Goal: Task Accomplishment & Management: Use online tool/utility

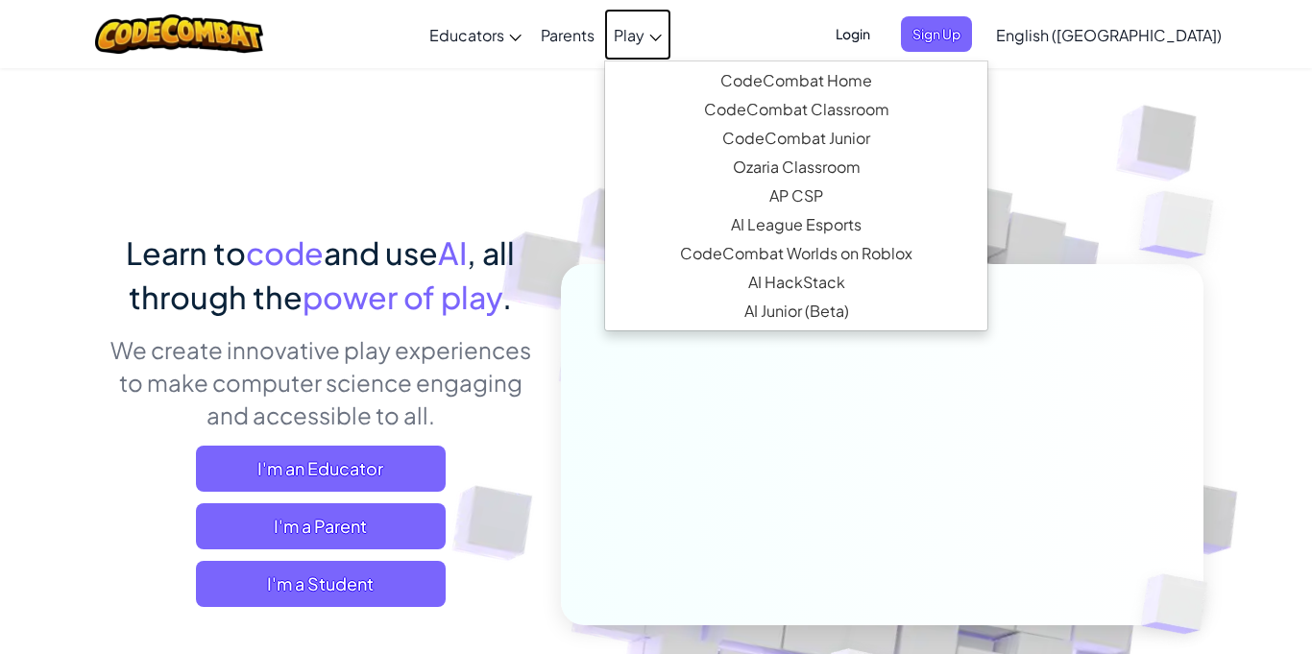
click at [644, 37] on span "Play" at bounding box center [629, 35] width 31 height 20
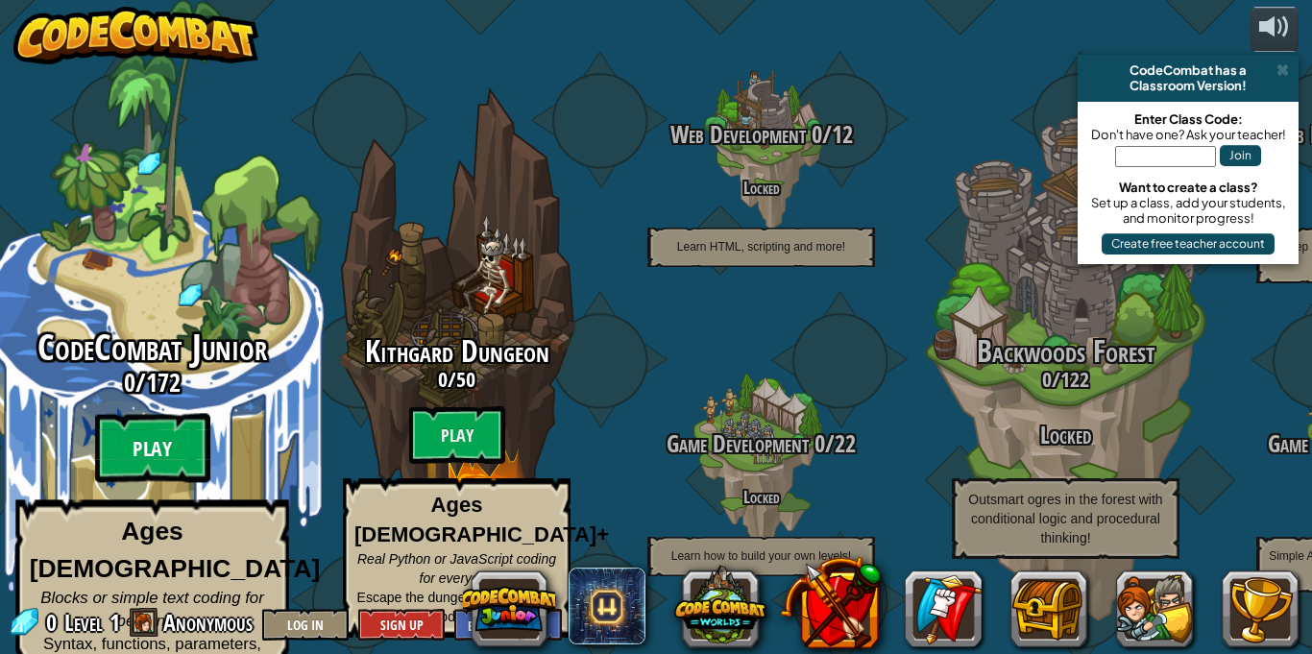
click at [177, 418] on btn "Play" at bounding box center [152, 448] width 115 height 69
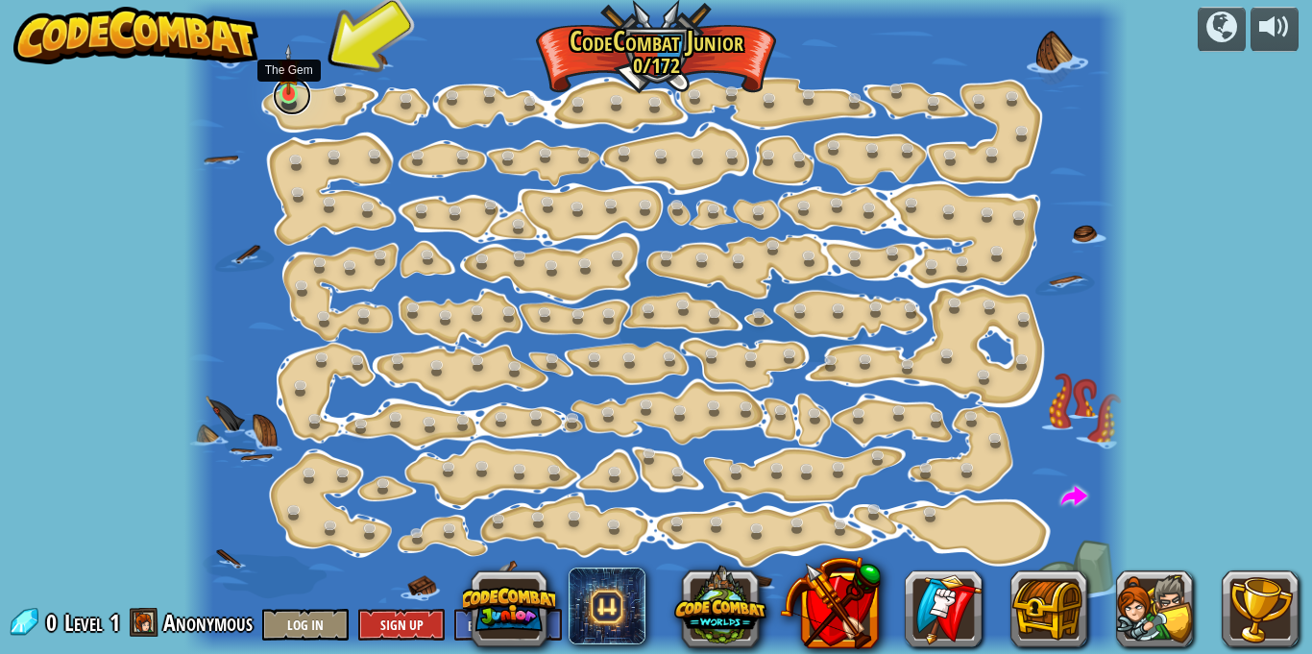
click at [294, 100] on link at bounding box center [292, 96] width 38 height 38
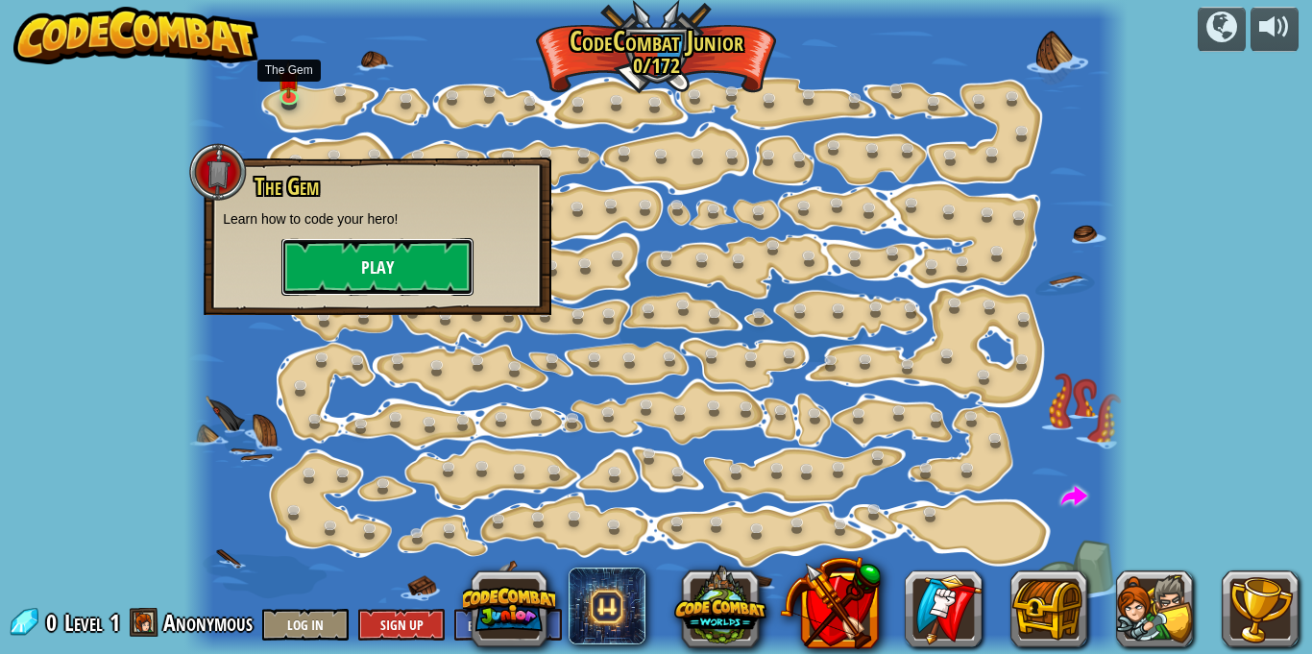
click at [367, 275] on button "Play" at bounding box center [377, 267] width 192 height 58
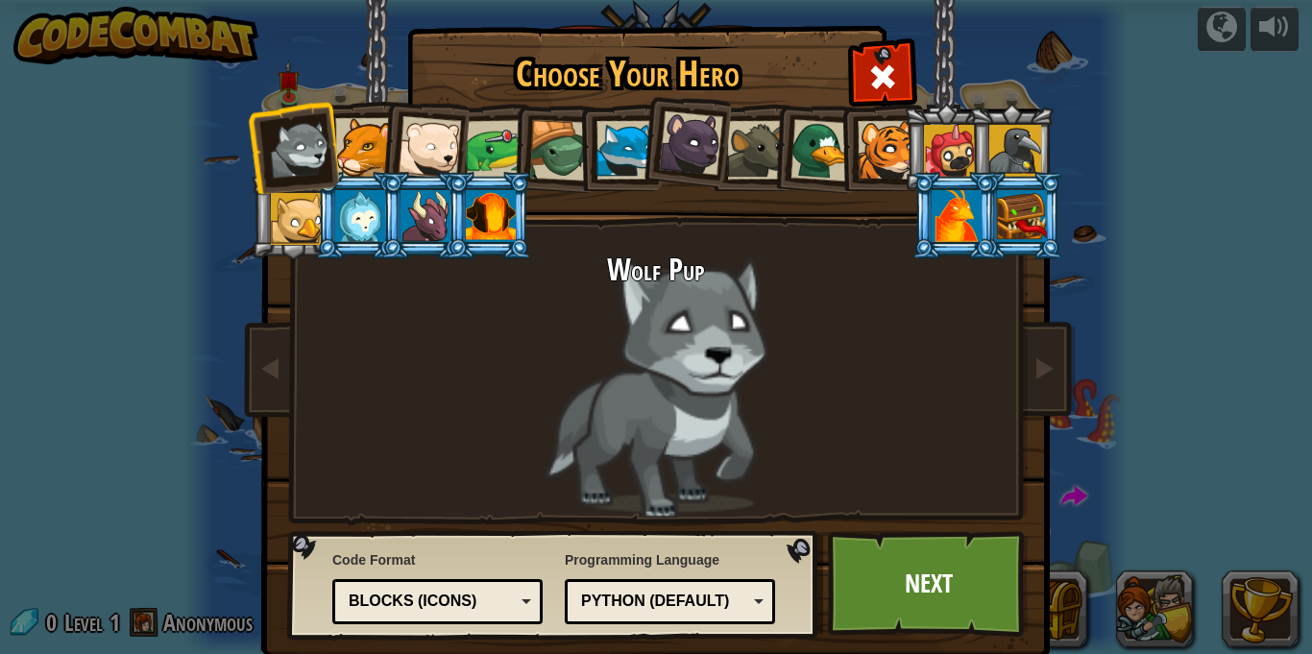
click at [361, 144] on div at bounding box center [364, 147] width 59 height 59
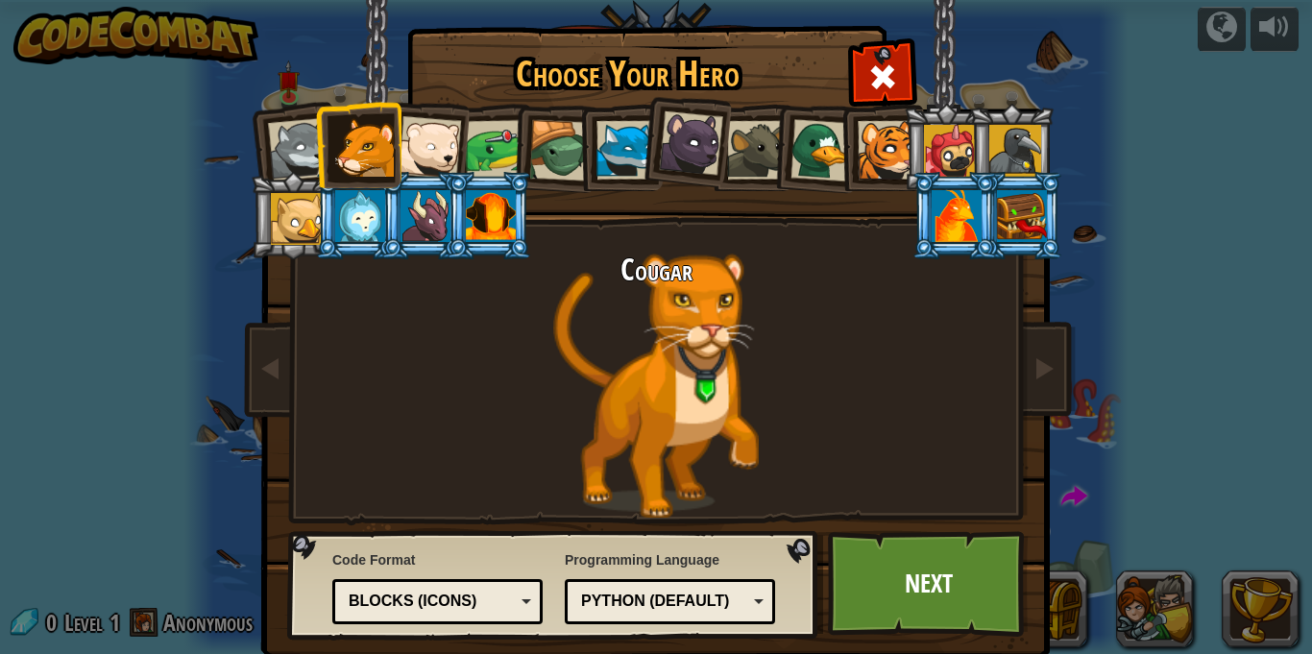
click at [424, 146] on div at bounding box center [429, 147] width 63 height 63
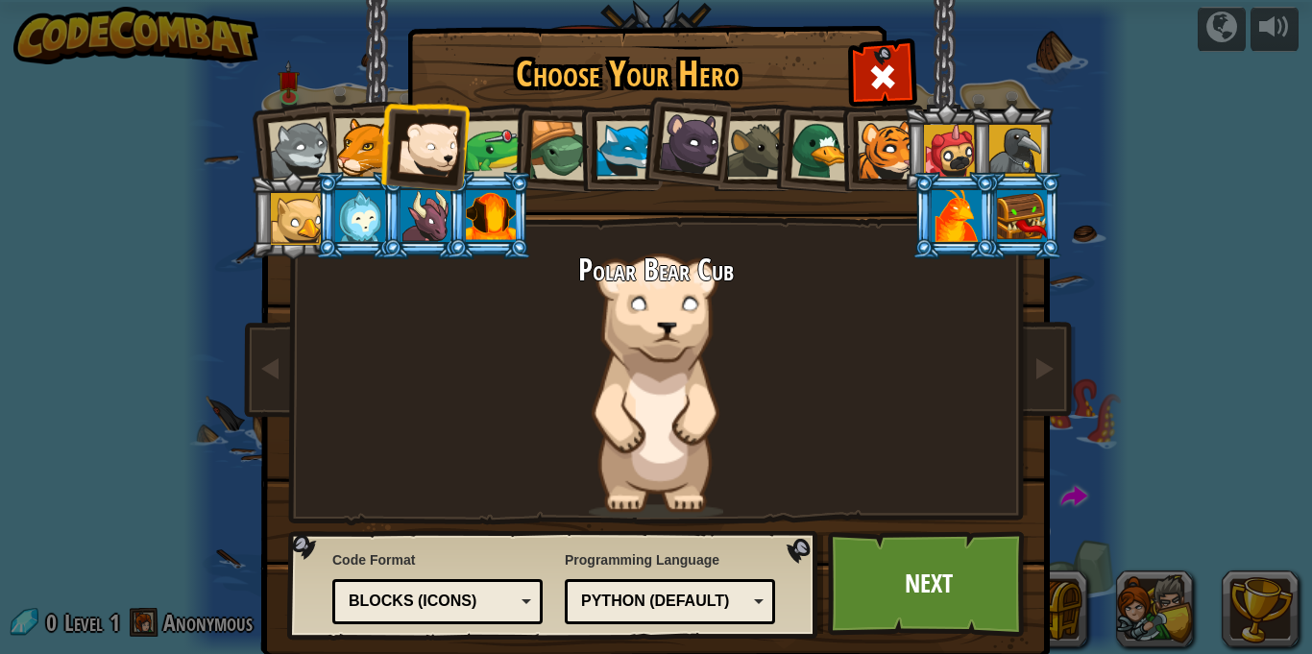
click at [506, 151] on div at bounding box center [496, 150] width 60 height 60
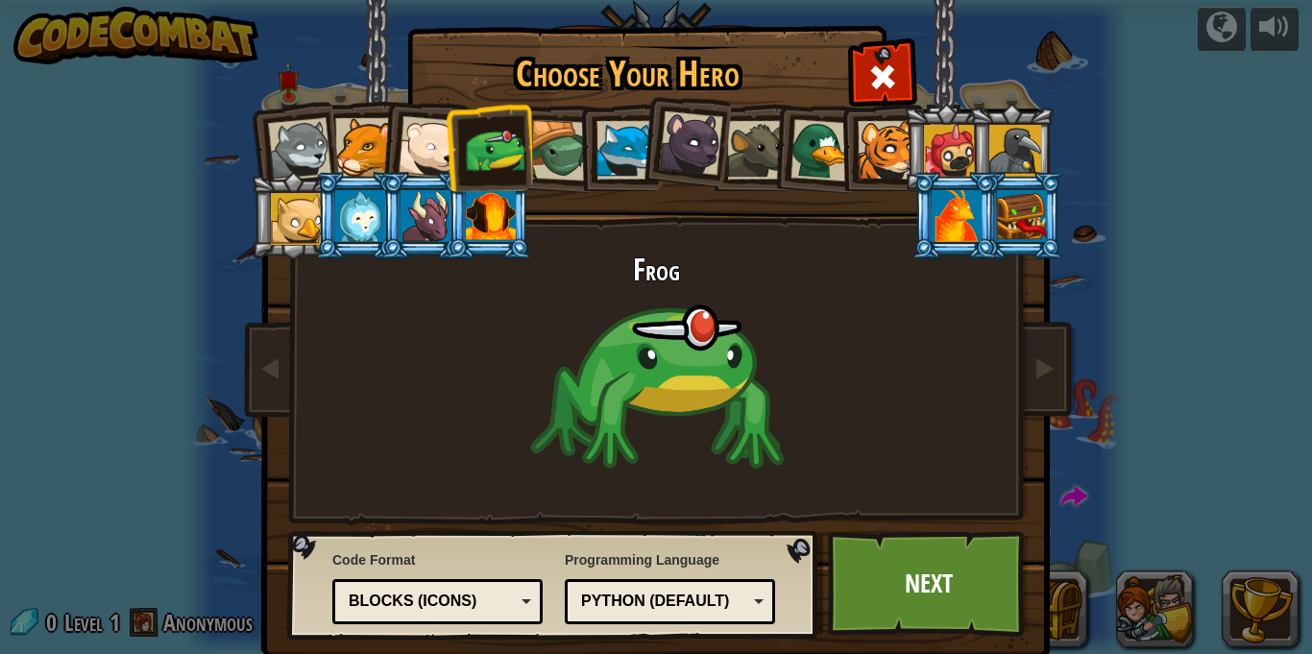
click at [582, 154] on li at bounding box center [619, 147] width 86 height 87
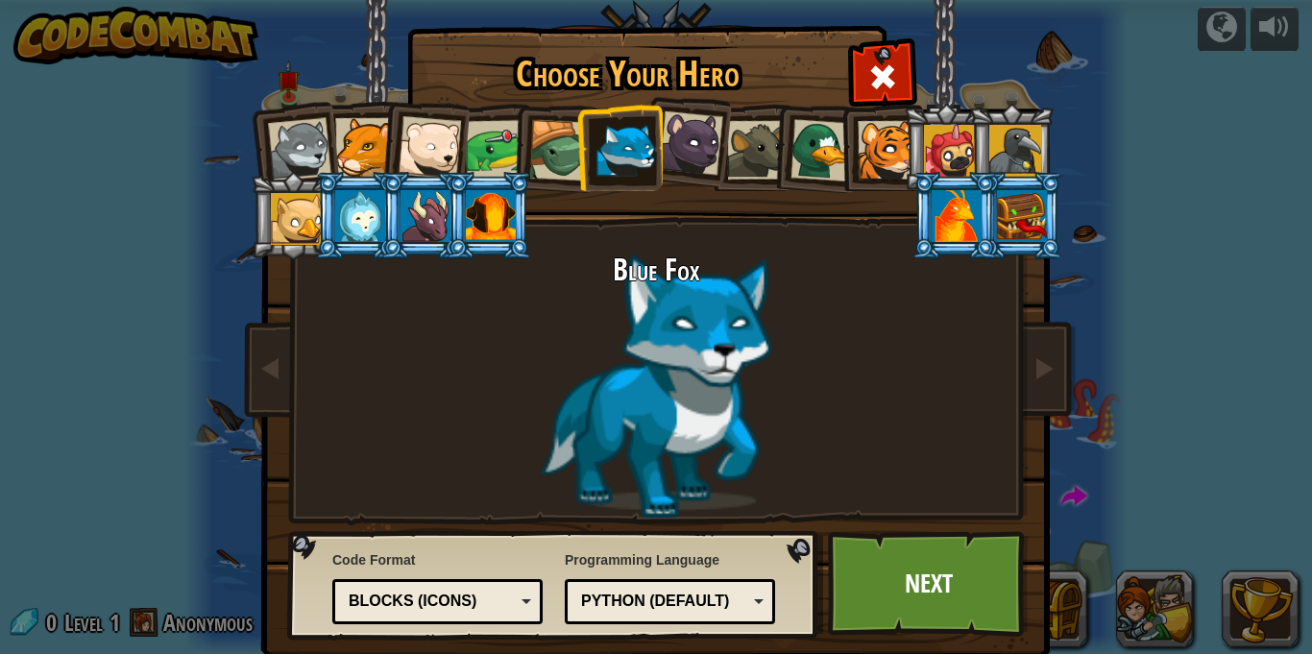
click at [568, 157] on div at bounding box center [559, 150] width 61 height 61
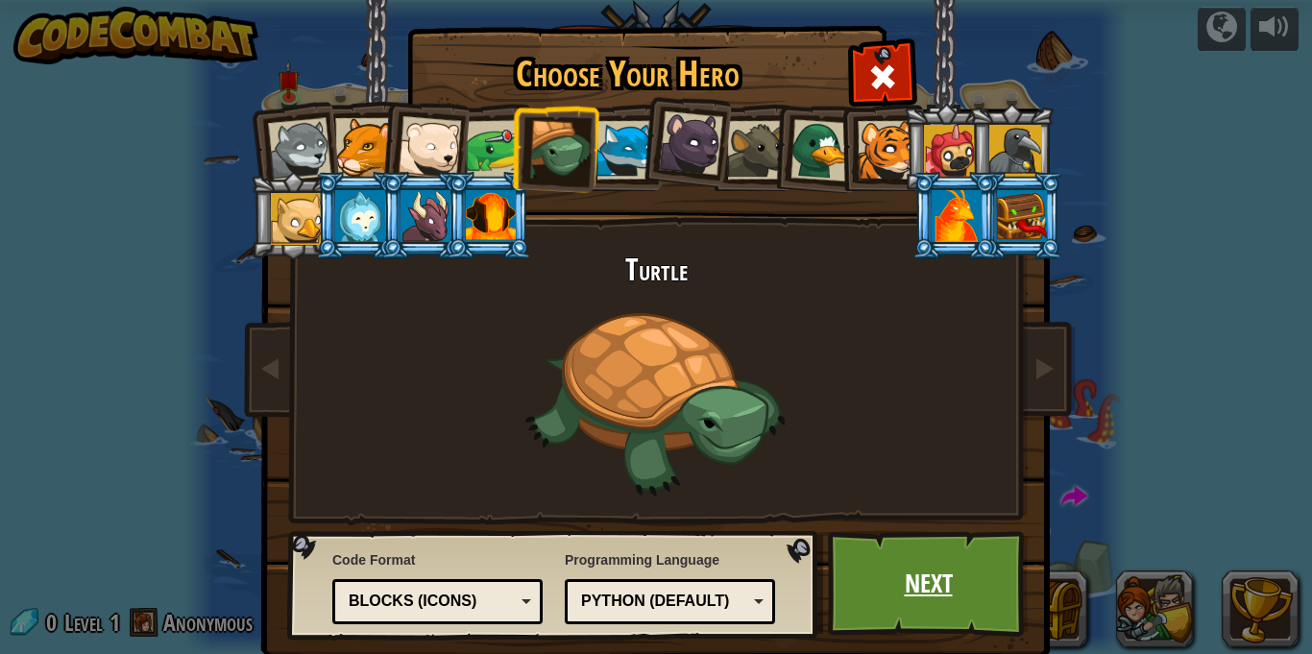
click at [865, 550] on link "Next" at bounding box center [928, 584] width 201 height 106
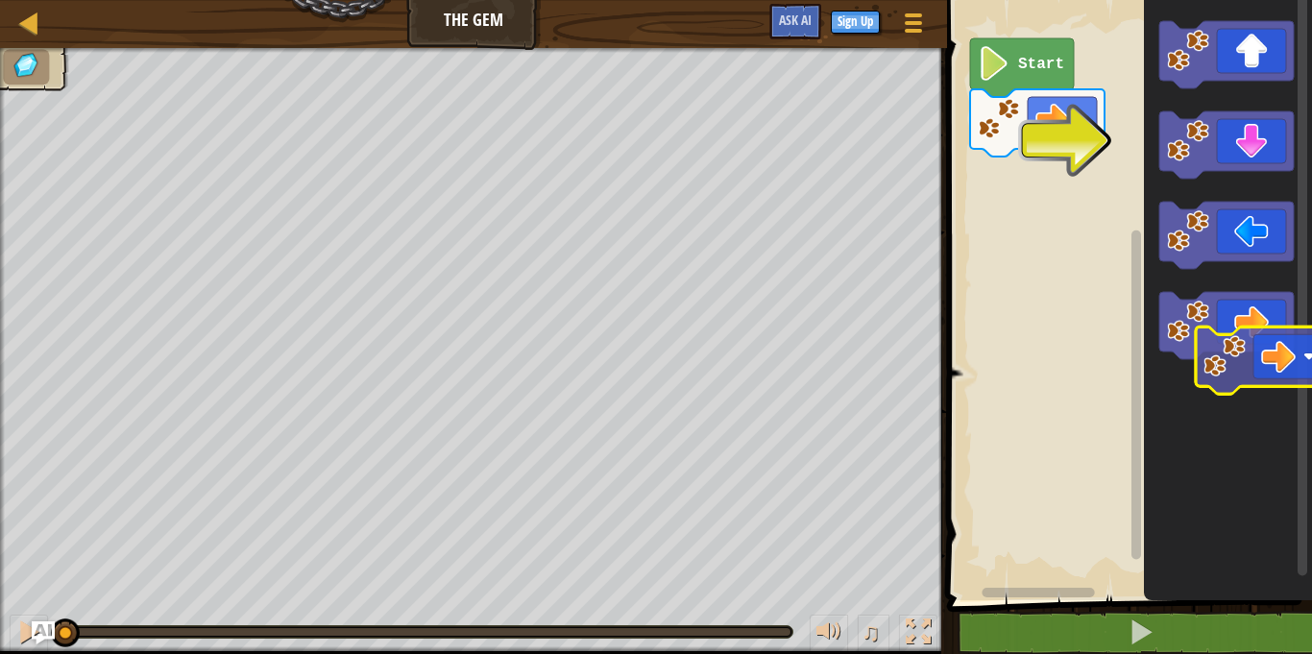
click at [1260, 359] on icon "Blockly Workspace" at bounding box center [1228, 295] width 168 height 610
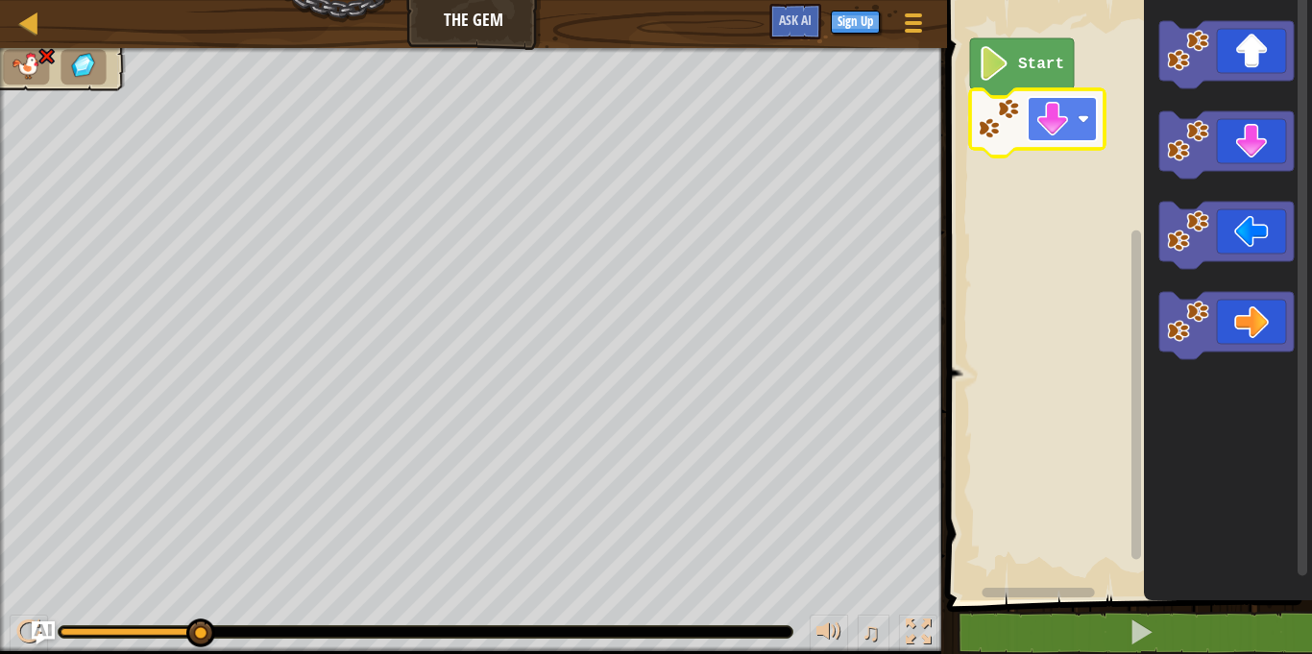
click at [1081, 113] on image "Blockly Workspace" at bounding box center [1084, 119] width 12 height 12
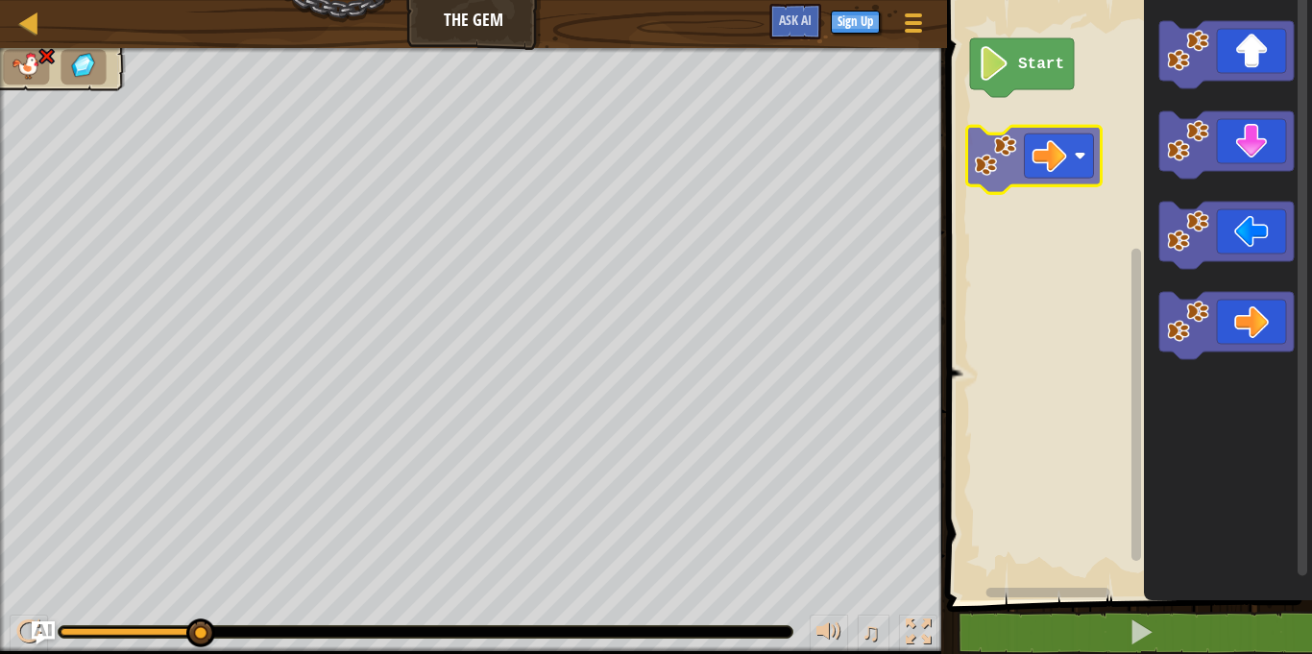
click at [1055, 178] on div "Start" at bounding box center [1126, 295] width 371 height 610
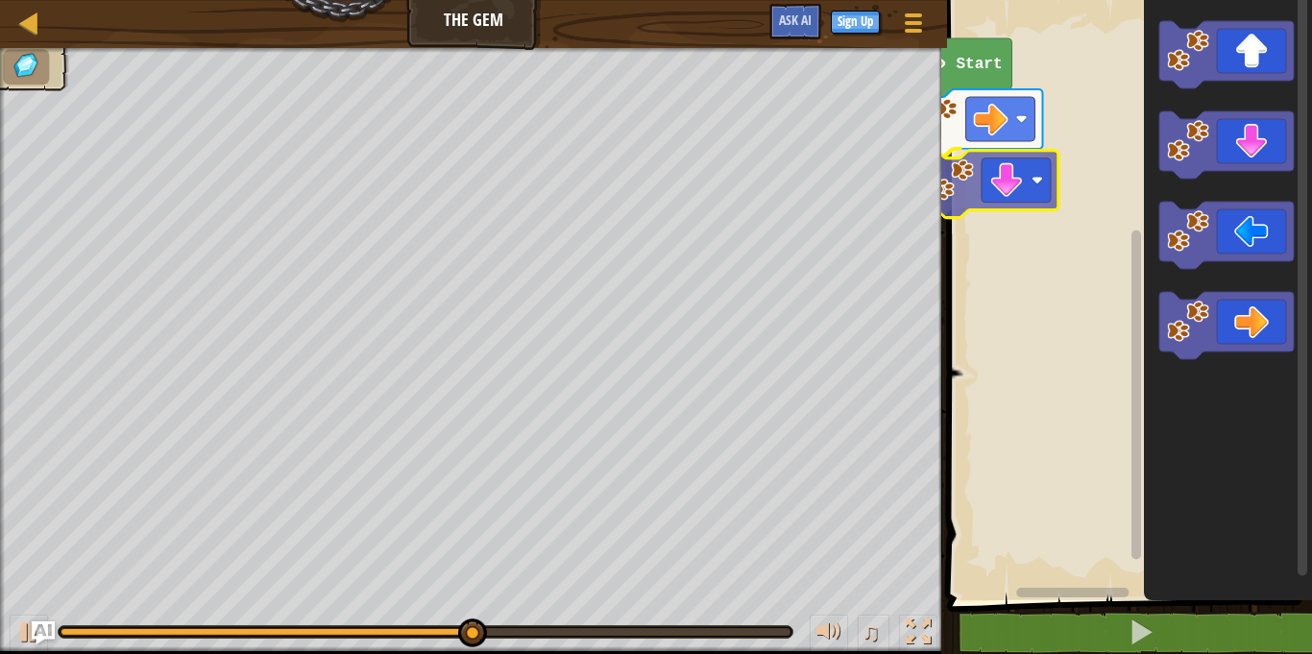
click at [973, 156] on div "Start" at bounding box center [1126, 295] width 371 height 610
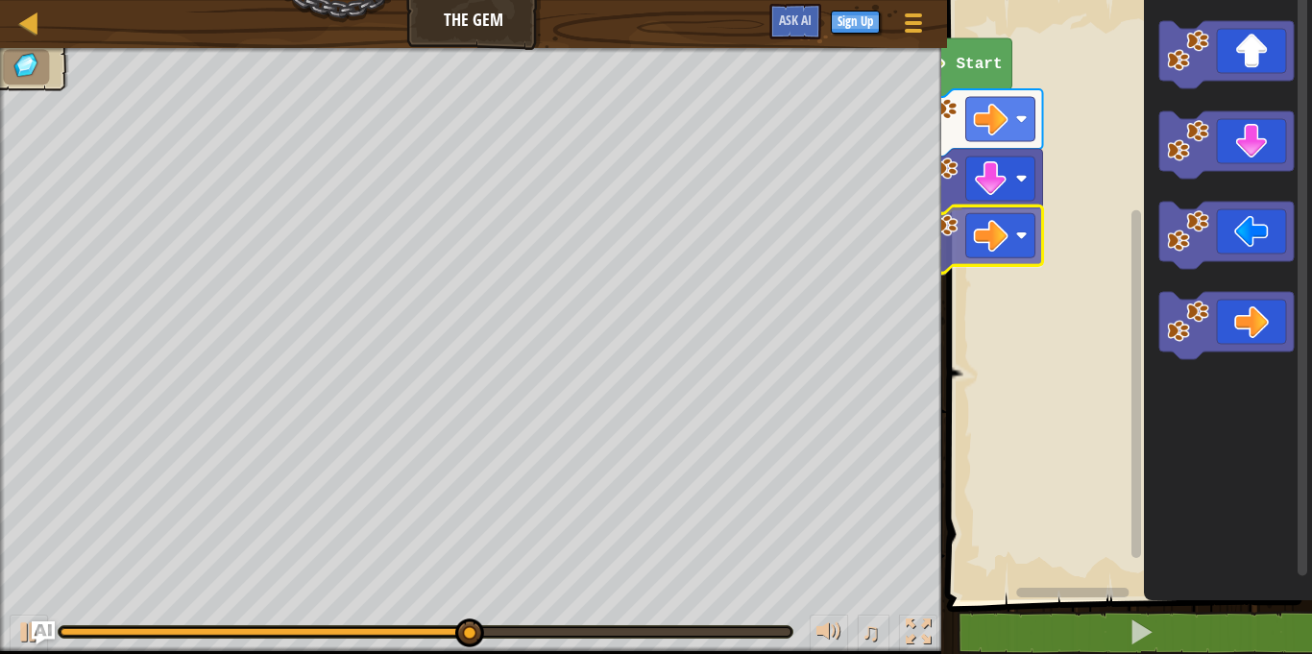
click at [953, 272] on div "Start" at bounding box center [1126, 295] width 371 height 610
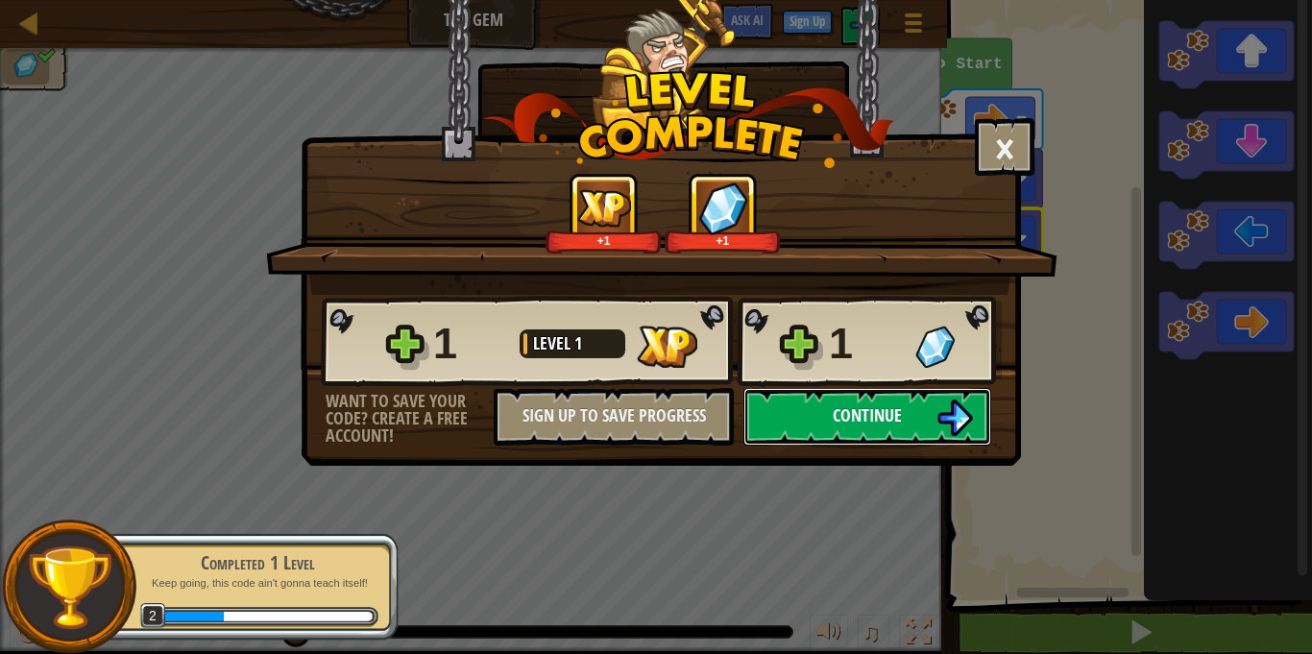
click at [928, 424] on button "Continue" at bounding box center [867, 417] width 248 height 58
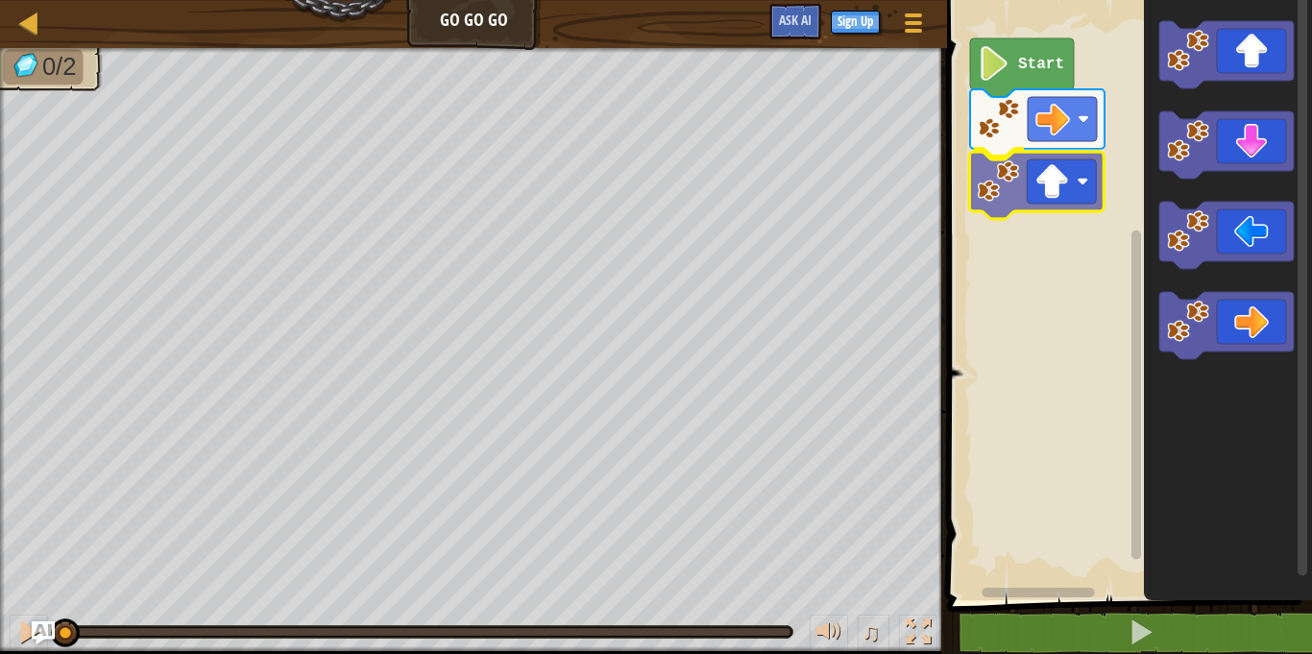
click at [1025, 187] on div "Start" at bounding box center [1126, 295] width 371 height 610
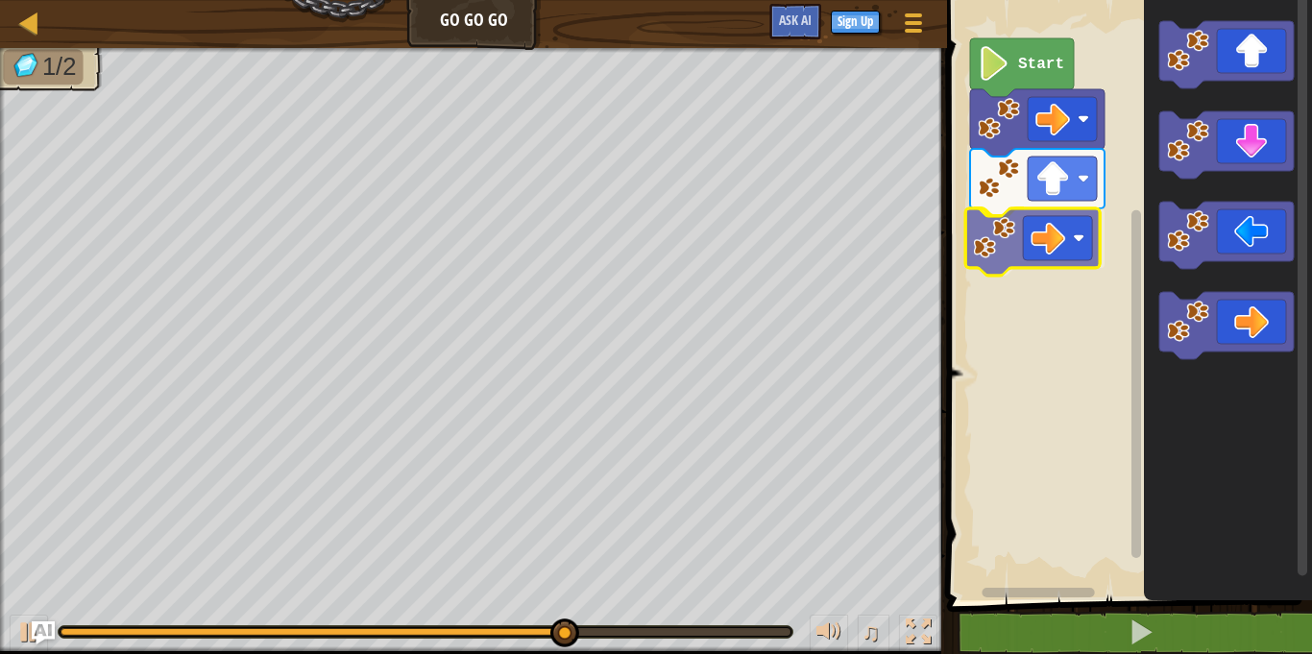
click at [1066, 261] on div "Start" at bounding box center [1126, 295] width 371 height 610
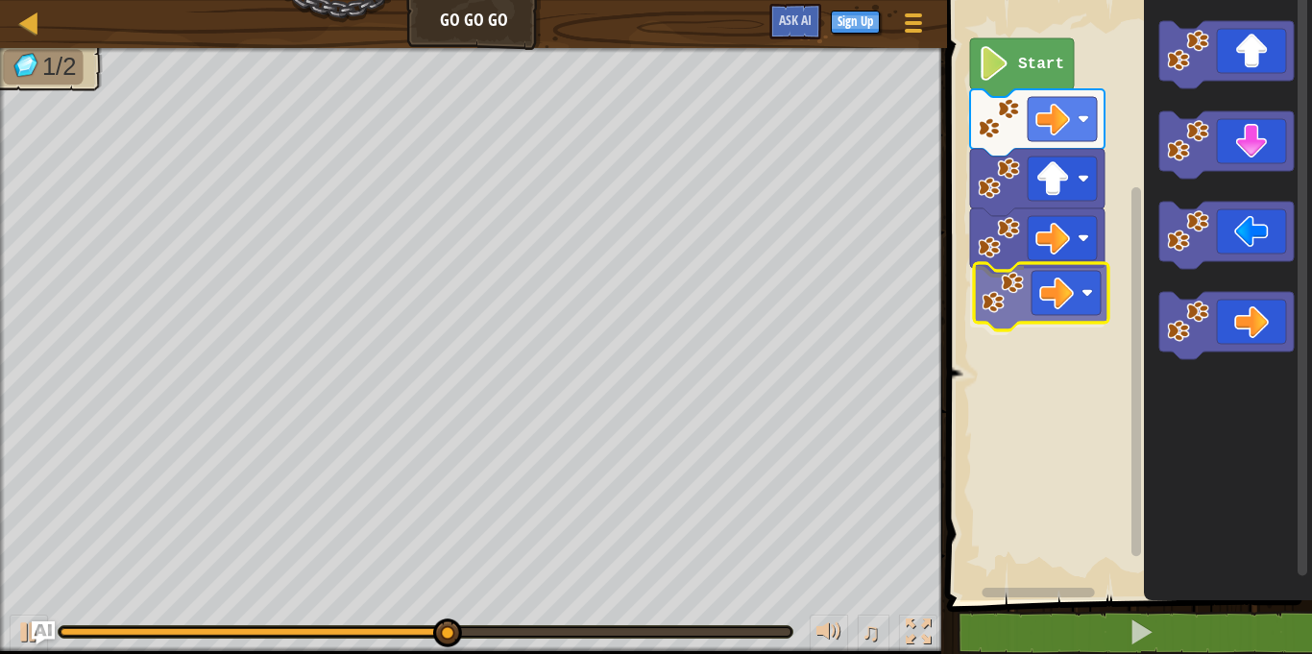
click at [999, 278] on div "Start" at bounding box center [1126, 295] width 371 height 610
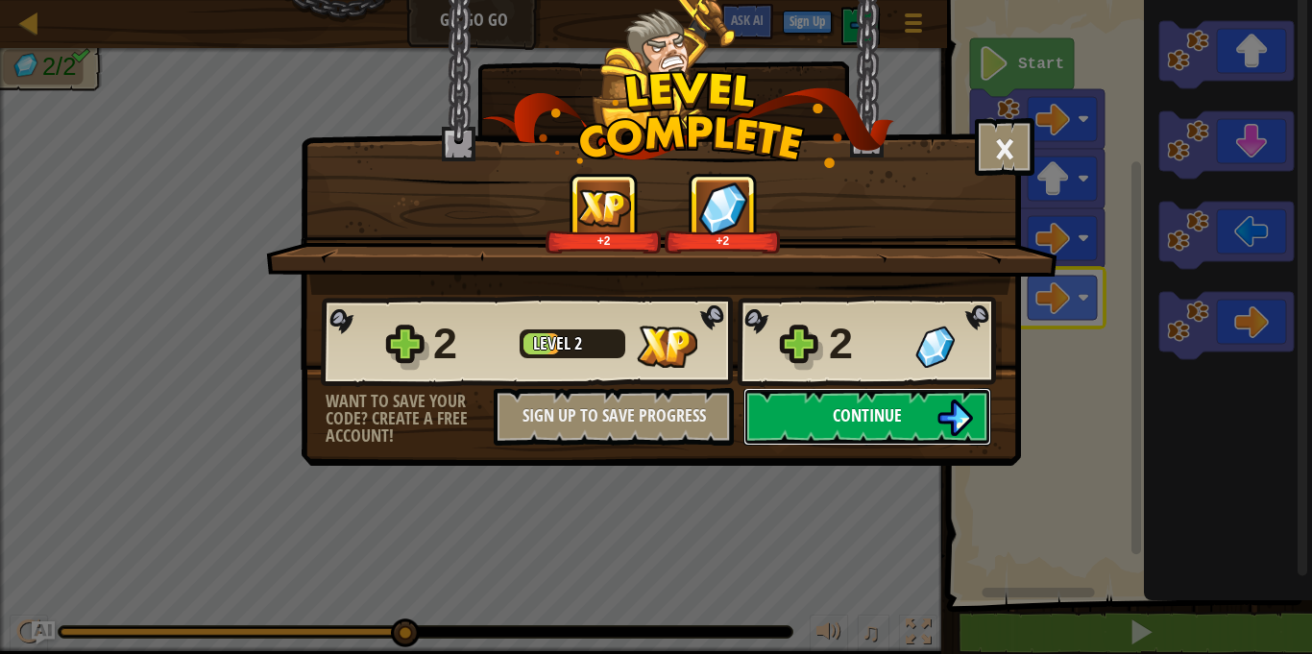
click at [857, 395] on button "Continue" at bounding box center [867, 417] width 248 height 58
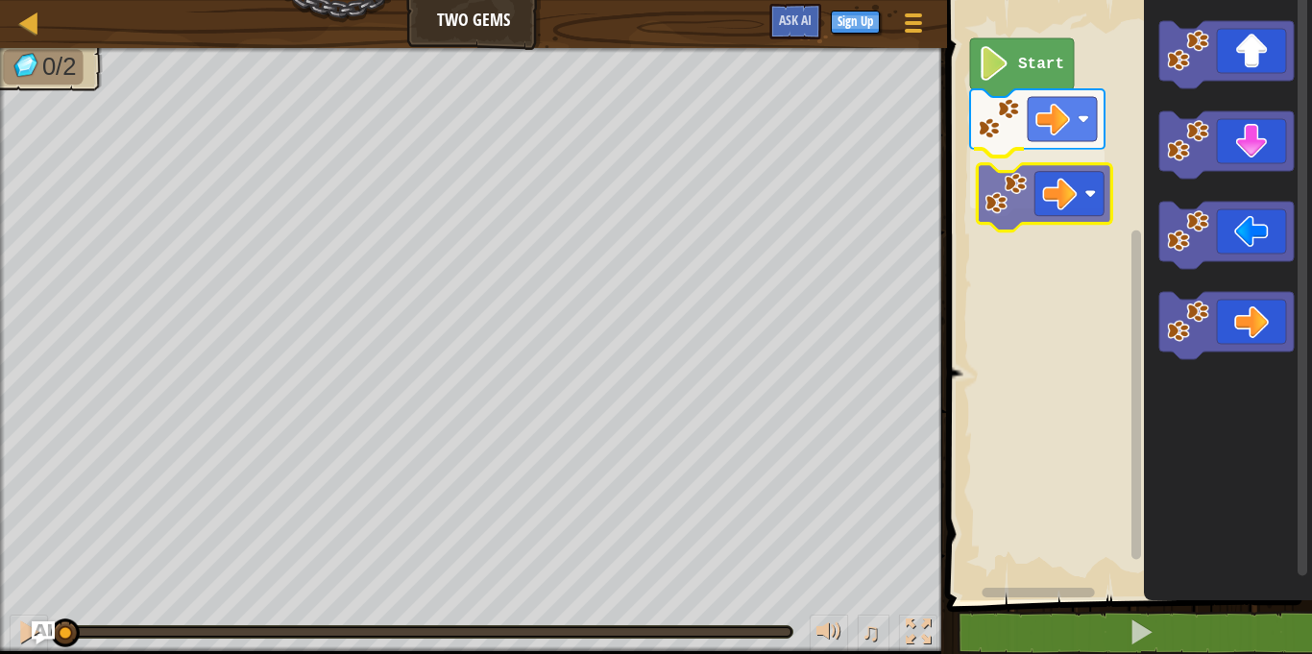
click at [1045, 184] on div "Start" at bounding box center [1126, 295] width 371 height 610
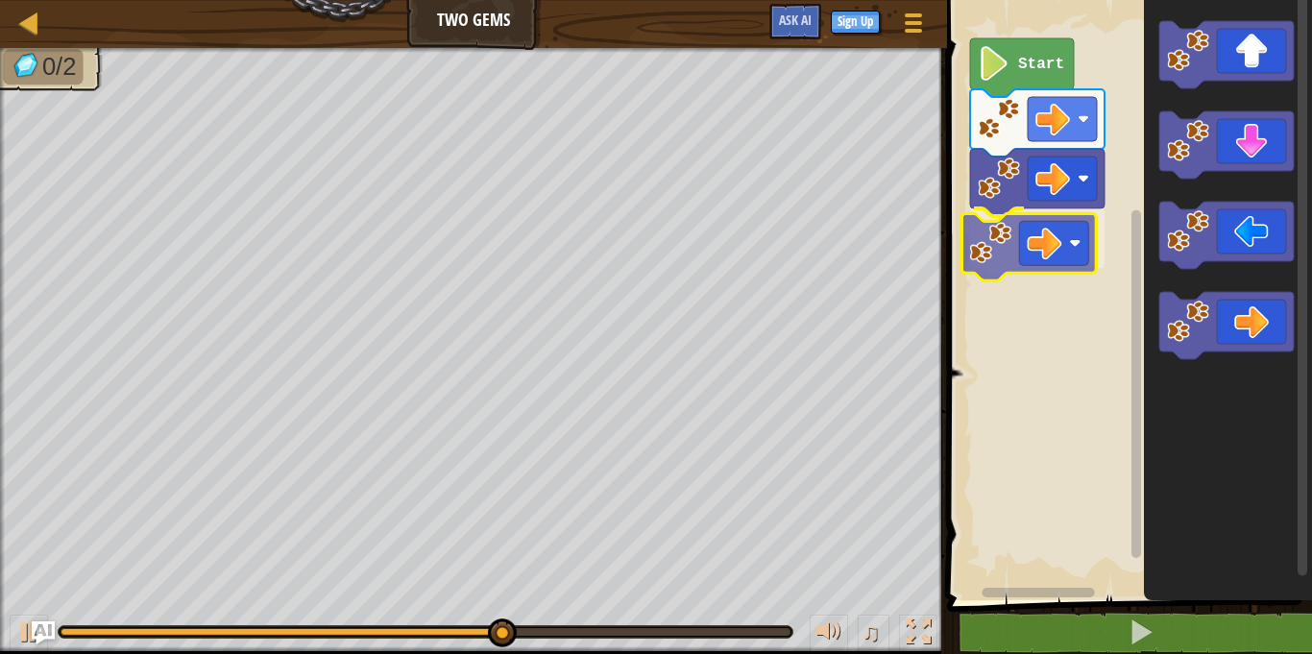
click at [972, 257] on div "Start" at bounding box center [1126, 295] width 371 height 610
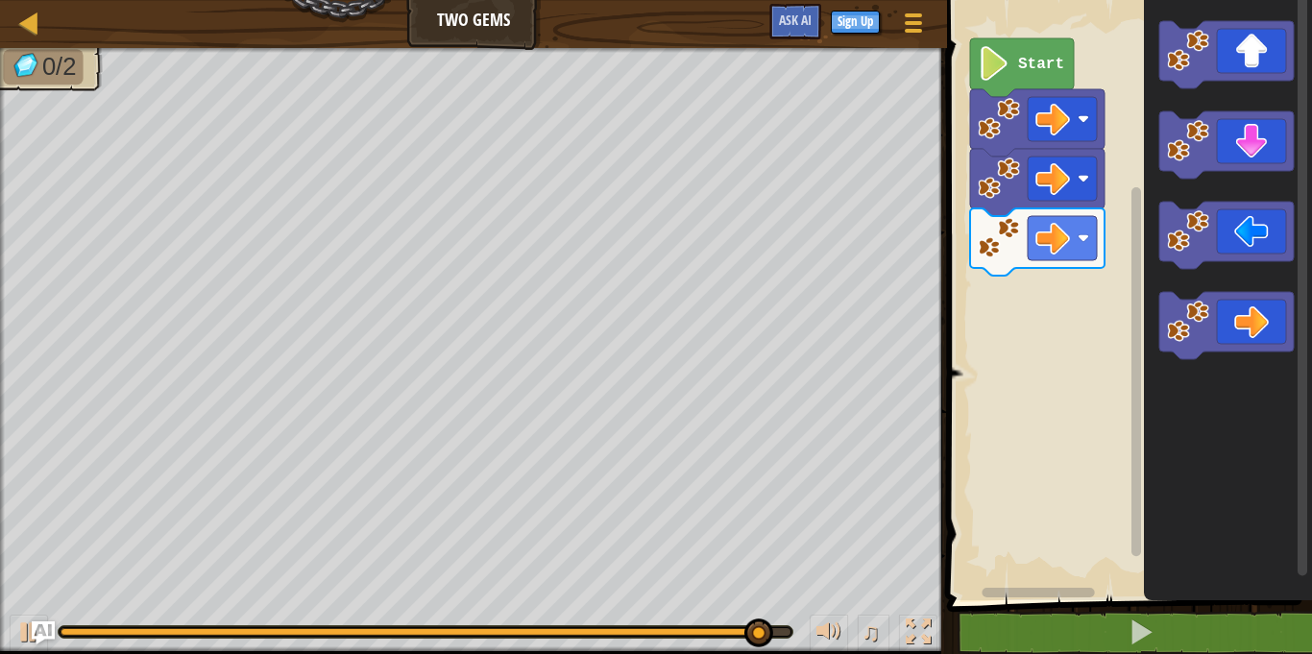
click at [1117, 272] on div "Start" at bounding box center [1126, 295] width 371 height 610
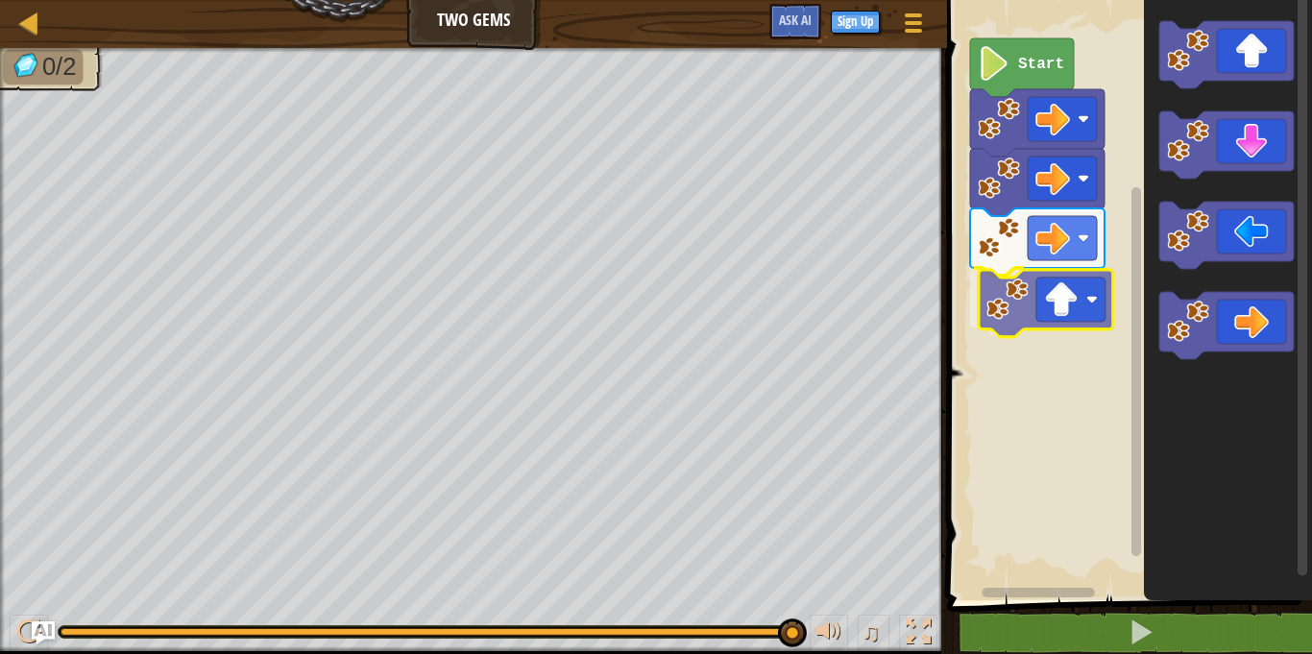
click at [1038, 297] on div "Start" at bounding box center [1126, 295] width 371 height 610
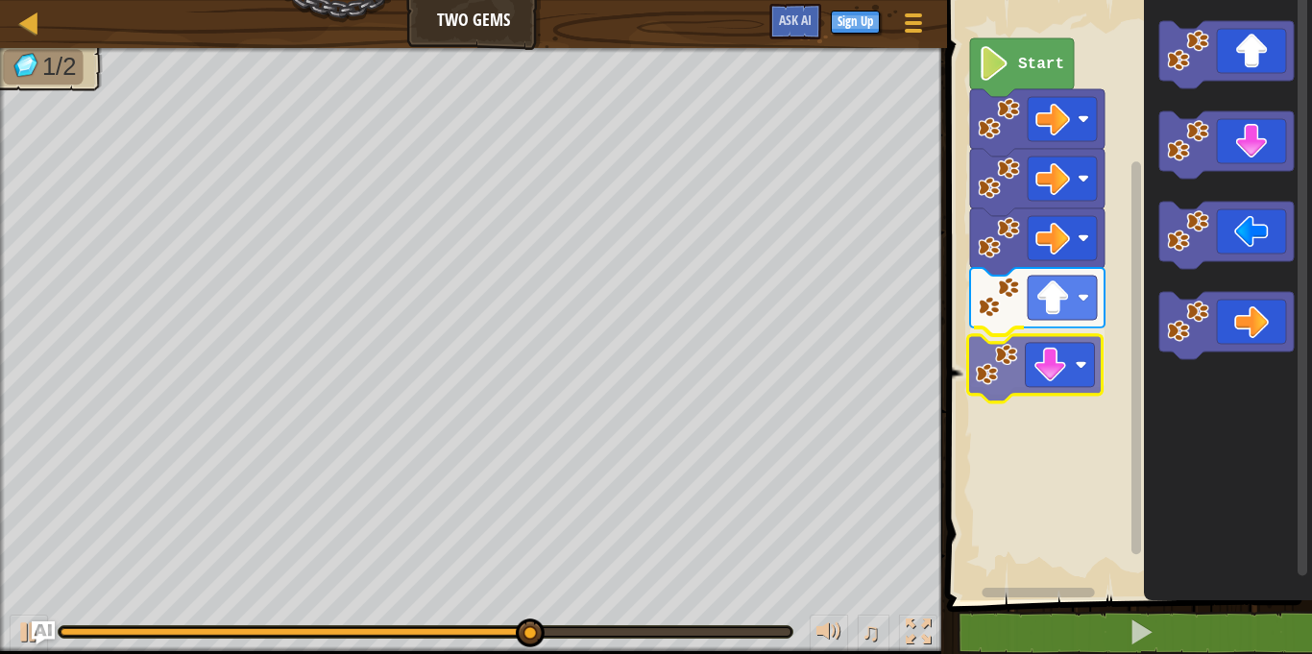
click at [1014, 378] on div "Start" at bounding box center [1126, 295] width 371 height 610
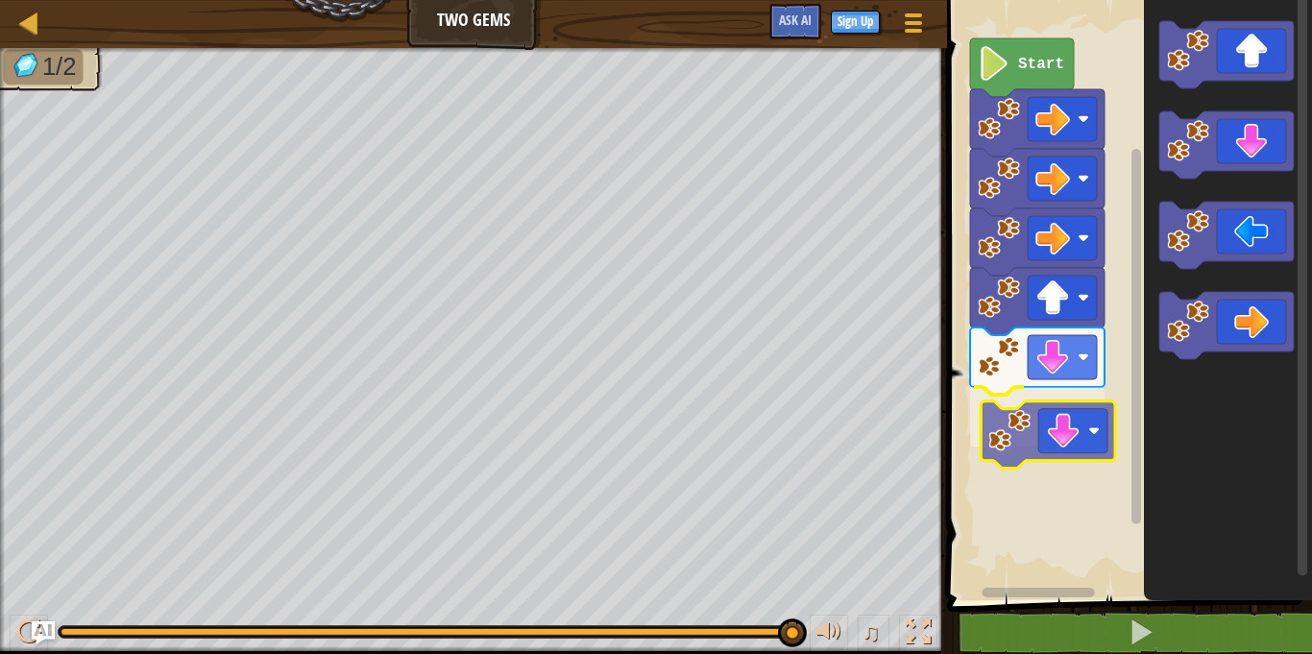
click at [991, 432] on div "Start" at bounding box center [1126, 295] width 371 height 610
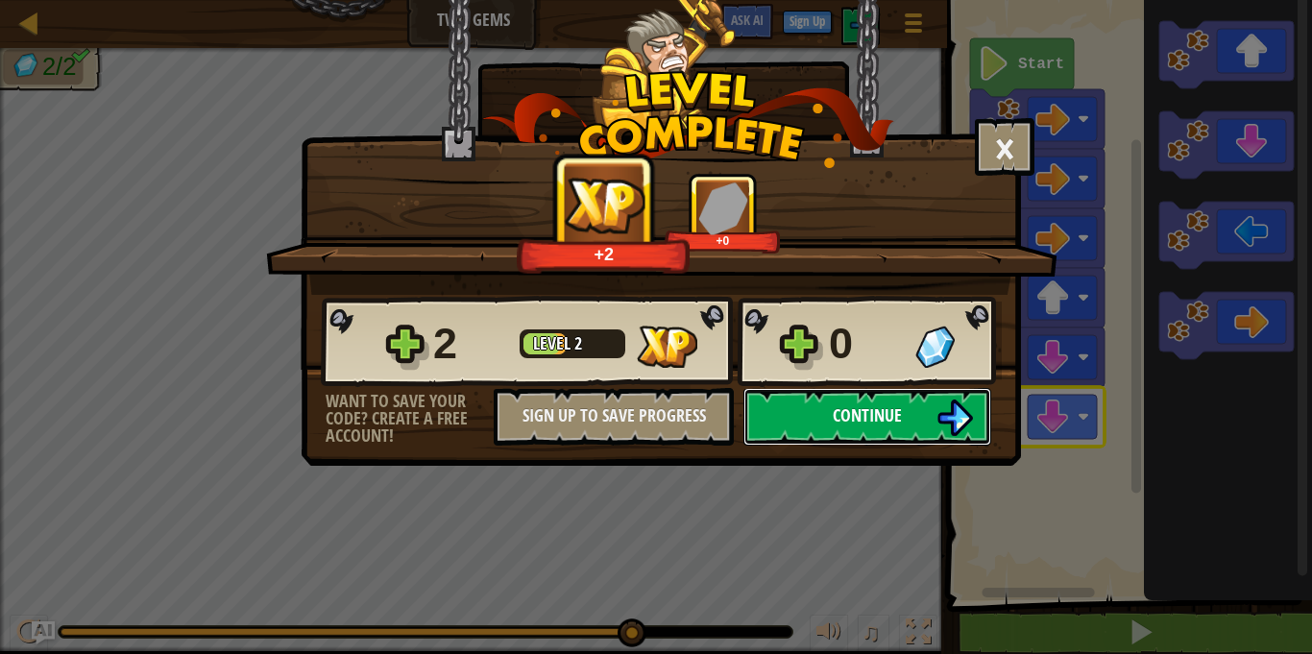
click at [837, 433] on button "Continue" at bounding box center [867, 417] width 248 height 58
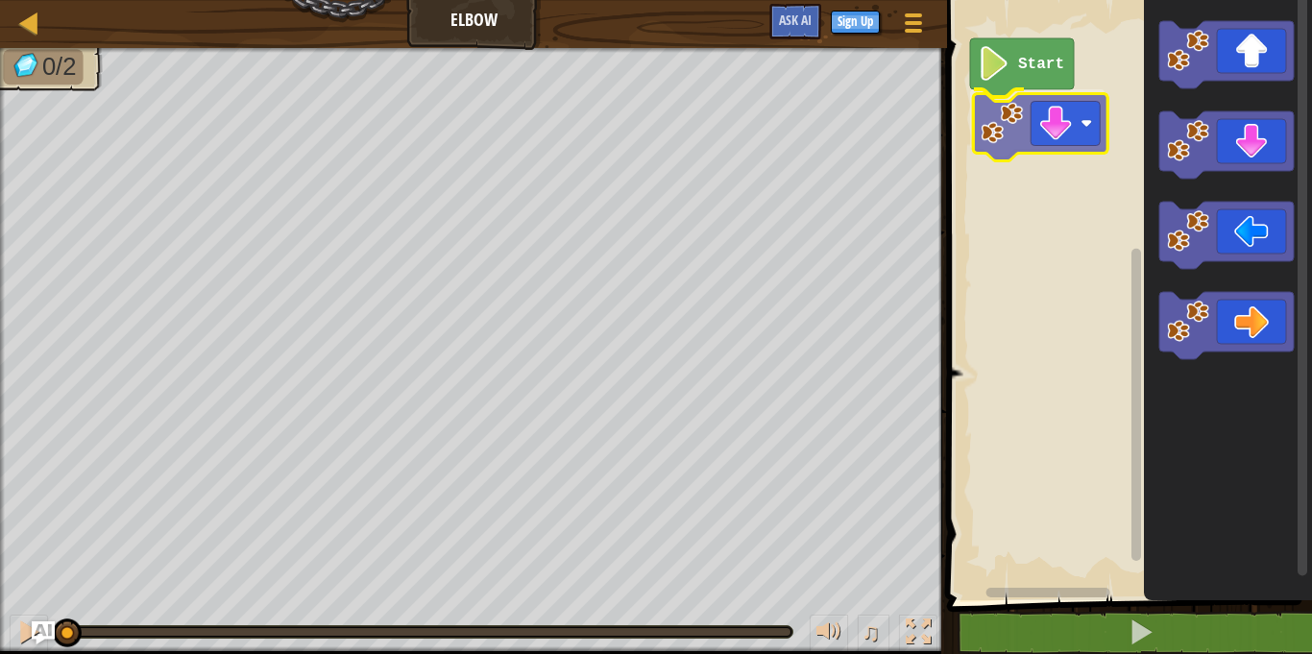
click at [1039, 143] on div "Start" at bounding box center [1126, 295] width 371 height 610
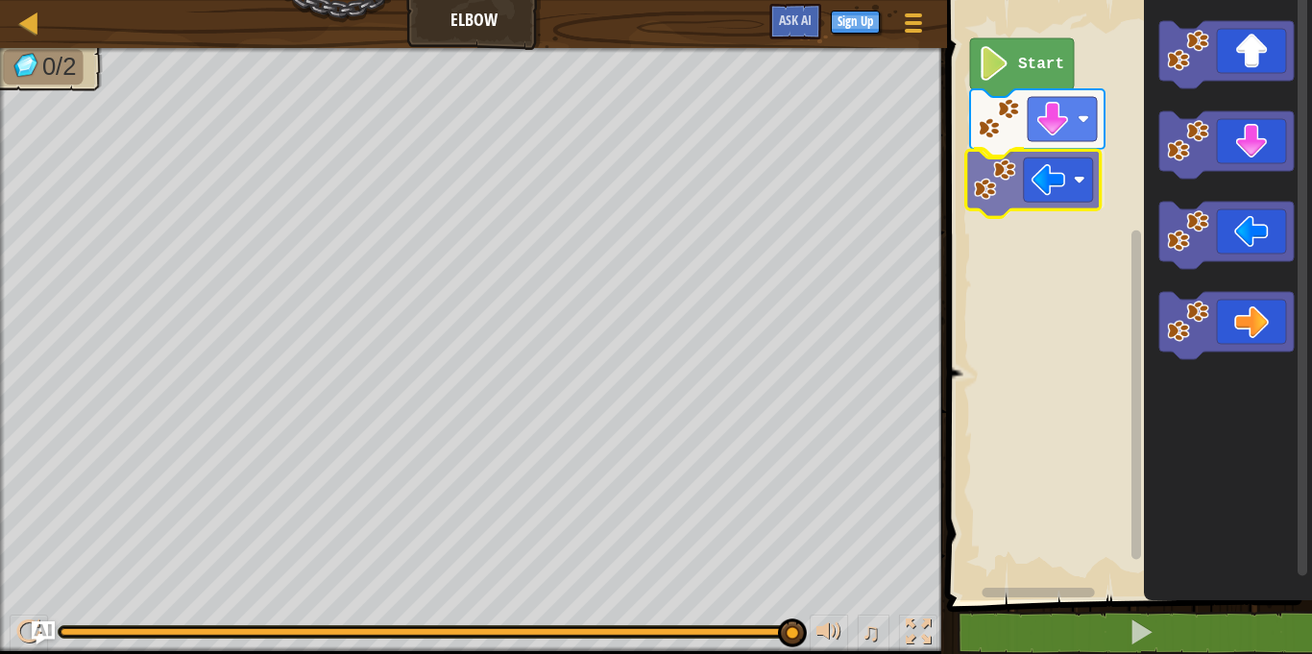
click at [978, 202] on div "Start" at bounding box center [1126, 295] width 371 height 610
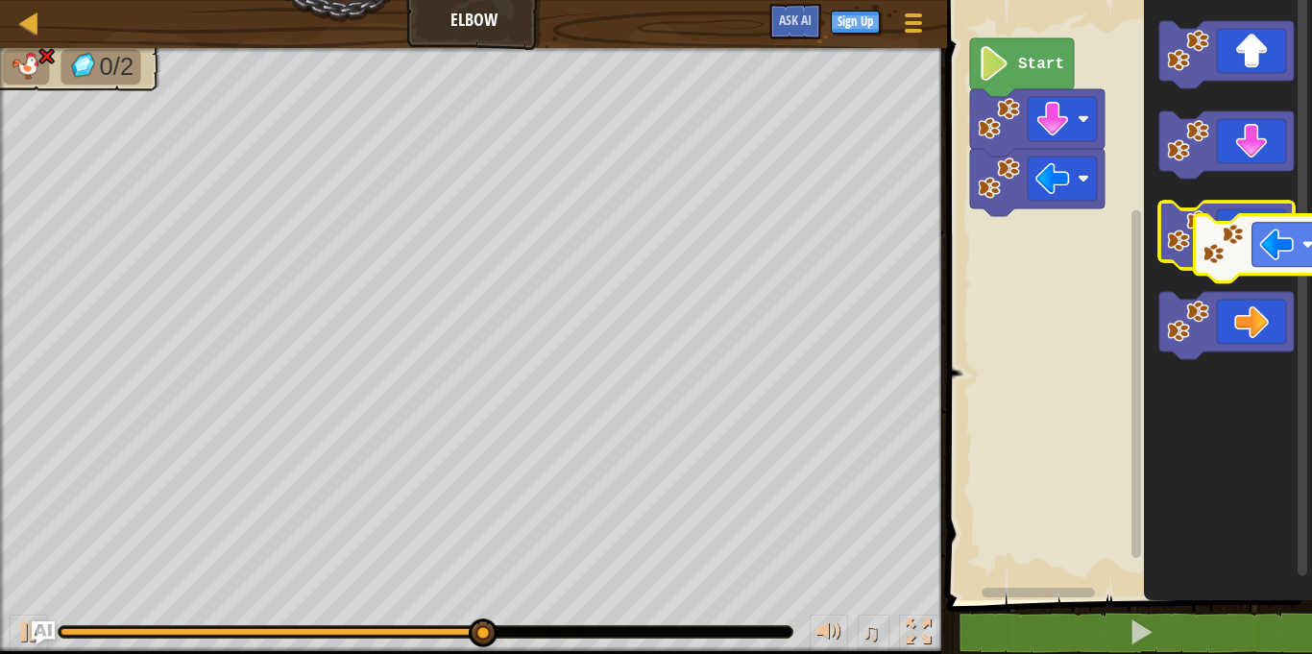
click at [1210, 259] on g "Blockly Workspace" at bounding box center [1226, 235] width 134 height 67
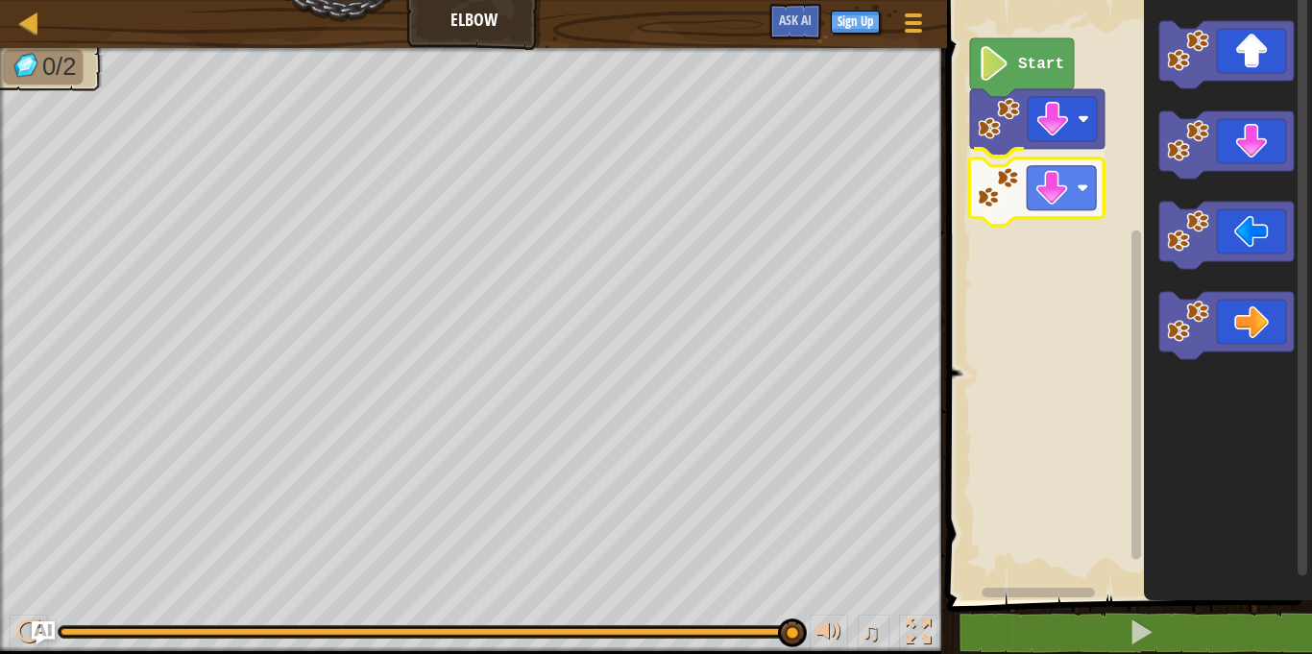
click at [984, 197] on div "Start" at bounding box center [1126, 295] width 371 height 610
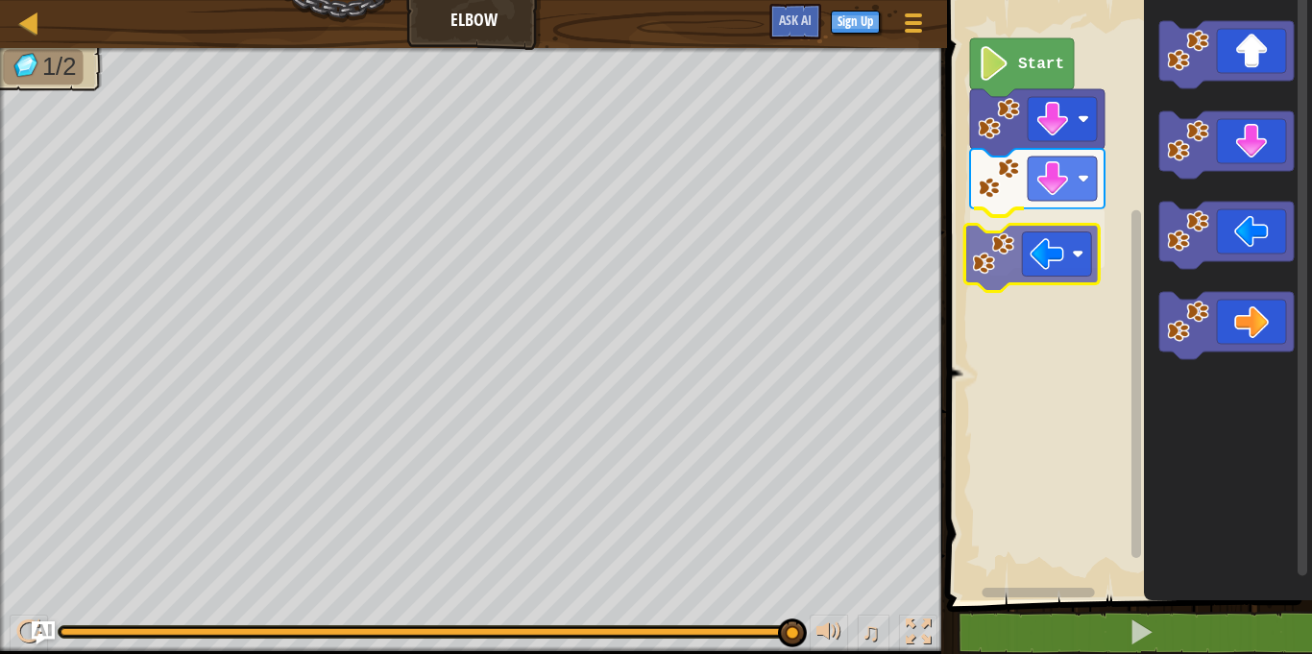
click at [992, 235] on div "Start" at bounding box center [1126, 295] width 371 height 610
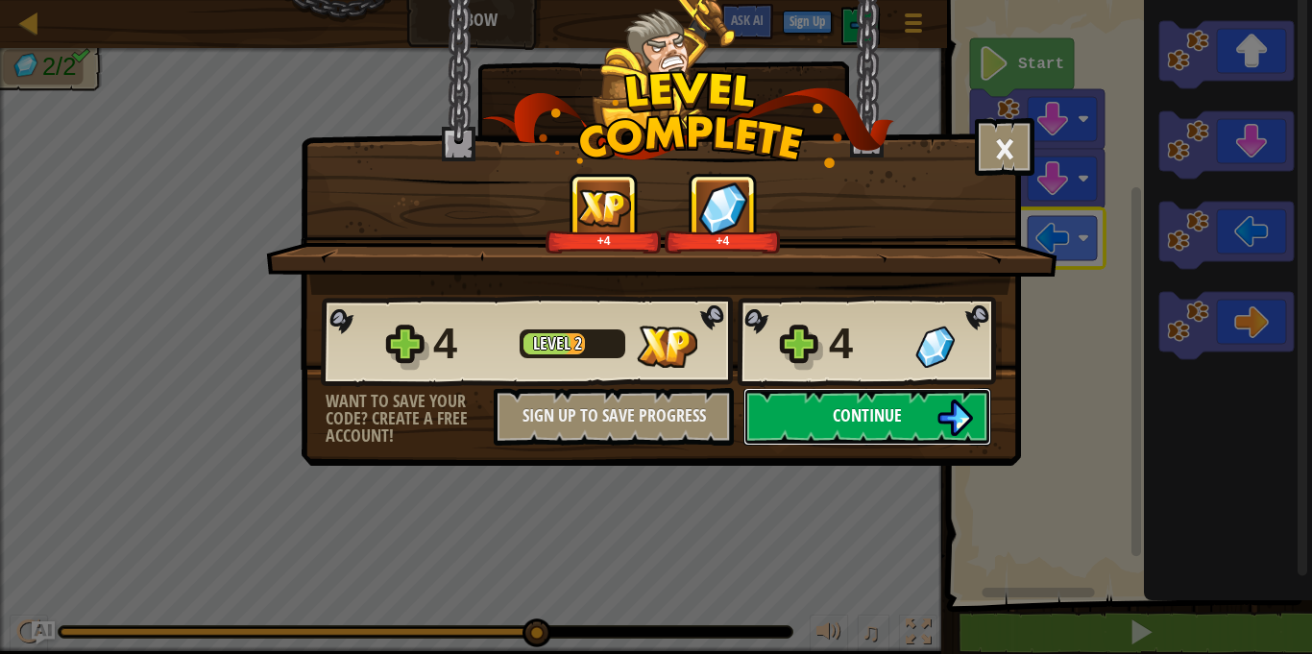
click at [825, 414] on button "Continue" at bounding box center [867, 417] width 248 height 58
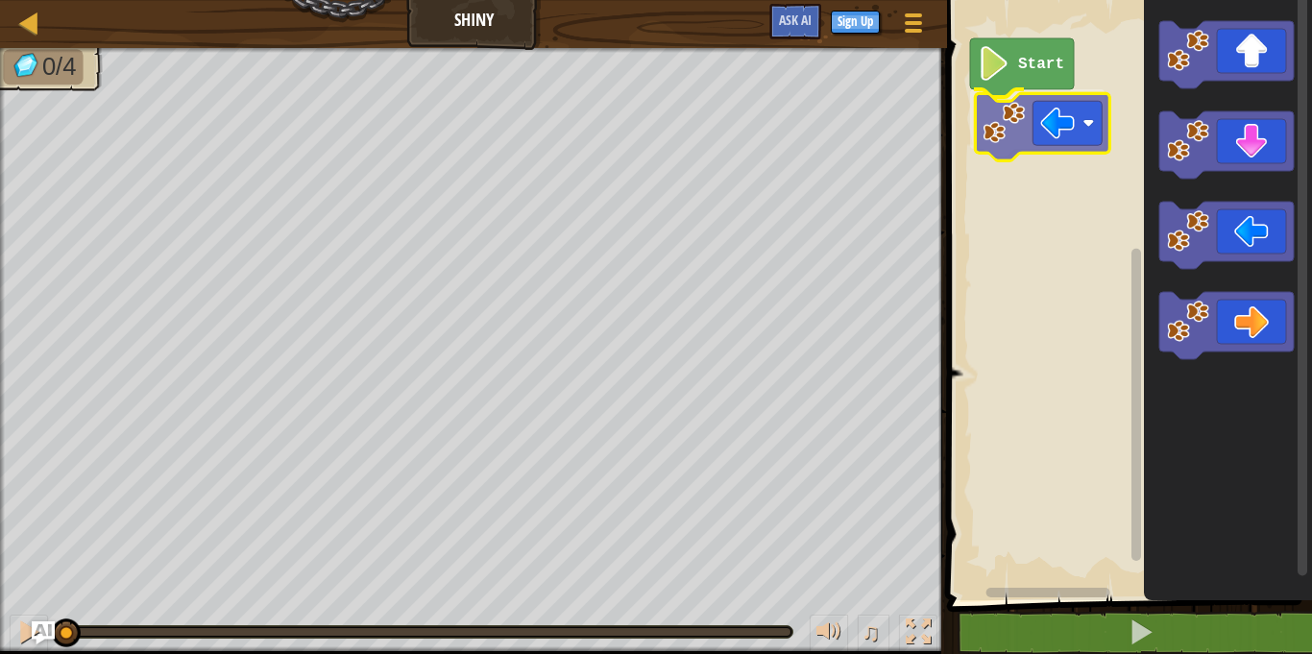
click at [1009, 133] on div "Start" at bounding box center [1126, 295] width 371 height 610
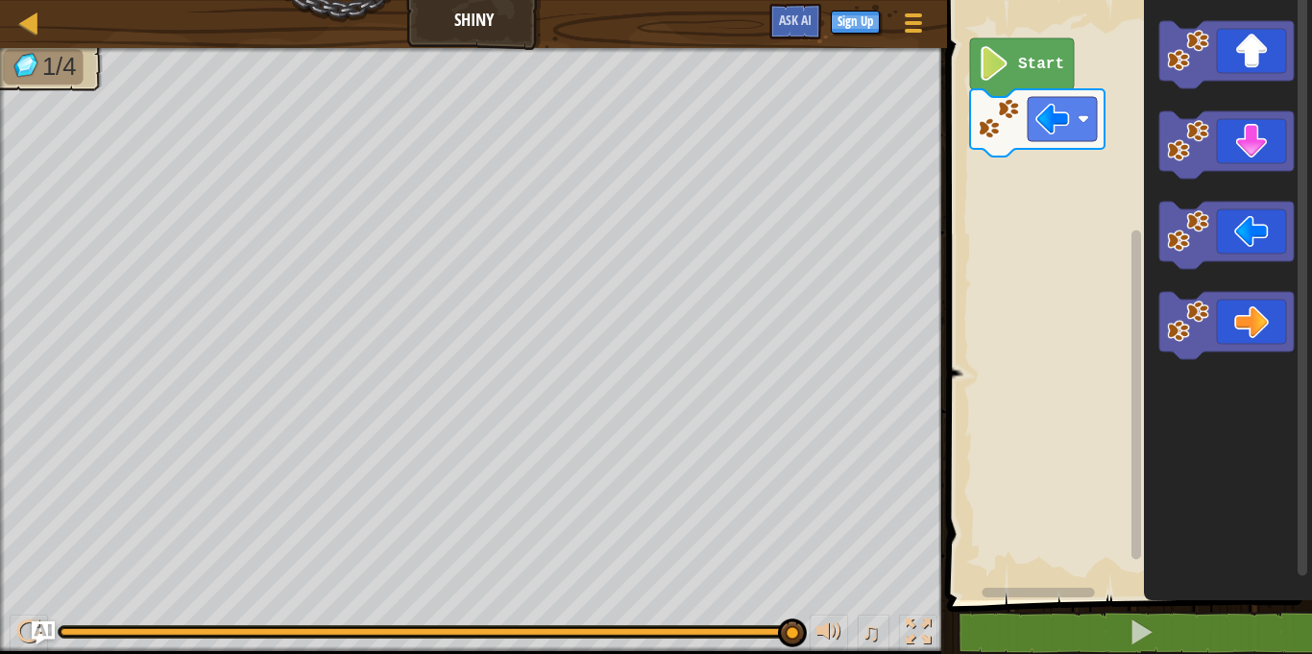
click at [1173, 56] on g "Blockly Workspace" at bounding box center [1226, 190] width 134 height 338
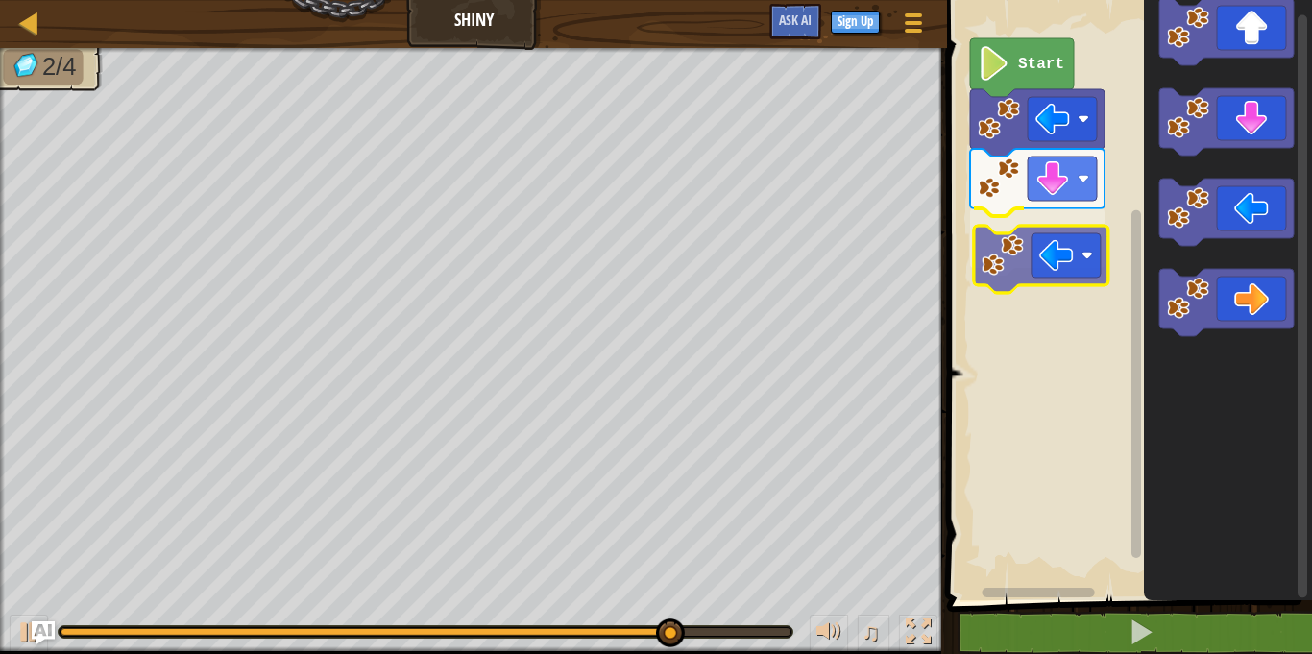
click at [1006, 251] on div "Start" at bounding box center [1126, 295] width 371 height 610
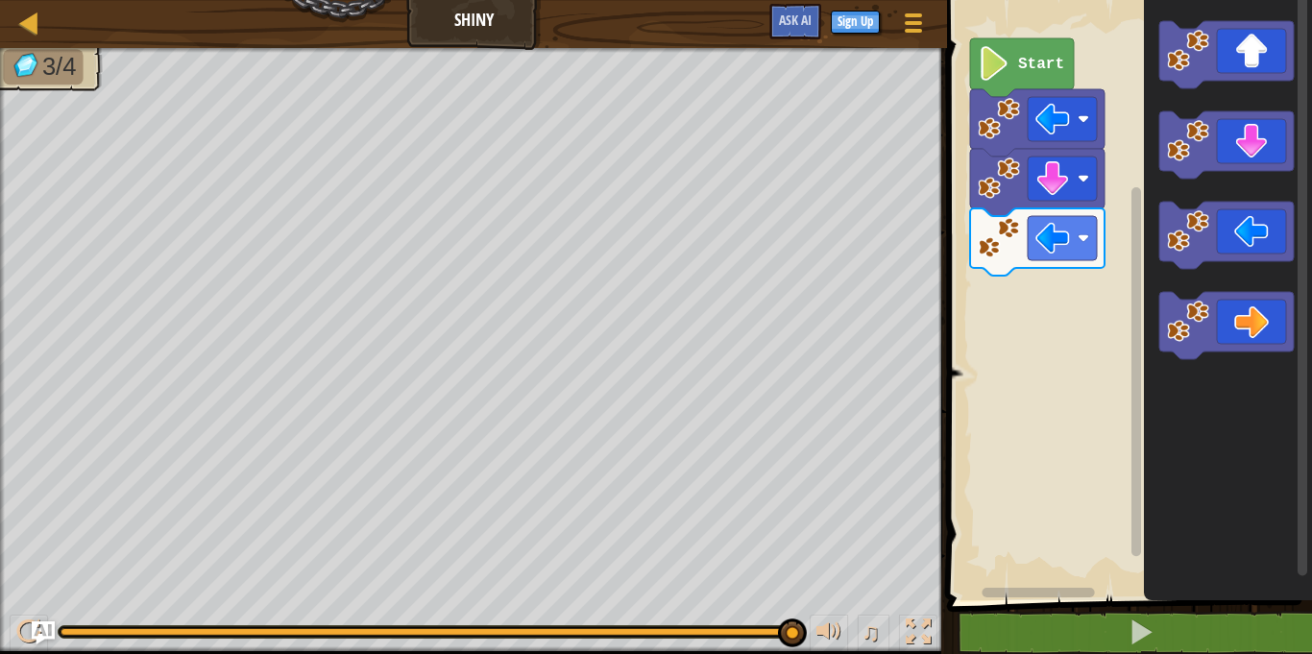
click at [1030, 283] on div "Start" at bounding box center [1126, 295] width 371 height 610
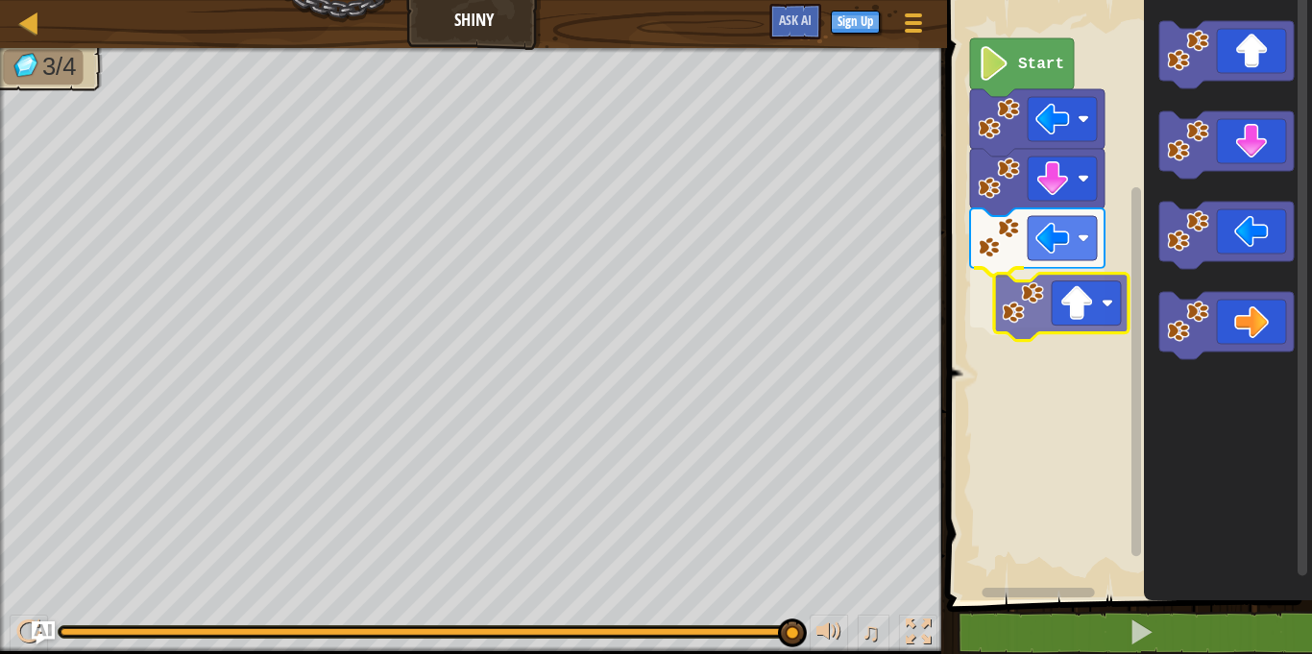
click at [999, 294] on div "Start" at bounding box center [1126, 295] width 371 height 610
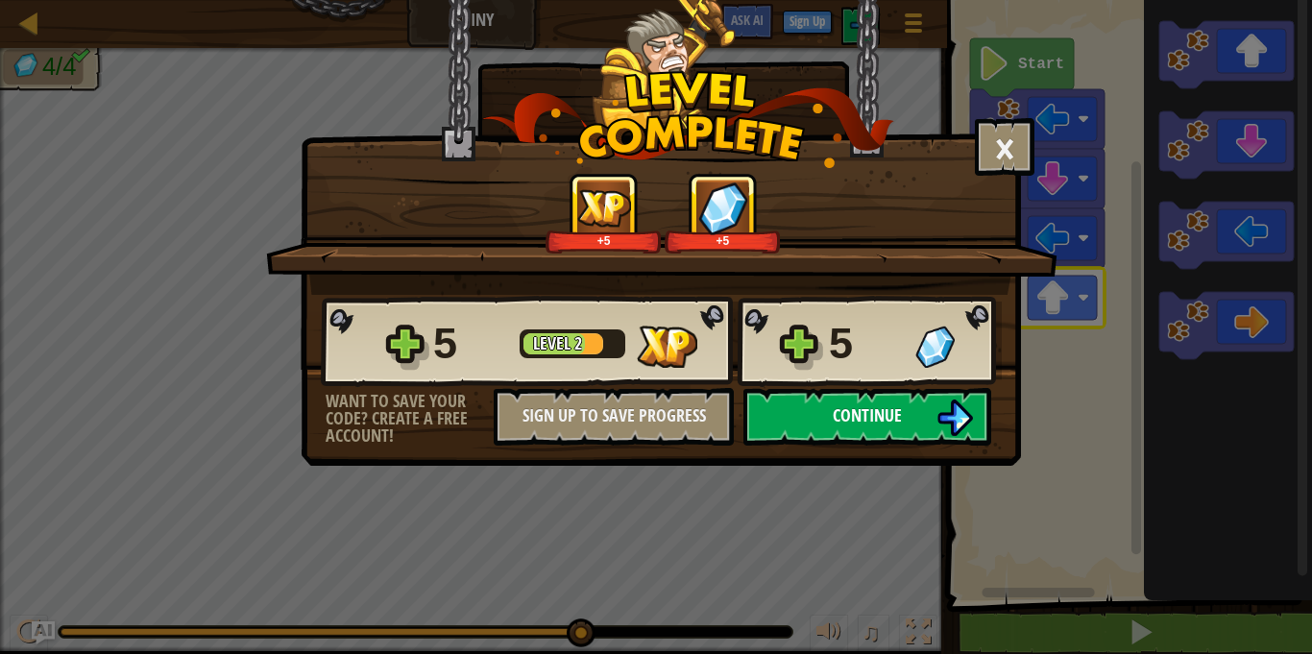
click at [847, 422] on span "Continue" at bounding box center [867, 415] width 69 height 24
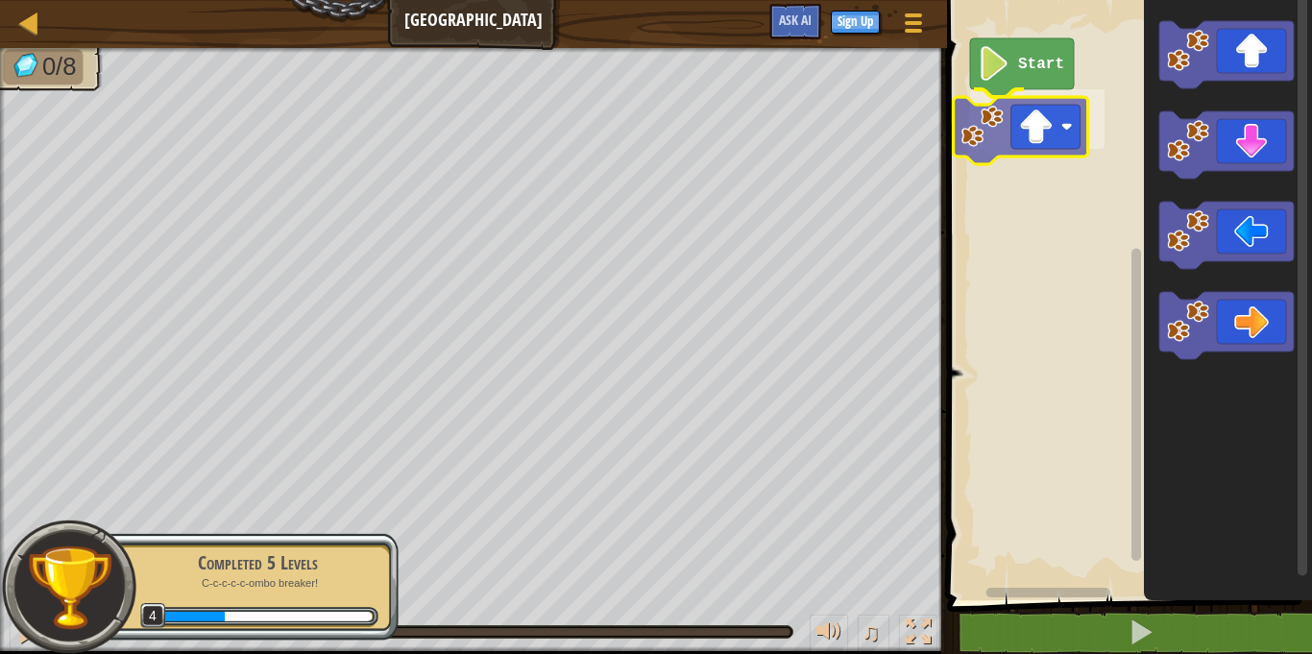
click at [993, 125] on div "Start" at bounding box center [1126, 295] width 371 height 610
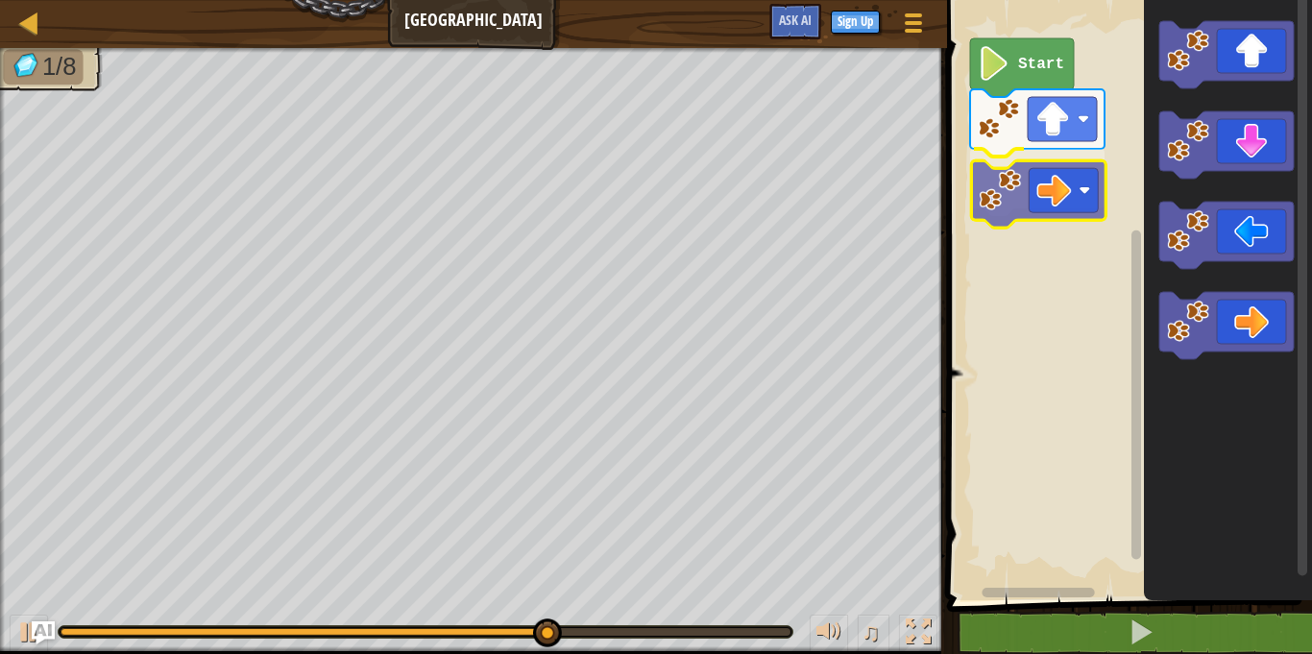
click at [1002, 207] on div "Start" at bounding box center [1126, 295] width 371 height 610
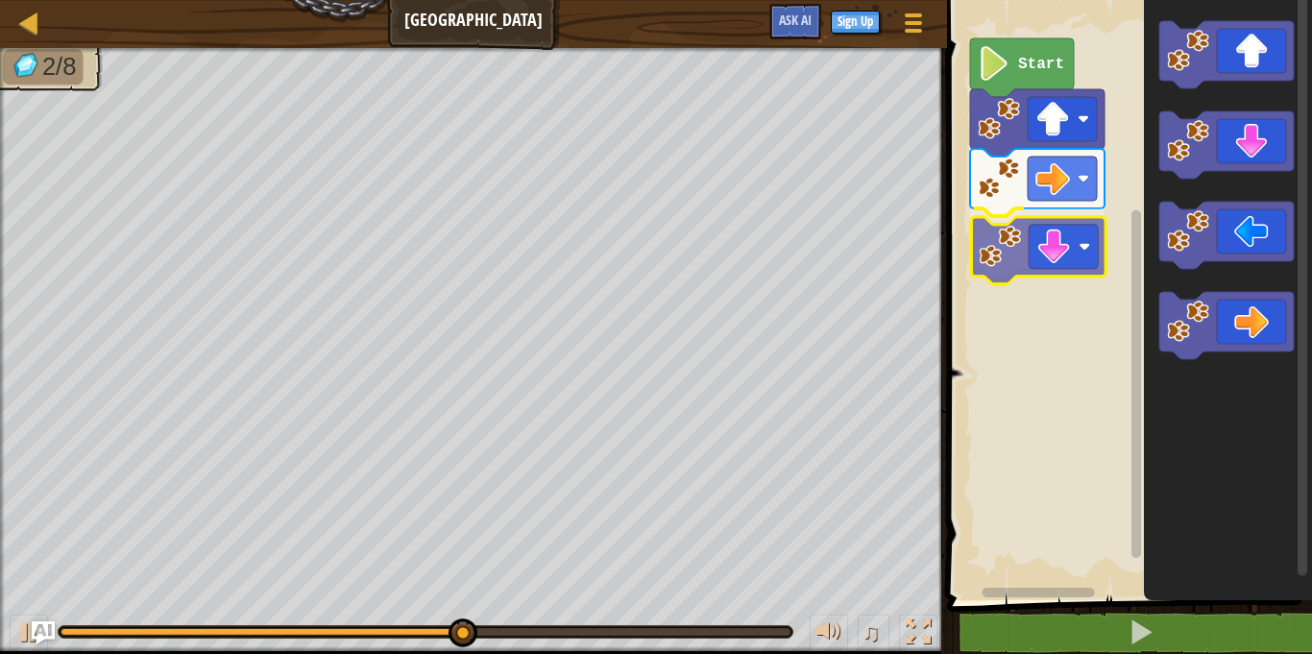
click at [1009, 225] on div "Start" at bounding box center [1126, 295] width 371 height 610
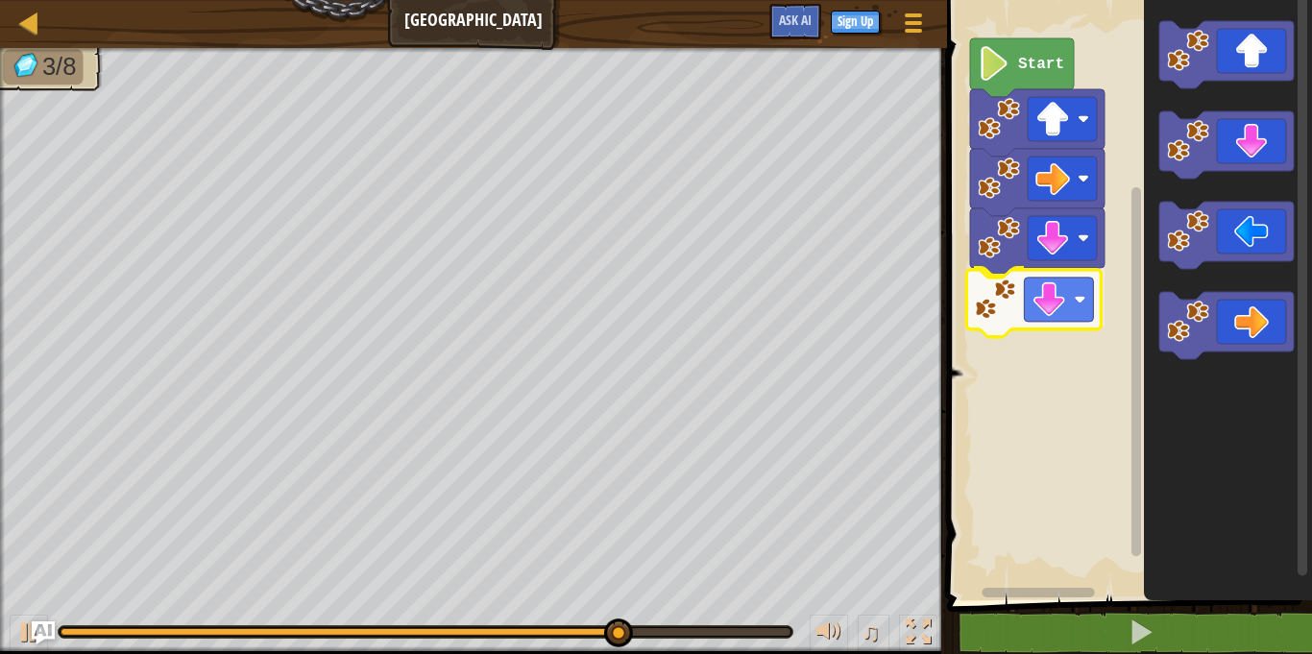
click at [1004, 314] on div "Start" at bounding box center [1126, 295] width 371 height 610
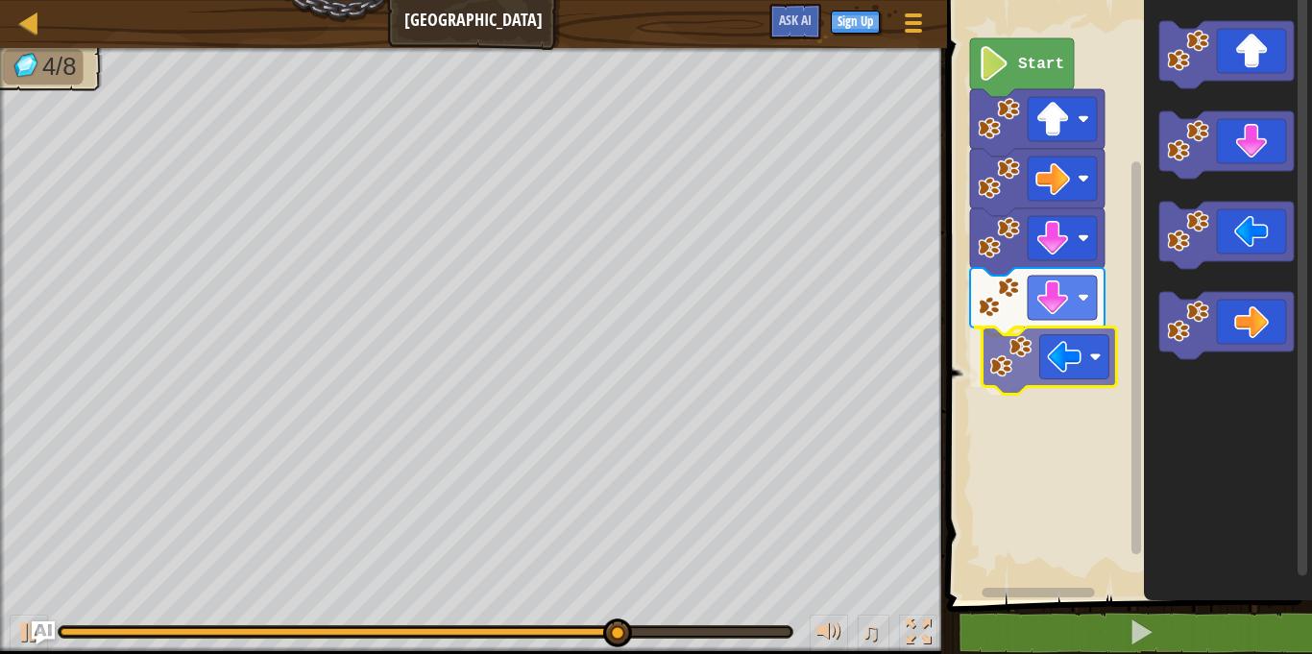
click at [1006, 363] on div "Start" at bounding box center [1126, 295] width 371 height 610
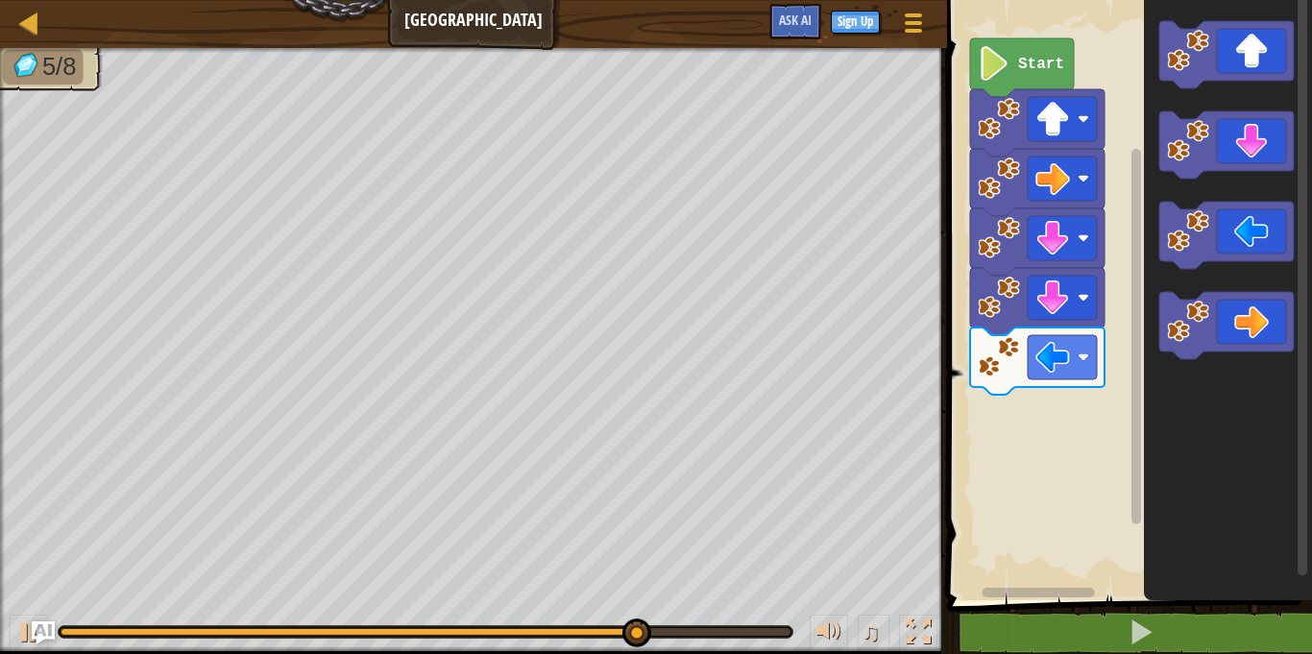
click at [1152, 342] on icon "Blockly Workspace" at bounding box center [1228, 295] width 168 height 610
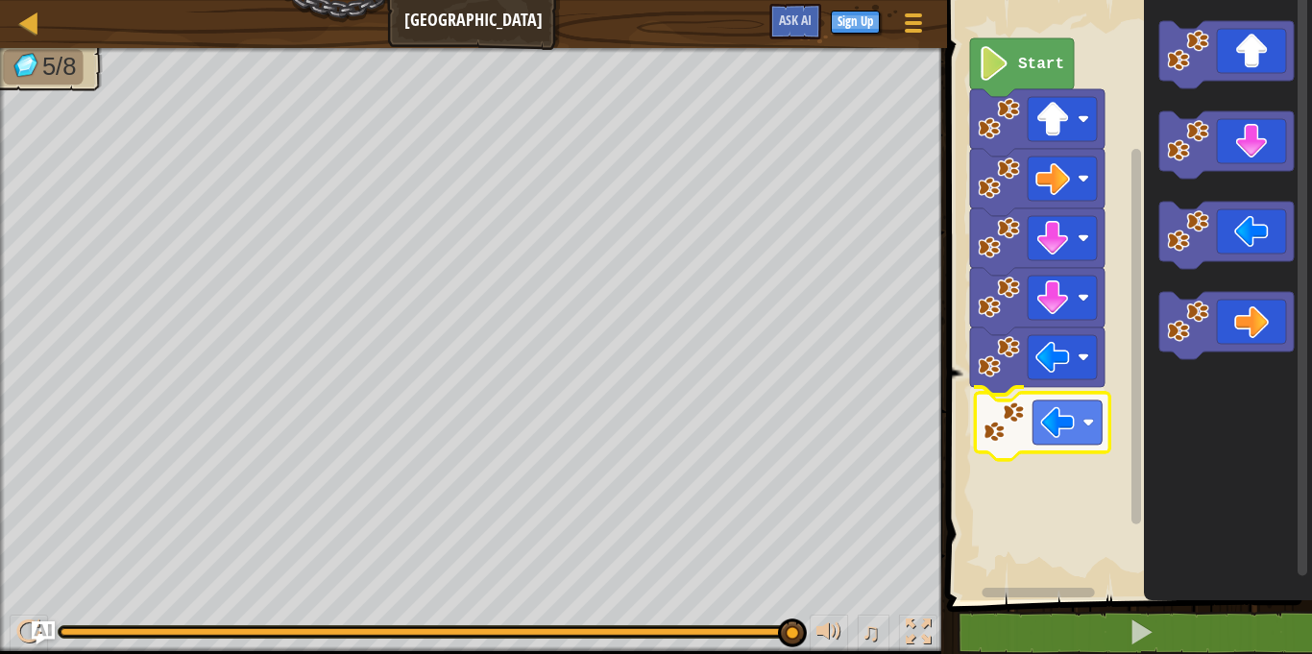
click at [986, 435] on div "Start" at bounding box center [1126, 295] width 371 height 610
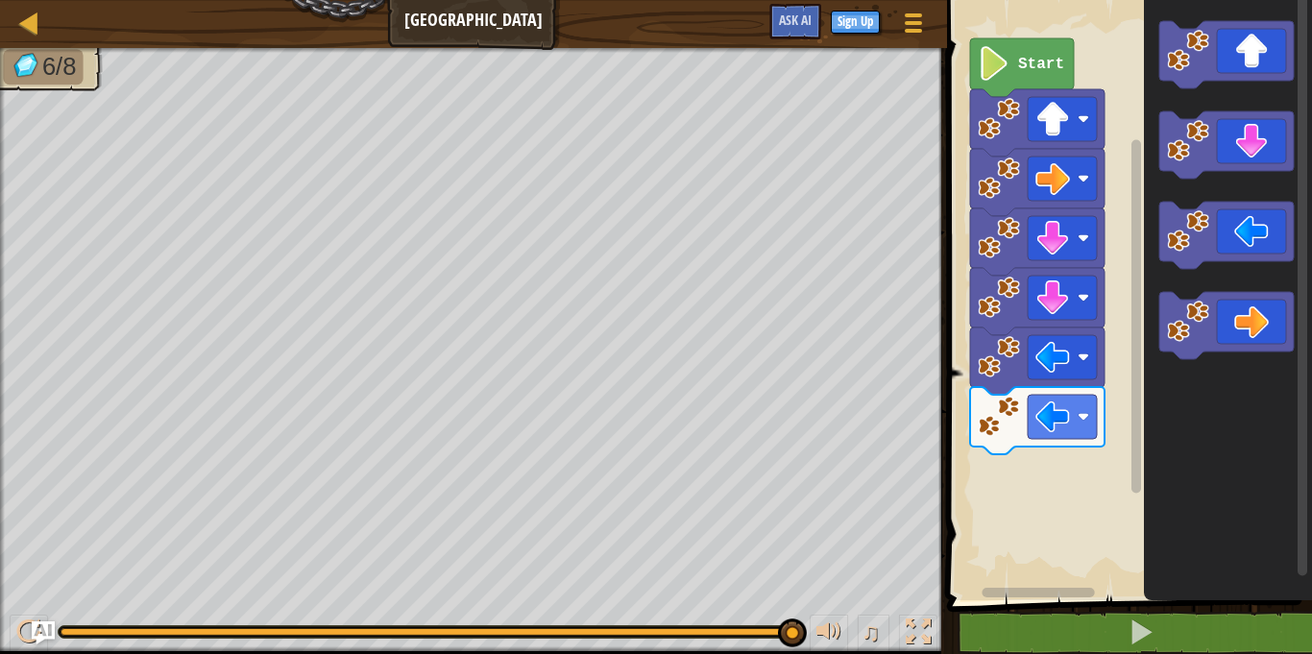
click at [975, 485] on div "Start" at bounding box center [1126, 295] width 371 height 610
click at [1096, 364] on div "Start" at bounding box center [1126, 295] width 371 height 610
click at [1176, 222] on g "Blockly Workspace" at bounding box center [1226, 190] width 134 height 338
click at [1187, 51] on image "Blockly Workspace" at bounding box center [1188, 51] width 42 height 42
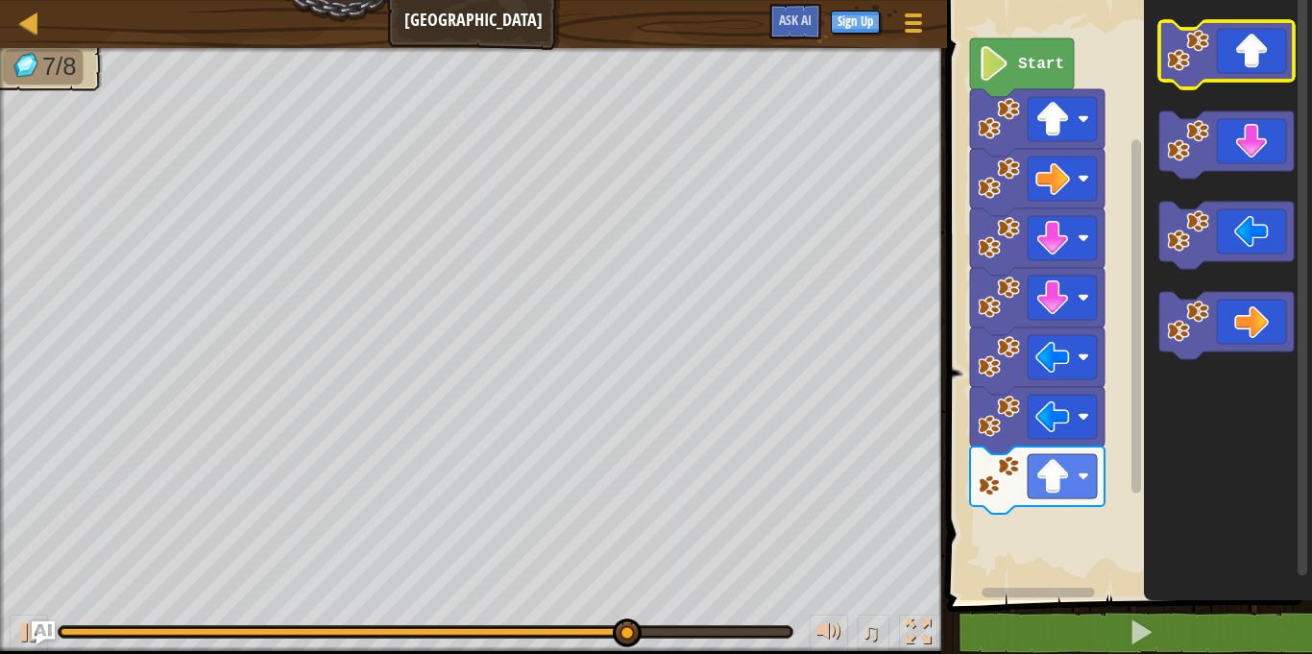
click at [1188, 60] on image "Blockly Workspace" at bounding box center [1188, 51] width 42 height 42
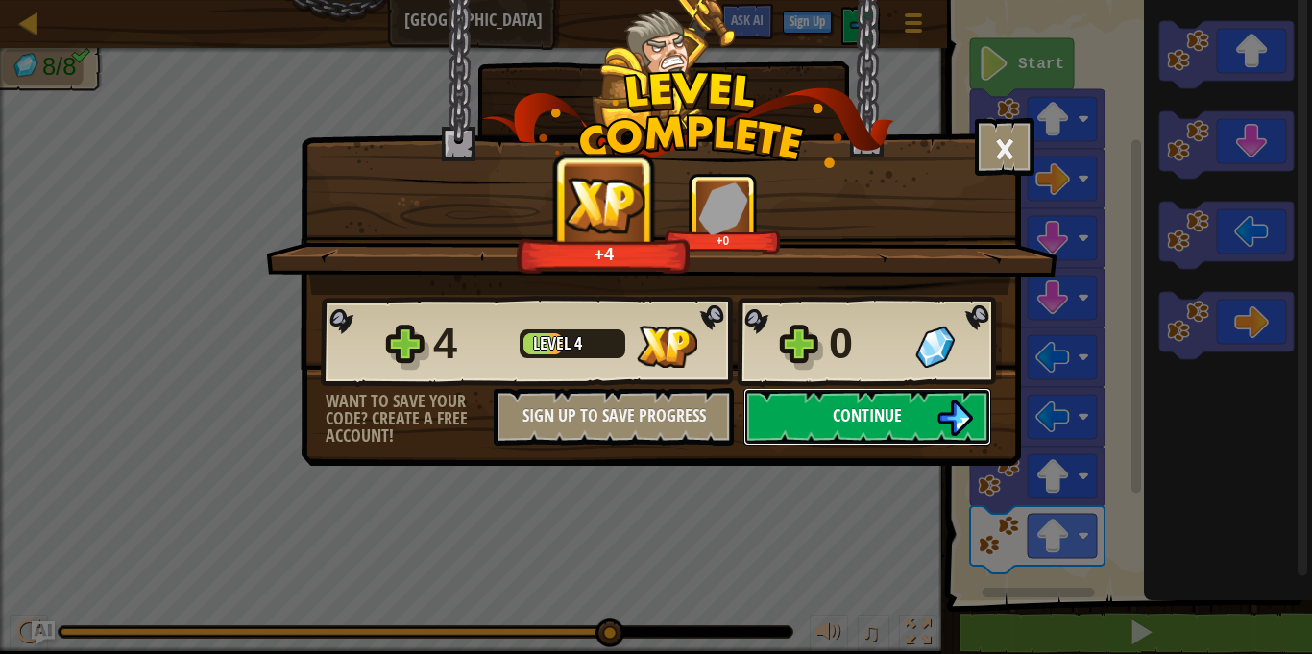
click at [850, 424] on span "Continue" at bounding box center [867, 415] width 69 height 24
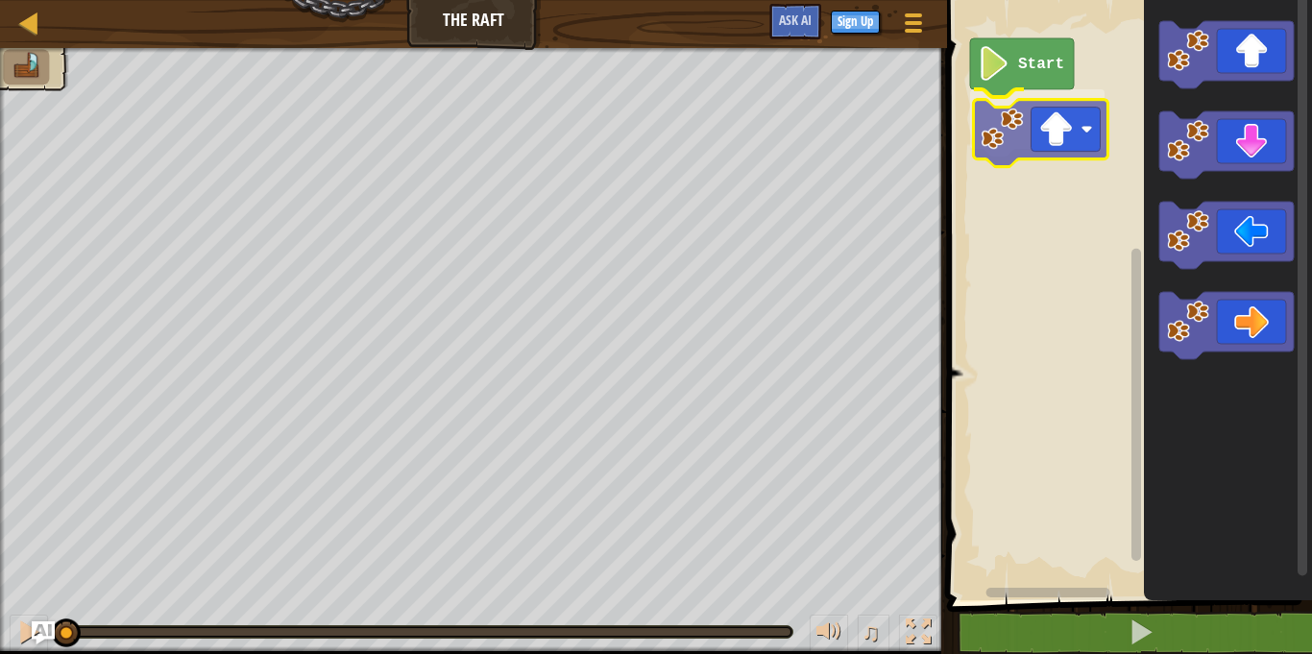
click at [1060, 143] on div "Start" at bounding box center [1126, 295] width 371 height 610
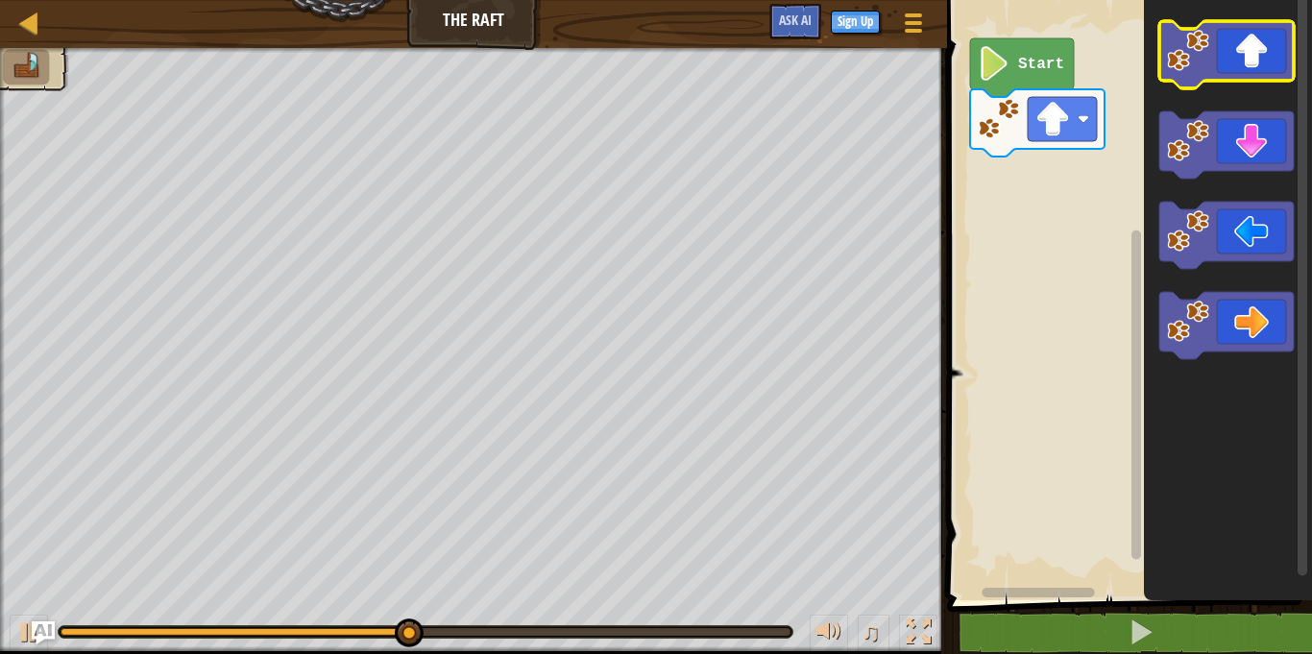
click at [1206, 57] on image "Blockly Workspace" at bounding box center [1188, 51] width 42 height 42
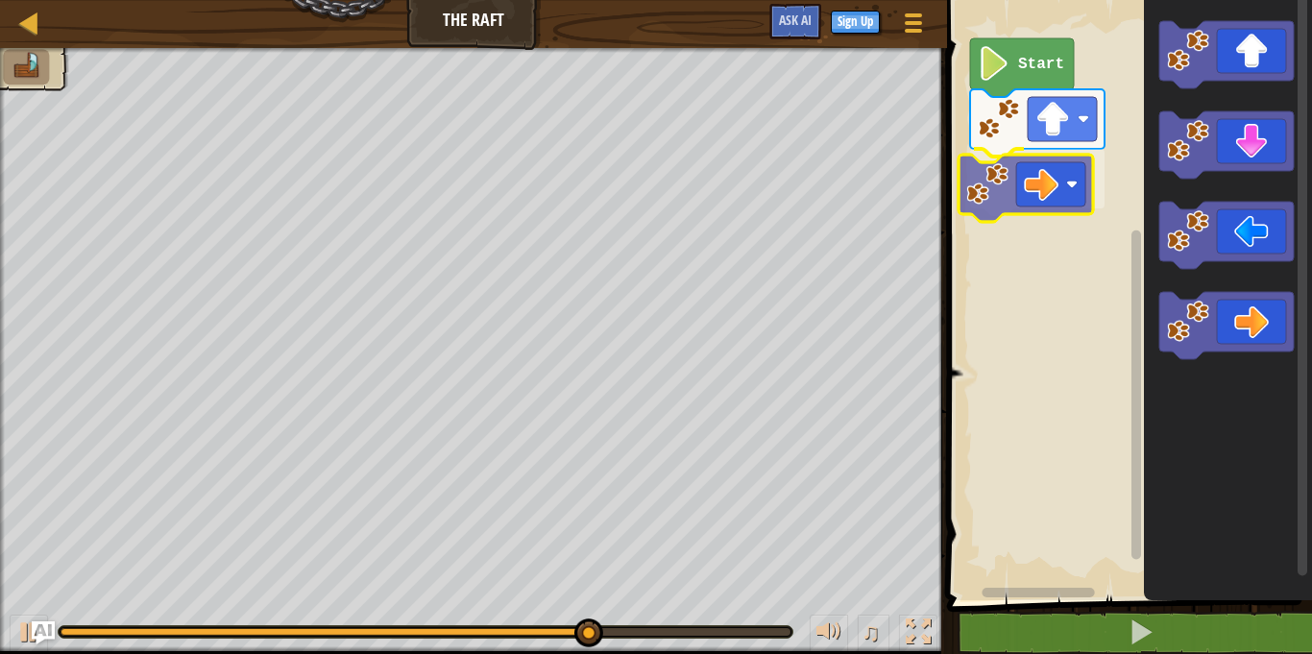
click at [1022, 158] on div "Start" at bounding box center [1126, 295] width 371 height 610
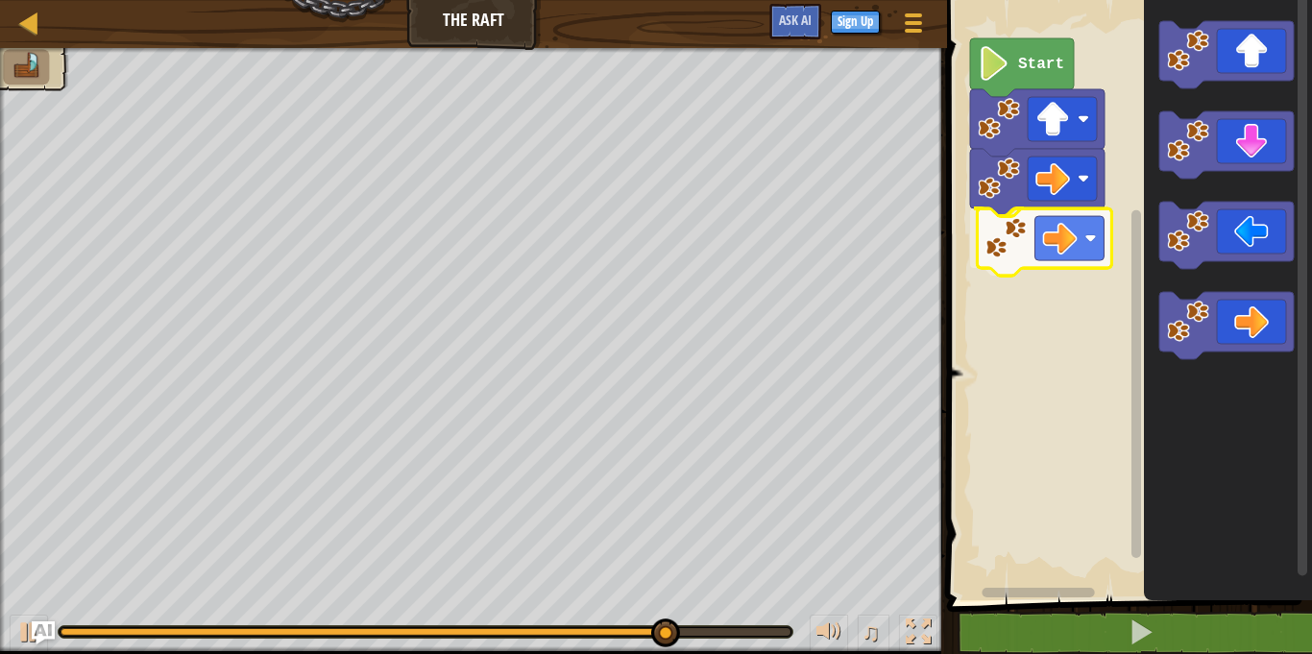
click at [998, 219] on div "Start" at bounding box center [1126, 295] width 371 height 610
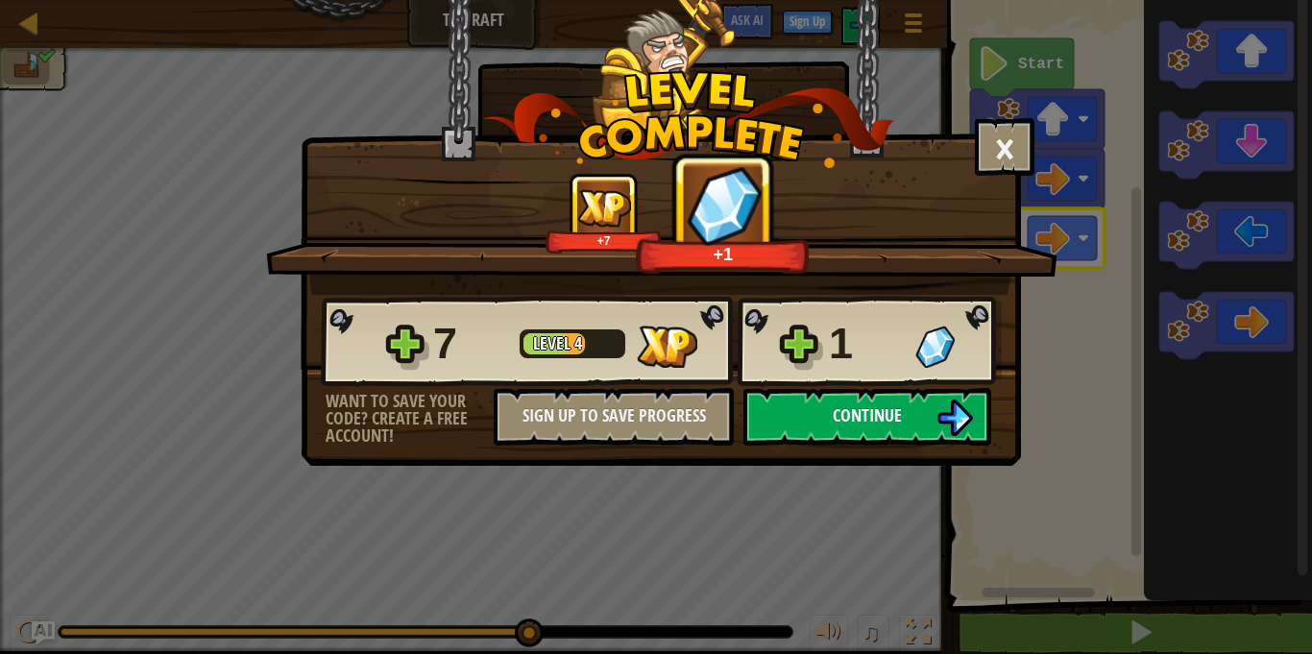
click at [845, 418] on span "Continue" at bounding box center [867, 415] width 69 height 24
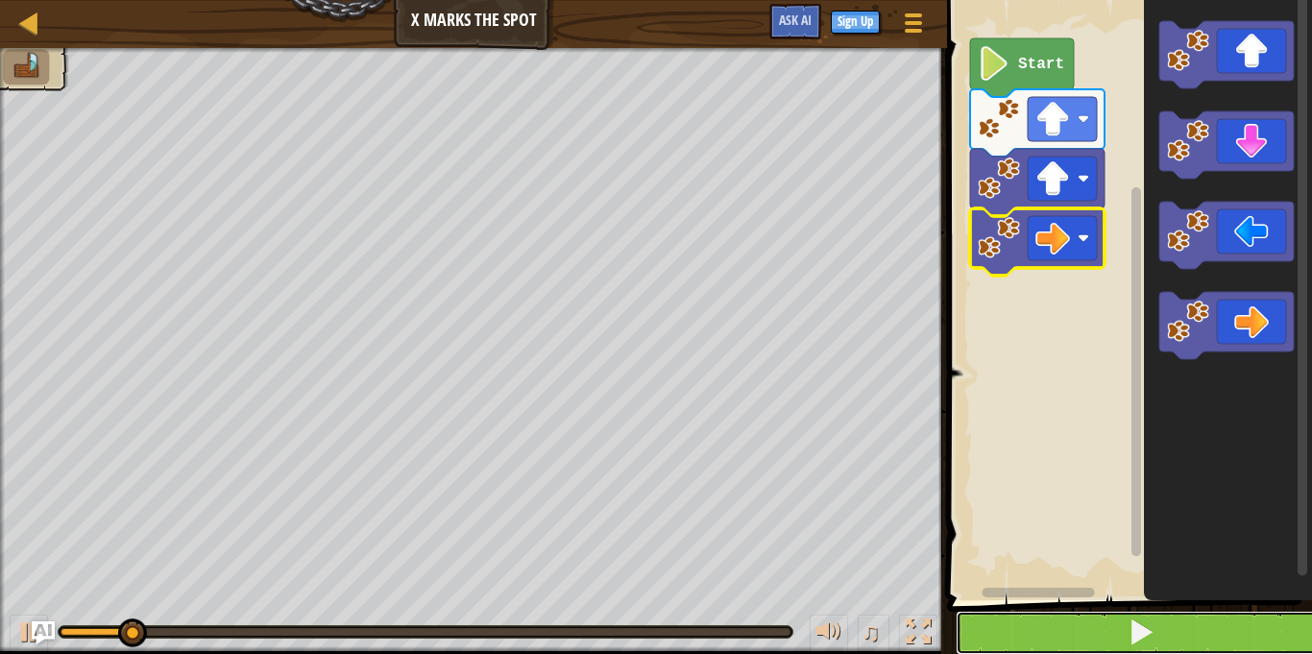
click at [1067, 636] on button at bounding box center [1141, 633] width 371 height 44
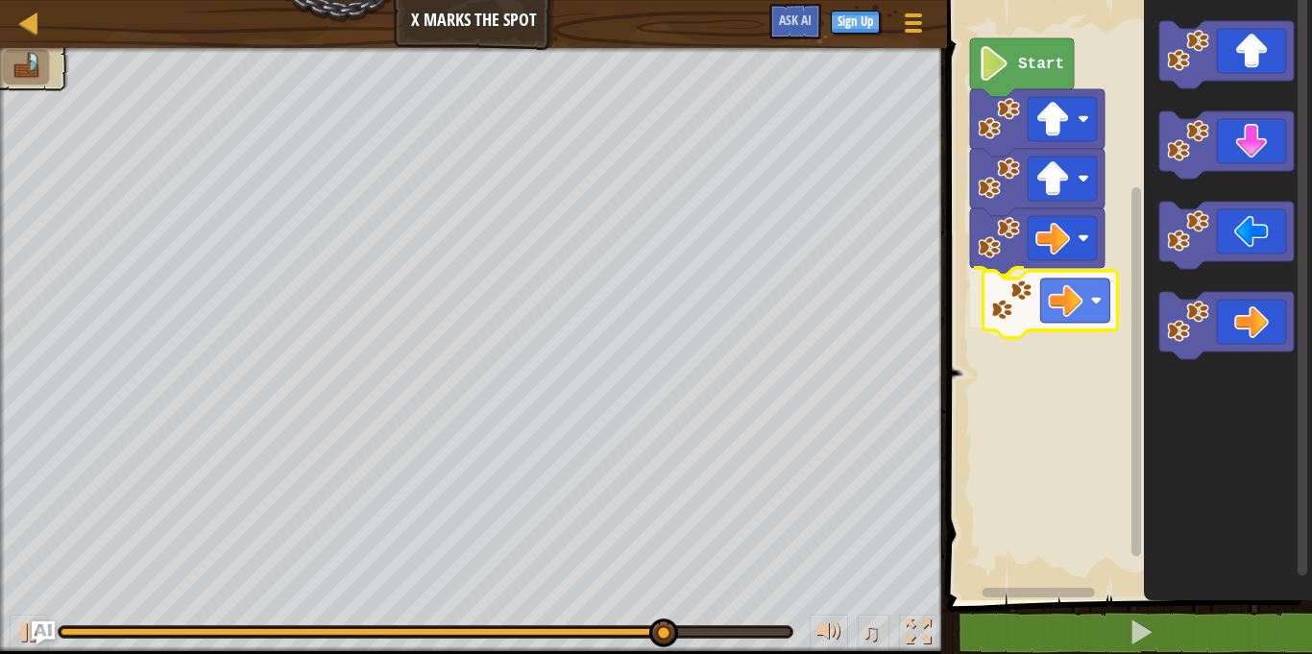
click at [1058, 311] on div "Start" at bounding box center [1126, 295] width 371 height 610
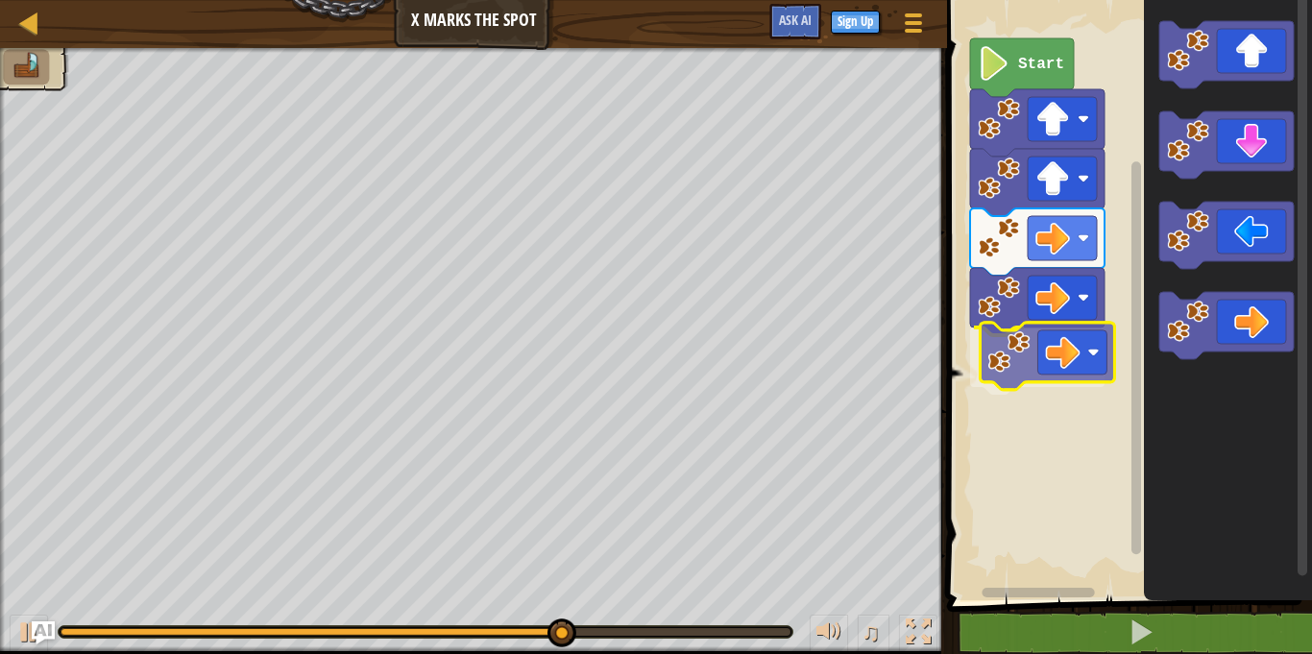
click at [1010, 371] on div "Start" at bounding box center [1126, 295] width 371 height 610
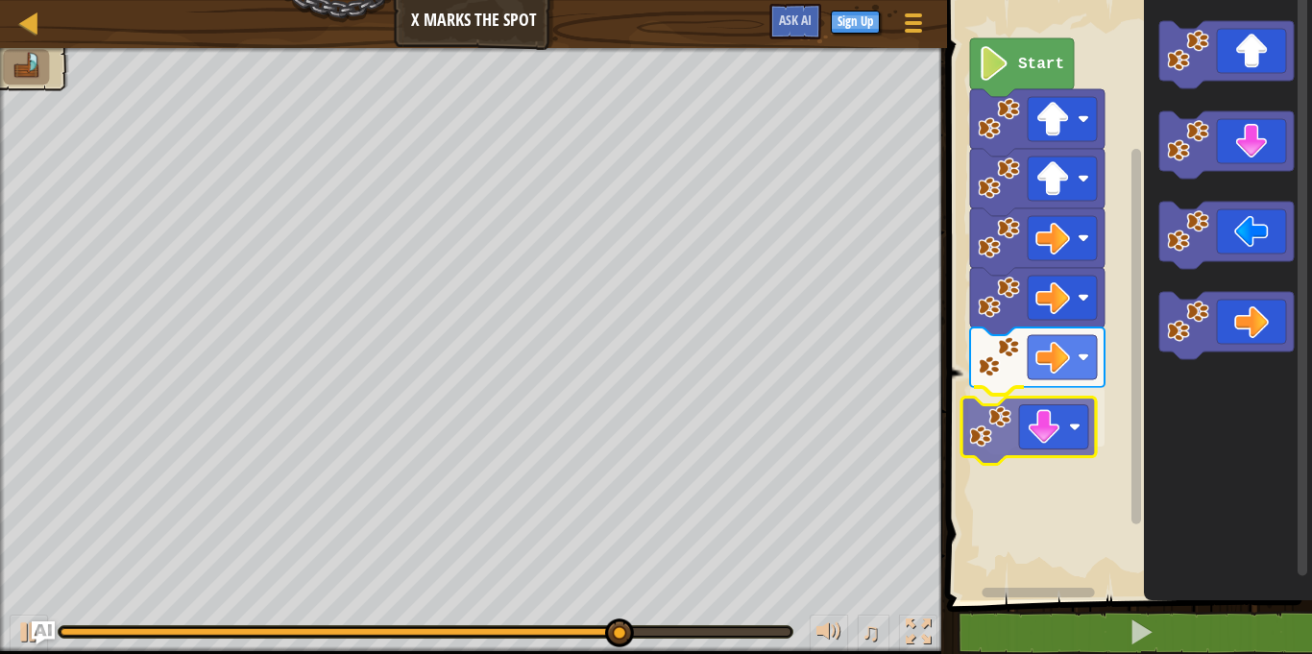
click at [1013, 441] on div "Start" at bounding box center [1126, 295] width 371 height 610
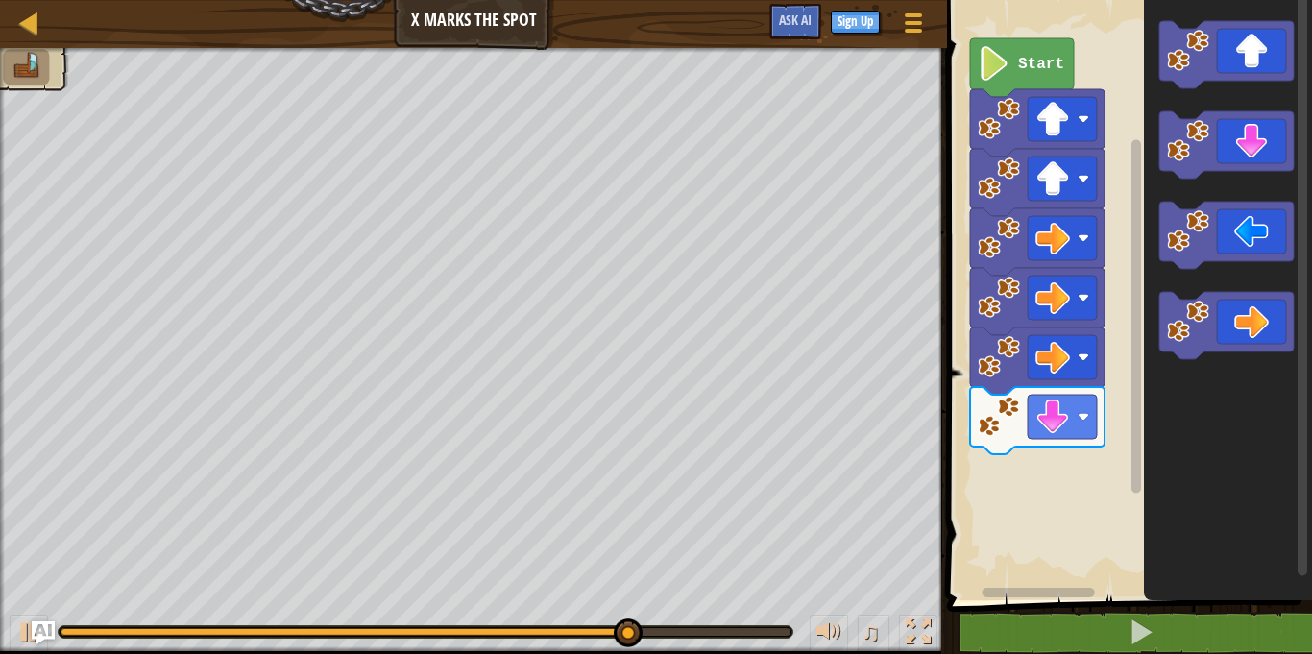
click at [1145, 348] on icon "Blockly Workspace" at bounding box center [1228, 295] width 168 height 610
click at [1174, 206] on g "Blockly Workspace" at bounding box center [1226, 190] width 134 height 338
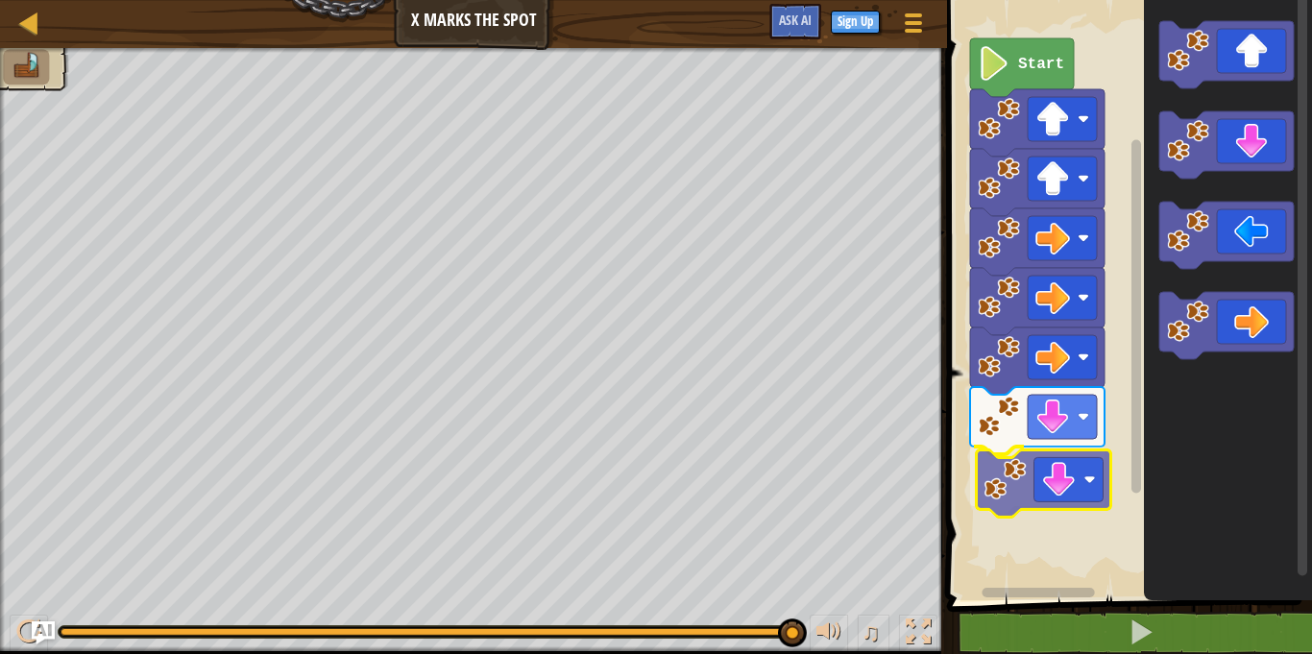
click at [982, 484] on div "Start" at bounding box center [1126, 295] width 371 height 610
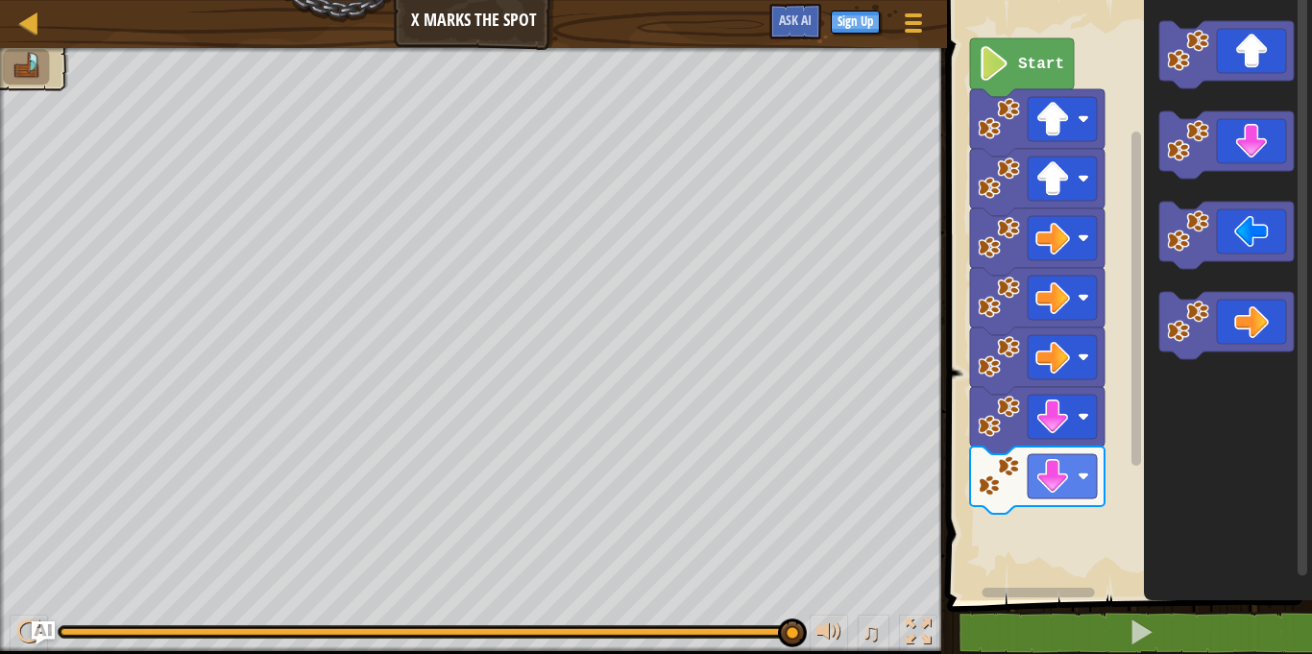
click at [1145, 492] on icon "Blockly Workspace" at bounding box center [1228, 295] width 168 height 610
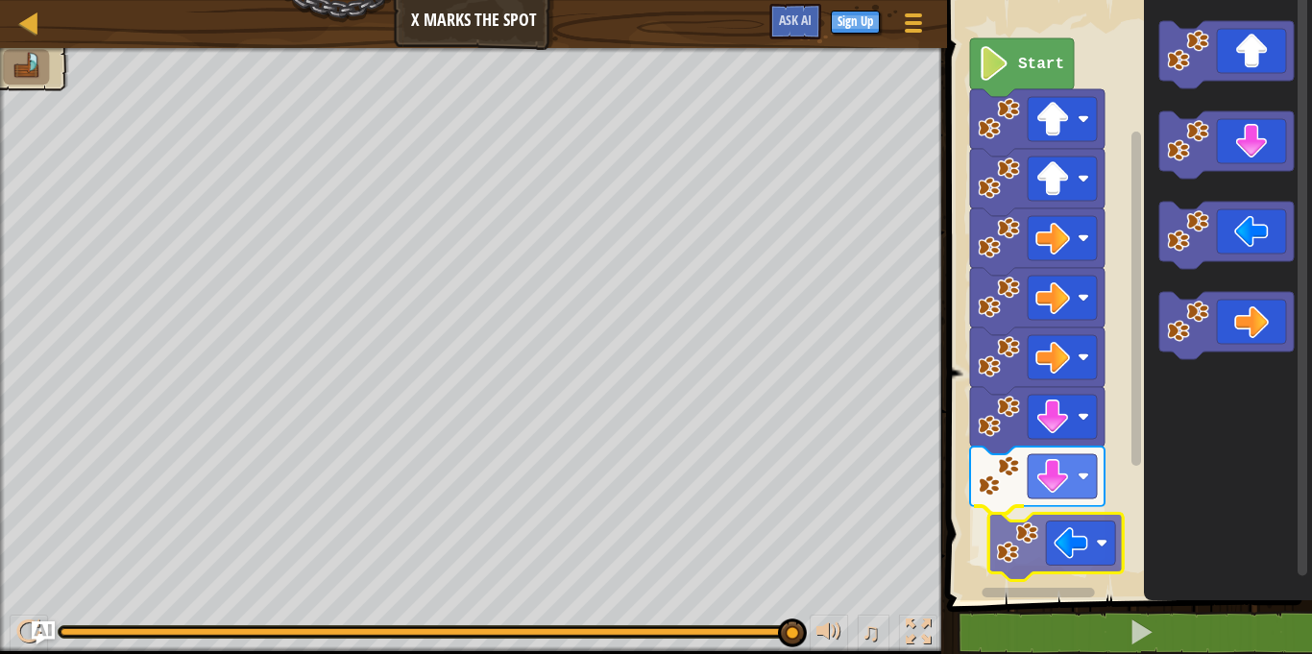
click at [1002, 539] on div "Start" at bounding box center [1126, 295] width 371 height 610
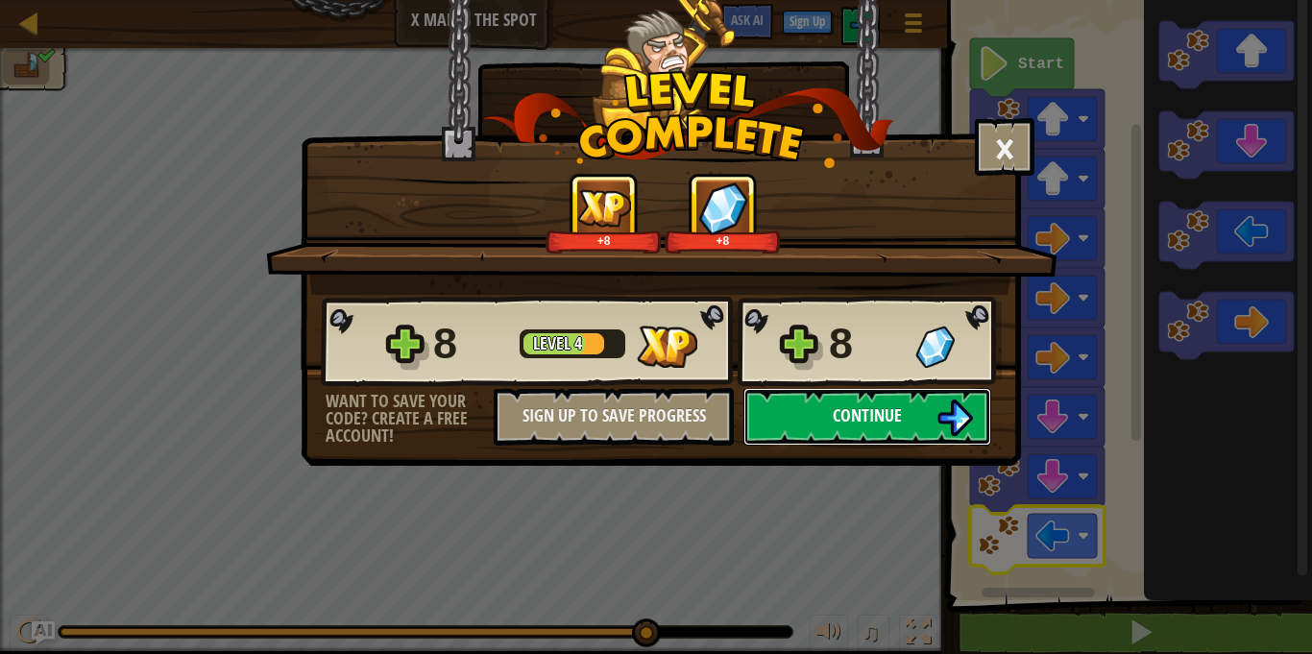
click at [814, 403] on button "Continue" at bounding box center [867, 417] width 248 height 58
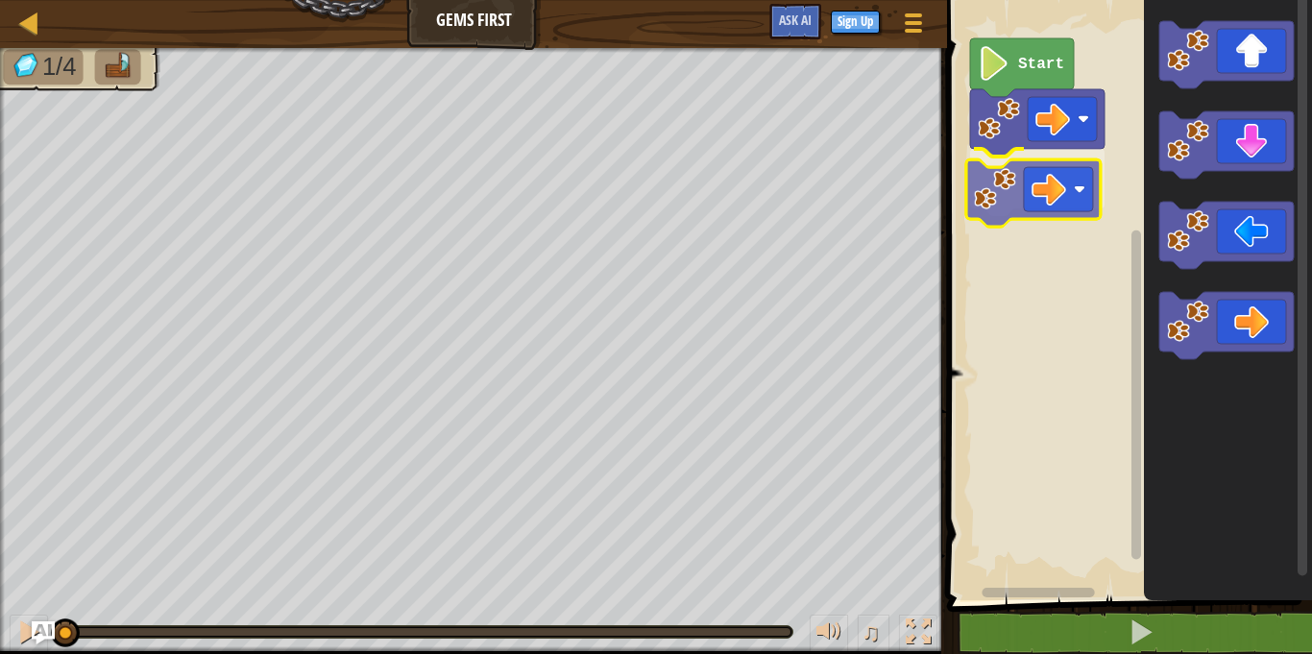
click at [971, 202] on div "Start" at bounding box center [1126, 295] width 371 height 610
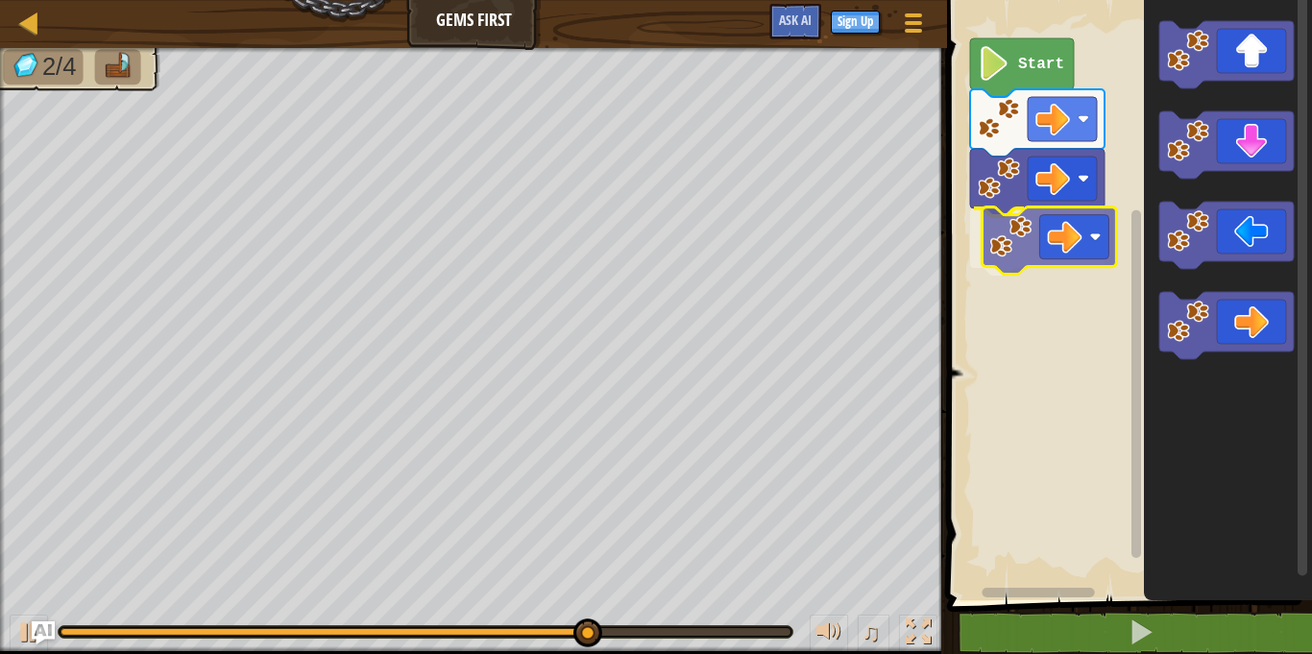
click at [1006, 223] on div "Start" at bounding box center [1126, 295] width 371 height 610
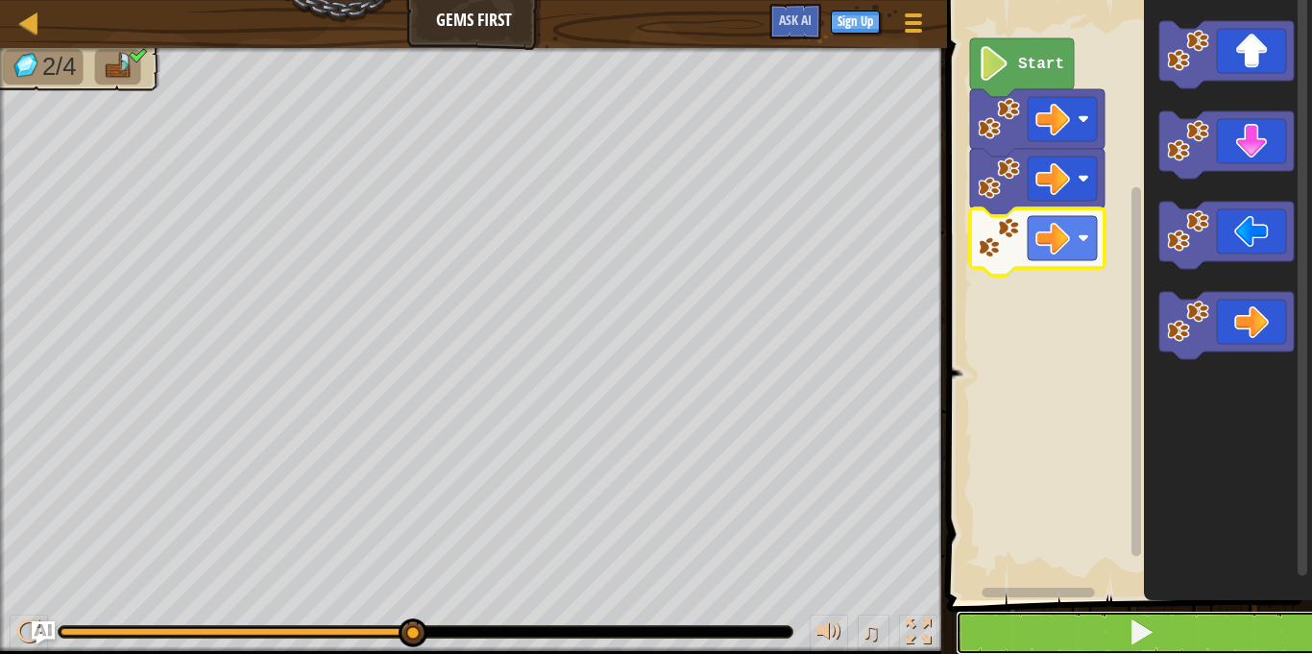
click at [1088, 649] on button at bounding box center [1141, 633] width 371 height 44
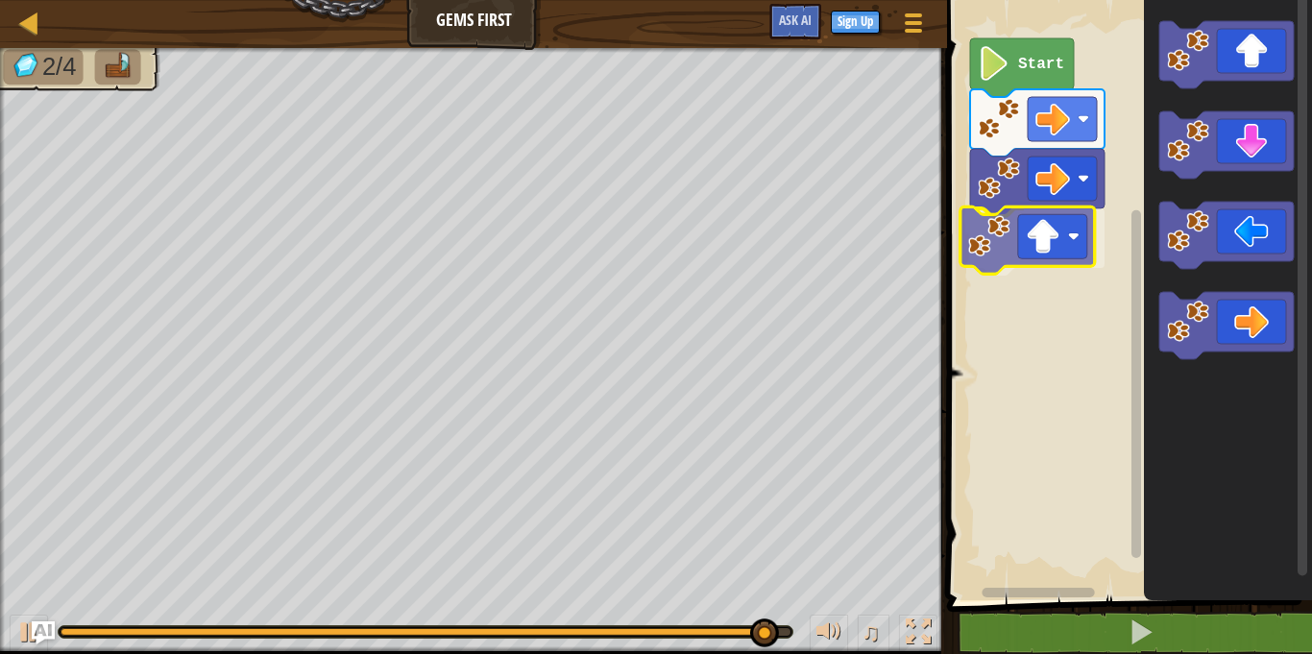
click at [1023, 228] on div "Start" at bounding box center [1126, 295] width 371 height 610
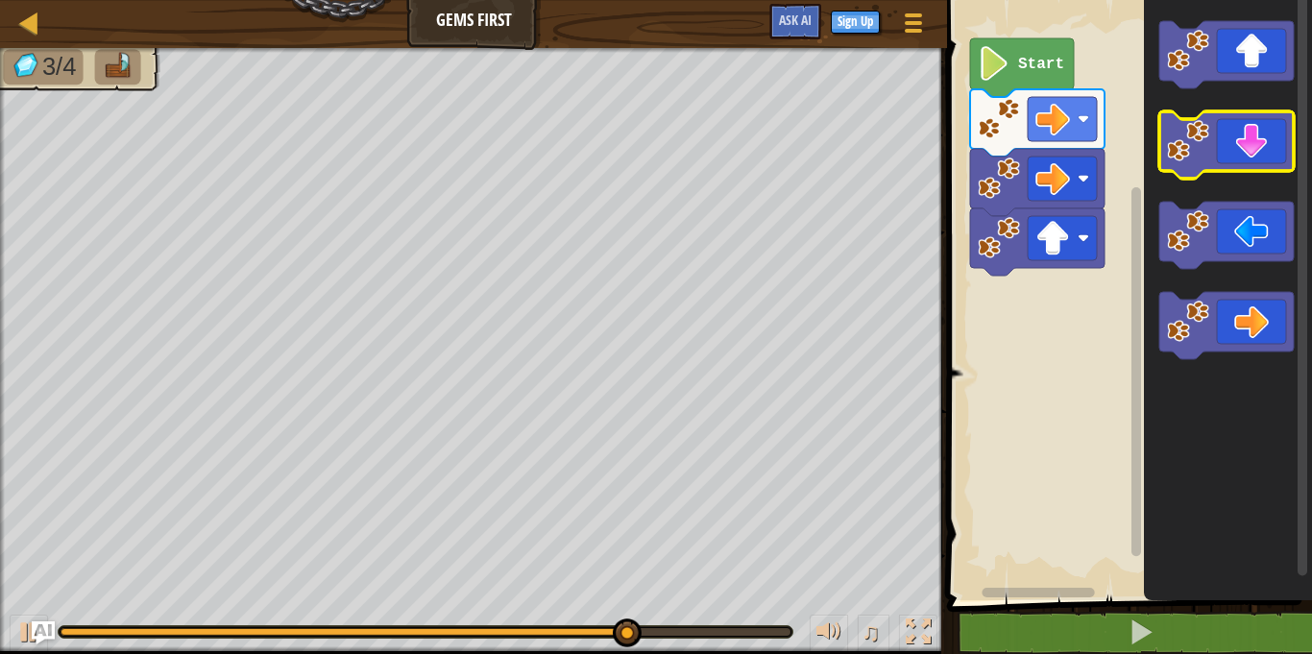
click at [1198, 170] on icon "Blockly Workspace" at bounding box center [1226, 144] width 134 height 67
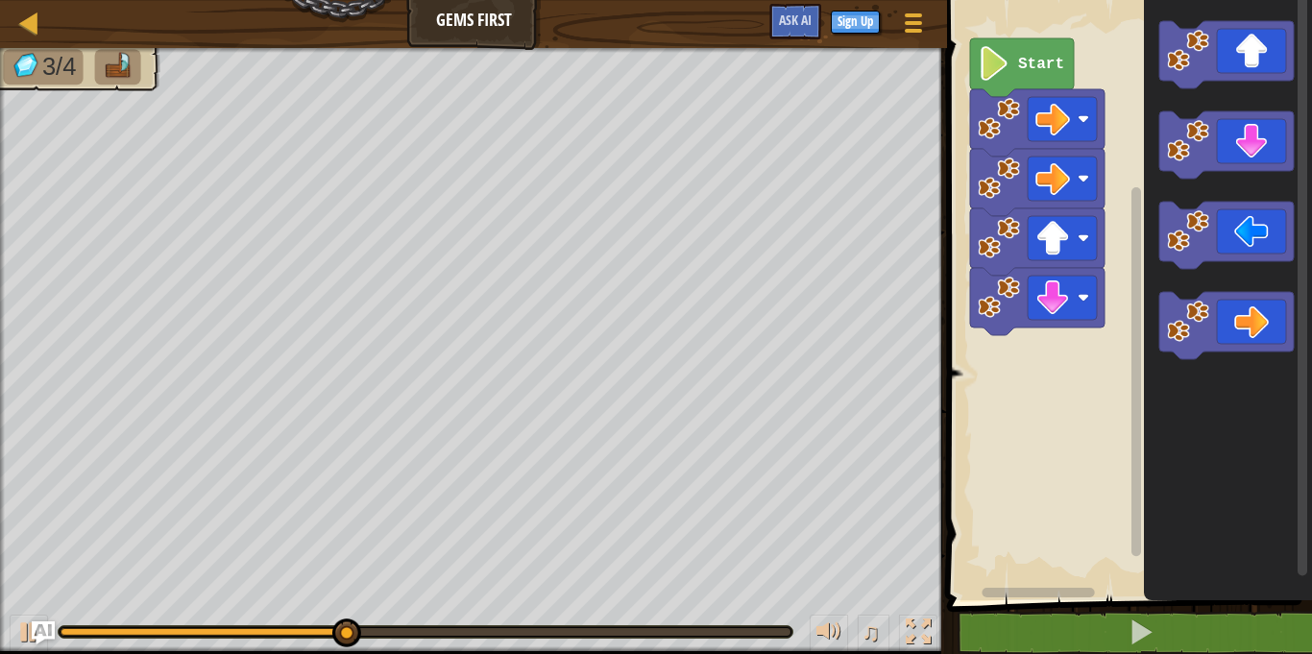
click at [1121, 345] on div "Start" at bounding box center [1126, 295] width 371 height 610
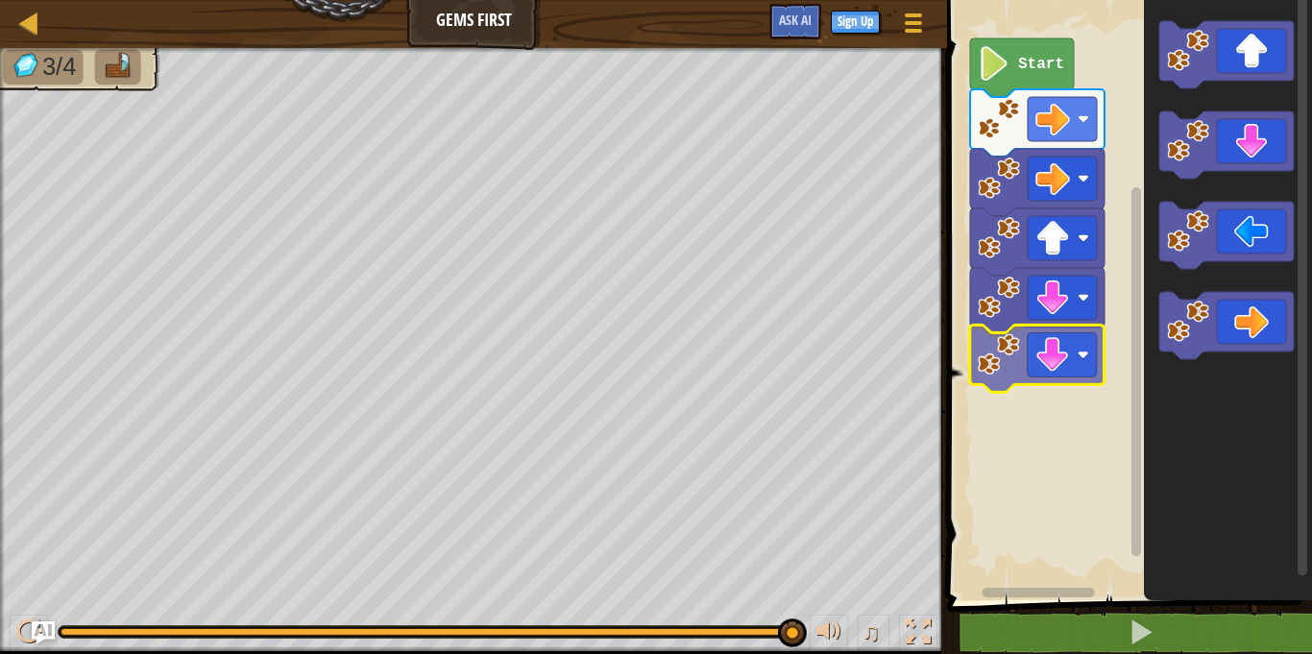
click at [999, 381] on div "Start" at bounding box center [1126, 295] width 371 height 610
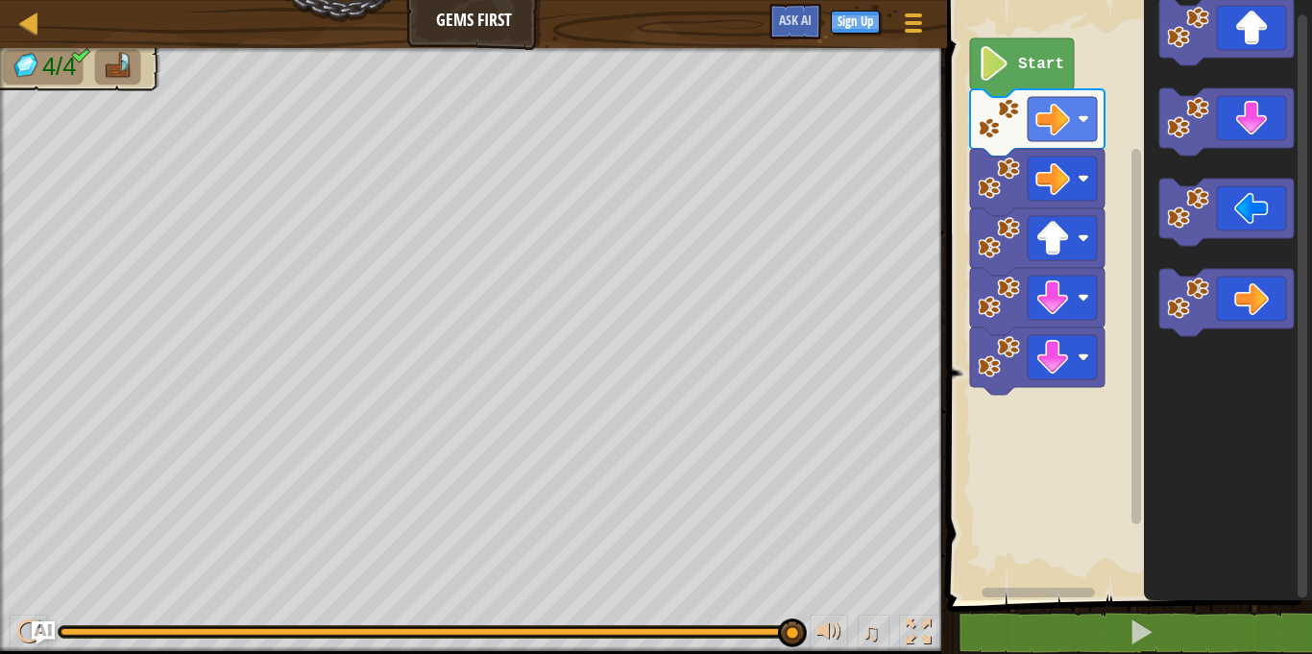
click at [1258, 16] on g "Blockly Workspace" at bounding box center [1226, 31] width 134 height 67
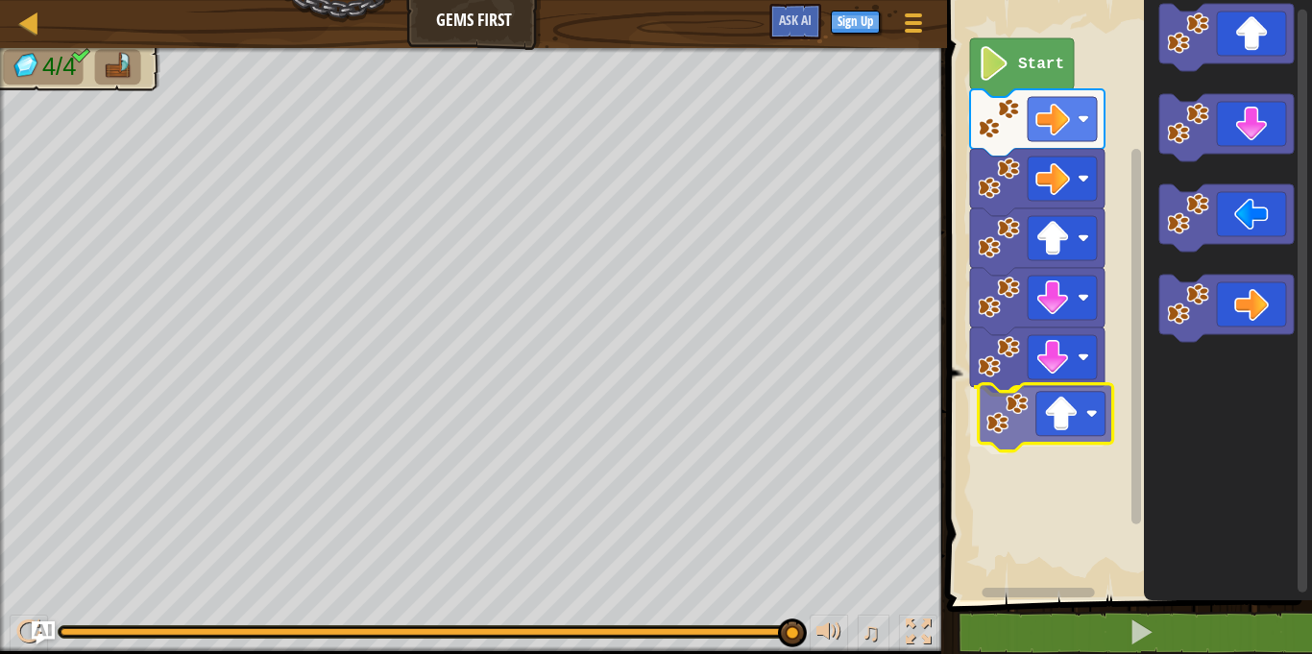
click at [1074, 397] on div "Start" at bounding box center [1126, 295] width 371 height 610
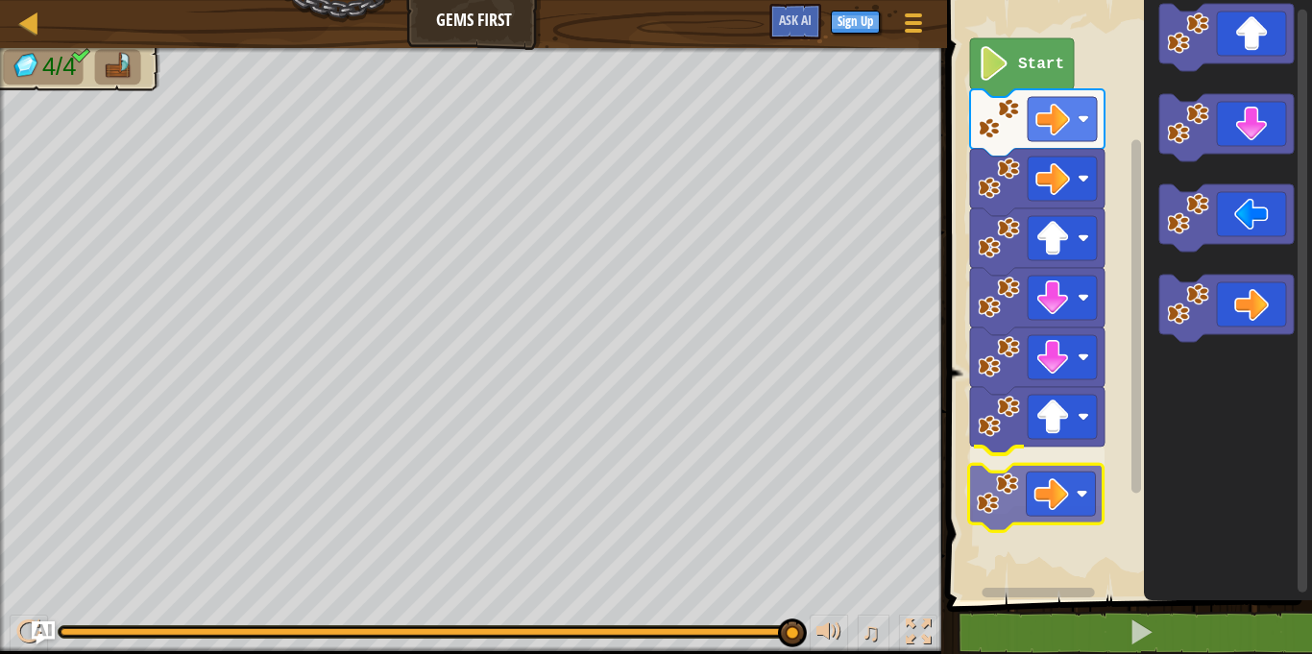
click at [1050, 481] on div "Start" at bounding box center [1126, 295] width 371 height 610
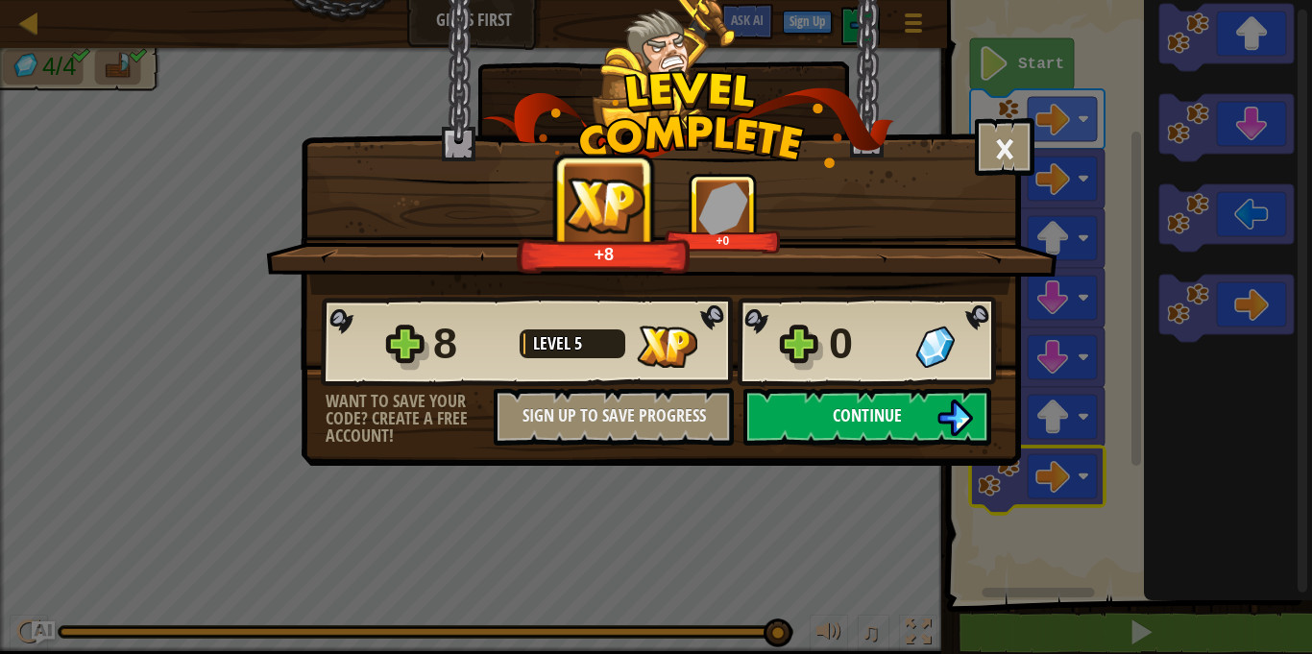
click at [857, 431] on button "Continue" at bounding box center [867, 417] width 248 height 58
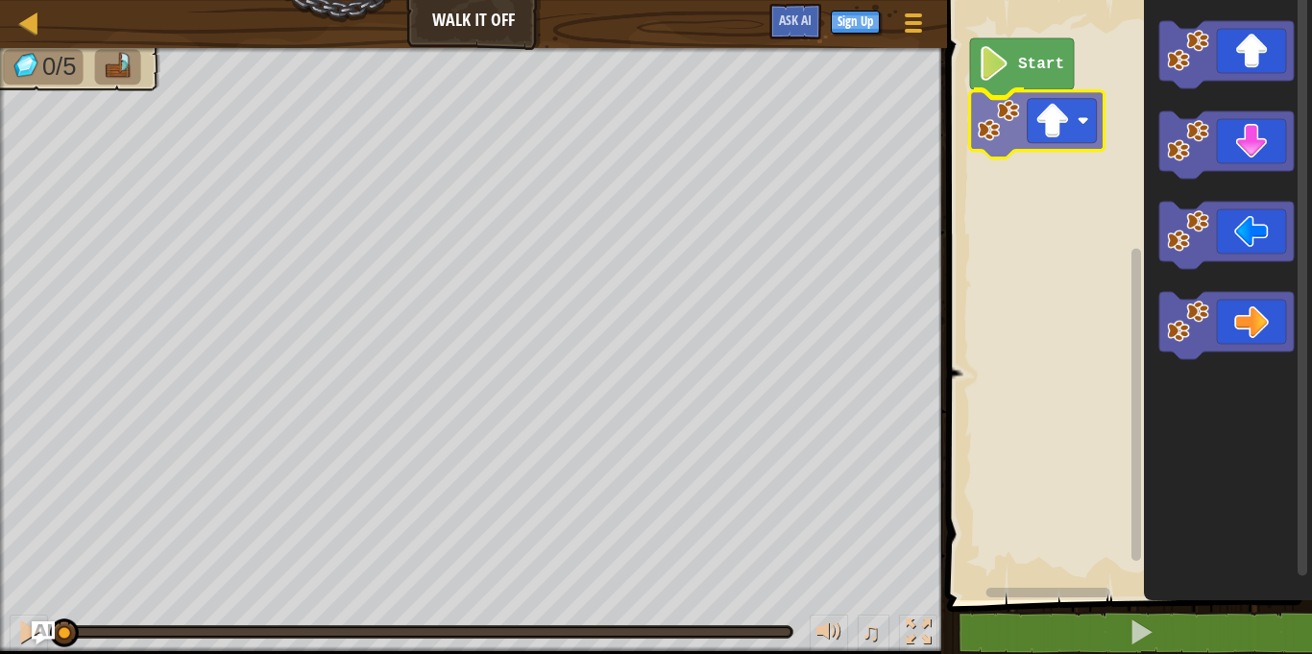
click at [1002, 104] on div "Start" at bounding box center [1126, 295] width 371 height 610
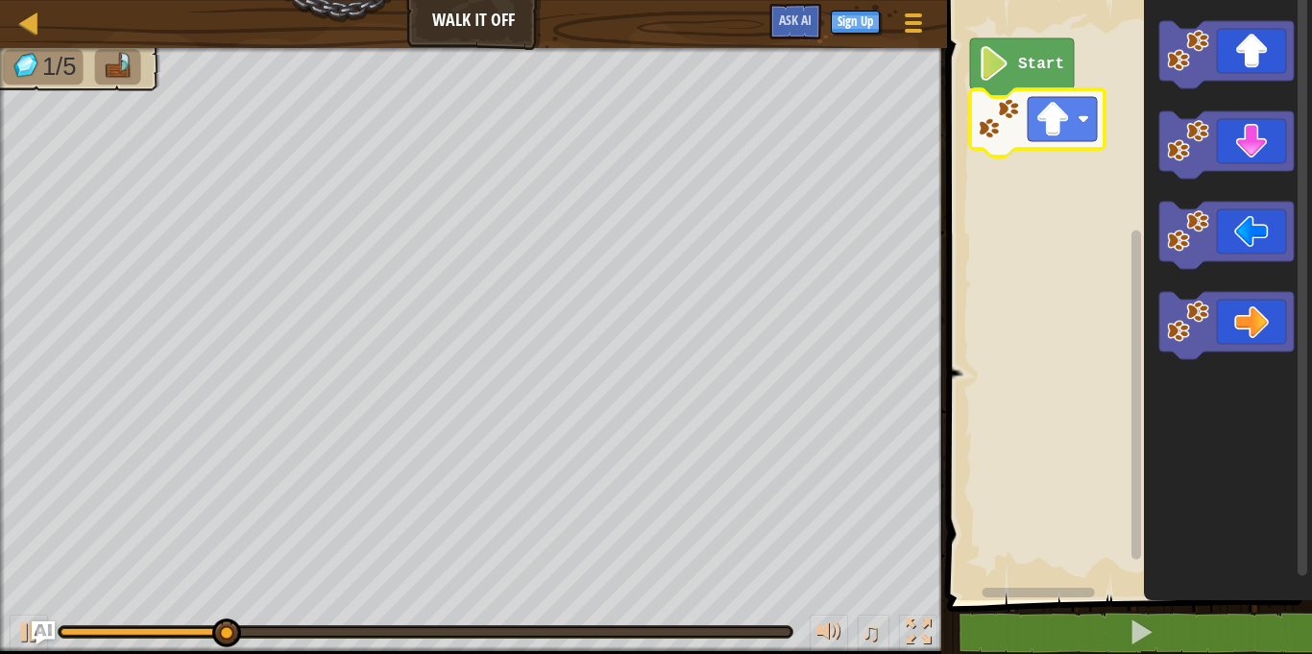
click at [1194, 95] on icon "Blockly Workspace" at bounding box center [1228, 295] width 168 height 610
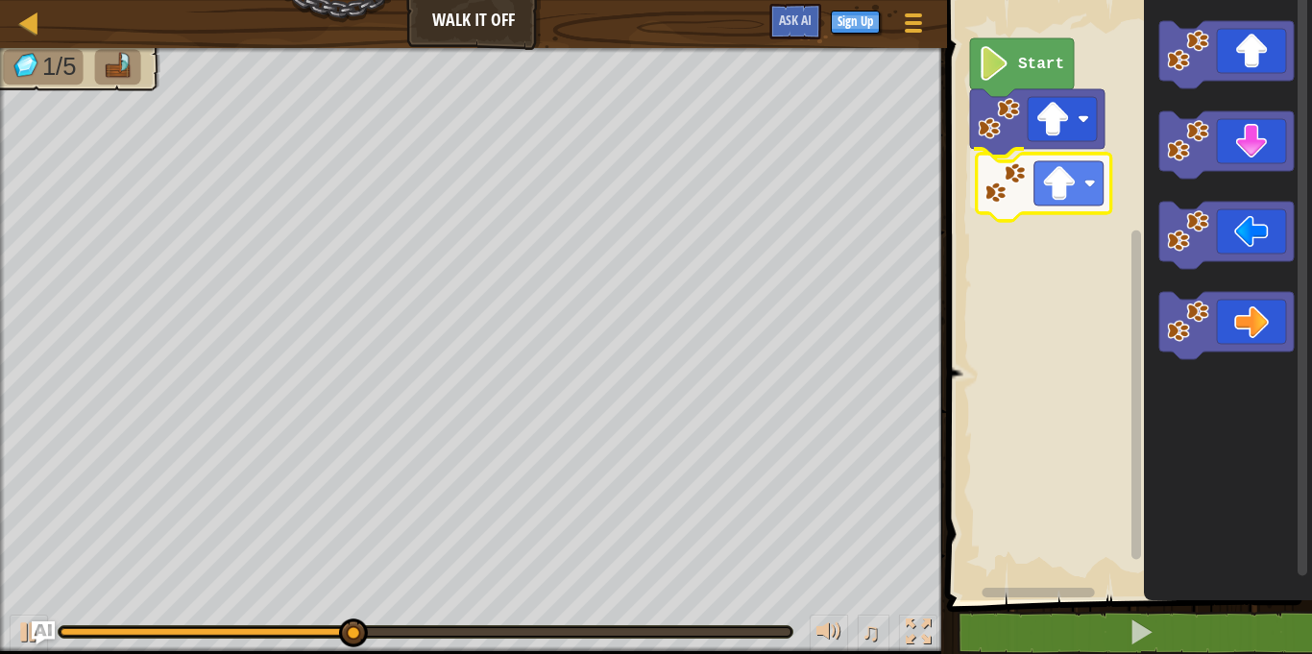
click at [989, 171] on div "Start" at bounding box center [1126, 295] width 371 height 610
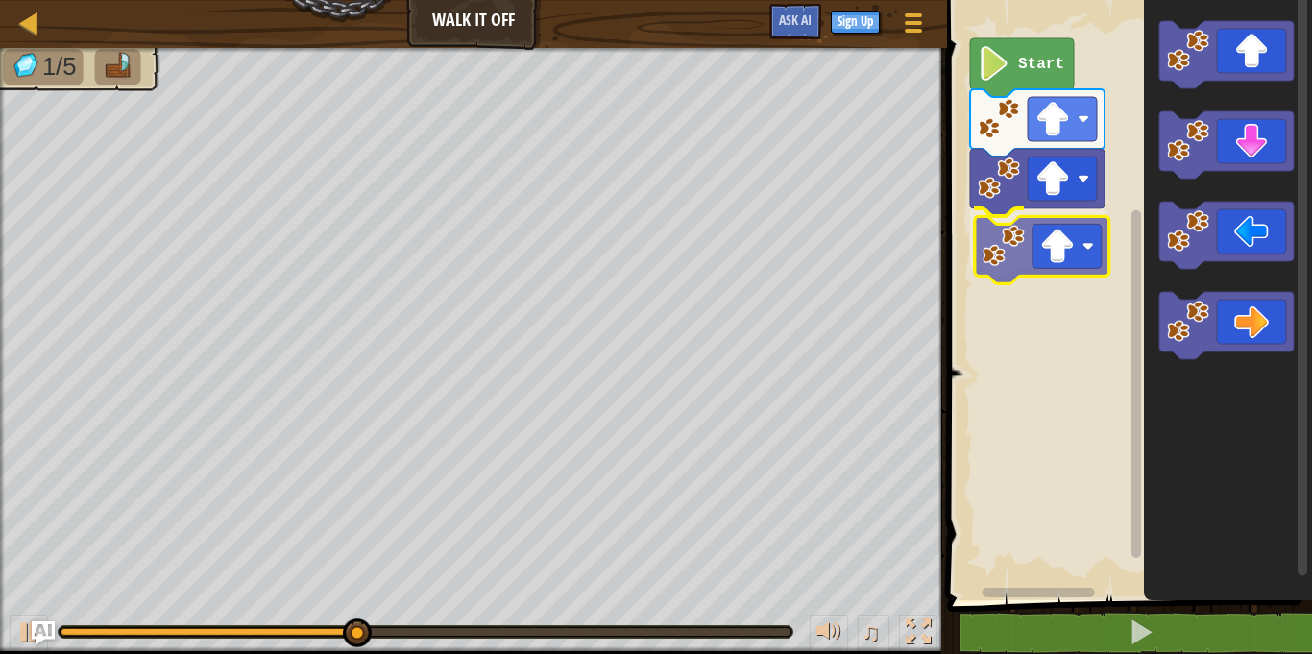
click at [1060, 243] on div "Start" at bounding box center [1126, 295] width 371 height 610
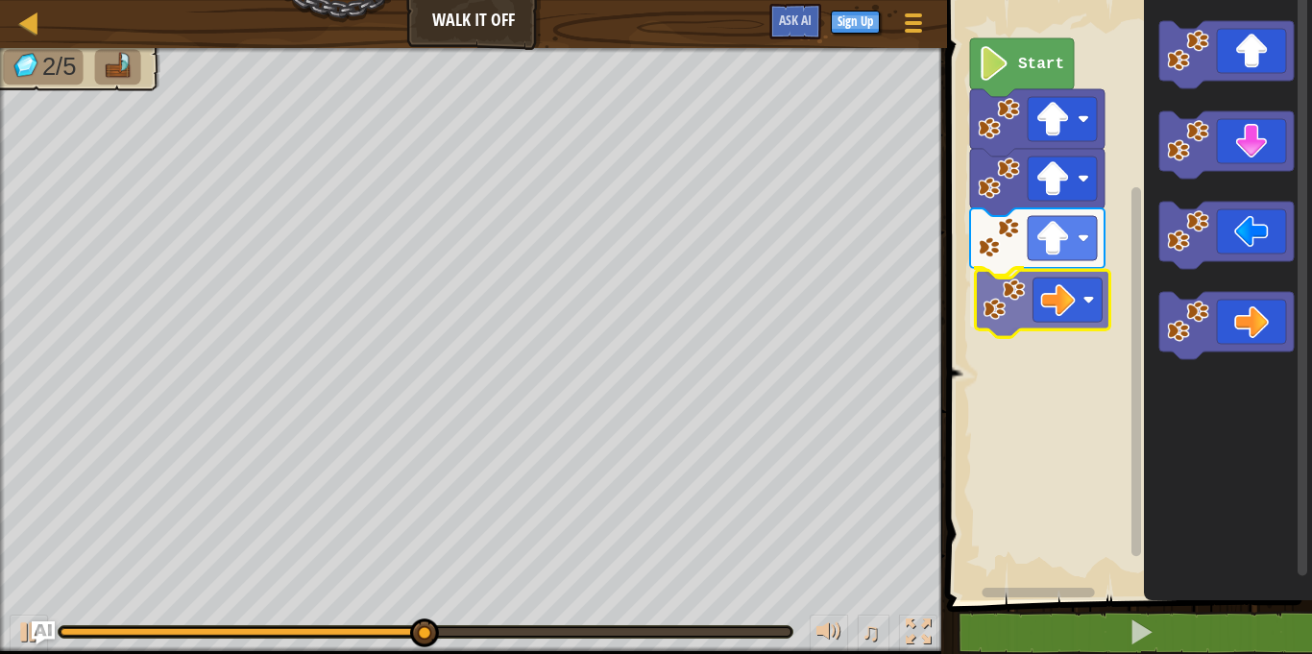
click at [1021, 280] on div "Start" at bounding box center [1126, 295] width 371 height 610
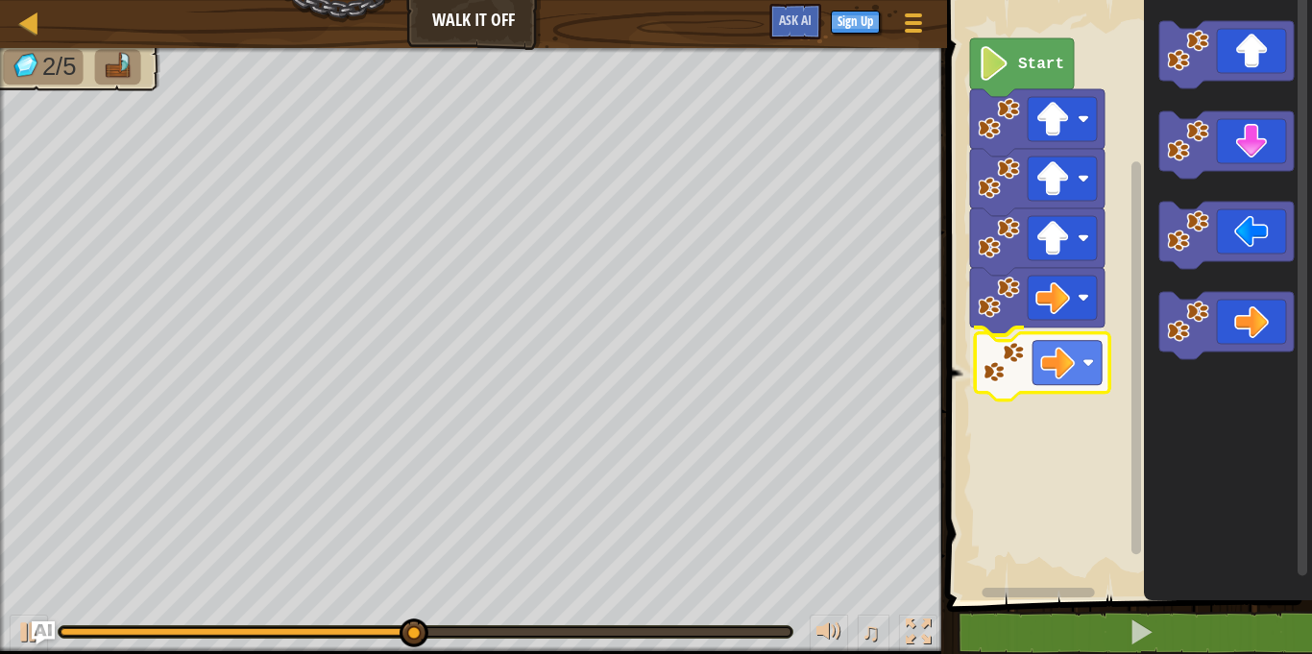
click at [984, 369] on div "Start" at bounding box center [1126, 295] width 371 height 610
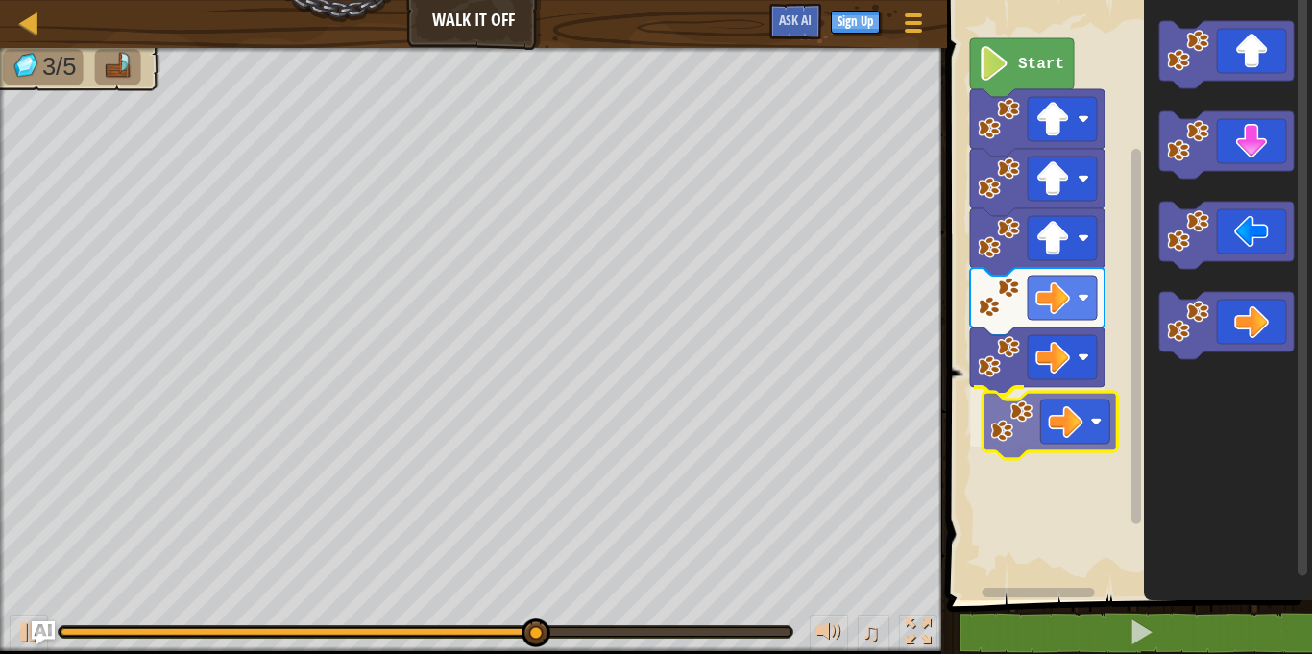
click at [986, 429] on div "Start" at bounding box center [1126, 295] width 371 height 610
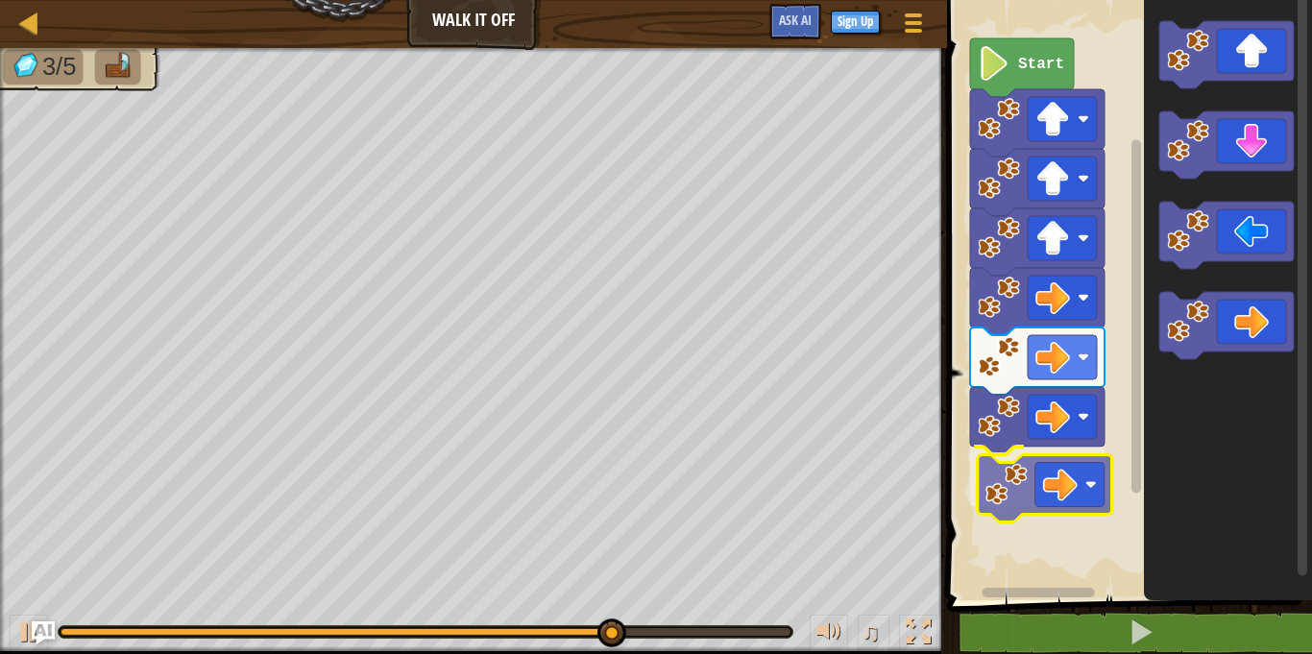
click at [1001, 486] on div "Start" at bounding box center [1126, 295] width 371 height 610
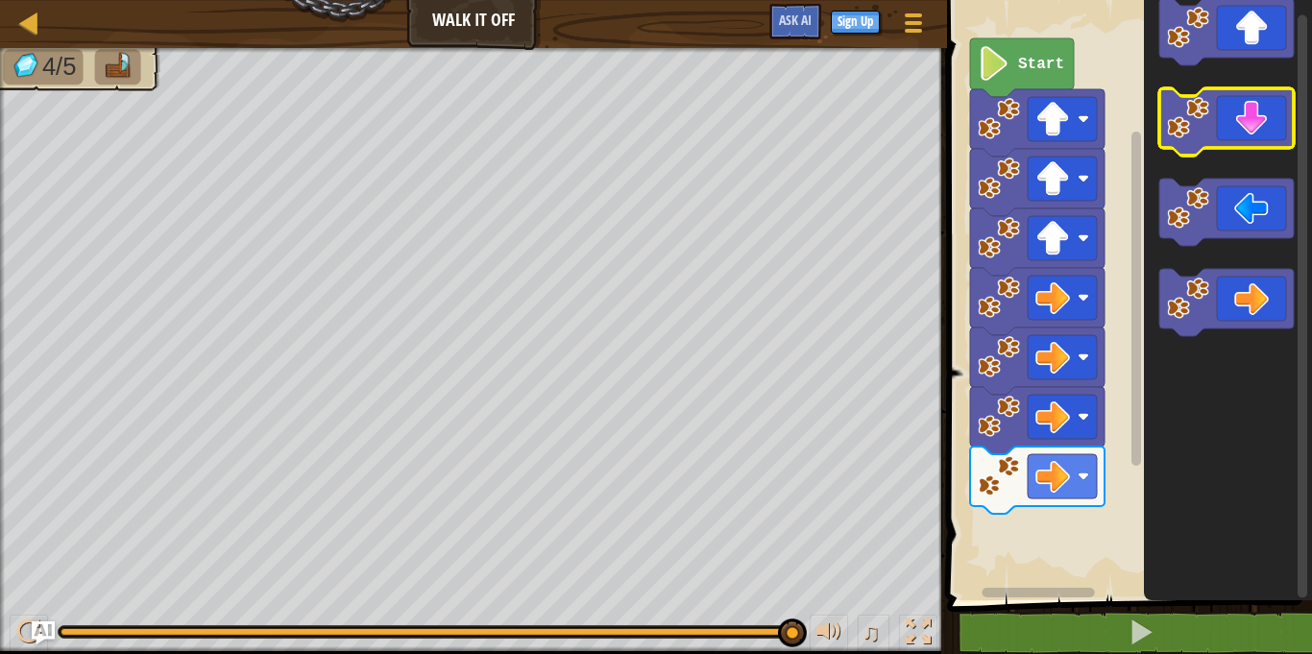
click at [1194, 109] on g "Blockly Workspace" at bounding box center [1226, 121] width 134 height 67
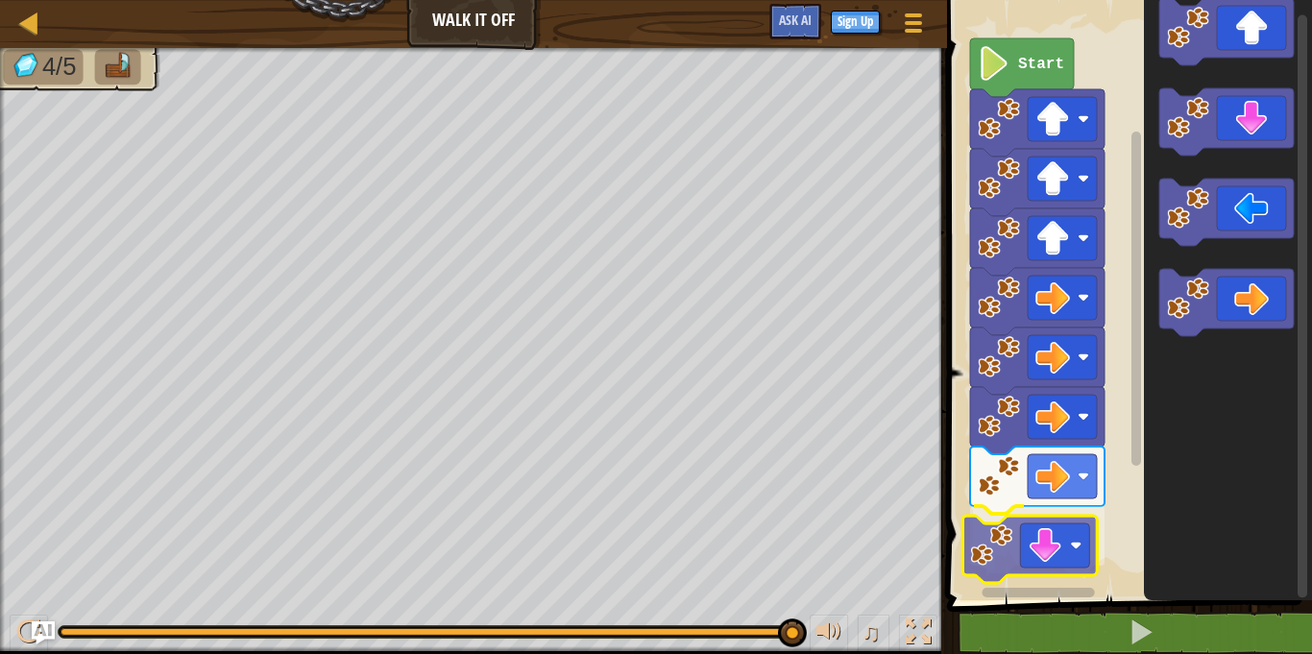
click at [998, 535] on div "Start" at bounding box center [1126, 295] width 371 height 610
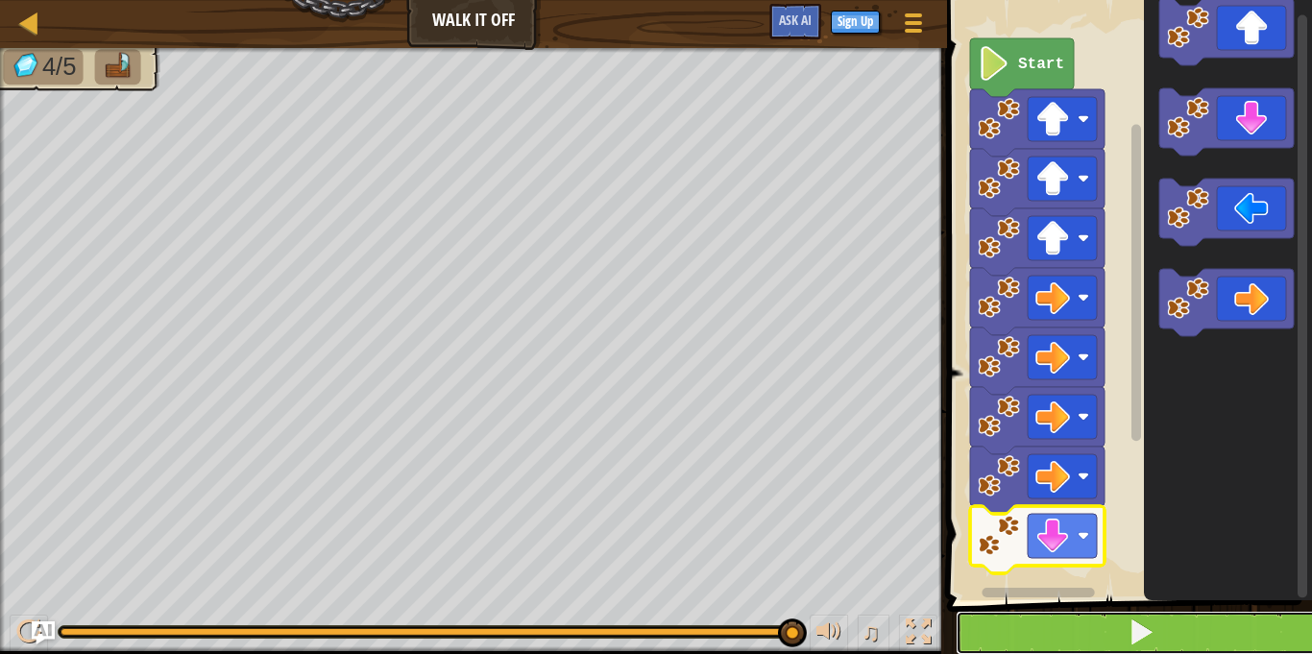
click at [999, 636] on button at bounding box center [1141, 633] width 371 height 44
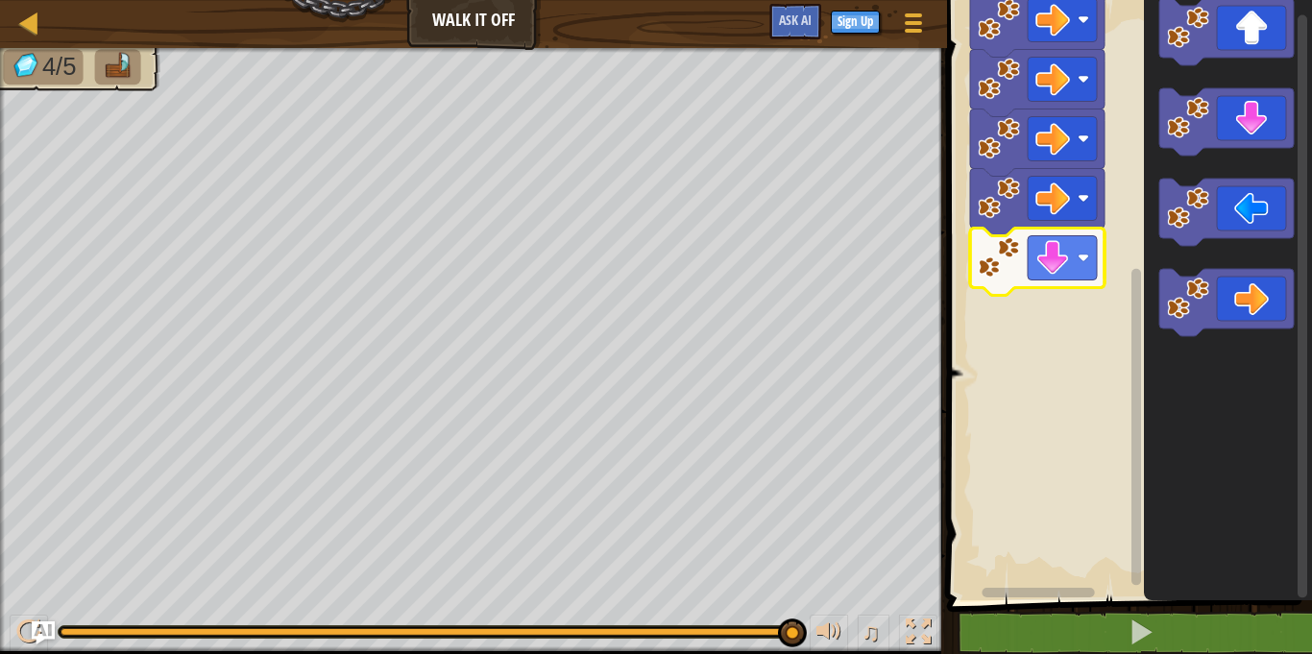
click at [1127, 587] on div "Start" at bounding box center [1126, 295] width 371 height 610
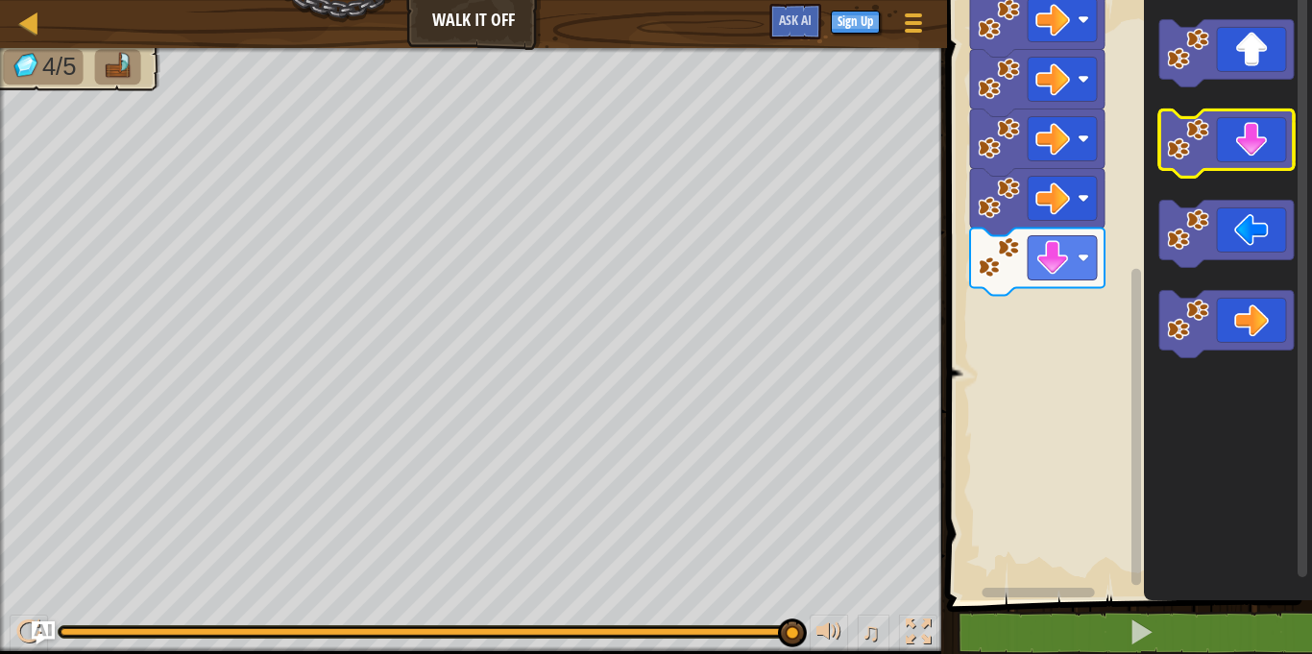
click at [1205, 149] on image "Blockly Workspace" at bounding box center [1188, 139] width 42 height 42
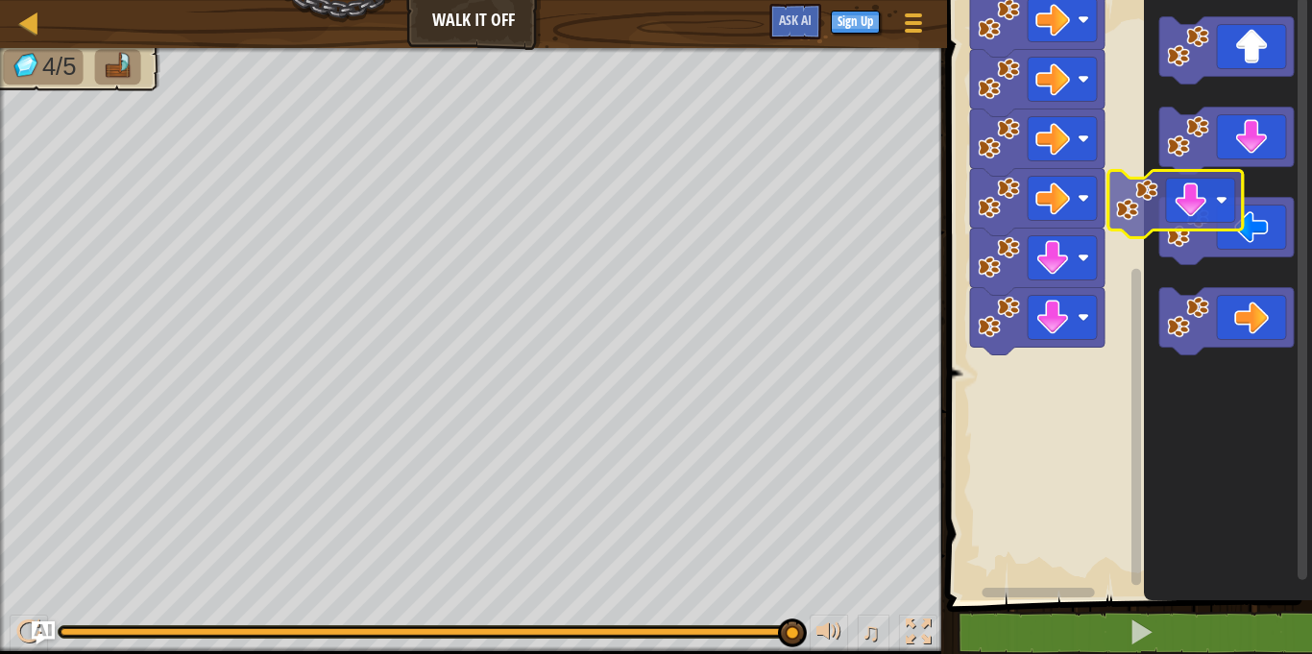
click at [1147, 225] on icon "Blockly Workspace" at bounding box center [1228, 295] width 168 height 610
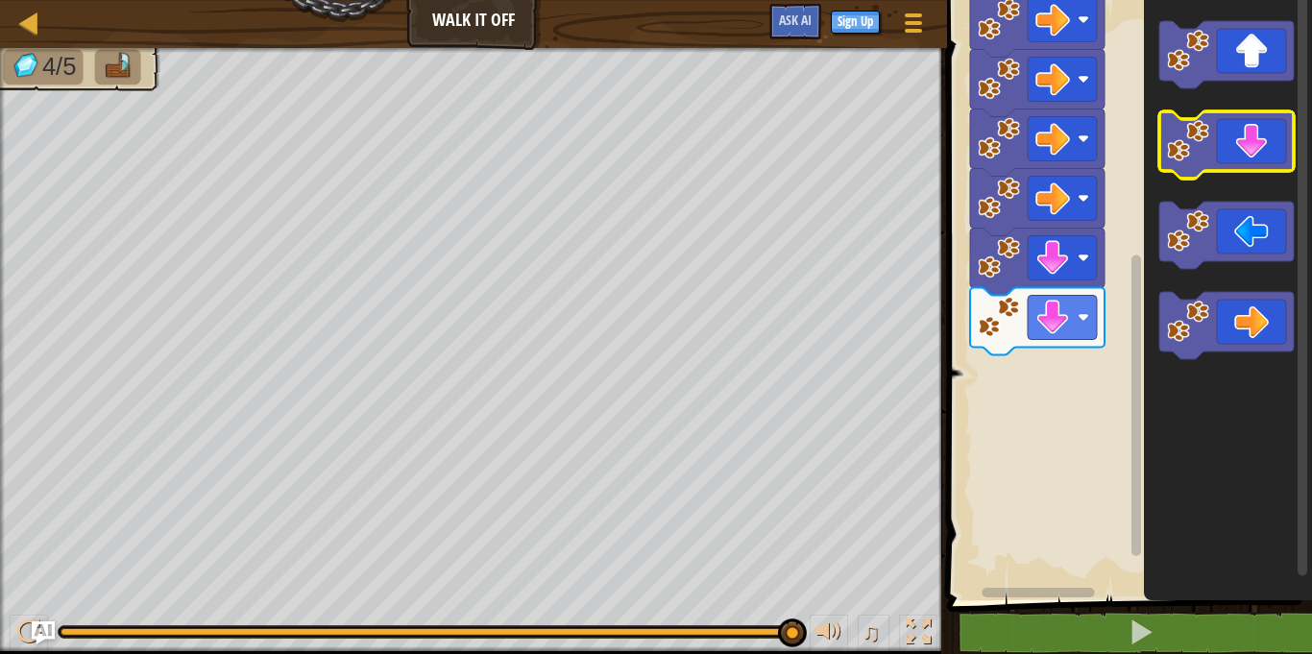
click at [1213, 140] on g "Blockly Workspace" at bounding box center [1226, 144] width 134 height 67
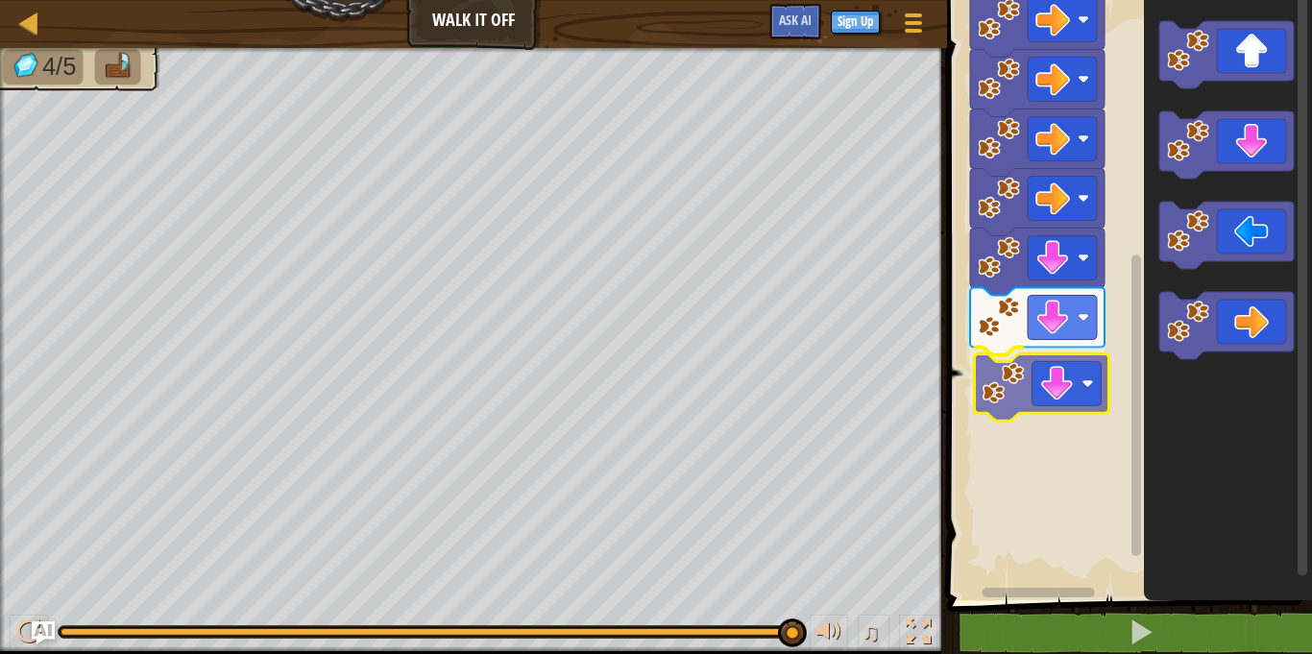
click at [1028, 381] on div "Start" at bounding box center [1126, 295] width 371 height 610
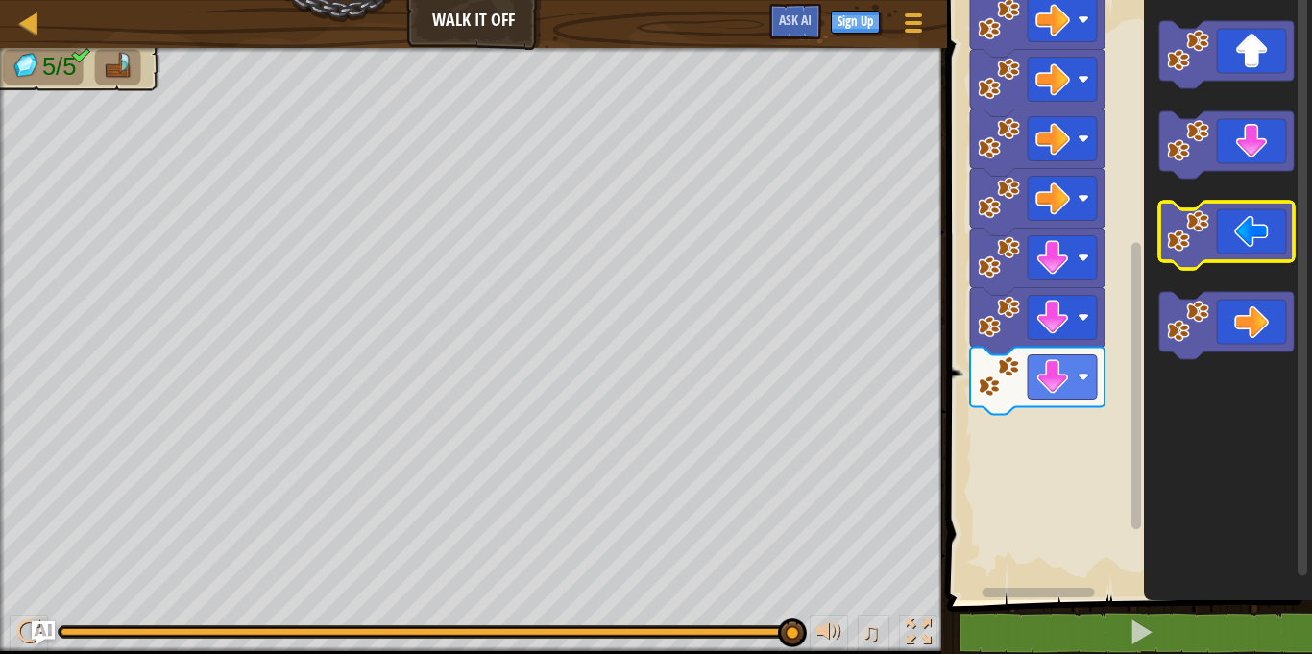
click at [1196, 213] on g "Blockly Workspace" at bounding box center [1226, 190] width 134 height 338
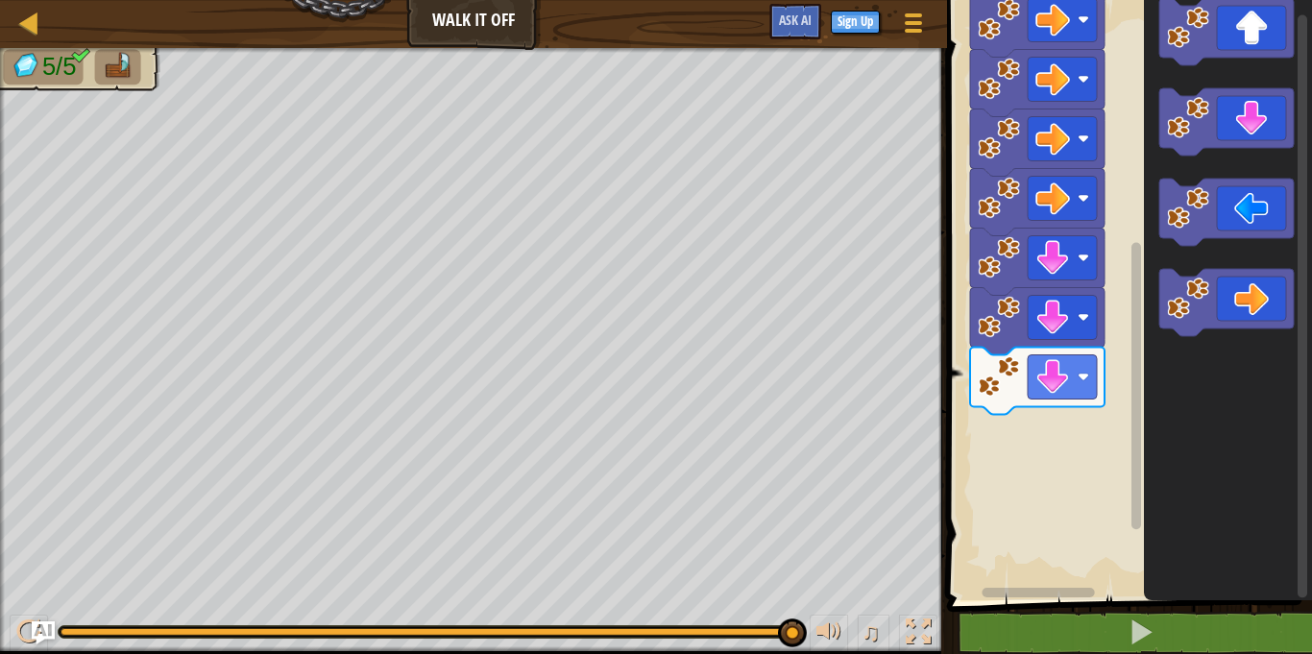
click at [1252, 175] on icon "Blockly Workspace" at bounding box center [1228, 295] width 168 height 610
click at [1123, 250] on rect "Blockly Workspace" at bounding box center [1126, 295] width 371 height 610
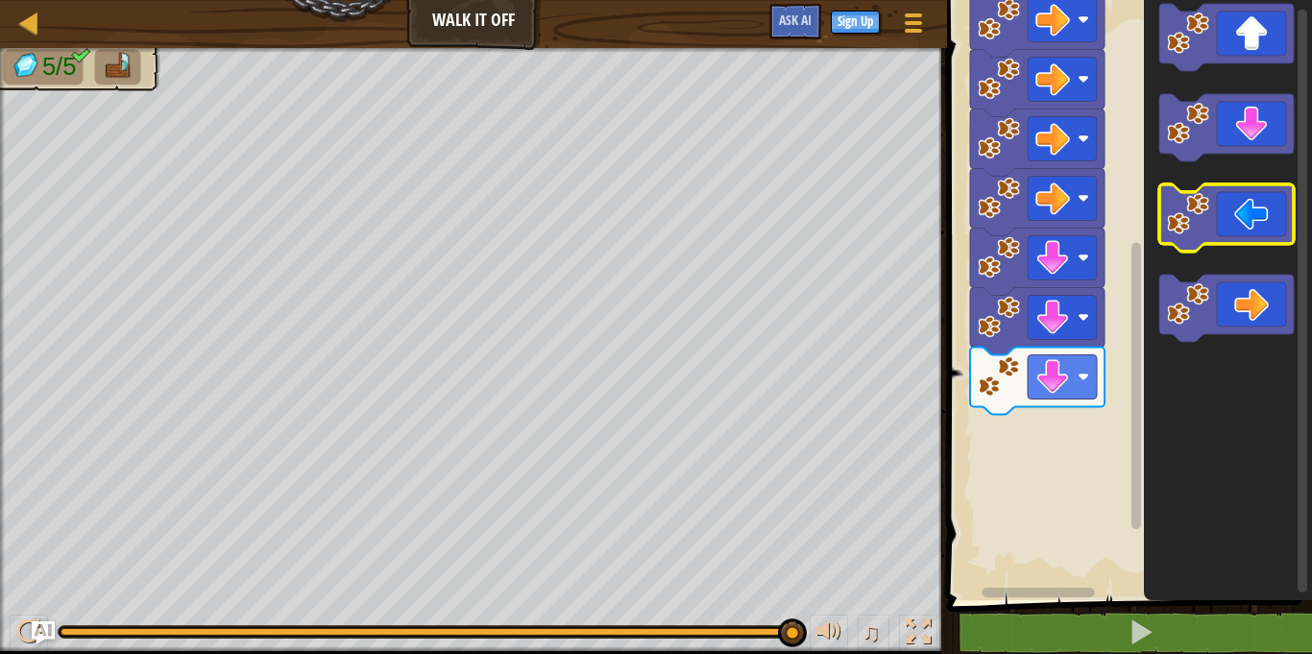
click at [1249, 214] on g "Blockly Workspace" at bounding box center [1226, 217] width 134 height 67
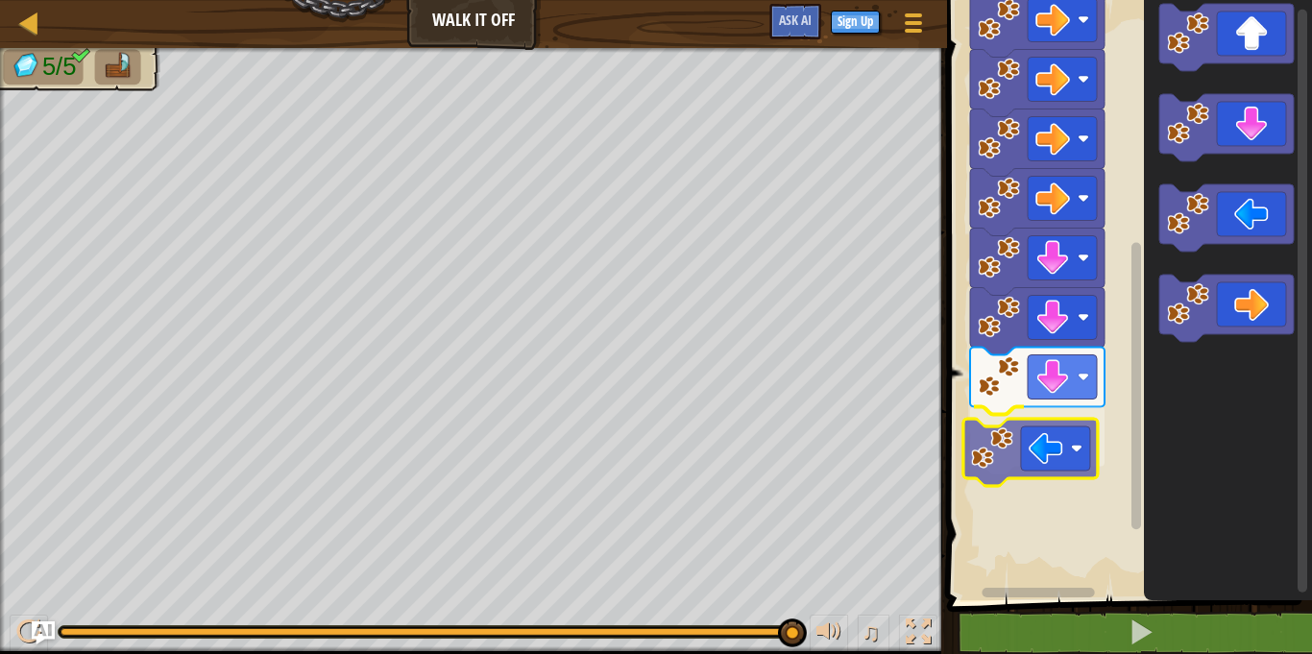
click at [1008, 448] on div "Start" at bounding box center [1126, 295] width 371 height 610
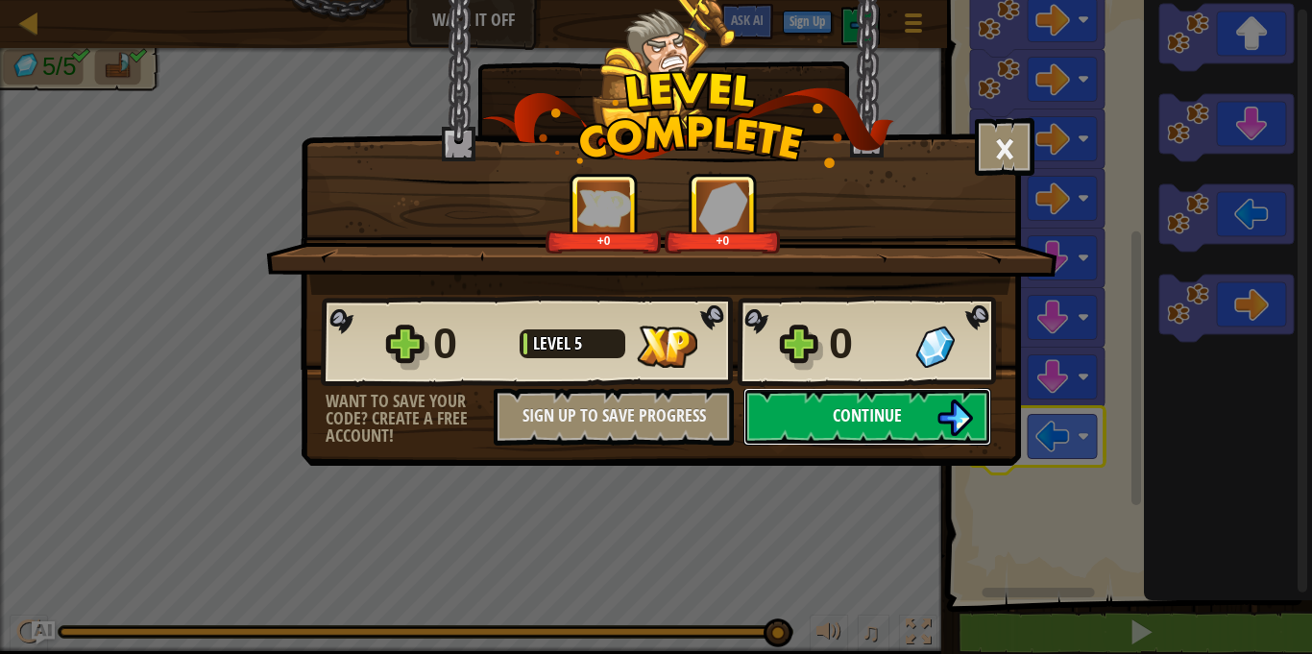
click at [821, 423] on button "Continue" at bounding box center [867, 417] width 248 height 58
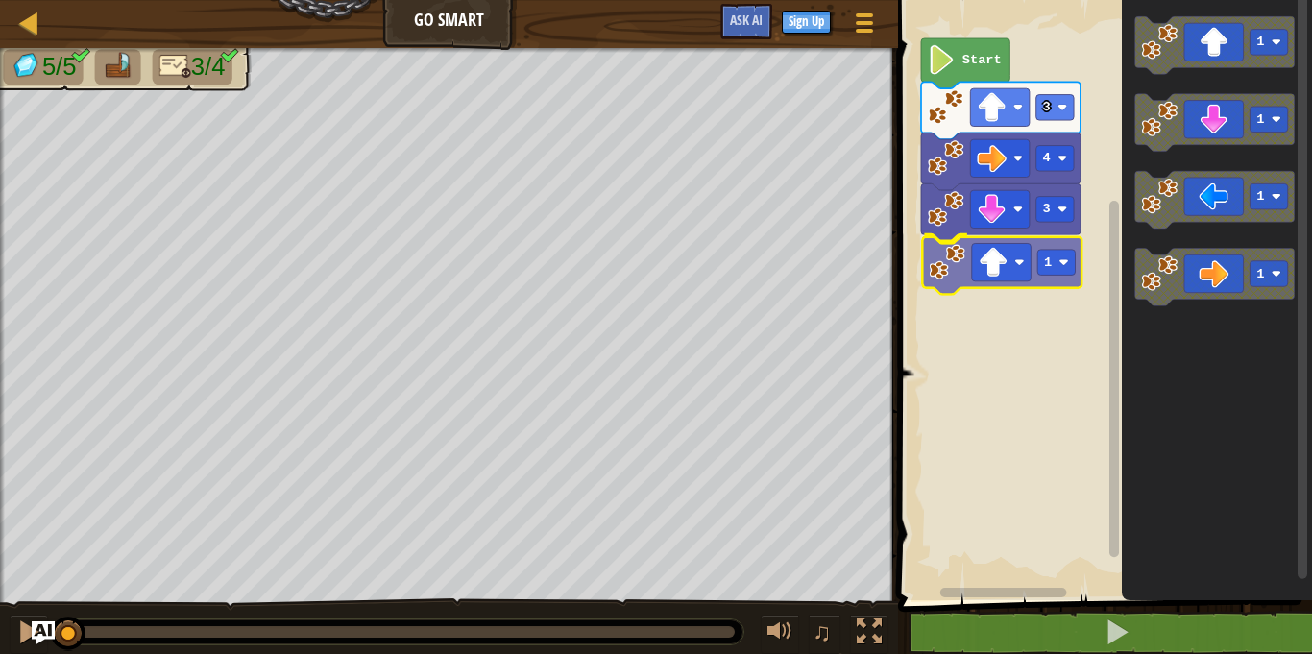
click at [969, 287] on div "3 1 4 3 Start 1 1 1 1 1" at bounding box center [1102, 295] width 420 height 610
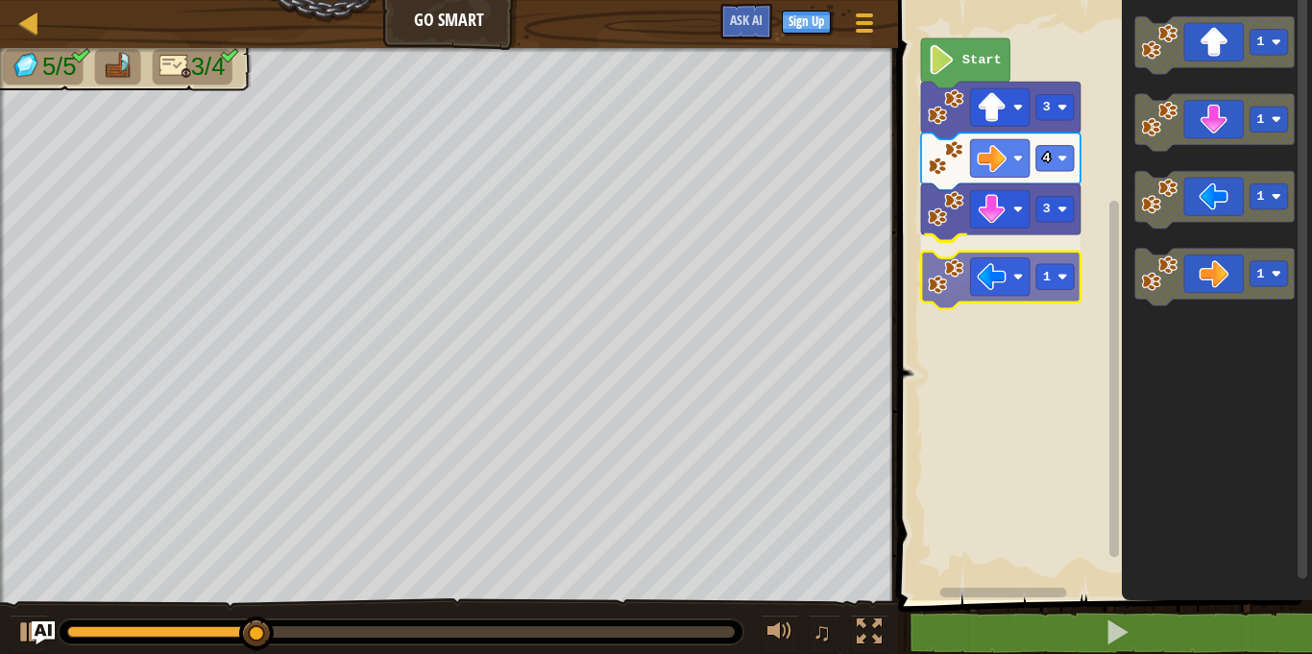
click at [933, 265] on div "3 1 4 3 Start 1 1 1 1 1" at bounding box center [1102, 295] width 420 height 610
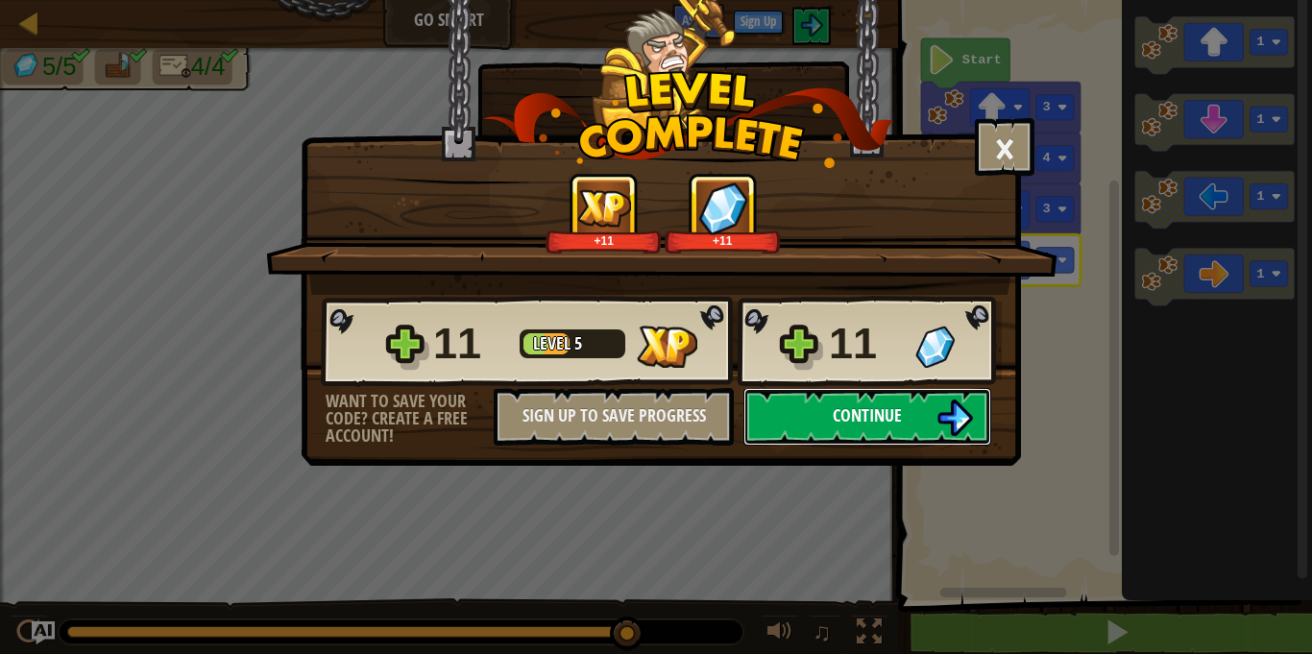
click at [825, 413] on button "Continue" at bounding box center [867, 417] width 248 height 58
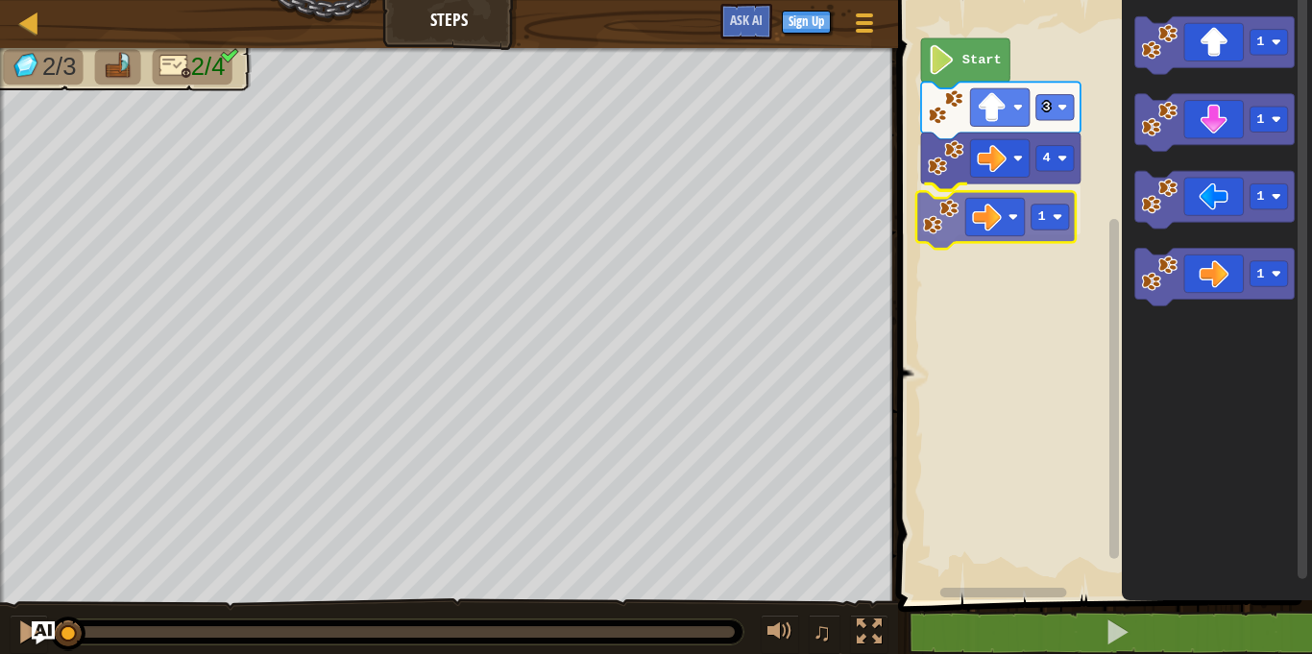
click at [952, 198] on div "4 1 3 Start 1 1 1 1 1" at bounding box center [1102, 295] width 420 height 610
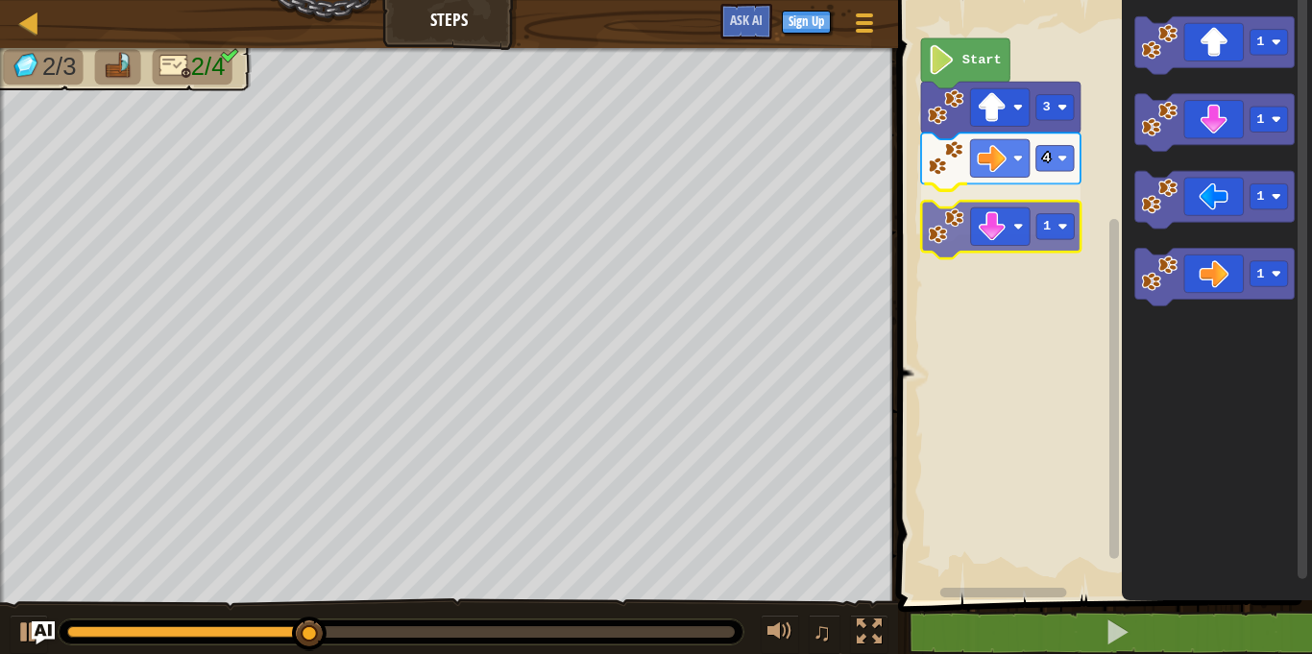
click at [1000, 243] on div "3 4 1 Start 1 1 1 1 1" at bounding box center [1102, 295] width 420 height 610
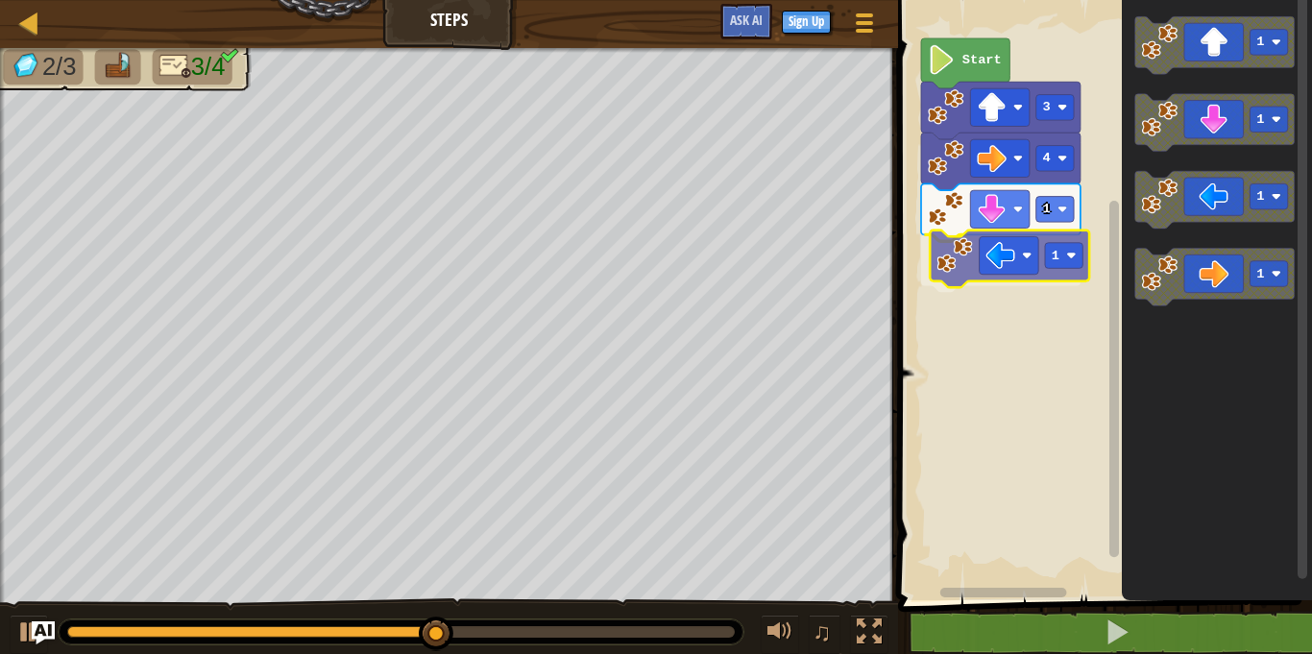
click at [969, 275] on div "3 4 1 1 Start 1 1 1 1 1" at bounding box center [1102, 295] width 420 height 610
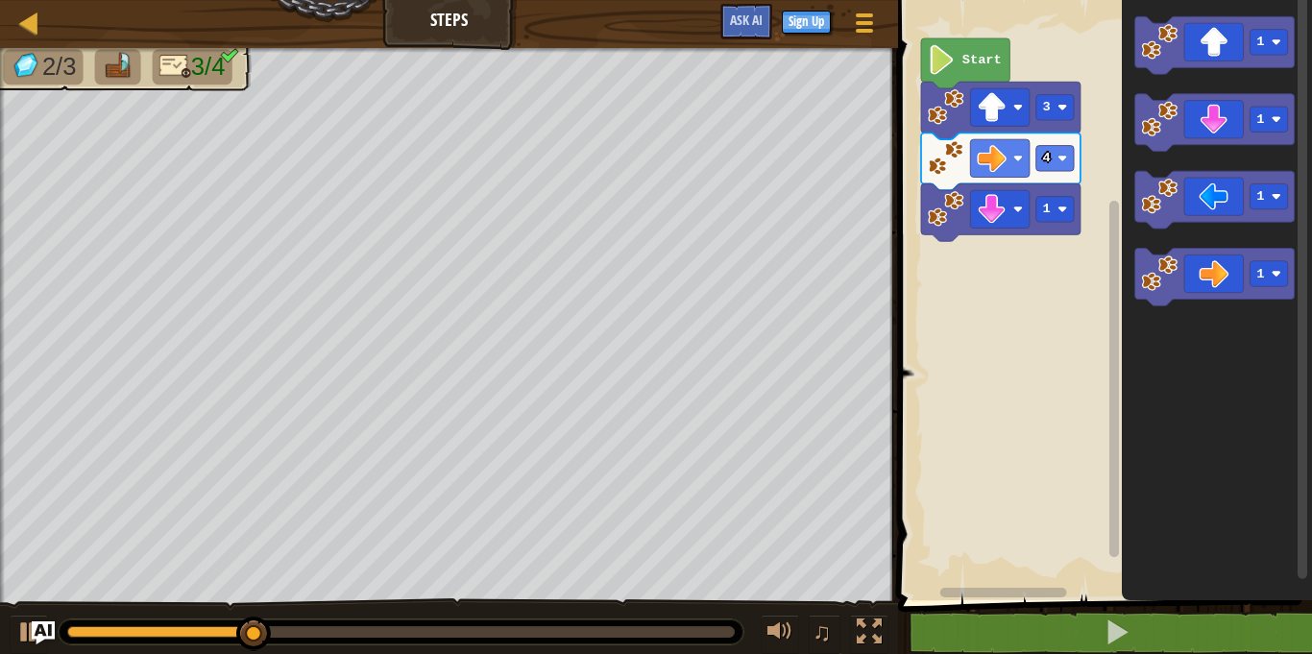
click at [1175, 159] on icon "1 1 1 1" at bounding box center [1217, 295] width 190 height 610
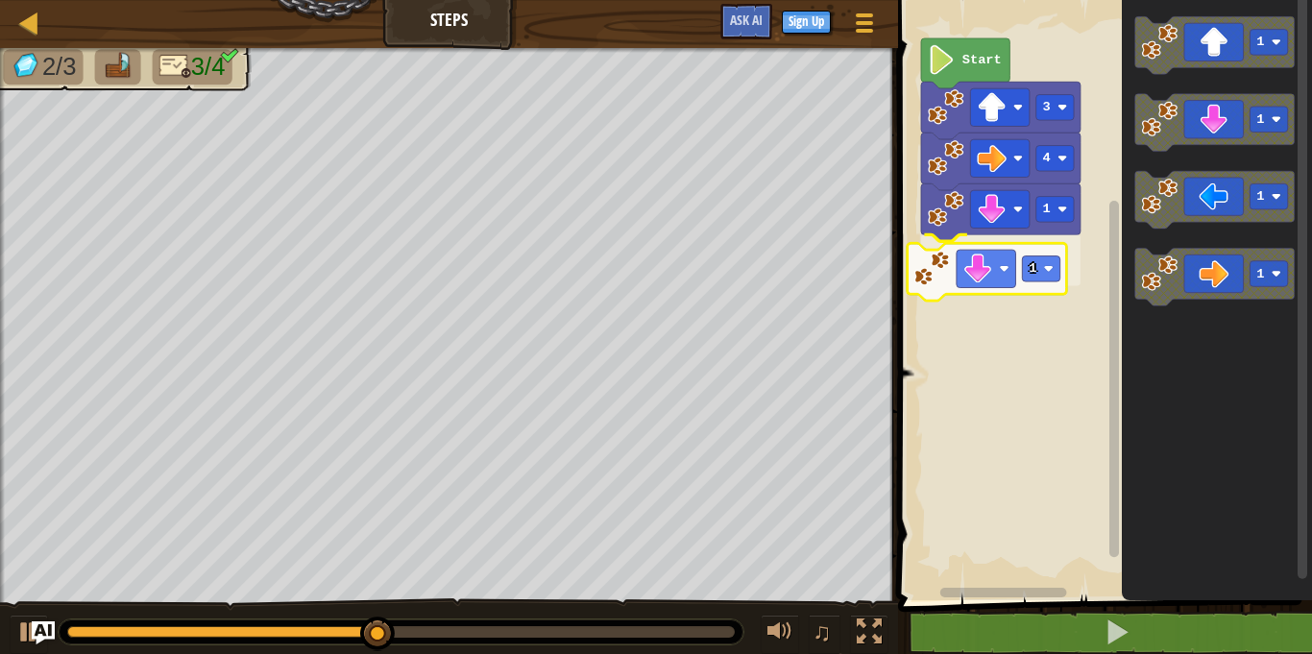
click at [934, 269] on div "3 4 1 1 Start 1 1 1 1 1" at bounding box center [1102, 295] width 420 height 610
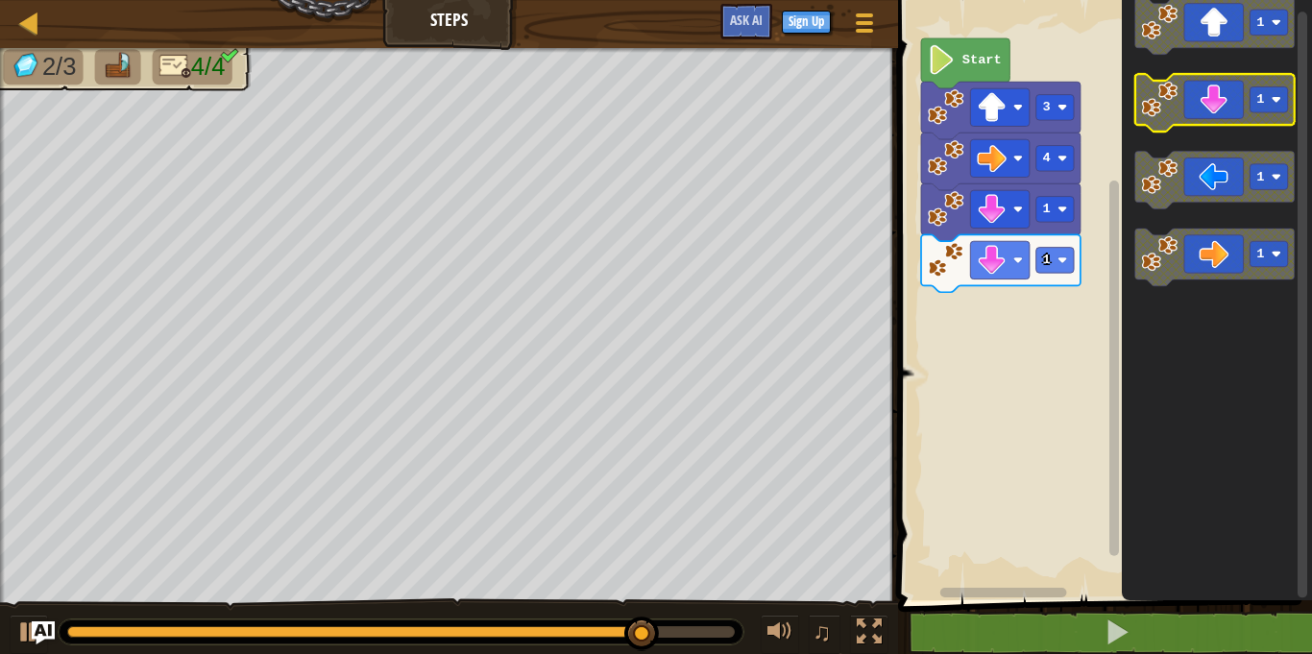
click at [1189, 99] on icon "Blockly Workspace" at bounding box center [1214, 103] width 159 height 58
click at [1172, 88] on image "Blockly Workspace" at bounding box center [1160, 99] width 36 height 36
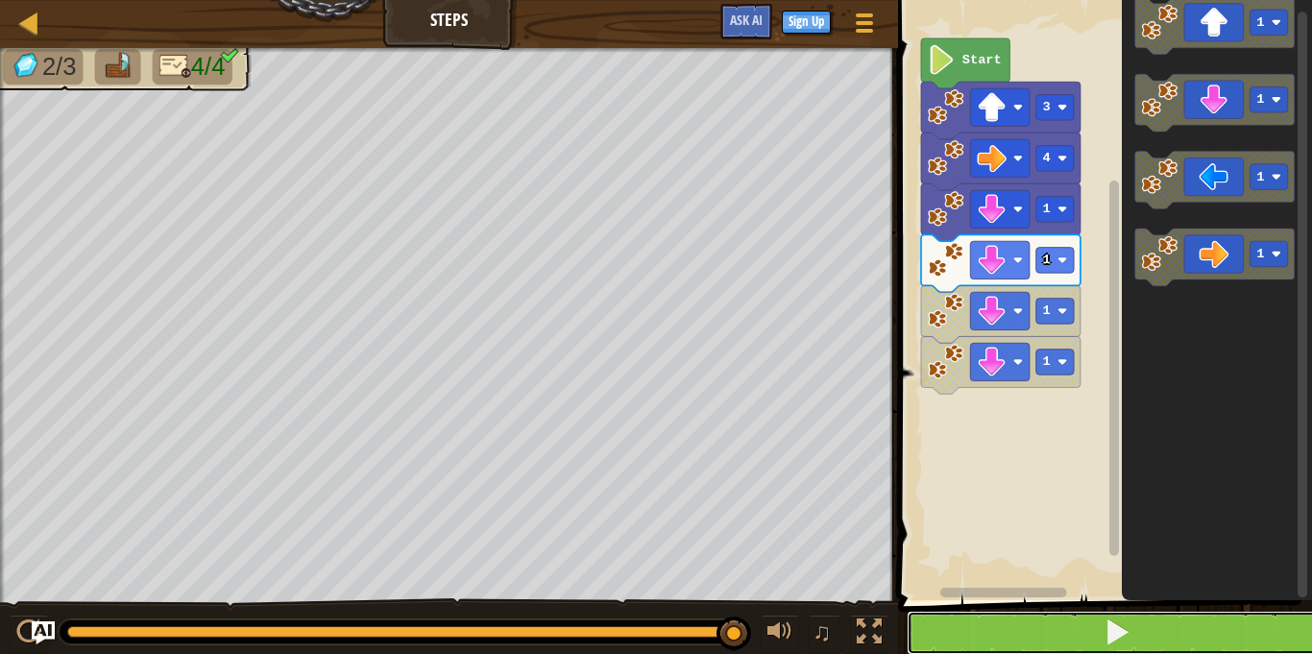
click at [1084, 638] on button at bounding box center [1117, 633] width 420 height 44
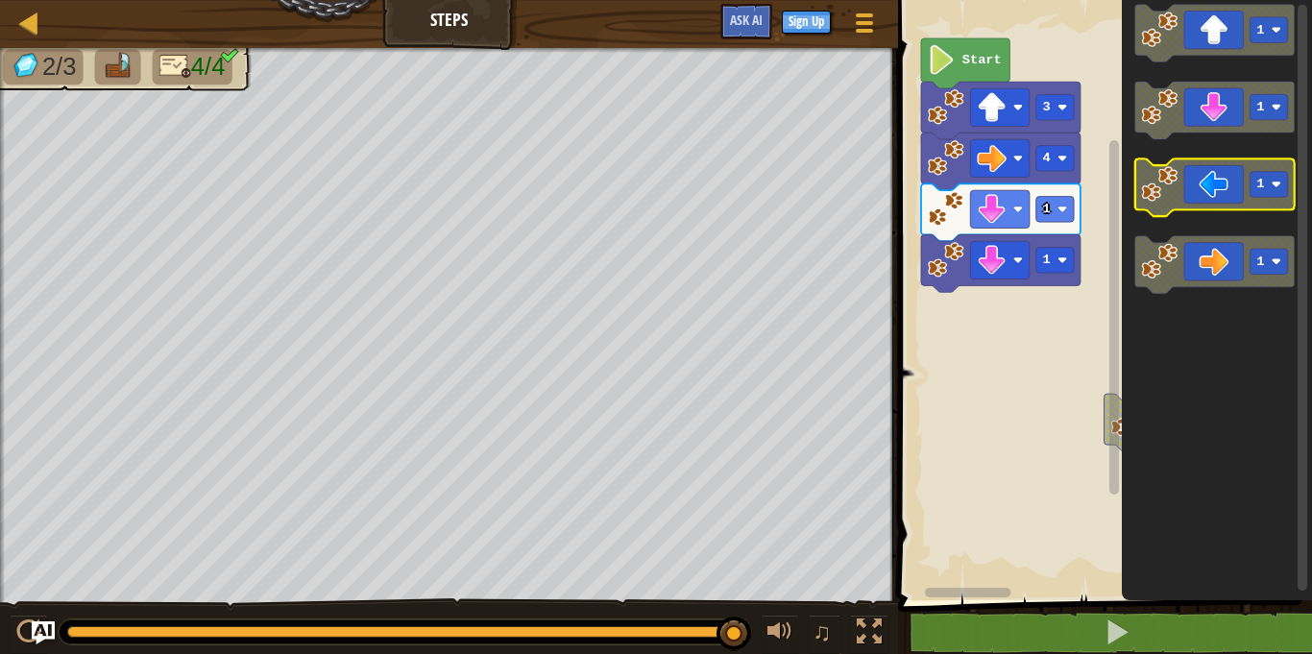
click at [1201, 189] on g "1" at bounding box center [1214, 187] width 159 height 58
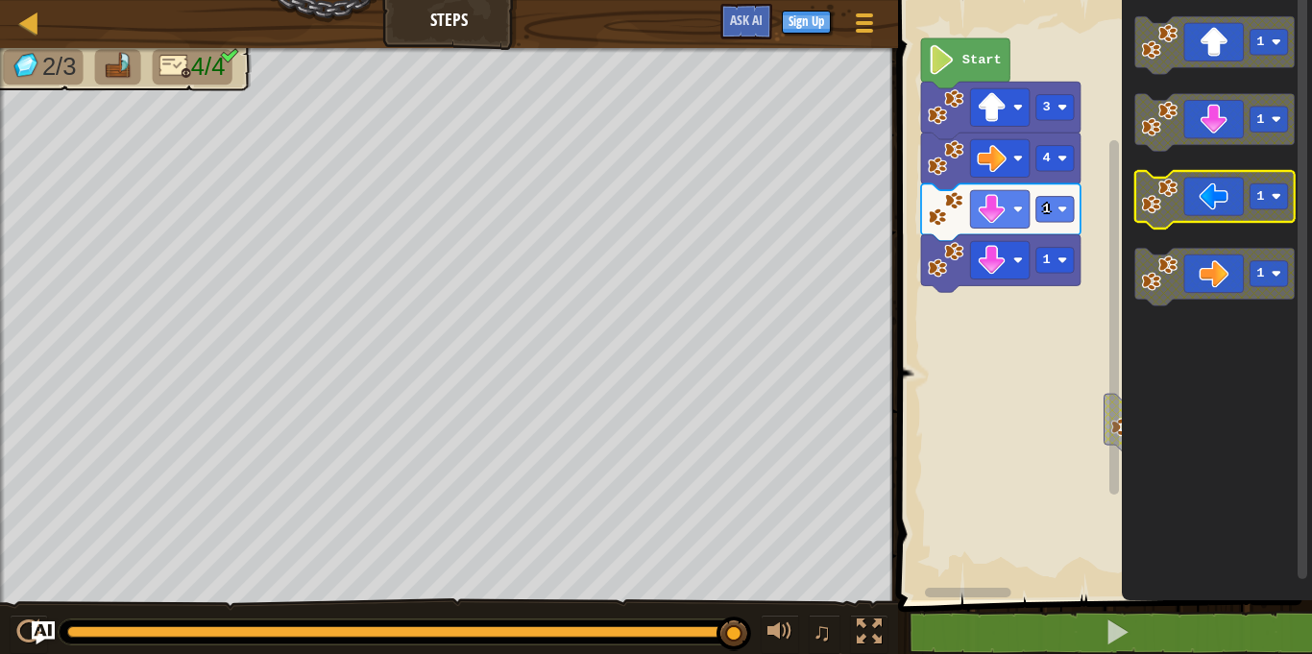
click at [1152, 209] on image "Blockly Workspace" at bounding box center [1160, 196] width 36 height 36
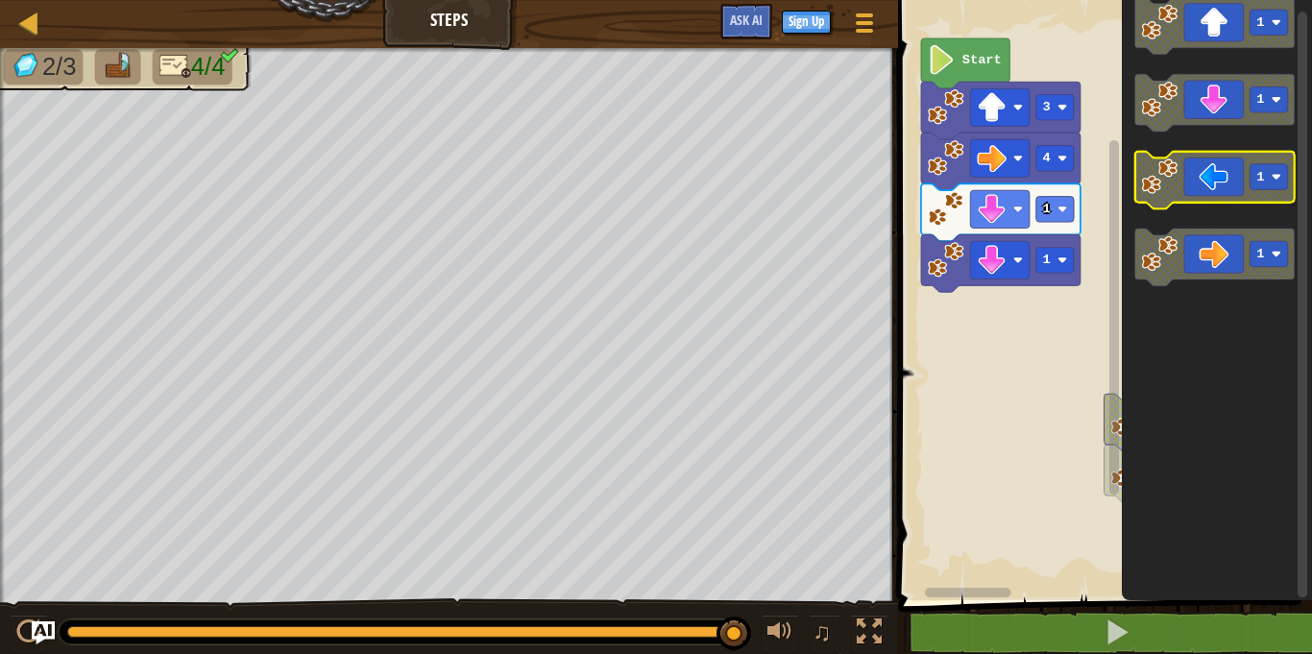
click at [1186, 171] on g "1" at bounding box center [1214, 181] width 159 height 58
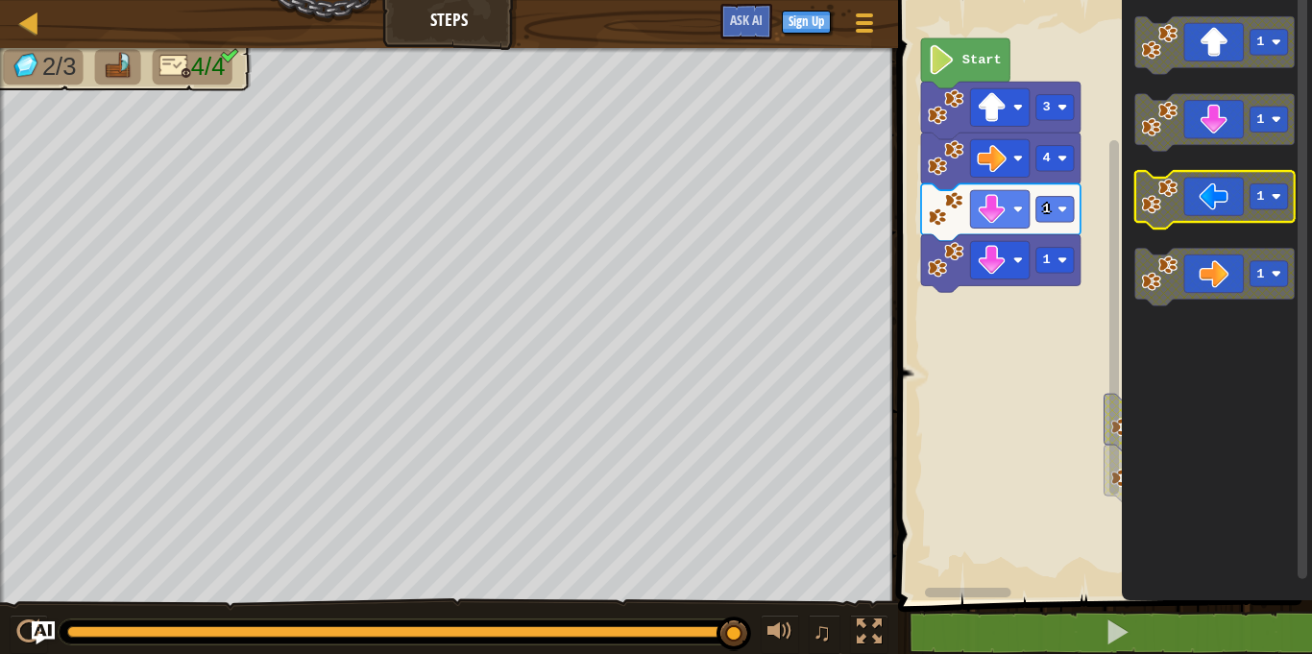
click at [1140, 223] on g "1 1 1 1" at bounding box center [1214, 160] width 159 height 289
click at [1148, 207] on image "Blockly Workspace" at bounding box center [1160, 196] width 36 height 36
click at [1130, 226] on icon "1 1 1 1" at bounding box center [1217, 295] width 190 height 610
click at [1202, 211] on icon "Blockly Workspace" at bounding box center [1214, 200] width 159 height 58
click at [1176, 229] on icon "1 1 1 1" at bounding box center [1217, 295] width 190 height 610
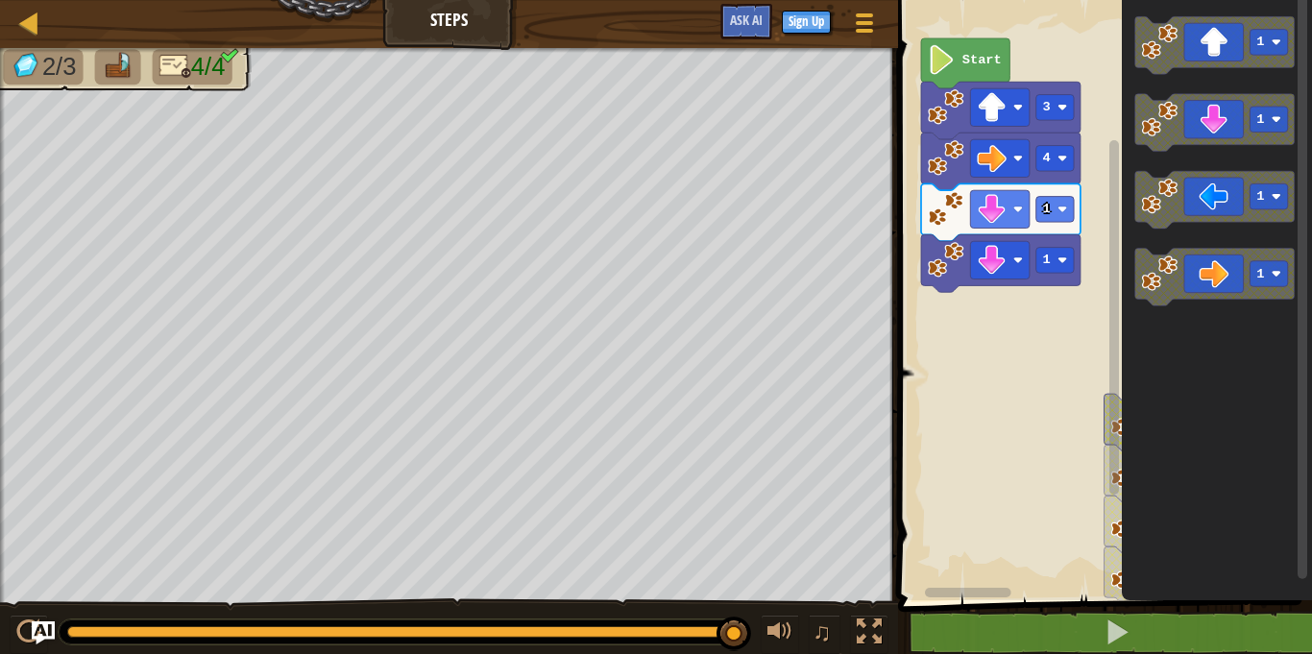
click at [1134, 228] on icon "1 1 1 1" at bounding box center [1217, 295] width 190 height 610
click at [1006, 439] on rect "Blockly Workspace" at bounding box center [1102, 295] width 420 height 610
drag, startPoint x: 1106, startPoint y: 325, endPoint x: 1125, endPoint y: 431, distance: 108.2
click at [1125, 431] on div "3 4 1 1 Start 1 1 1 1 1 1 1 1" at bounding box center [1102, 295] width 420 height 610
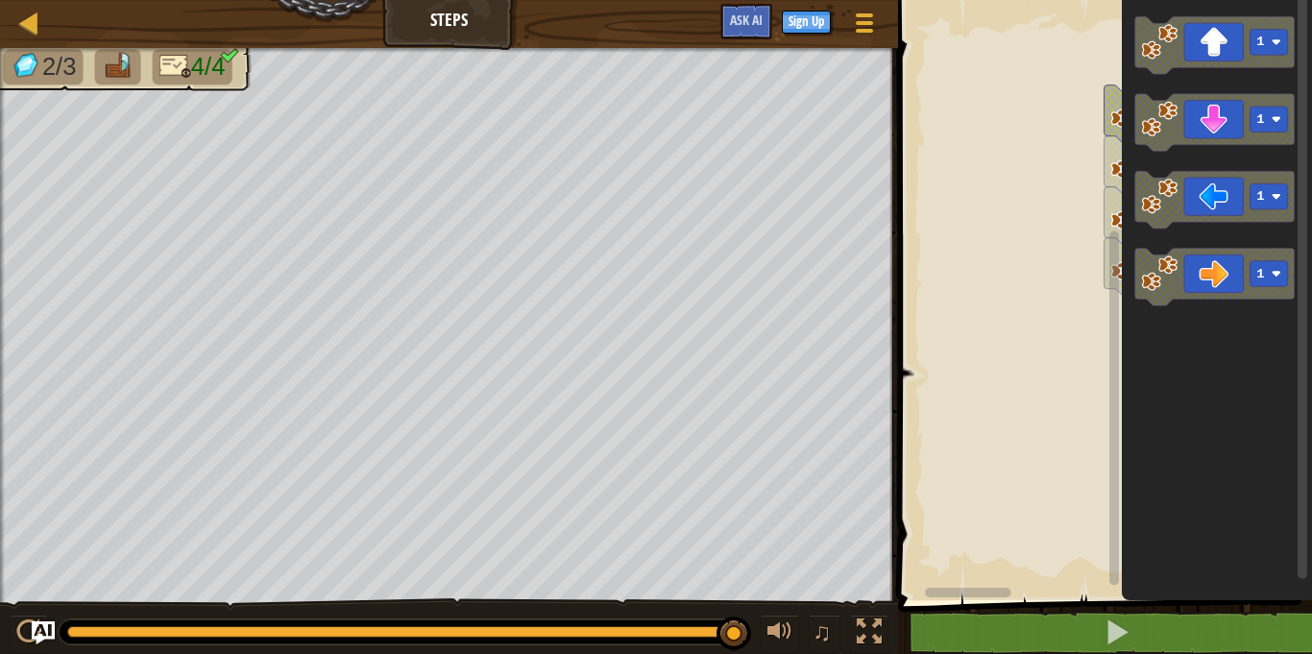
click at [1104, 586] on div "3 4 1 1 Start 1 1 1 1 1 1 1 1" at bounding box center [1102, 295] width 420 height 610
click at [1058, 231] on div "3 4 1 1 Start 1 1 1 1 1 1 1 1" at bounding box center [1102, 295] width 420 height 610
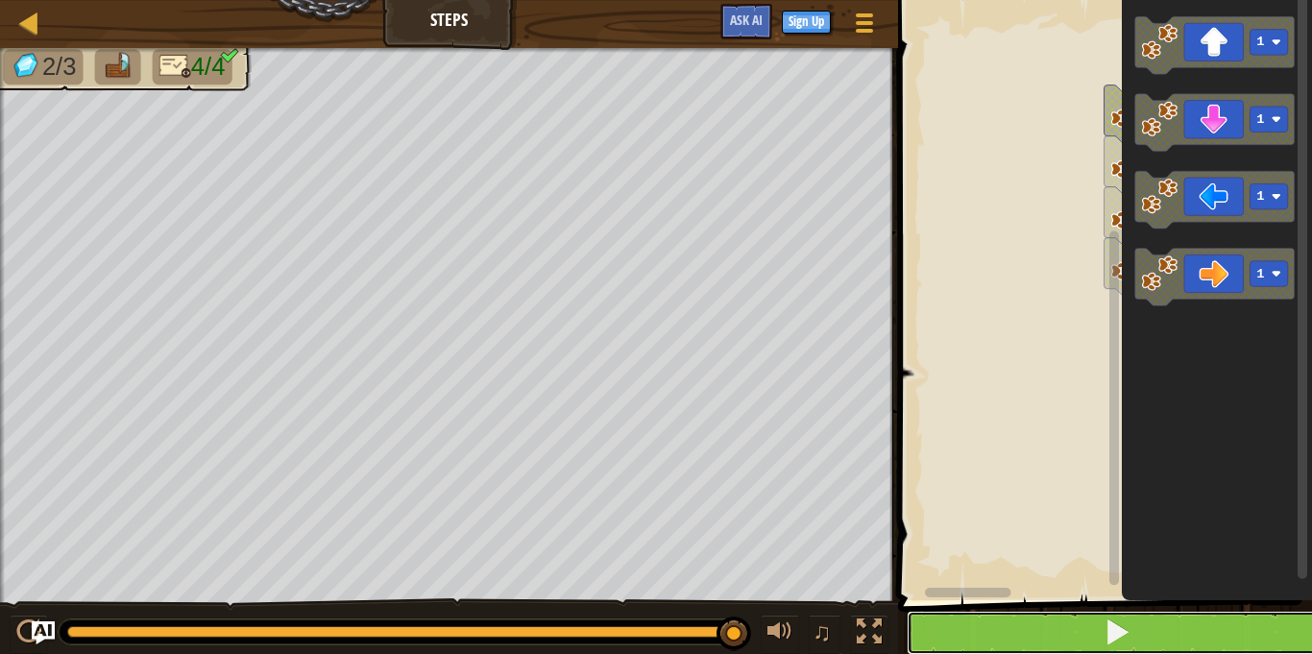
click at [1083, 628] on button at bounding box center [1117, 633] width 420 height 44
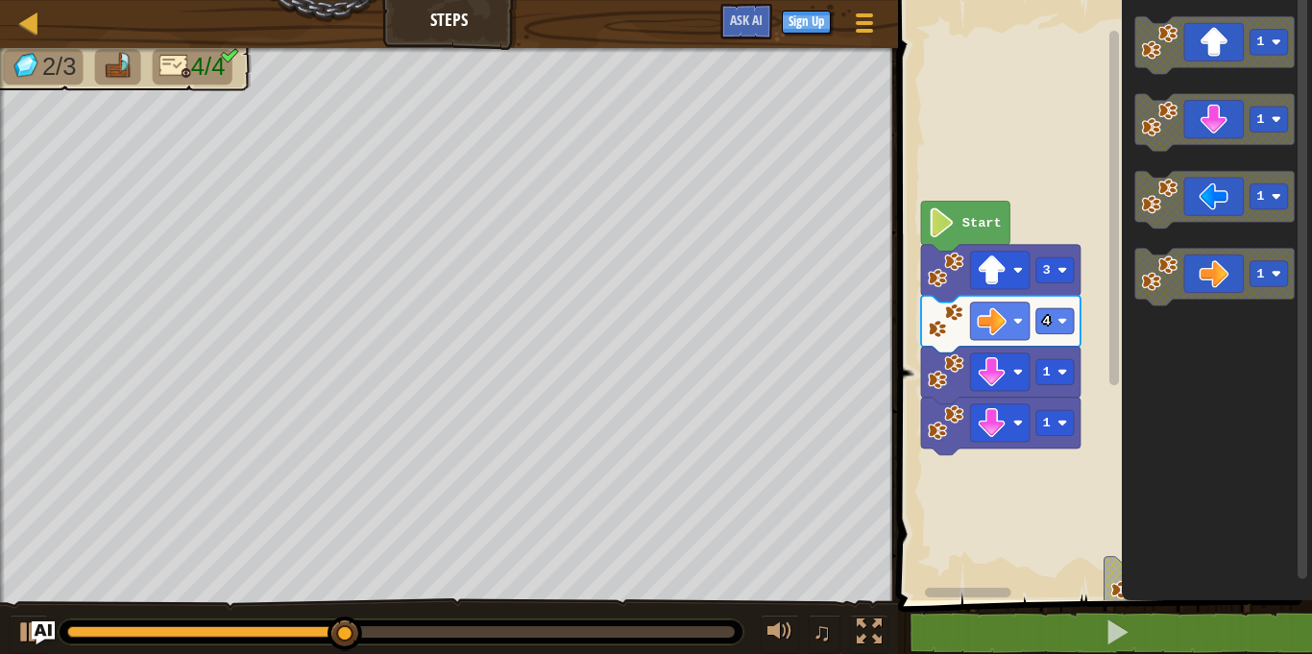
click at [1103, 327] on div "3 4 1 1 Start 1 1 1 1 1 1 1 1" at bounding box center [1102, 295] width 420 height 610
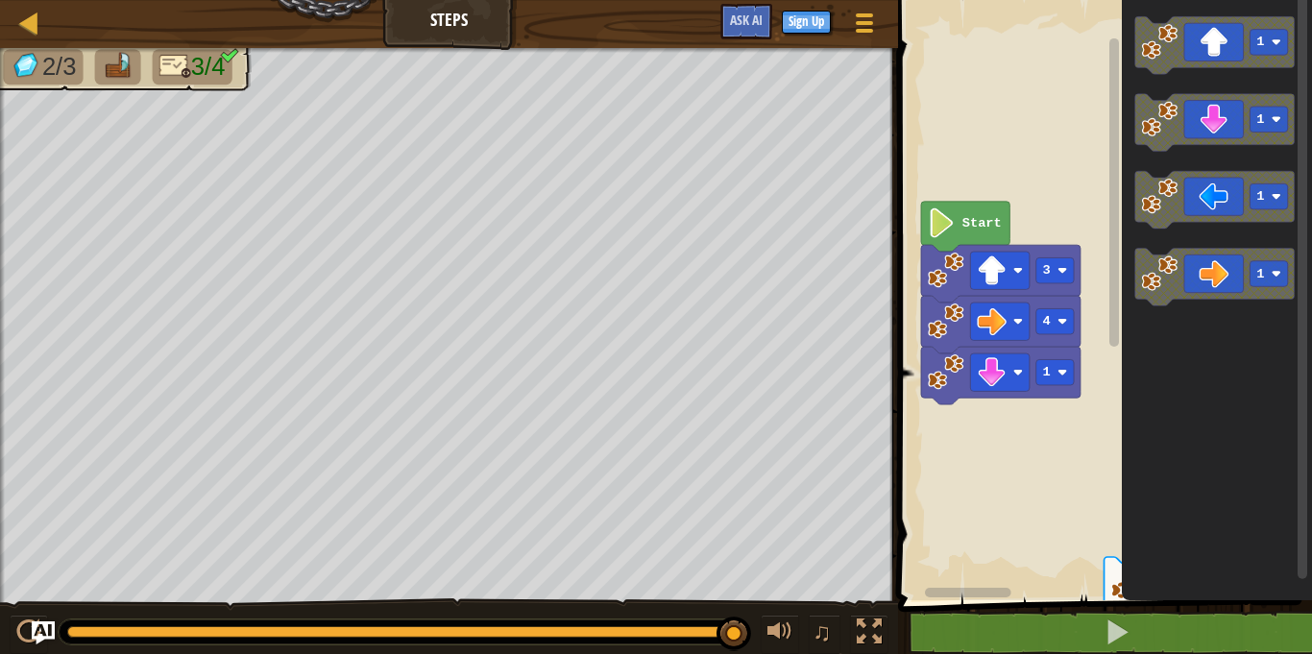
click at [1141, 419] on icon "Blockly Workspace" at bounding box center [1217, 295] width 190 height 610
click at [1160, 123] on image "Blockly Workspace" at bounding box center [1160, 119] width 36 height 36
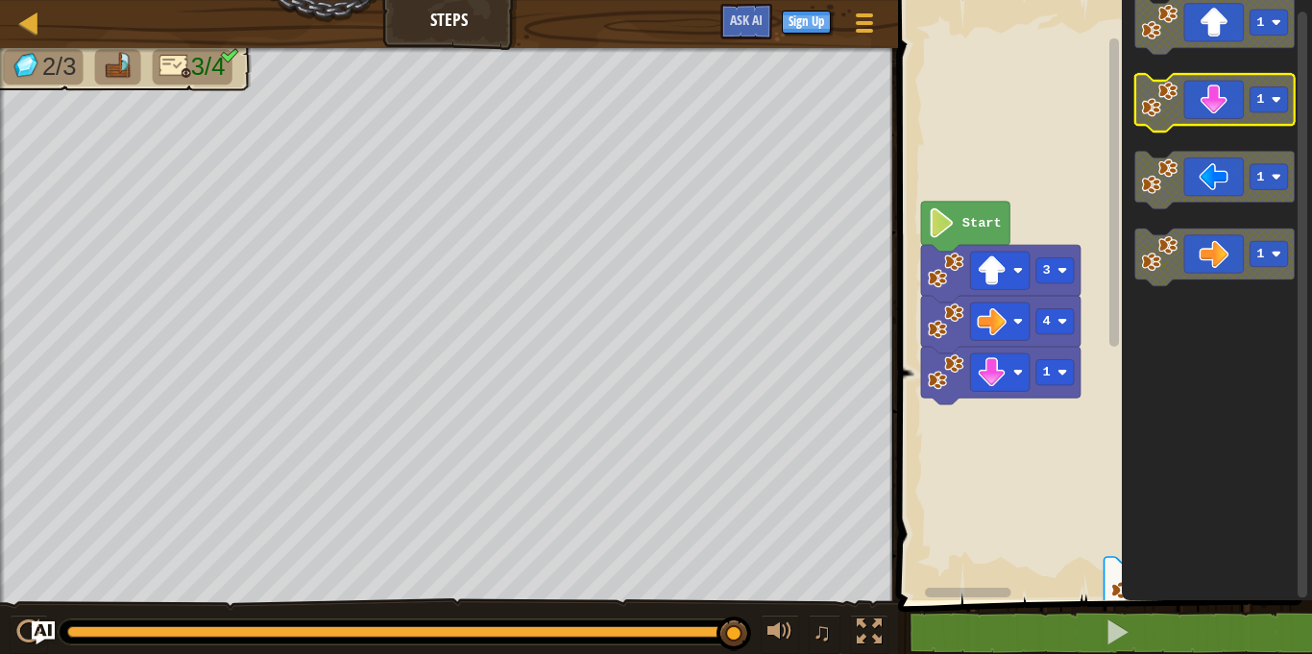
click at [1197, 92] on g "1" at bounding box center [1214, 103] width 159 height 58
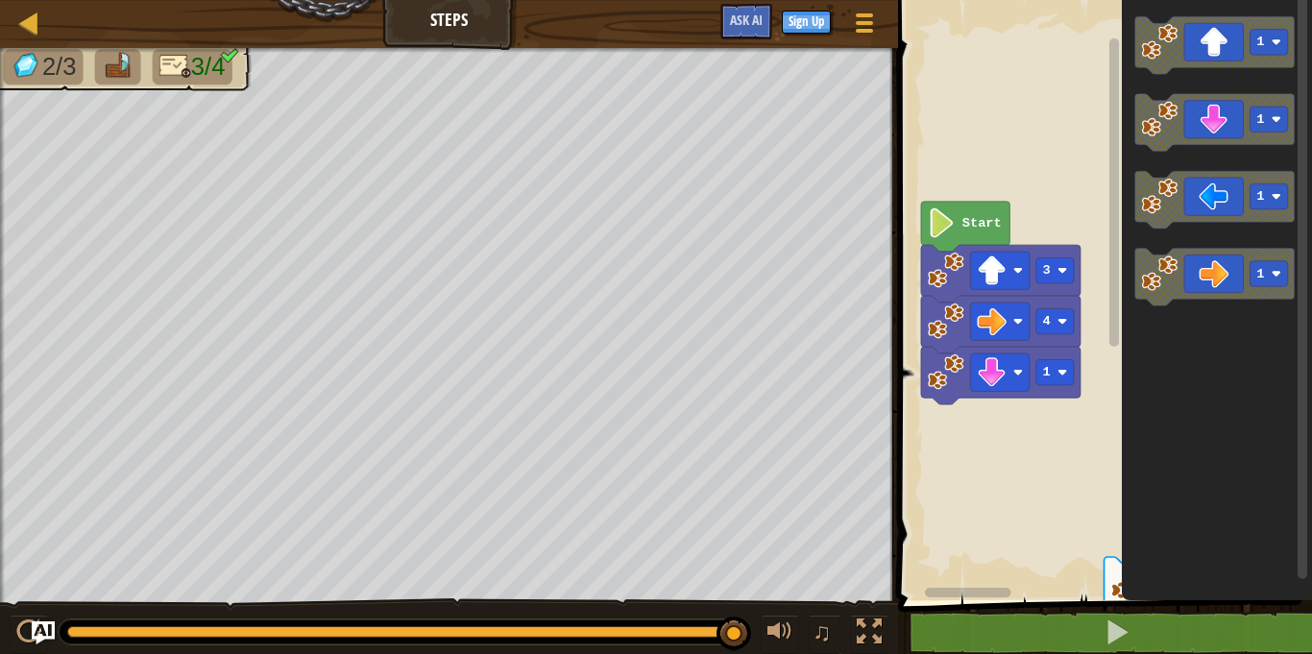
click at [1146, 168] on icon "1 1 1 1" at bounding box center [1217, 295] width 190 height 610
click at [1142, 213] on image "Blockly Workspace" at bounding box center [1160, 196] width 36 height 36
click at [1142, 211] on image "Blockly Workspace" at bounding box center [1160, 196] width 36 height 36
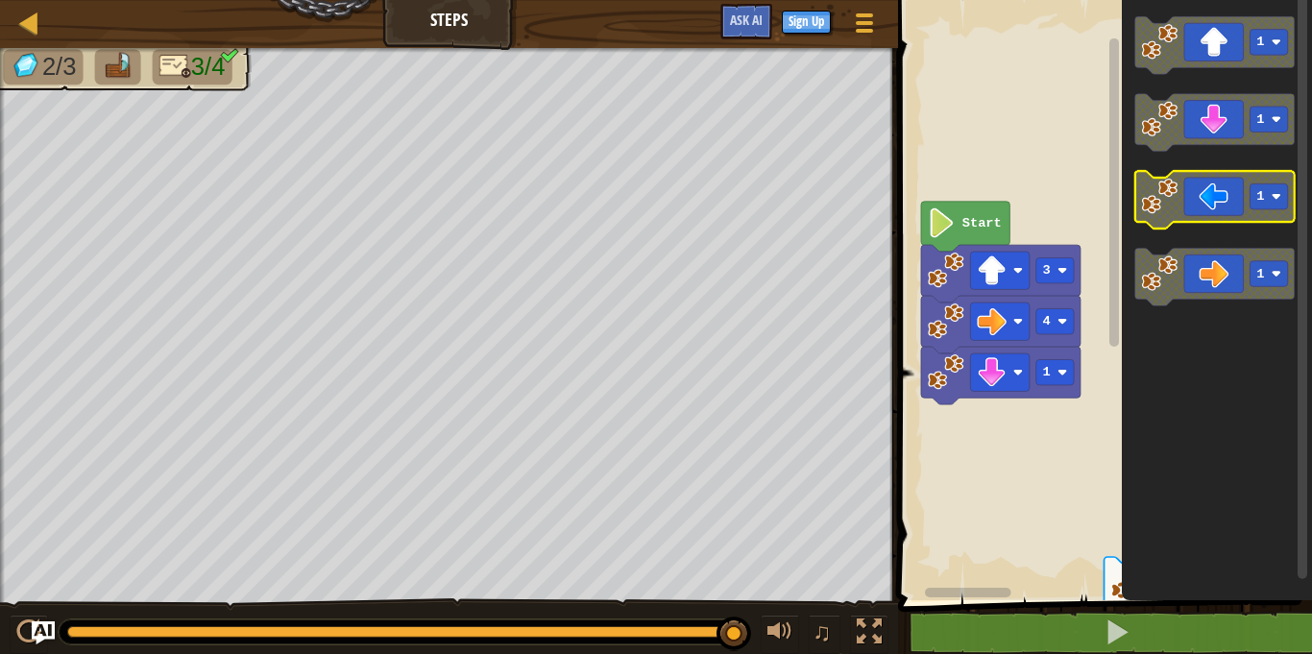
click at [1142, 211] on image "Blockly Workspace" at bounding box center [1160, 196] width 36 height 36
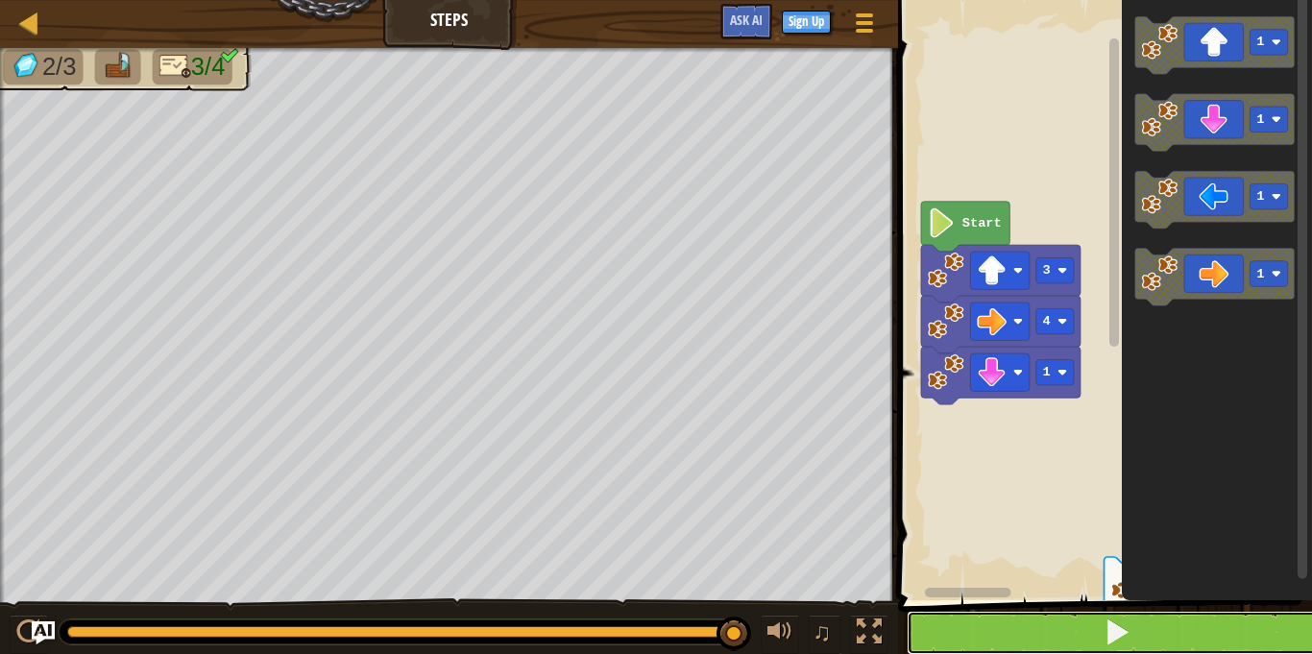
click at [1098, 617] on button at bounding box center [1117, 633] width 420 height 44
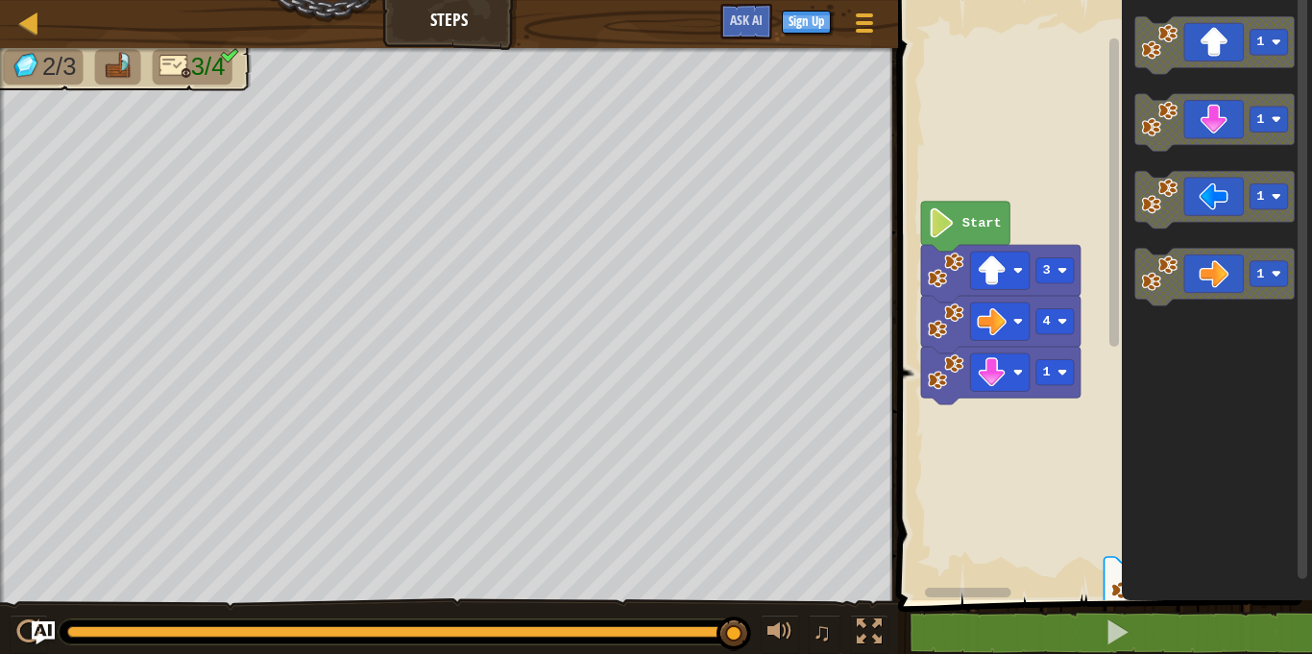
click at [1172, 94] on icon "1 1 1 1" at bounding box center [1217, 295] width 190 height 610
click at [1186, 144] on icon "Blockly Workspace" at bounding box center [1214, 123] width 159 height 58
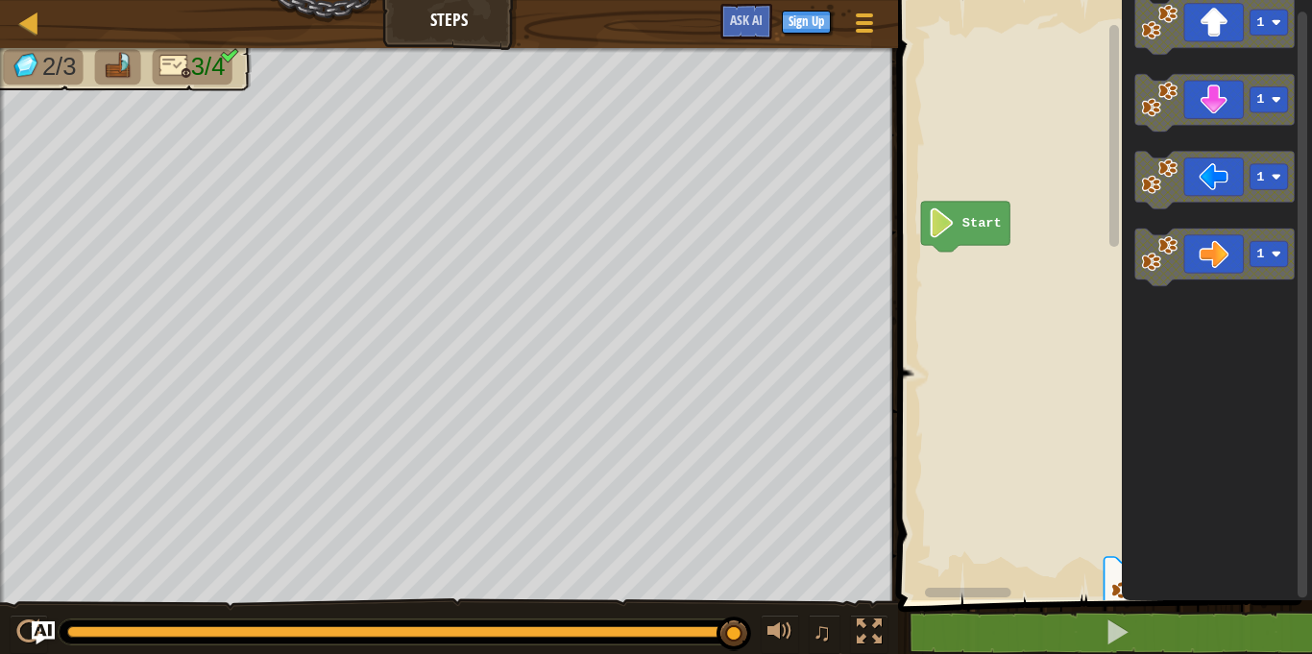
click at [1206, 0] on html "Map Steps Game Menu Sign Up Ask AI 1 הההההההההההההההההההההההההההההההההההההההההה…" at bounding box center [656, 0] width 1312 height 0
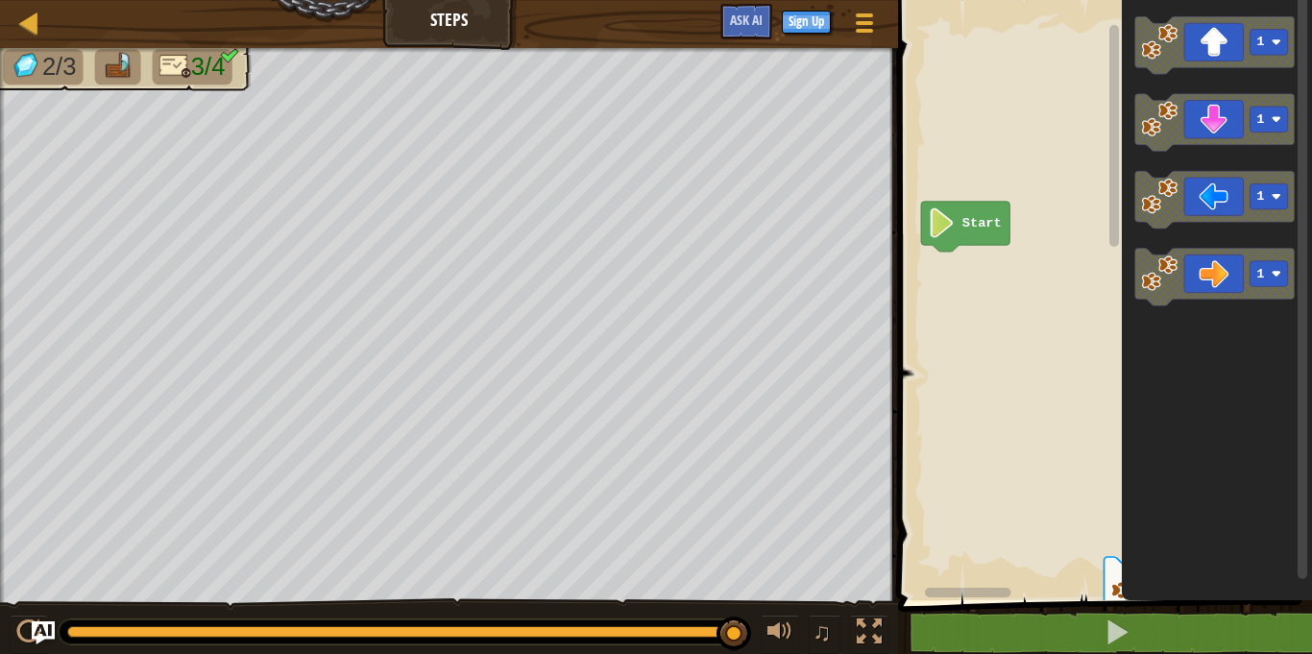
click at [1103, 101] on div "1 1 1 1 1 1 1 1 1 1 1 1 1 Start 1 1 1 1" at bounding box center [1102, 295] width 420 height 610
click at [1145, 56] on image "Blockly Workspace" at bounding box center [1160, 42] width 36 height 36
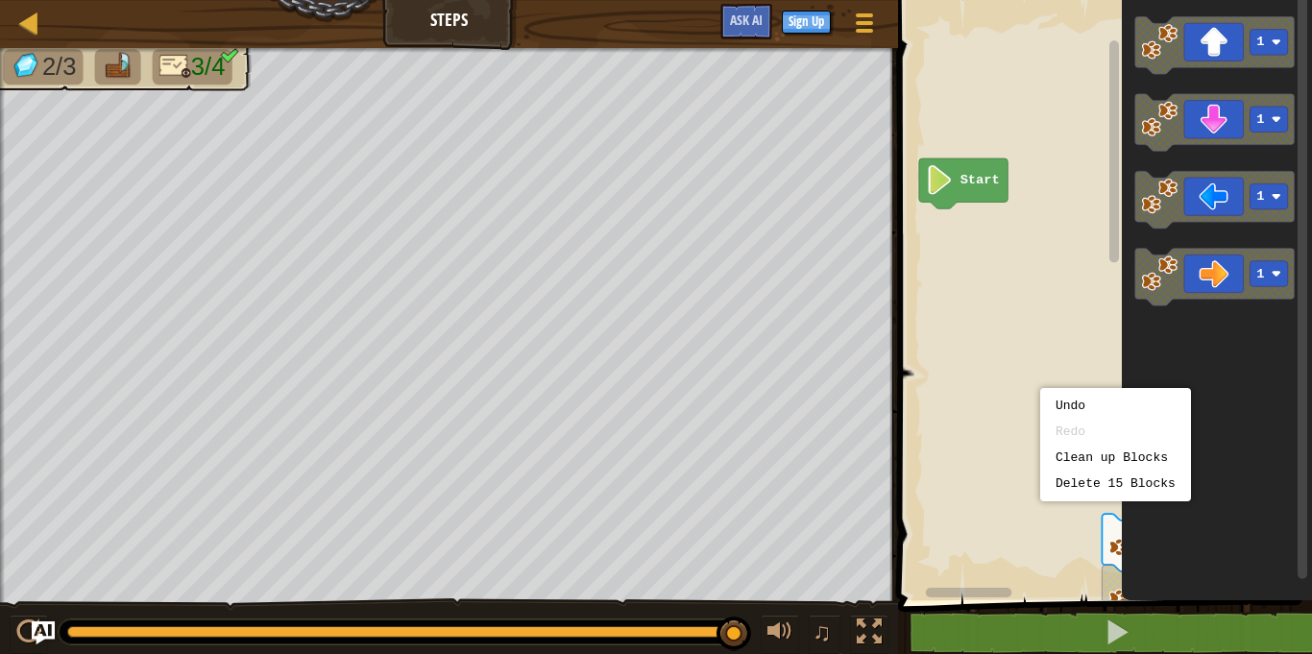
click at [1293, 383] on icon "Blockly Workspace" at bounding box center [1217, 295] width 190 height 610
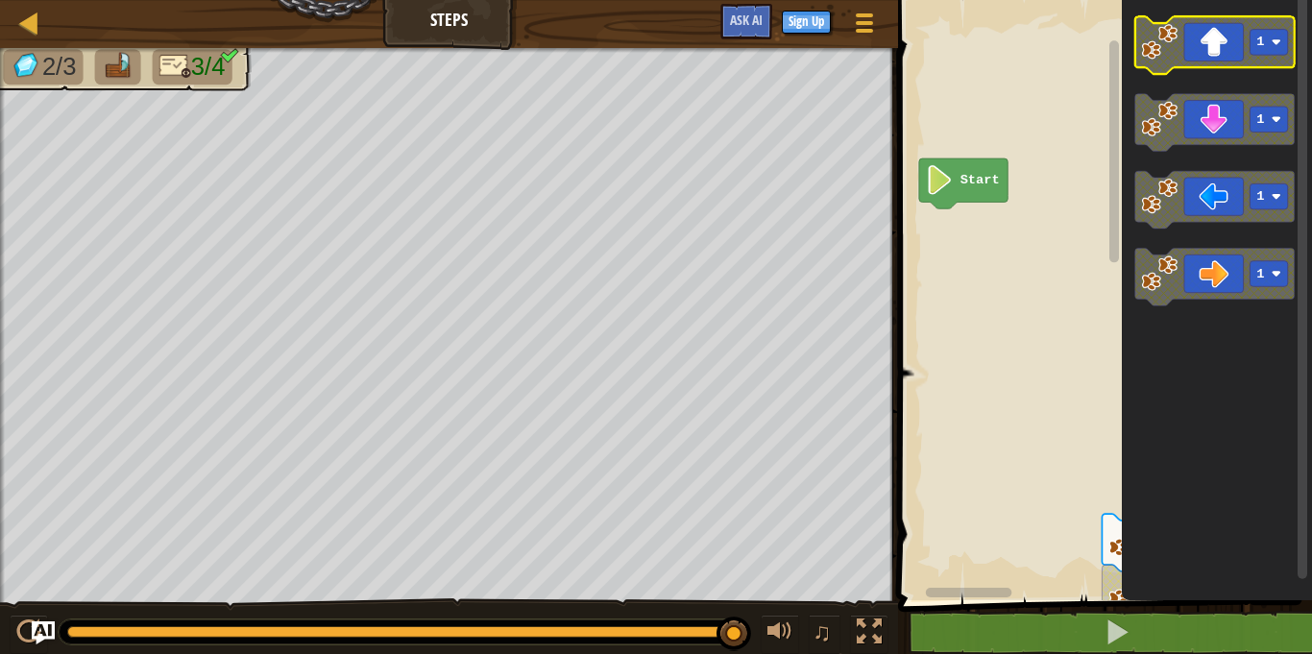
click at [1154, 71] on g "1" at bounding box center [1214, 45] width 159 height 58
click at [1151, 86] on icon "1 1 1 1" at bounding box center [1217, 295] width 190 height 610
click at [975, 168] on icon "Blockly Workspace" at bounding box center [963, 183] width 88 height 50
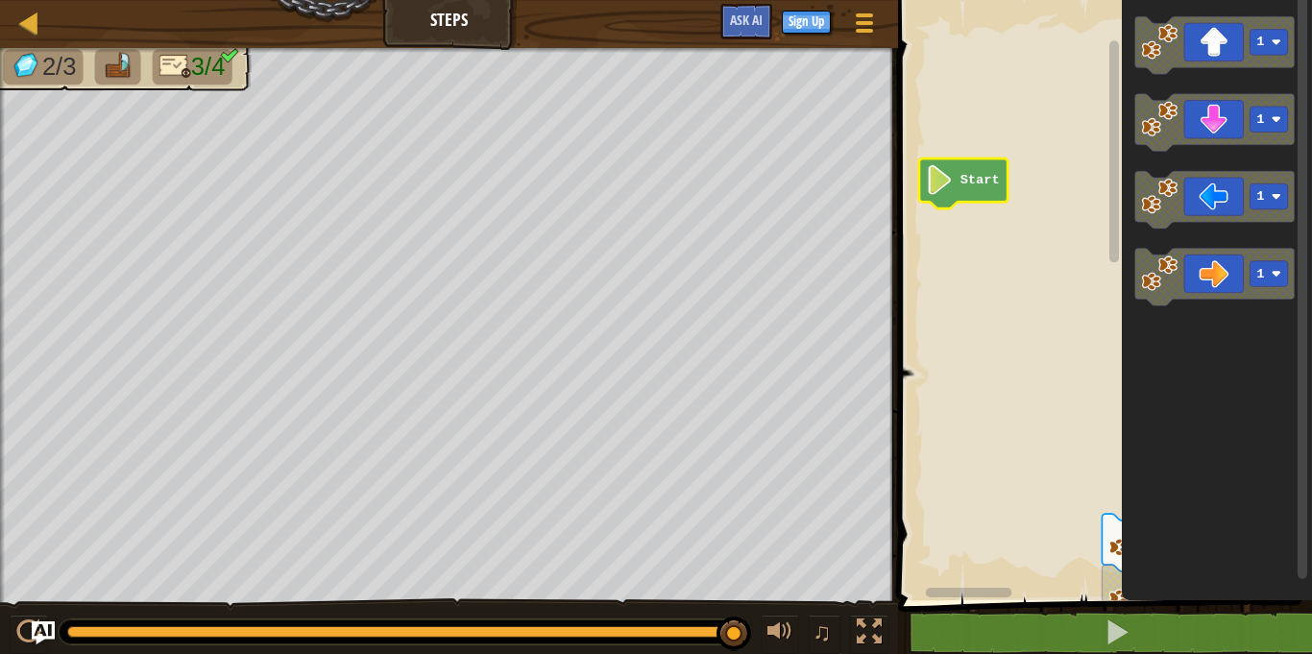
click at [975, 168] on icon "Blockly Workspace" at bounding box center [963, 183] width 88 height 50
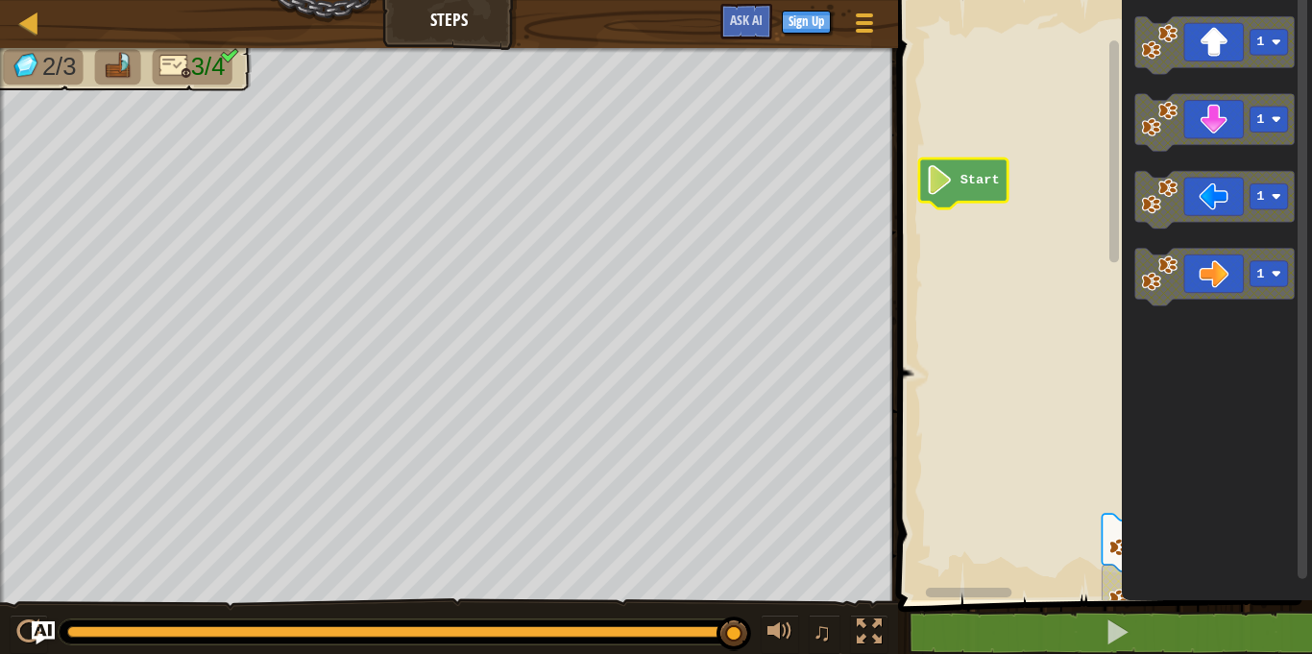
click at [975, 168] on icon "Blockly Workspace" at bounding box center [963, 183] width 88 height 50
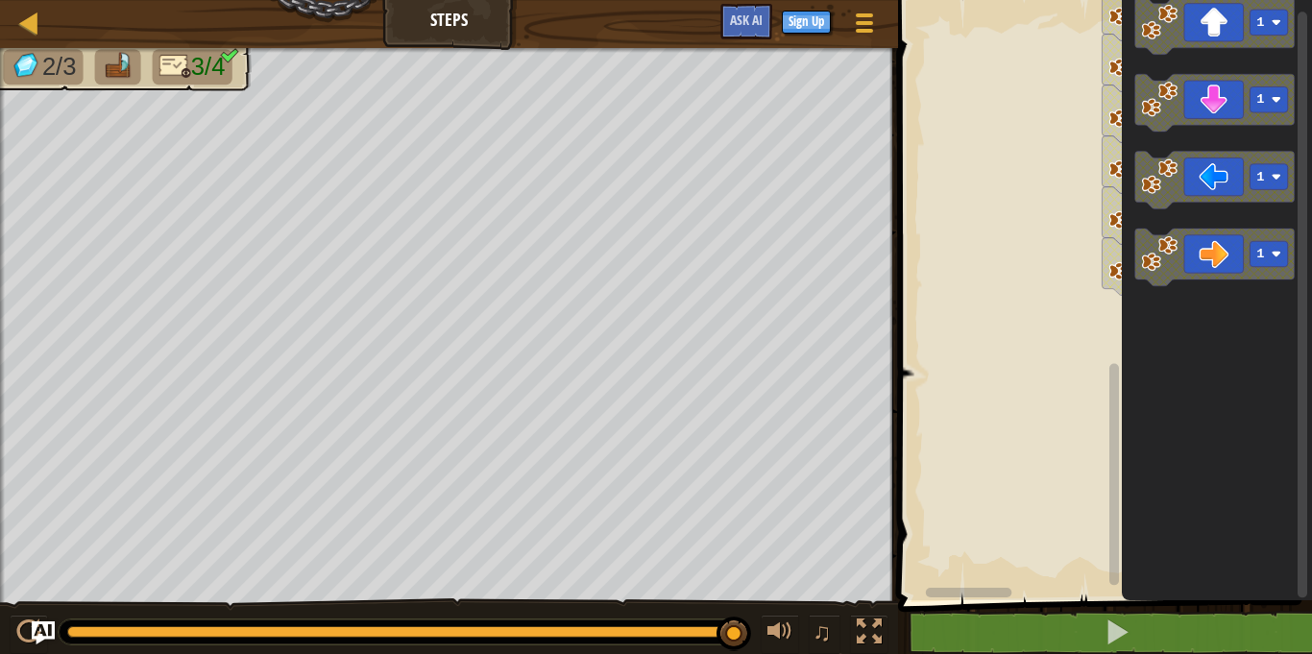
click at [1111, 560] on rect "Blockly Workspace" at bounding box center [1114, 474] width 10 height 222
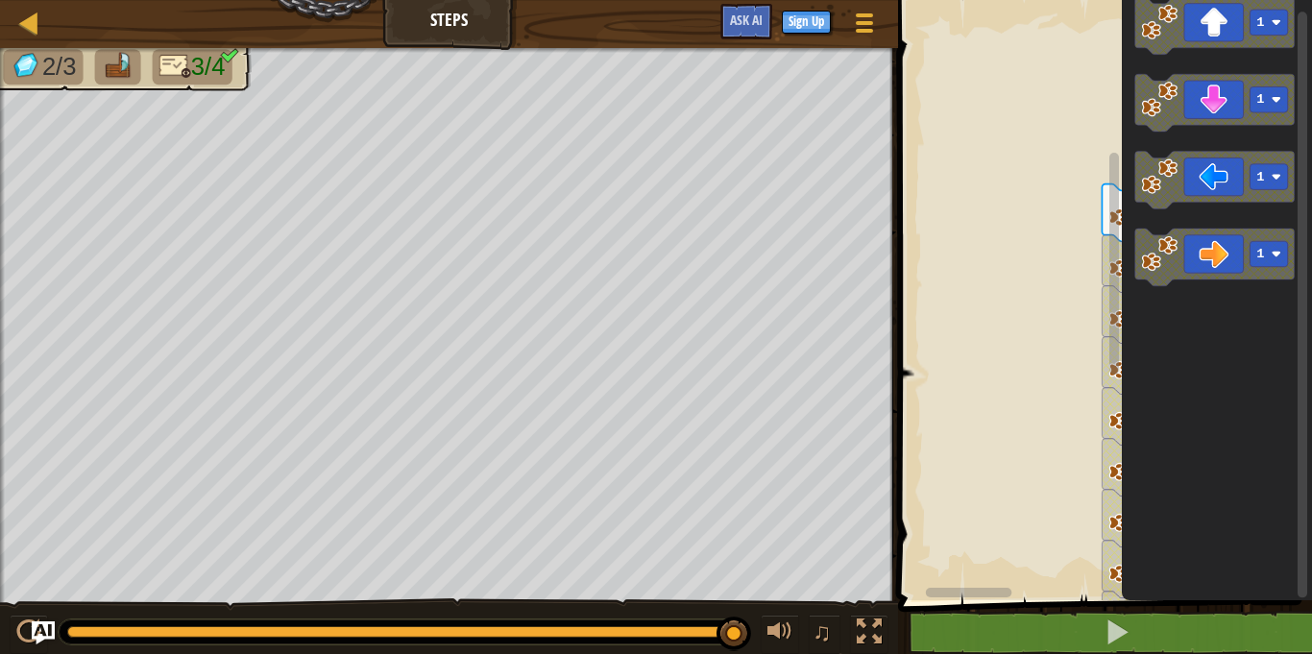
click at [1117, 272] on g "Blockly Workspace" at bounding box center [1114, 288] width 14 height 594
click at [1103, 254] on g "1 1 1 1 1 1 1 1 1 1 1 1 1" at bounding box center [1182, 569] width 159 height 668
click at [1103, 319] on icon "Blockly Workspace" at bounding box center [1182, 315] width 159 height 58
click at [1107, 366] on icon "Blockly Workspace" at bounding box center [1114, 288] width 14 height 594
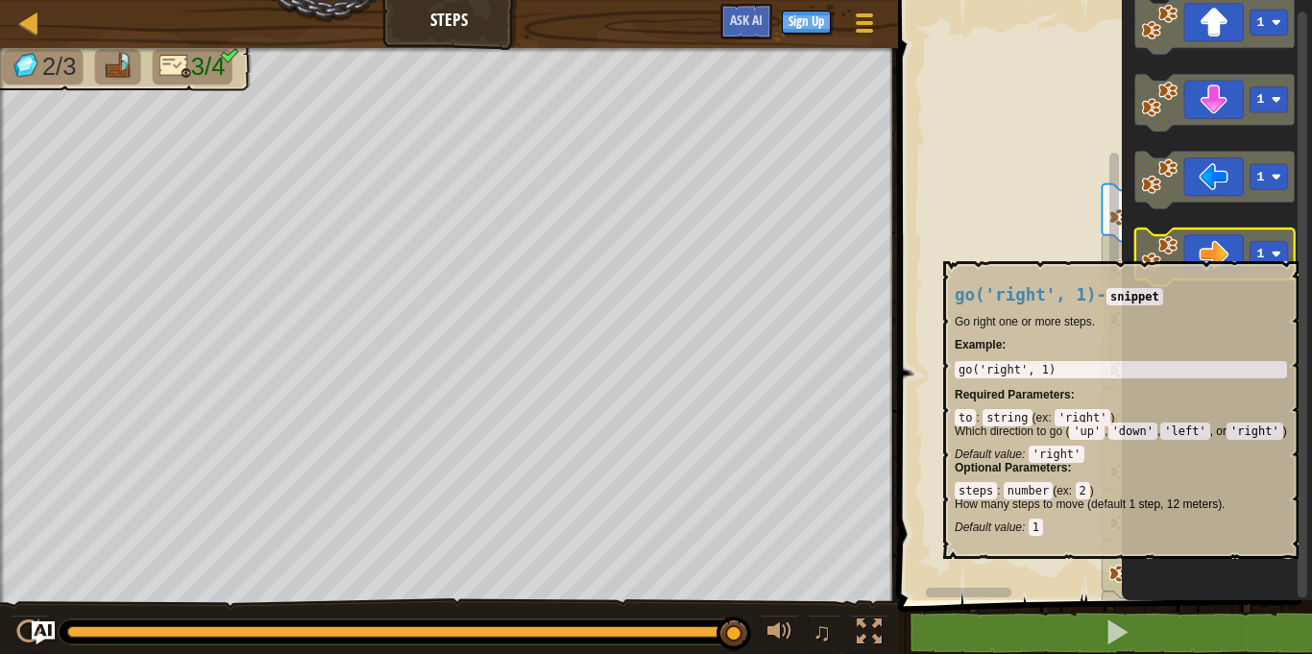
click at [1278, 252] on image "Blockly Workspace" at bounding box center [1277, 254] width 10 height 10
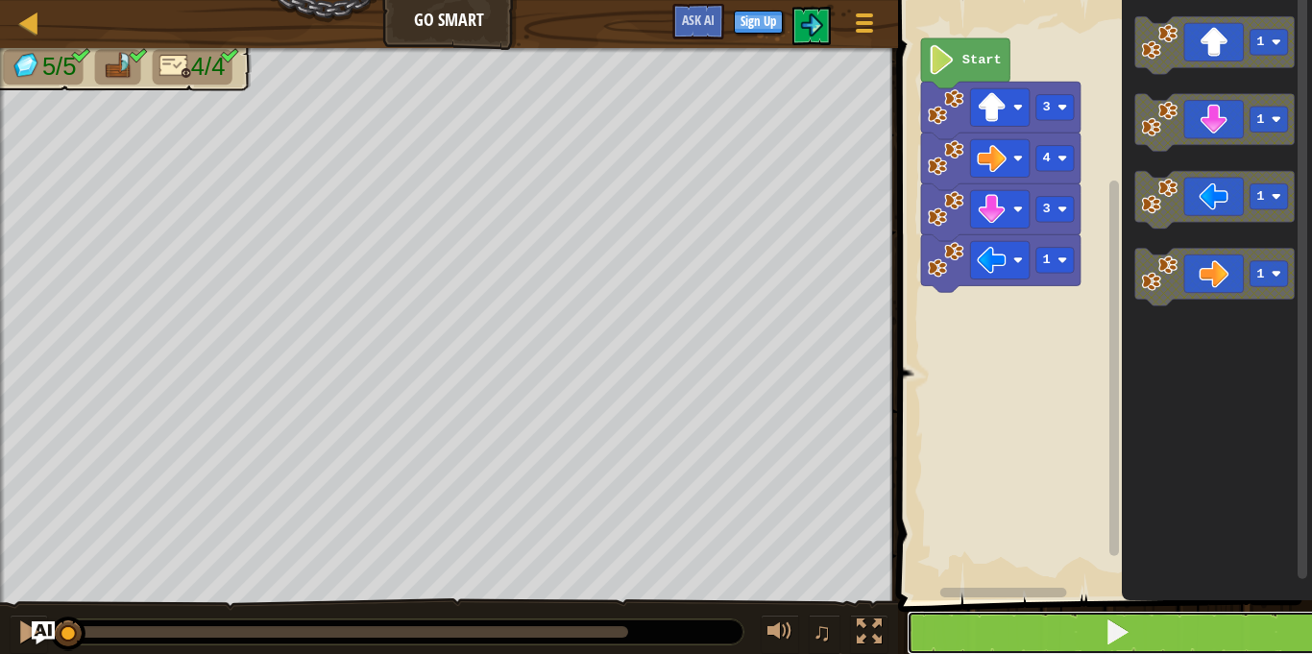
click at [1061, 634] on button at bounding box center [1117, 633] width 420 height 44
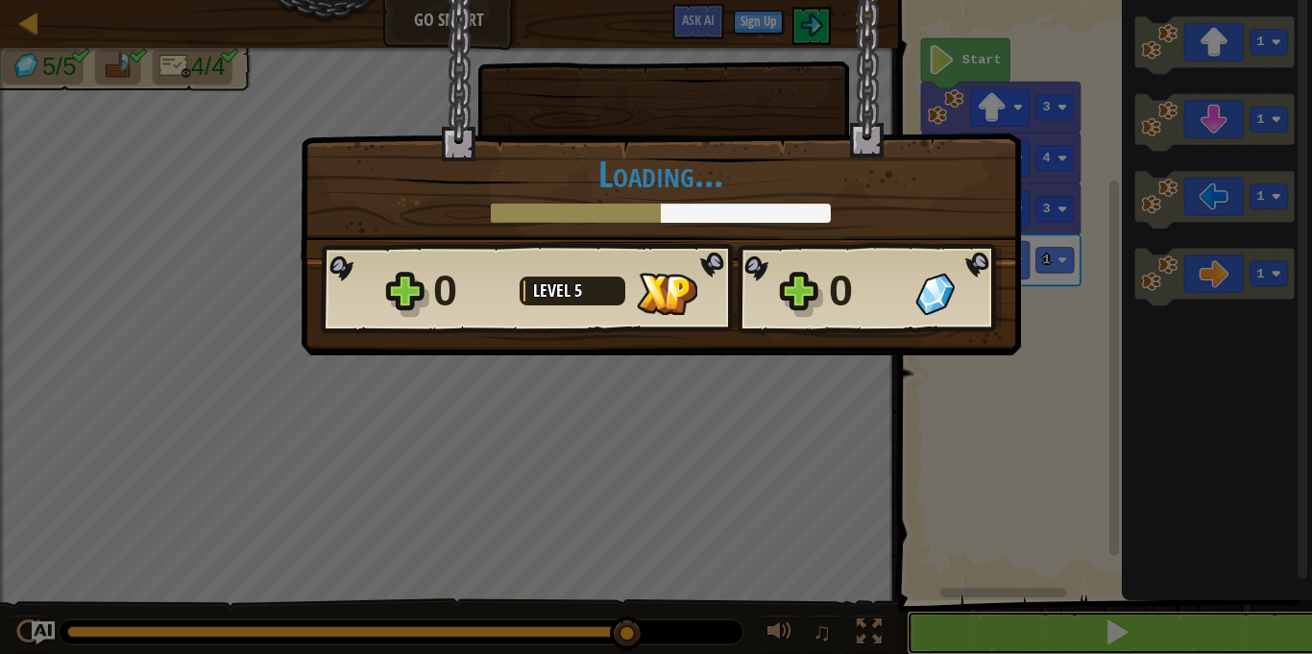
scroll to position [1, 0]
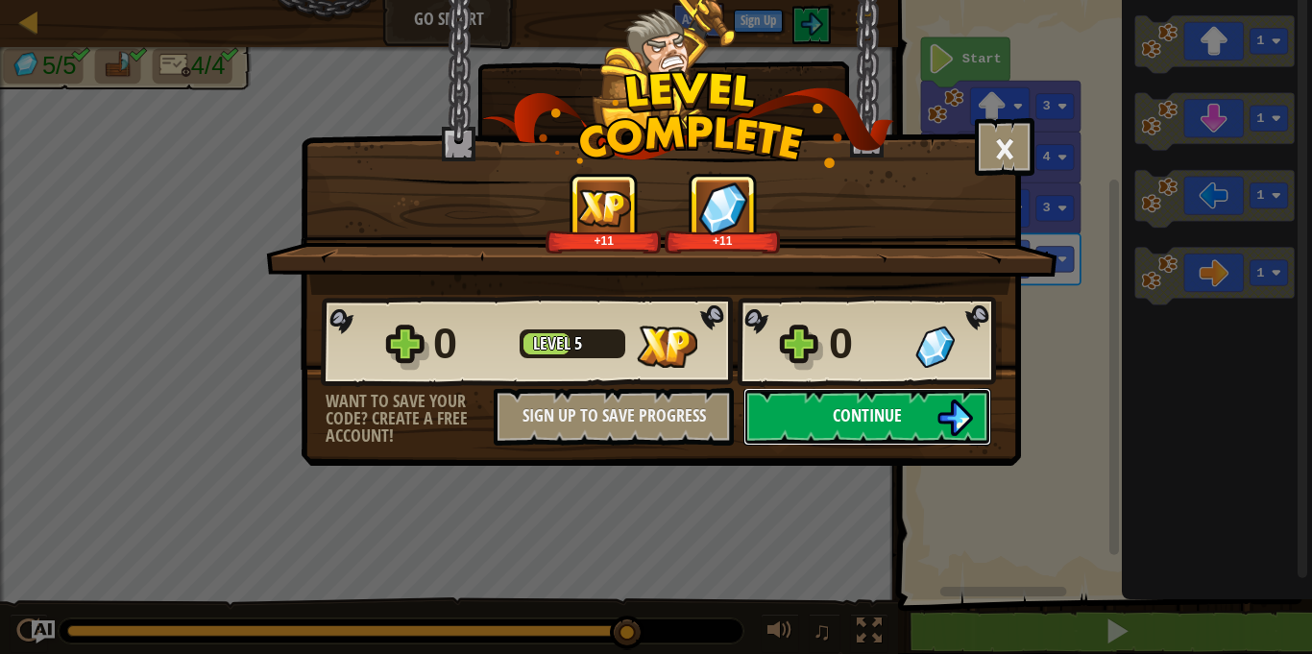
click at [851, 409] on span "Continue" at bounding box center [867, 415] width 69 height 24
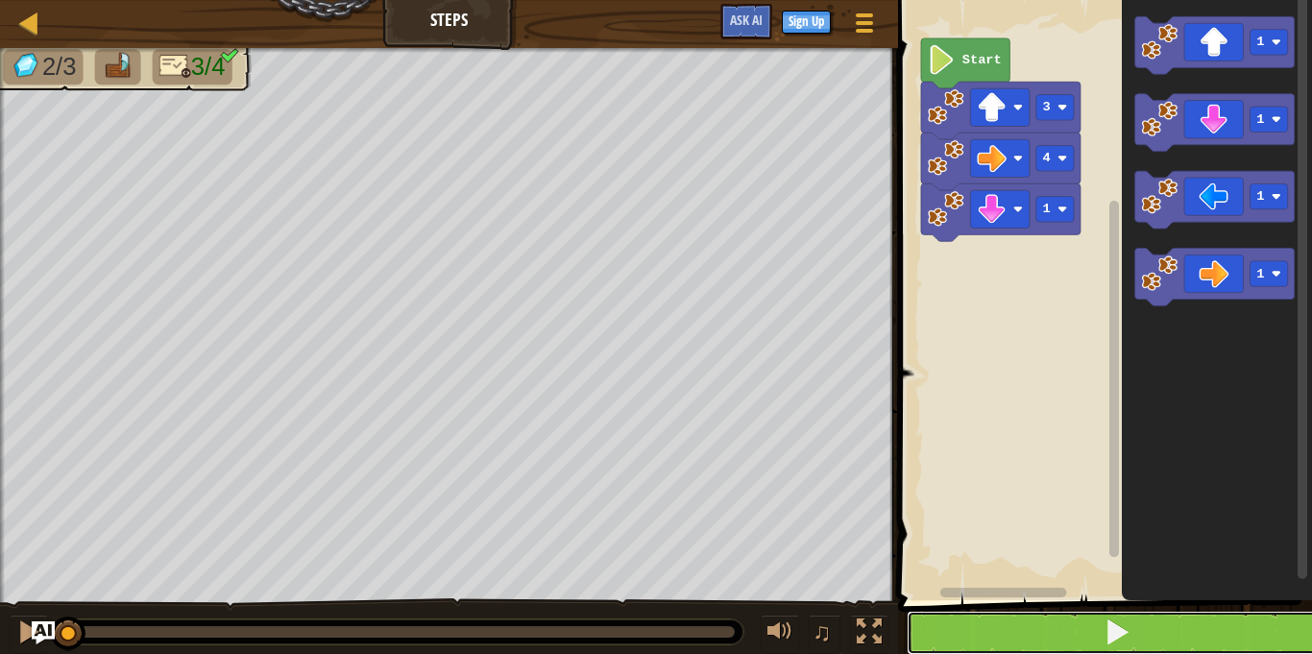
click at [991, 626] on button at bounding box center [1117, 633] width 420 height 44
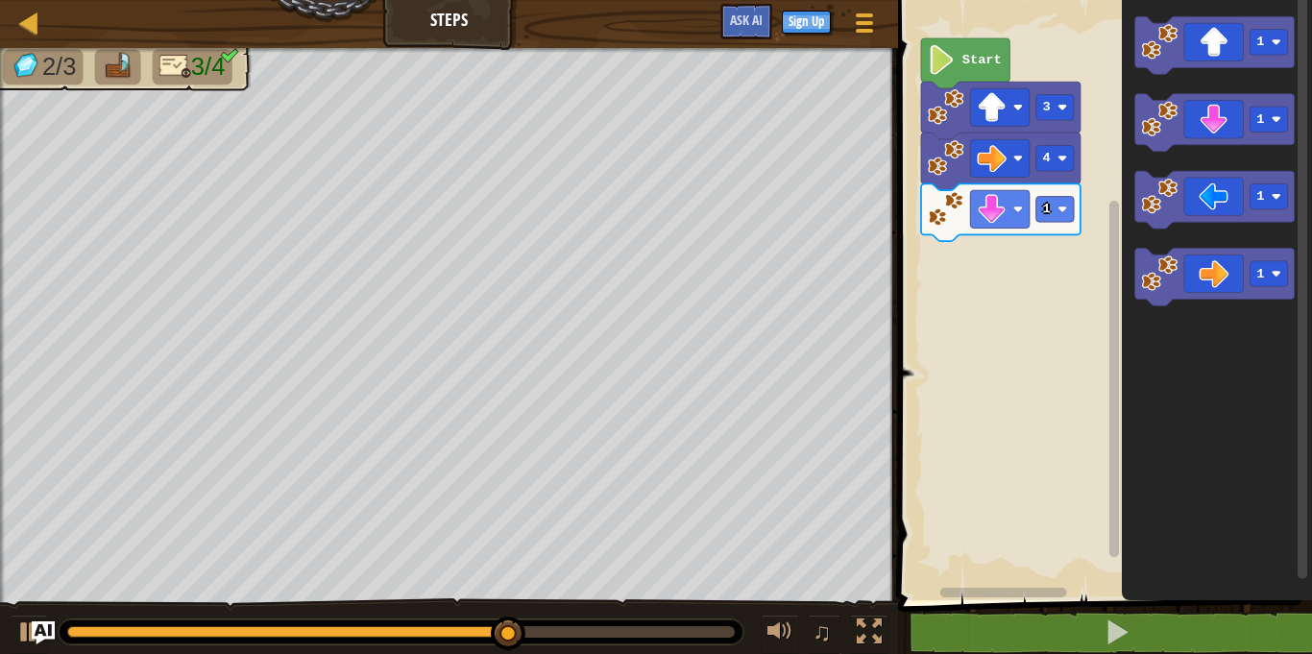
click at [1140, 162] on icon "1 1 1 1" at bounding box center [1217, 295] width 190 height 610
click at [1184, 141] on icon "Blockly Workspace" at bounding box center [1214, 123] width 159 height 58
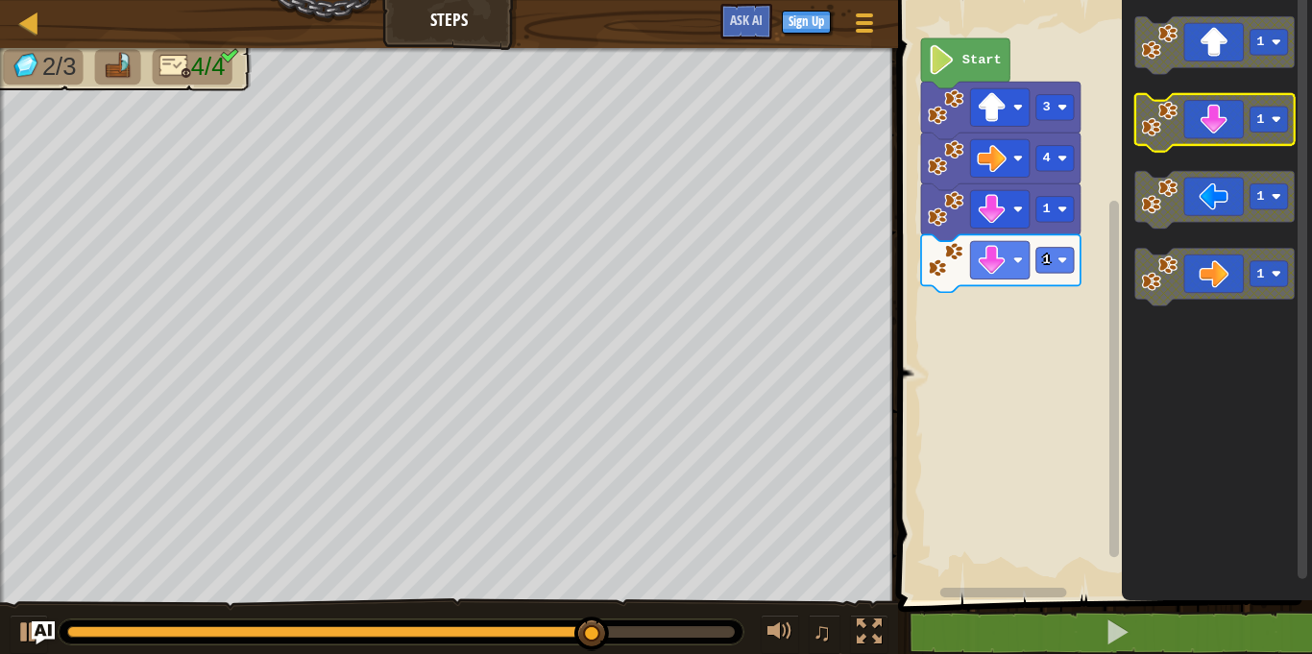
click at [1183, 121] on icon "Blockly Workspace" at bounding box center [1214, 123] width 159 height 58
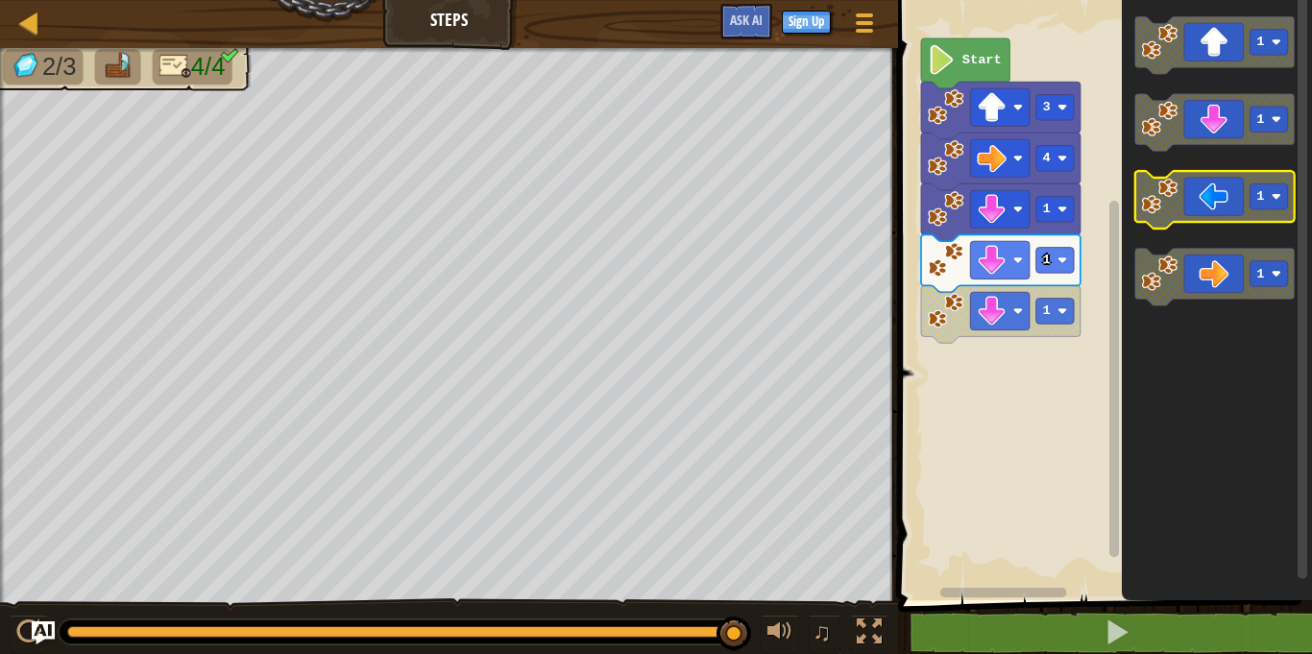
click at [1166, 207] on image "Blockly Workspace" at bounding box center [1160, 196] width 36 height 36
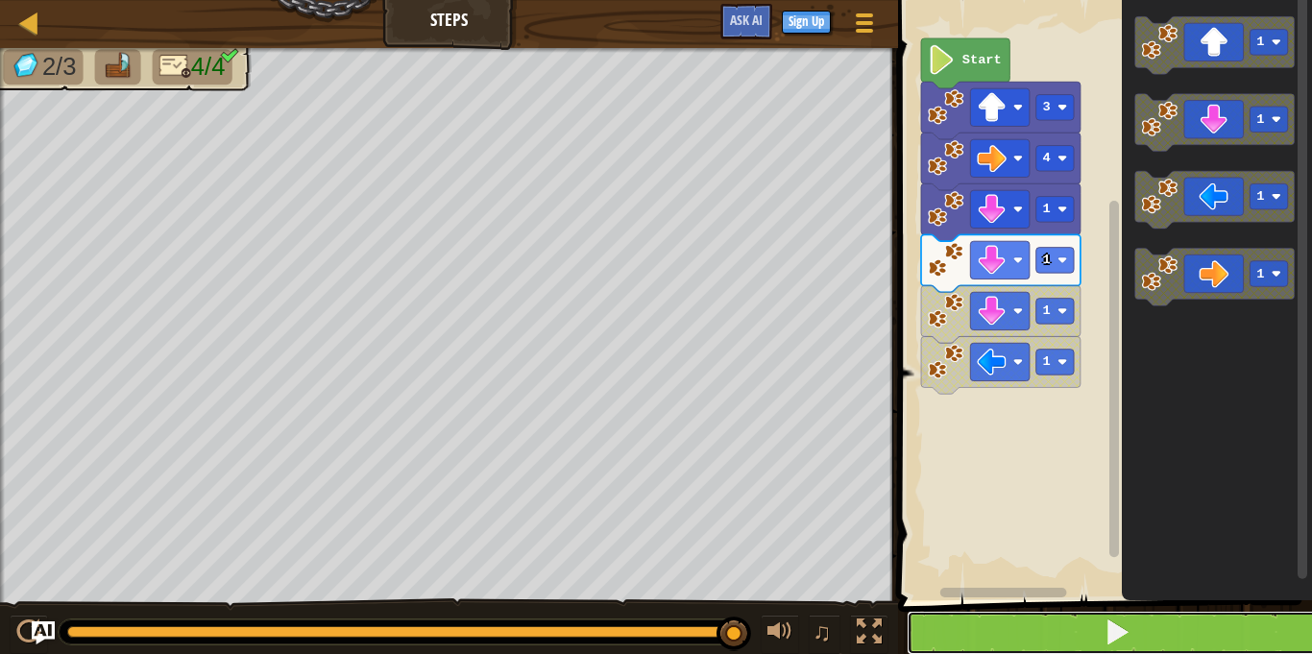
click at [952, 623] on button at bounding box center [1117, 633] width 420 height 44
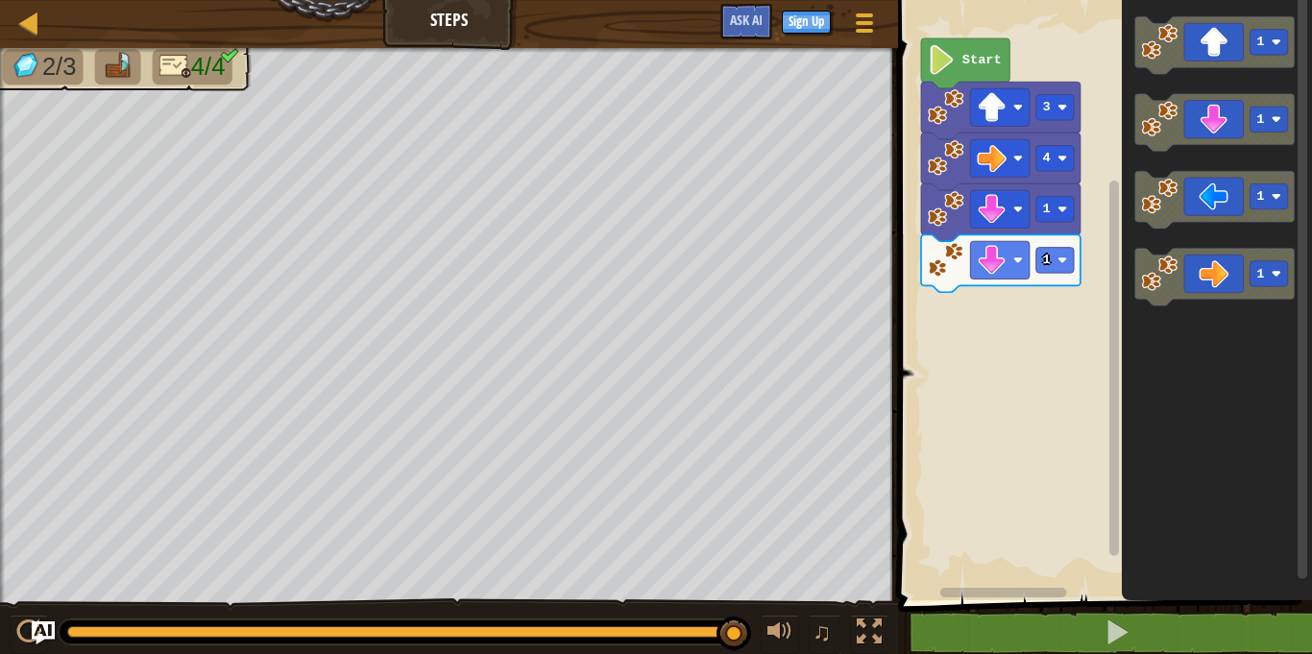
click at [1152, 235] on icon "1 1 1 1" at bounding box center [1217, 295] width 190 height 610
click at [1139, 229] on icon "1 1 1 1" at bounding box center [1217, 295] width 190 height 610
click at [1164, 215] on icon "Blockly Workspace" at bounding box center [1214, 200] width 159 height 58
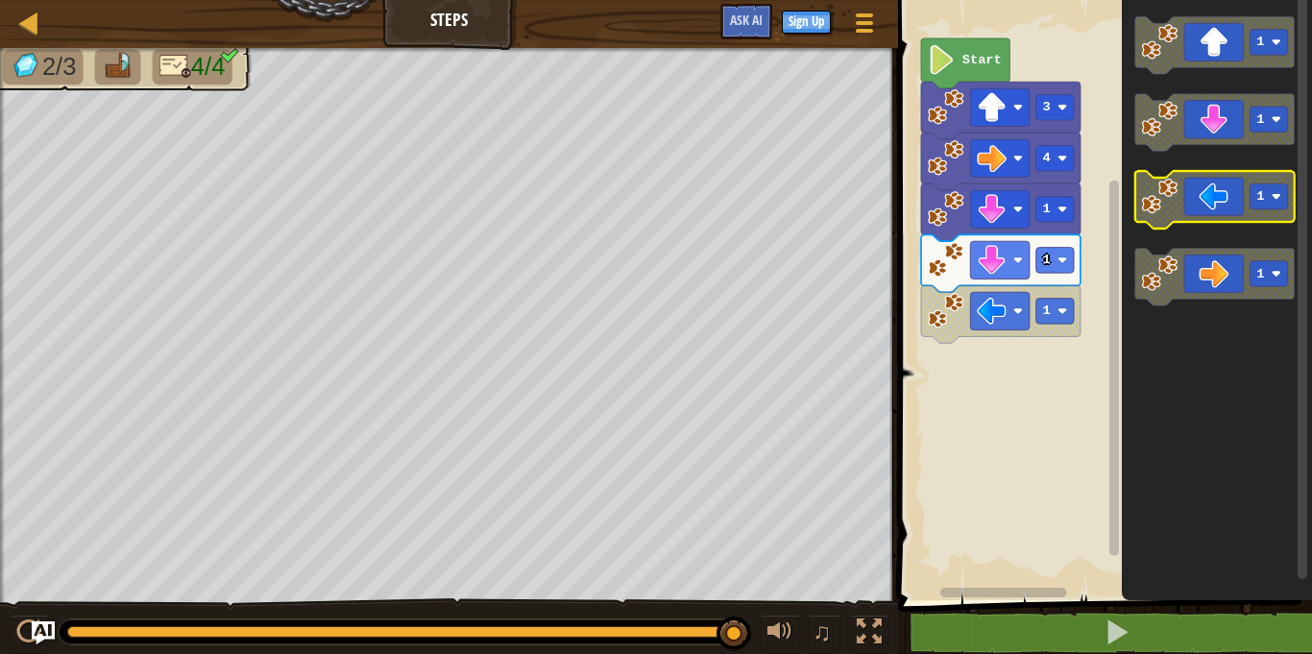
click at [1164, 215] on icon "Blockly Workspace" at bounding box center [1214, 200] width 159 height 58
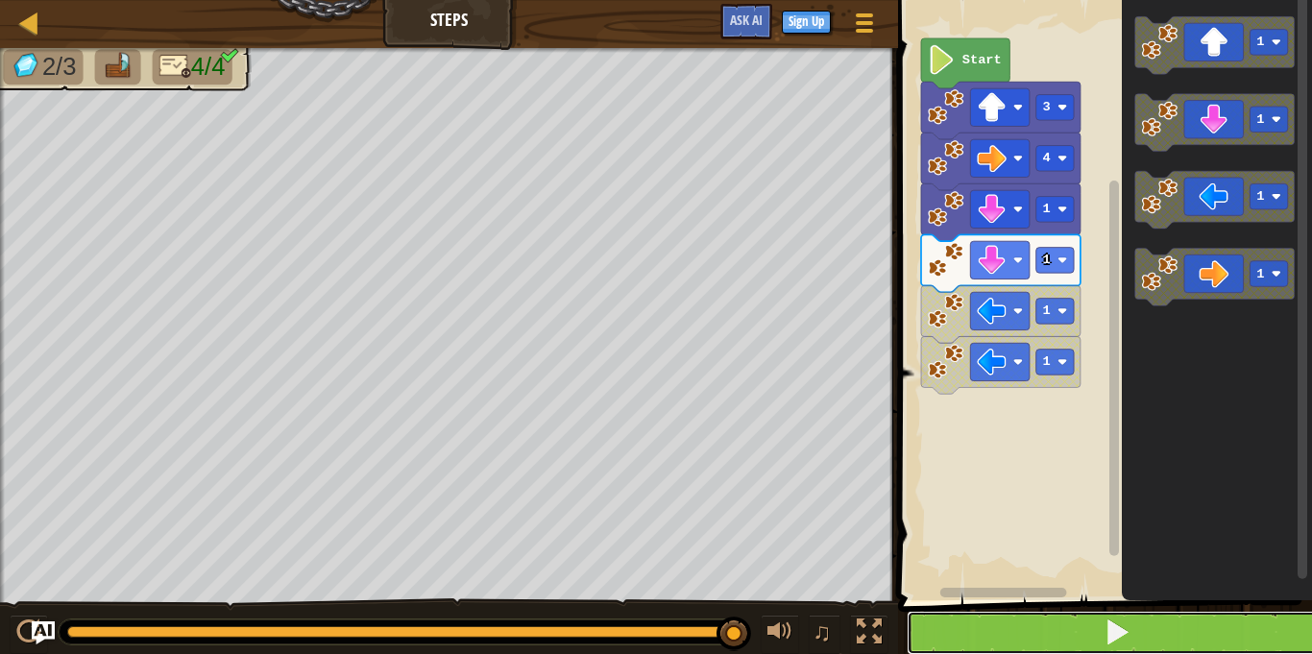
click at [972, 645] on button at bounding box center [1117, 633] width 420 height 44
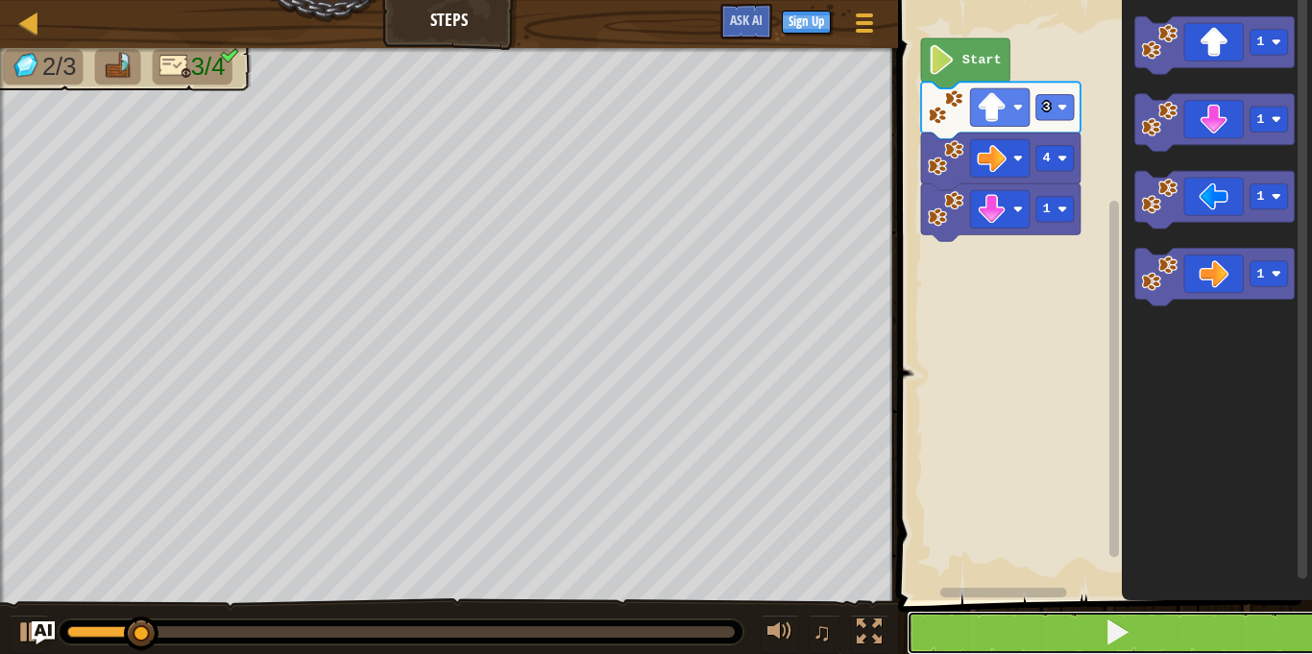
click at [1155, 618] on button at bounding box center [1117, 633] width 420 height 44
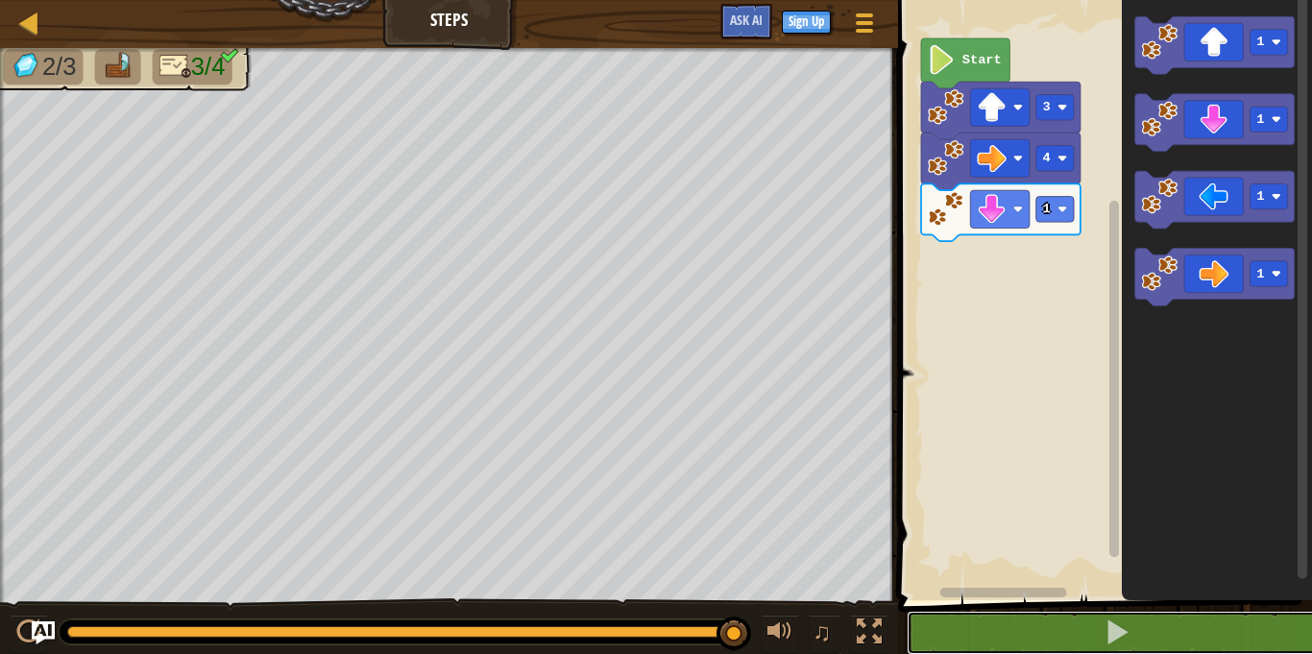
click at [907, 611] on button at bounding box center [1117, 633] width 420 height 44
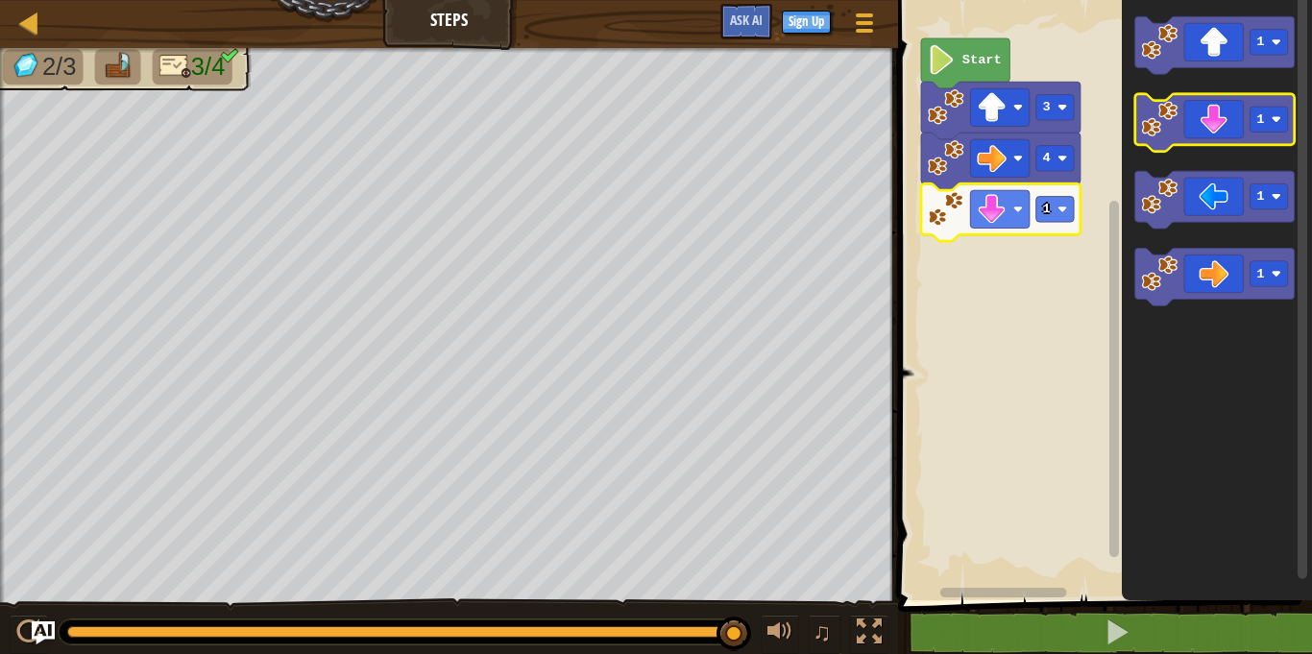
click at [1209, 144] on icon "Blockly Workspace" at bounding box center [1214, 123] width 159 height 58
click at [1255, 137] on icon "Blockly Workspace" at bounding box center [1214, 123] width 159 height 58
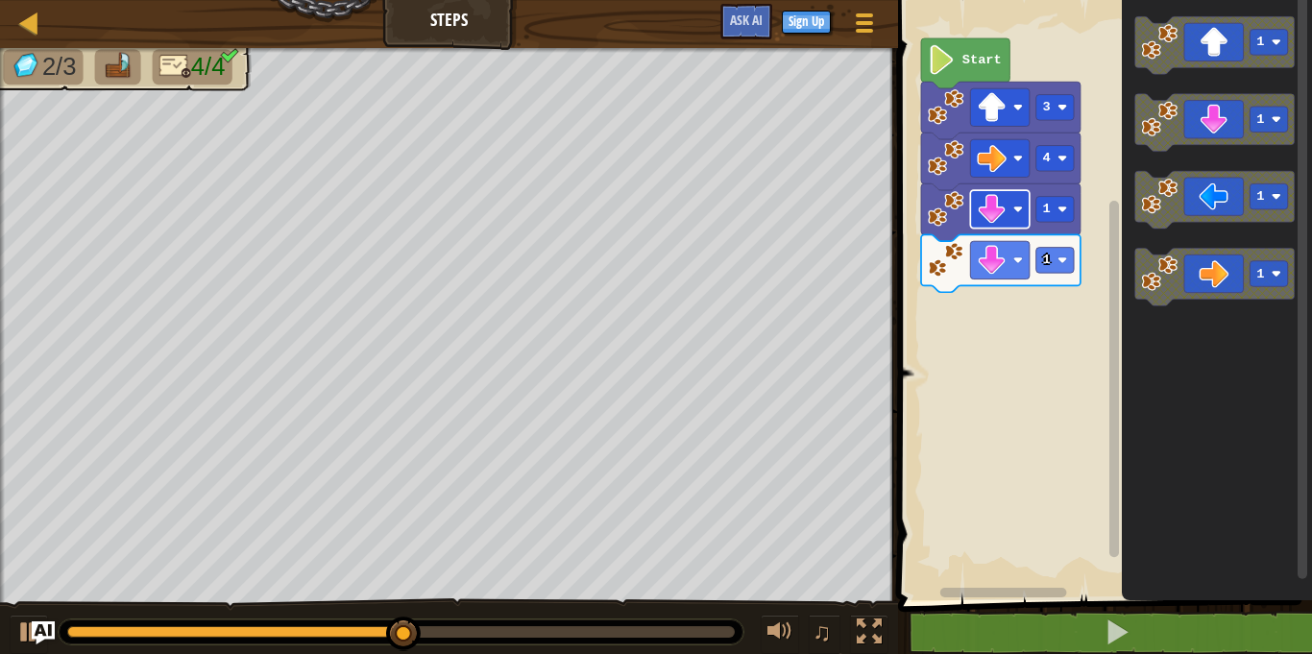
click at [1017, 210] on image "Blockly Workspace" at bounding box center [1018, 210] width 10 height 10
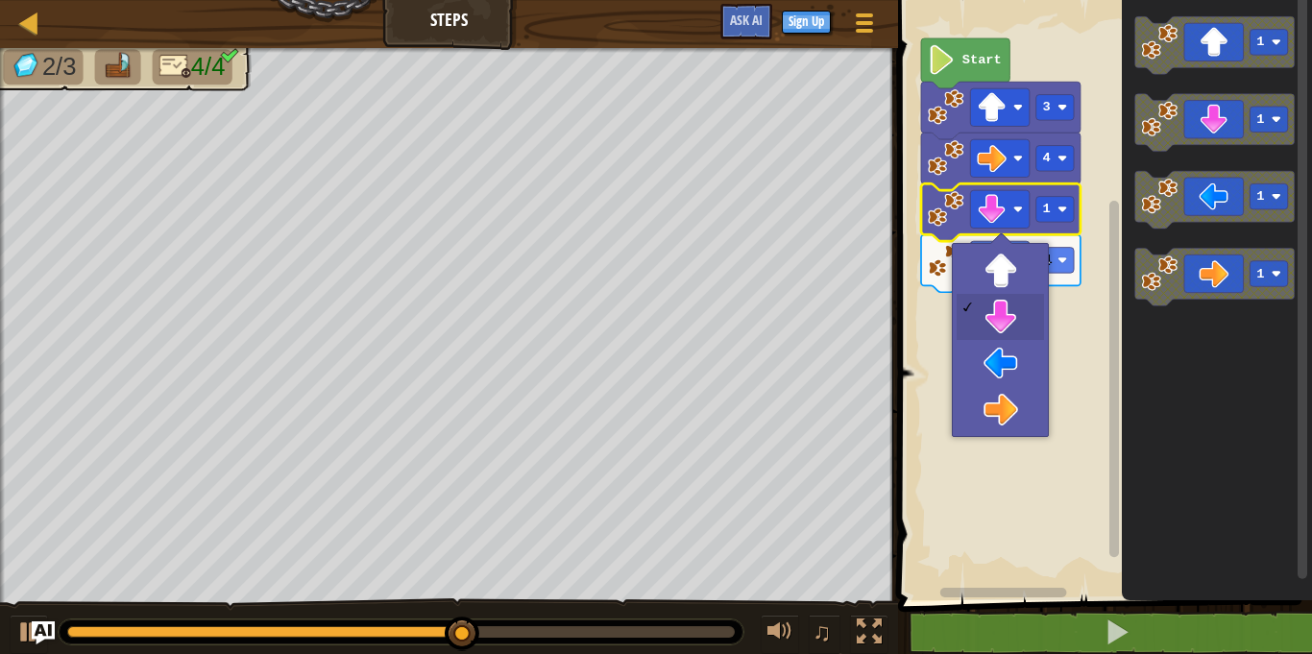
click at [1098, 88] on rect "Blockly Workspace" at bounding box center [1102, 295] width 420 height 610
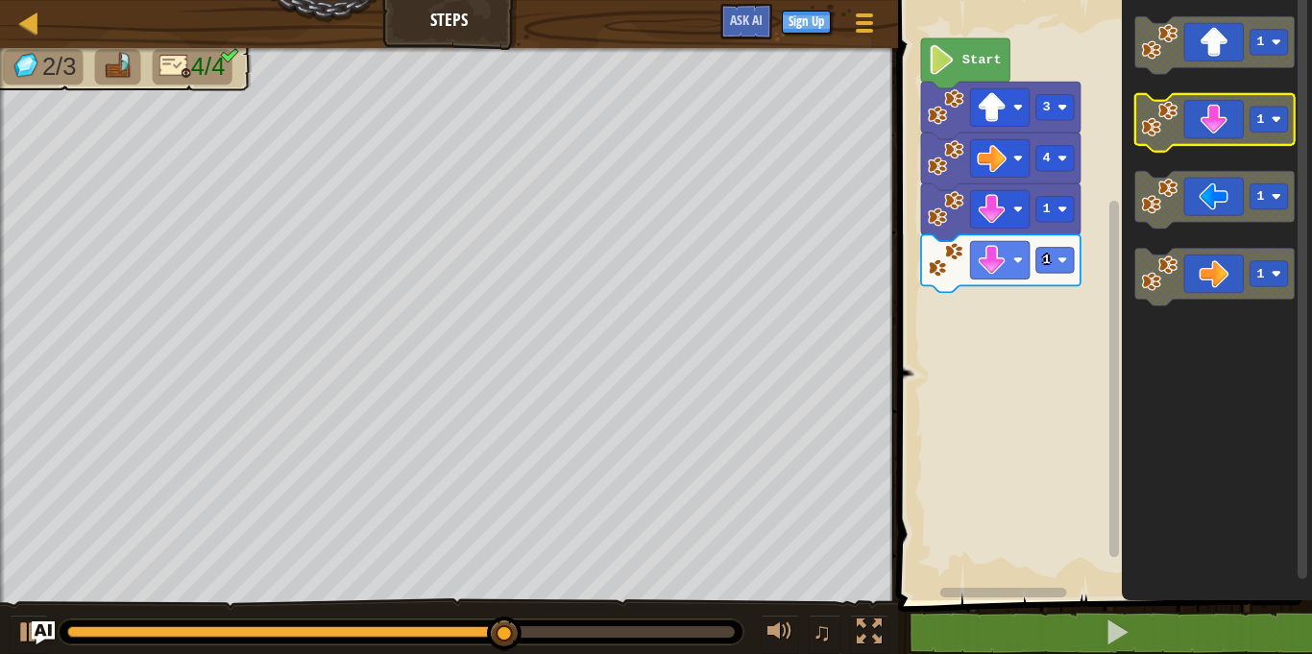
click at [1148, 120] on image "Blockly Workspace" at bounding box center [1160, 119] width 36 height 36
click at [1148, 119] on image "Blockly Workspace" at bounding box center [1160, 119] width 36 height 36
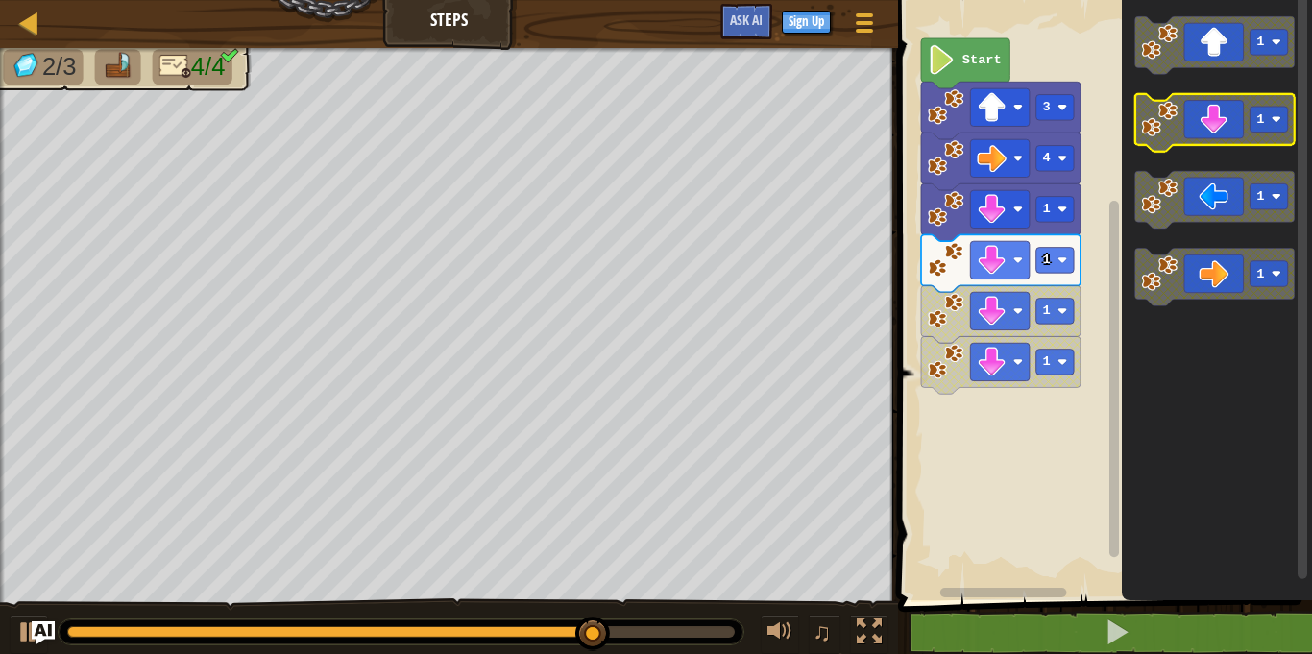
click at [1281, 129] on rect "Blockly Workspace" at bounding box center [1268, 120] width 37 height 26
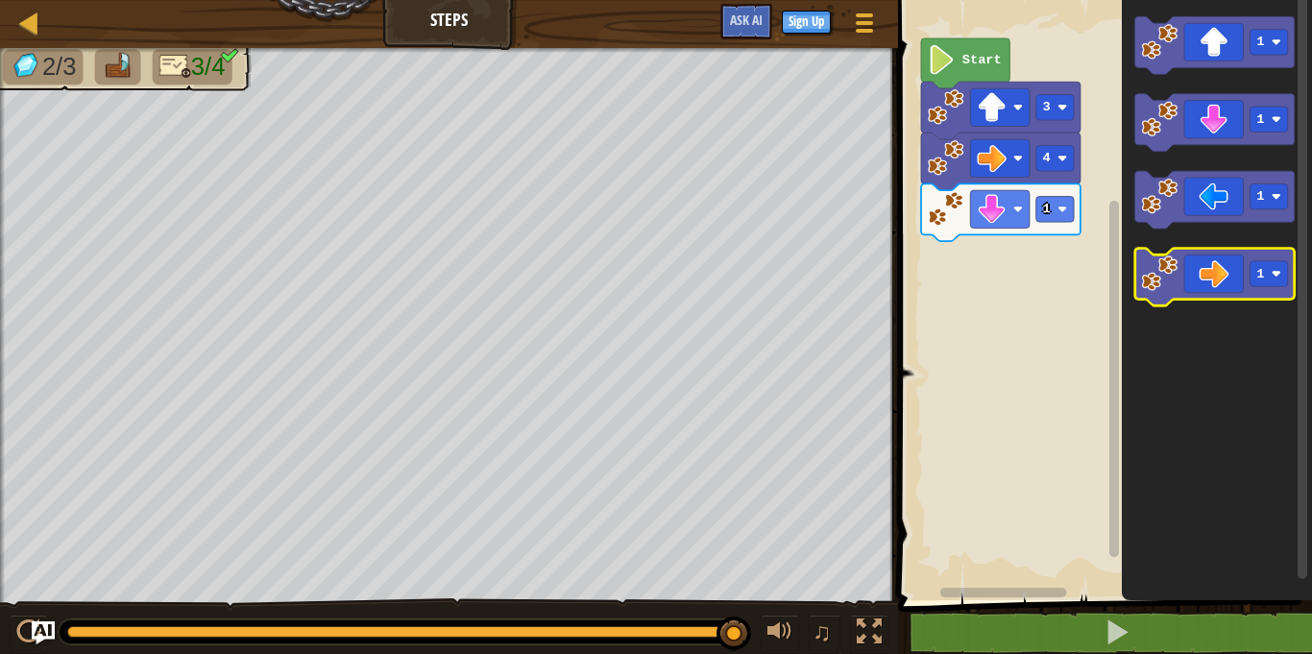
click at [1202, 272] on icon "Blockly Workspace" at bounding box center [1214, 278] width 159 height 58
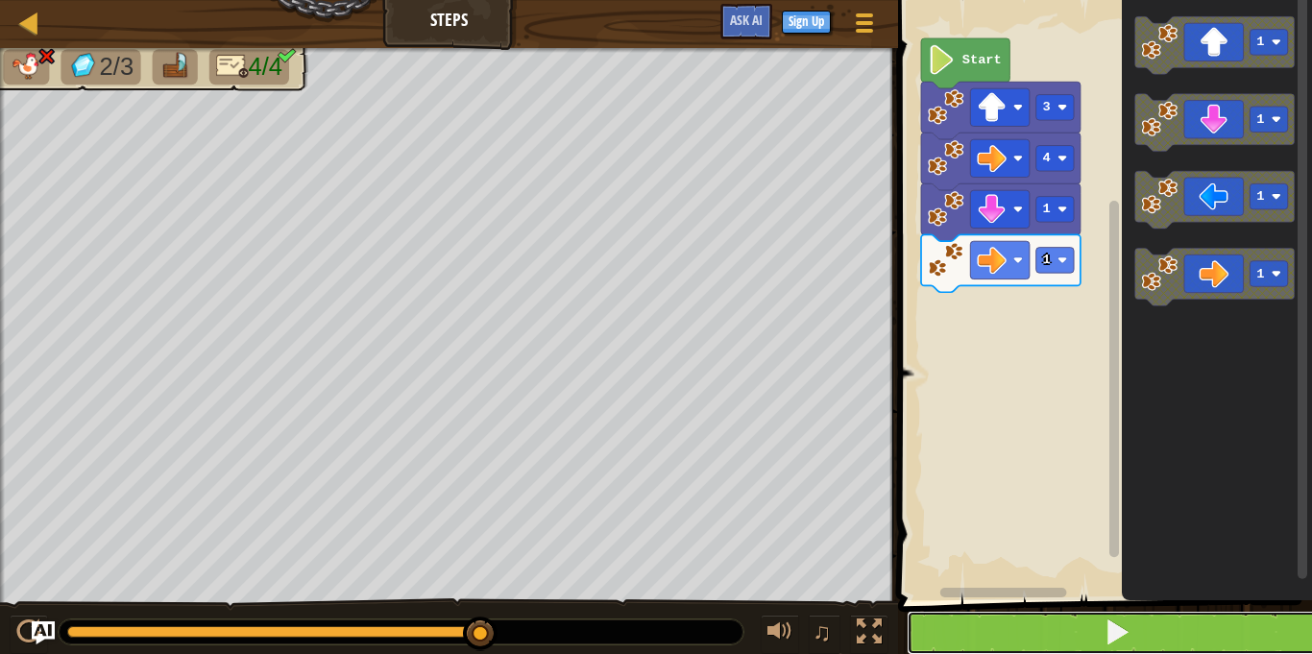
click at [1225, 636] on button at bounding box center [1117, 633] width 420 height 44
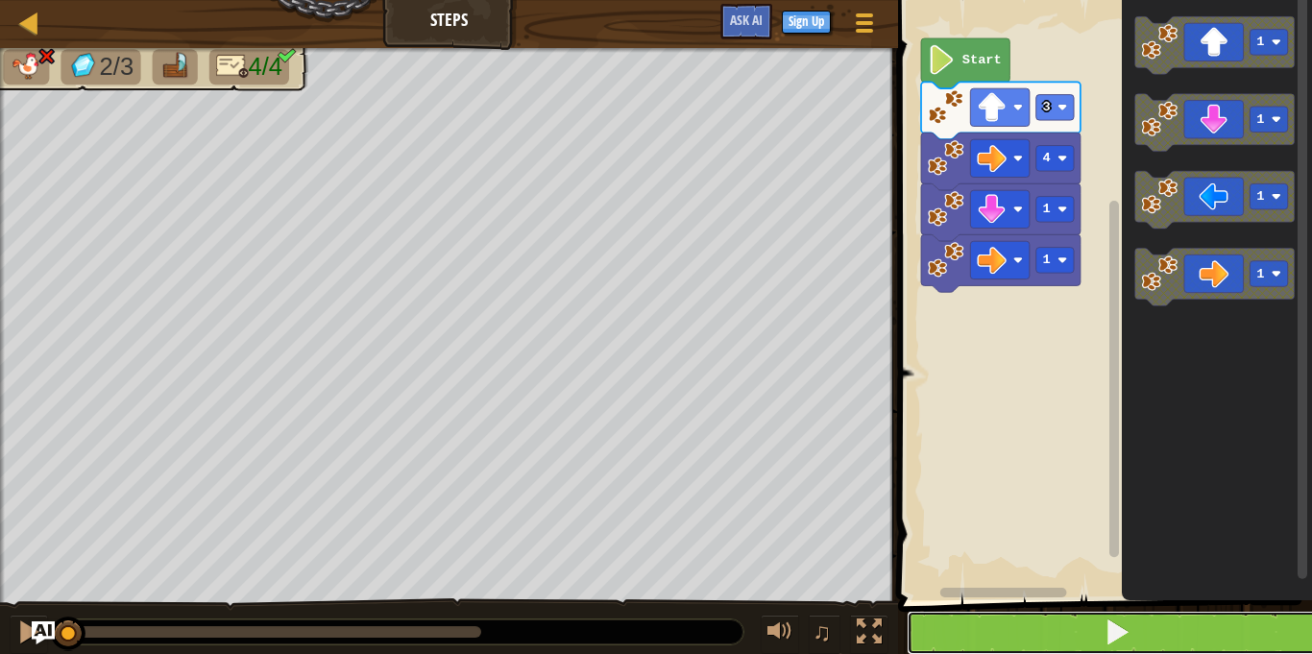
click at [1225, 636] on button at bounding box center [1117, 633] width 420 height 44
click at [1195, 618] on button at bounding box center [1117, 633] width 420 height 44
click at [1196, 618] on button at bounding box center [1117, 633] width 420 height 44
click at [1196, 619] on button at bounding box center [1117, 633] width 420 height 44
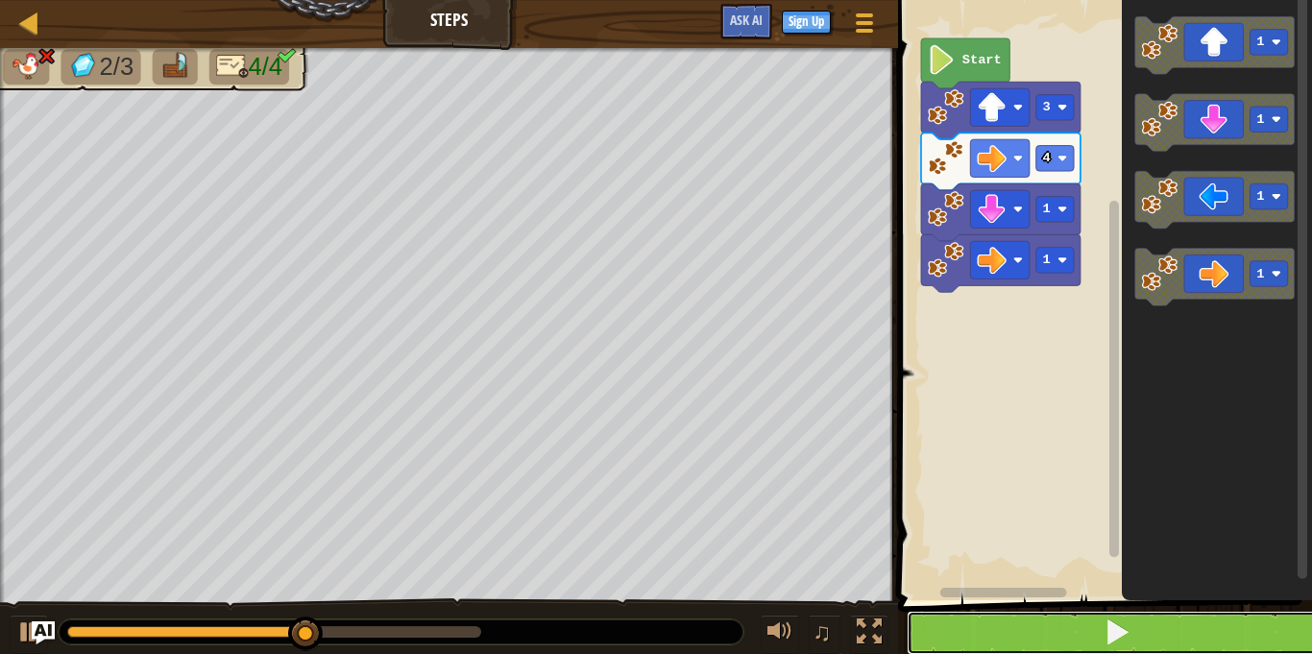
click at [1243, 632] on button at bounding box center [1117, 633] width 420 height 44
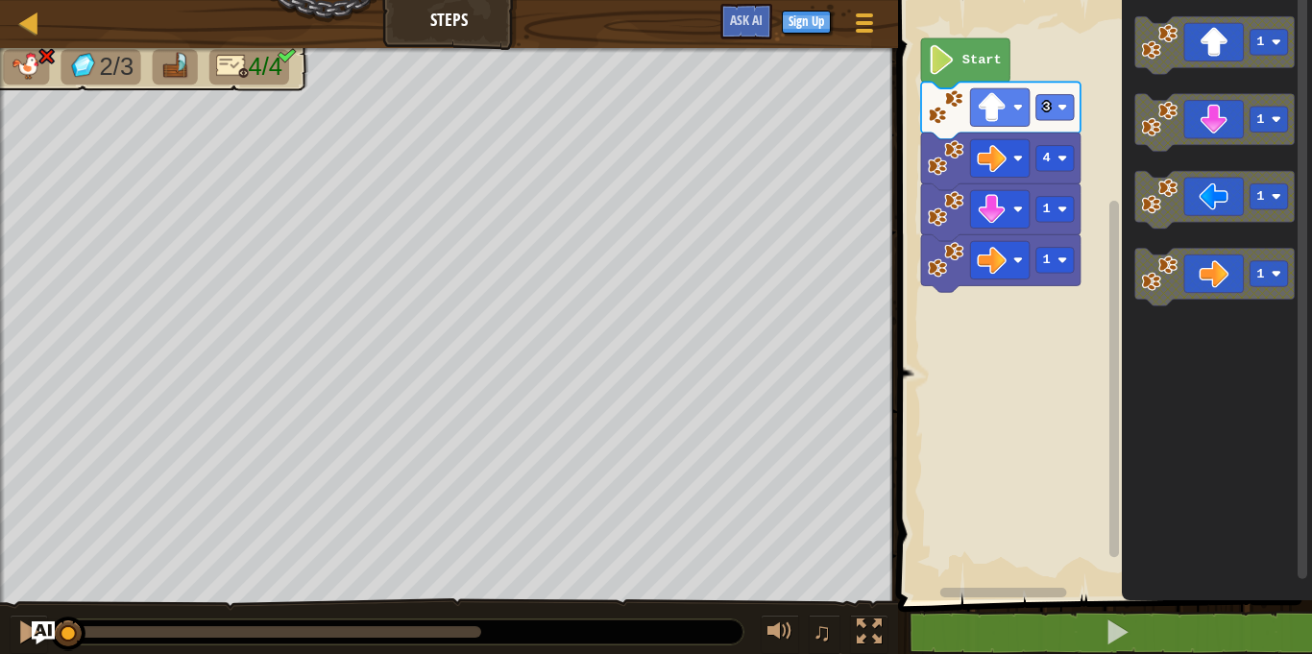
click at [1238, 571] on icon "Blockly Workspace" at bounding box center [1217, 295] width 190 height 610
click at [1038, 233] on icon "Blockly Workspace" at bounding box center [1000, 212] width 159 height 58
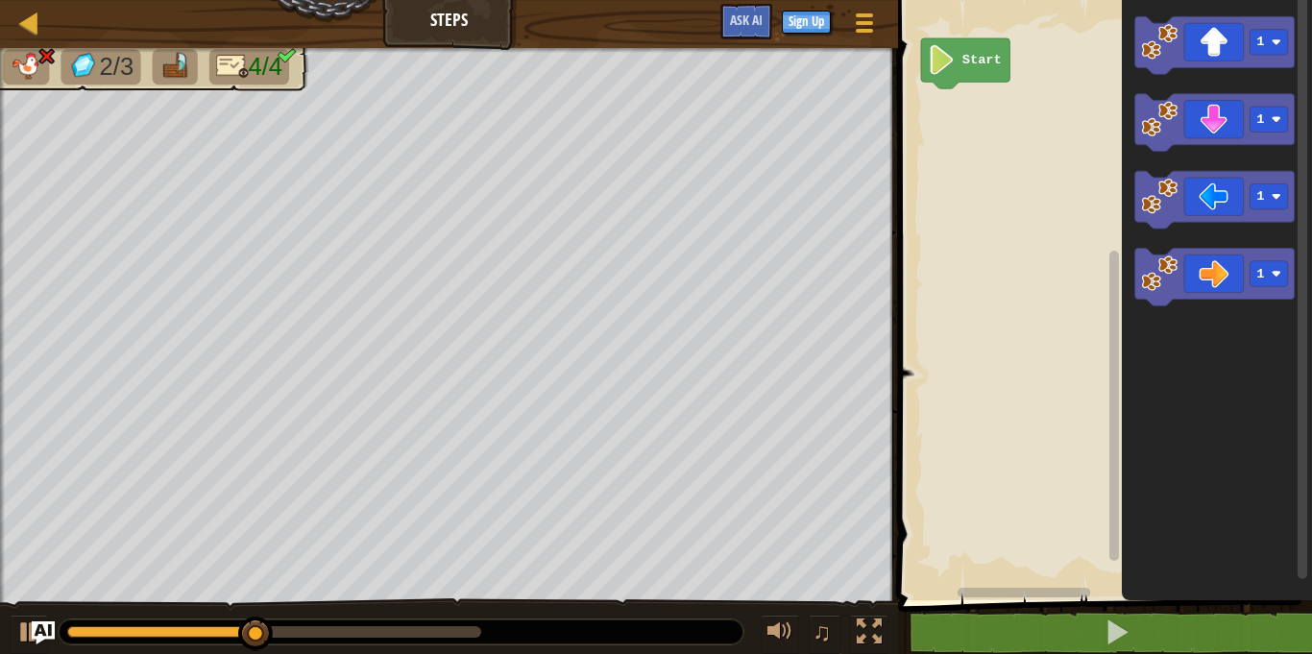
click at [1114, 609] on span at bounding box center [1106, 274] width 429 height 678
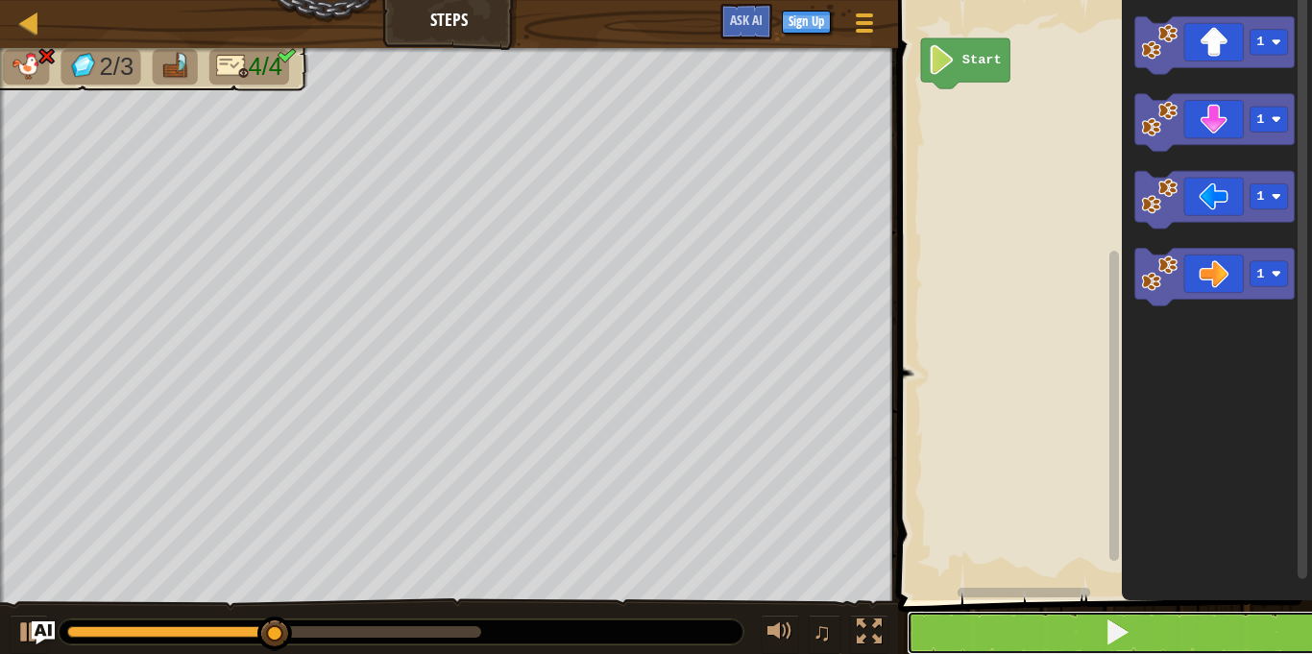
click at [1132, 633] on button at bounding box center [1117, 633] width 420 height 44
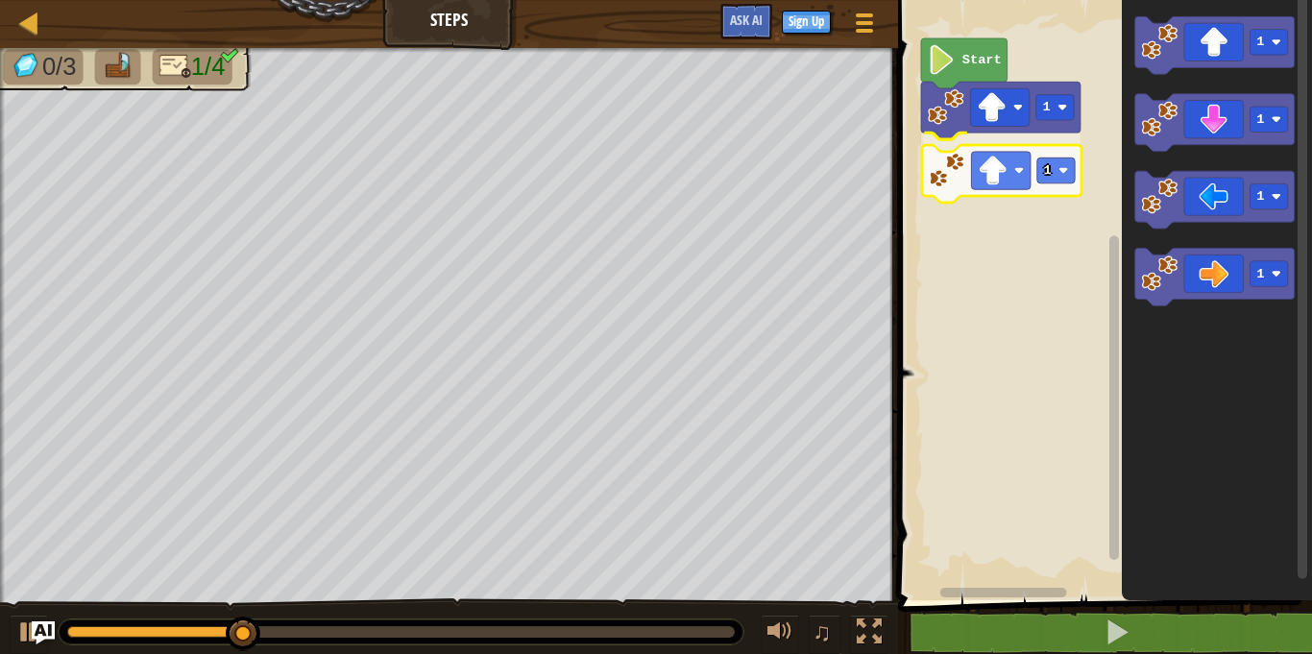
click at [949, 186] on div "1 1 Start 1 1 1 1 1" at bounding box center [1102, 295] width 420 height 610
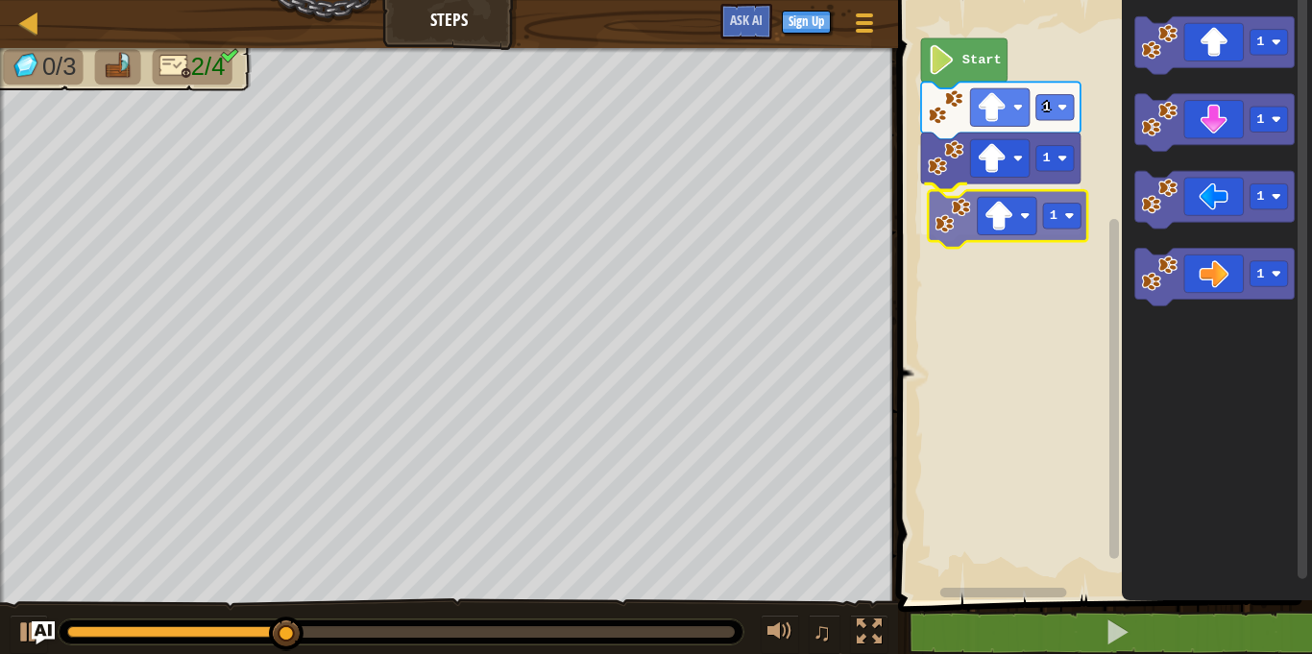
click at [958, 227] on div "1 1 1 Start 1 1 1 1 1" at bounding box center [1102, 295] width 420 height 610
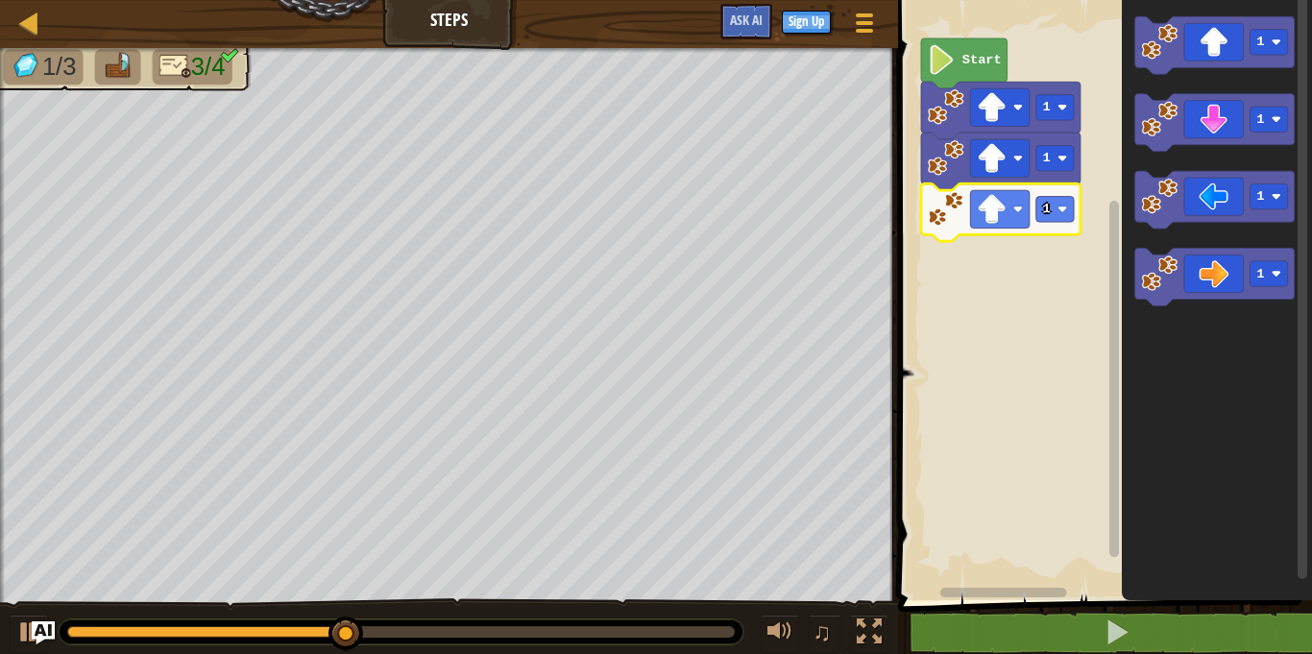
click at [1132, 280] on icon "Blockly Workspace" at bounding box center [1217, 295] width 190 height 610
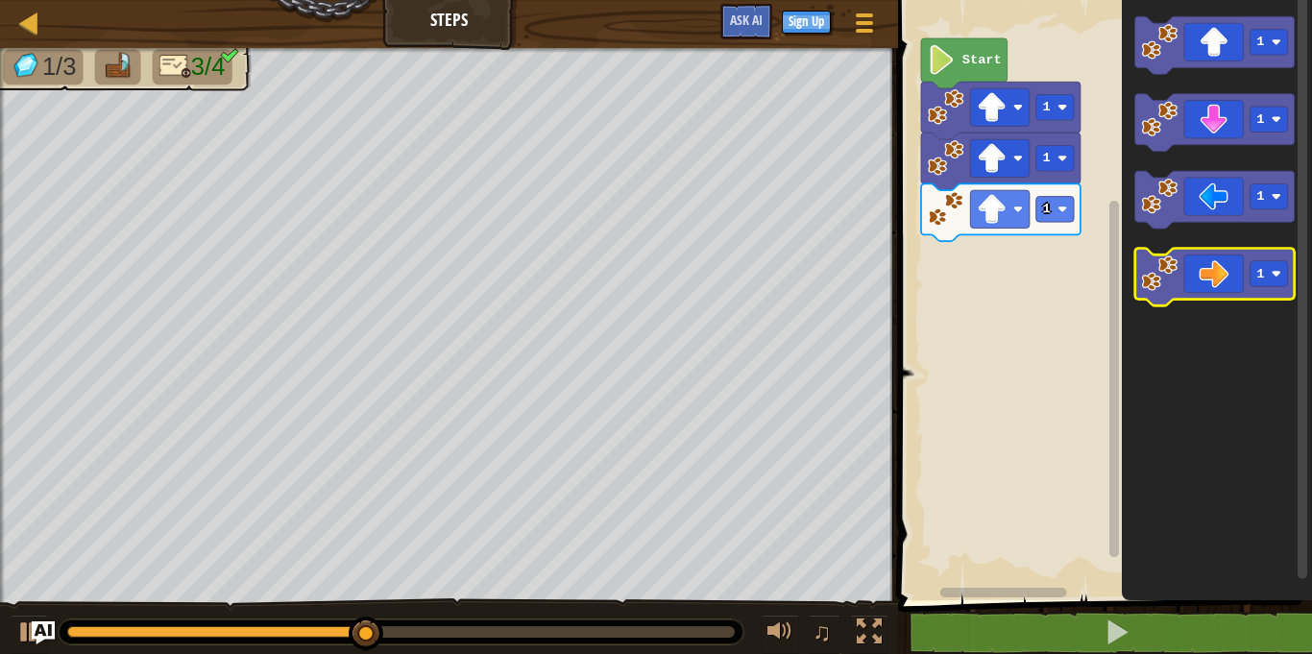
click at [1135, 279] on icon "Blockly Workspace" at bounding box center [1214, 278] width 159 height 58
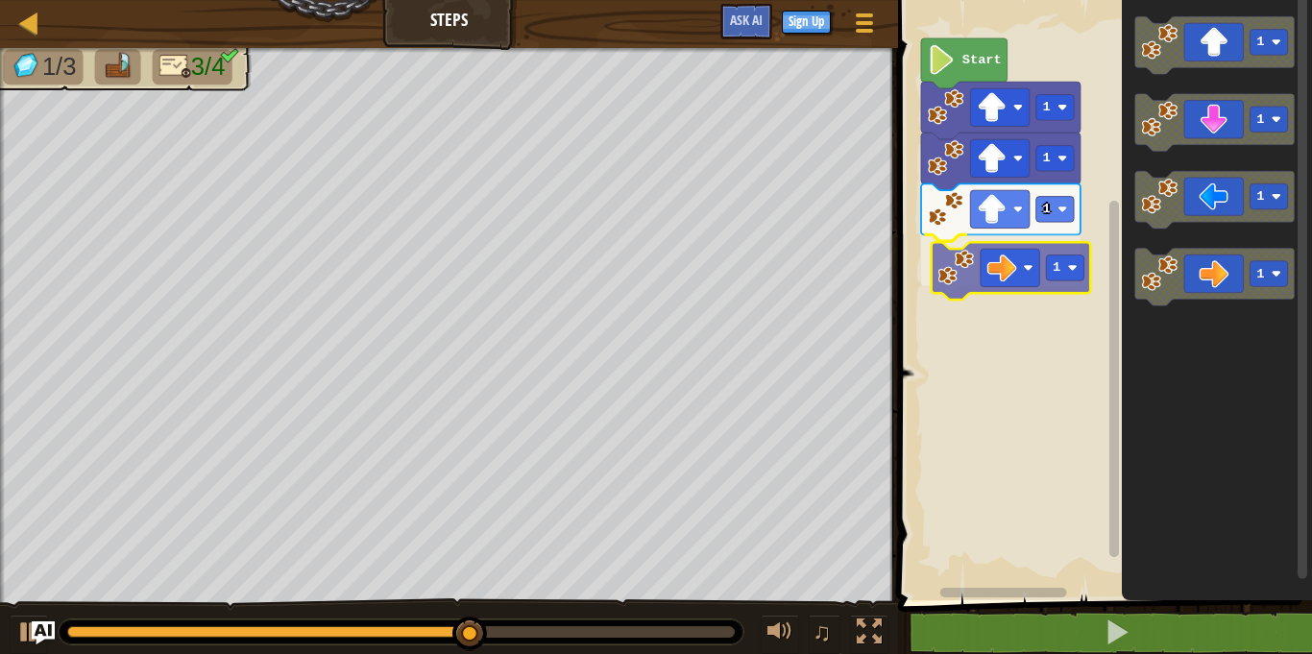
click at [943, 274] on div "1 1 1 1 Start 1 1 1 1 1" at bounding box center [1102, 295] width 420 height 610
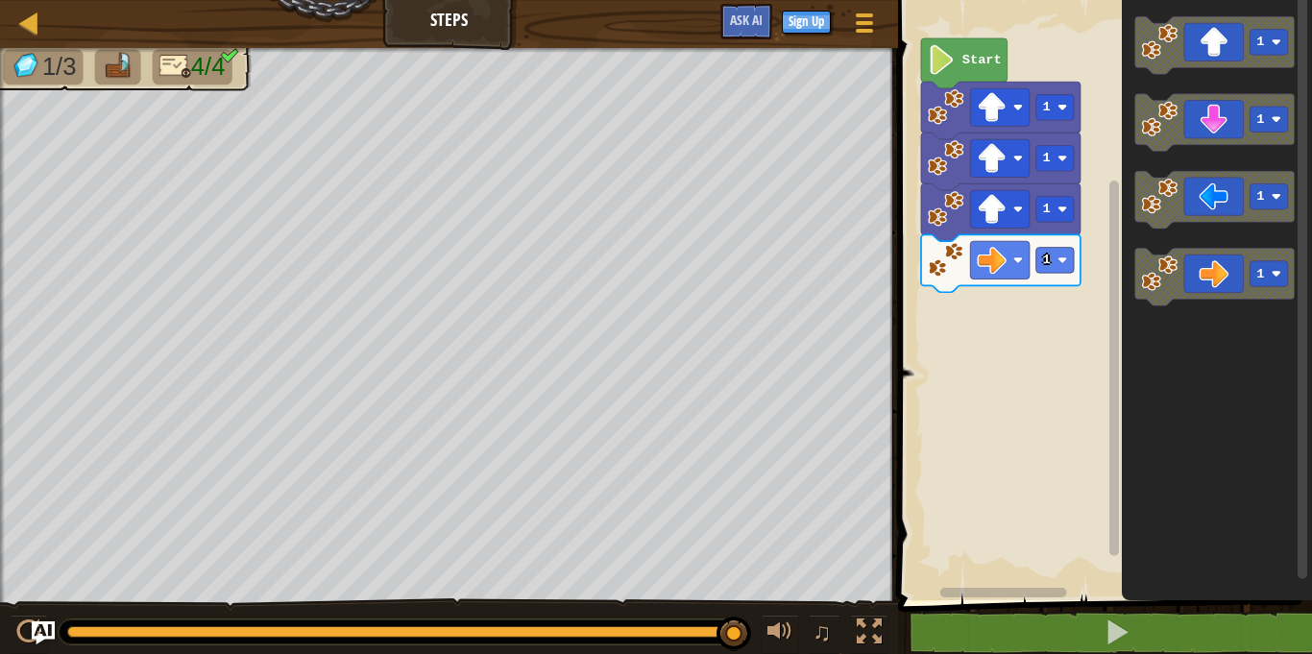
click at [1147, 287] on image "Blockly Workspace" at bounding box center [1160, 273] width 36 height 36
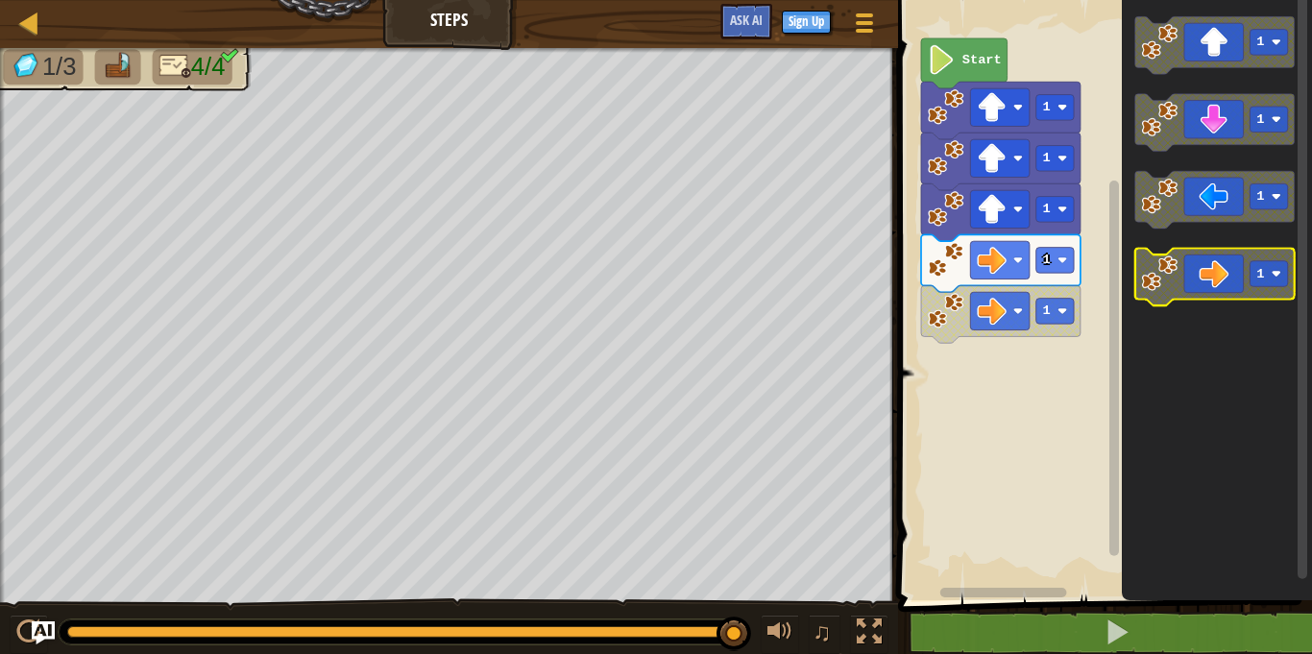
click at [1139, 290] on g "1" at bounding box center [1214, 278] width 159 height 58
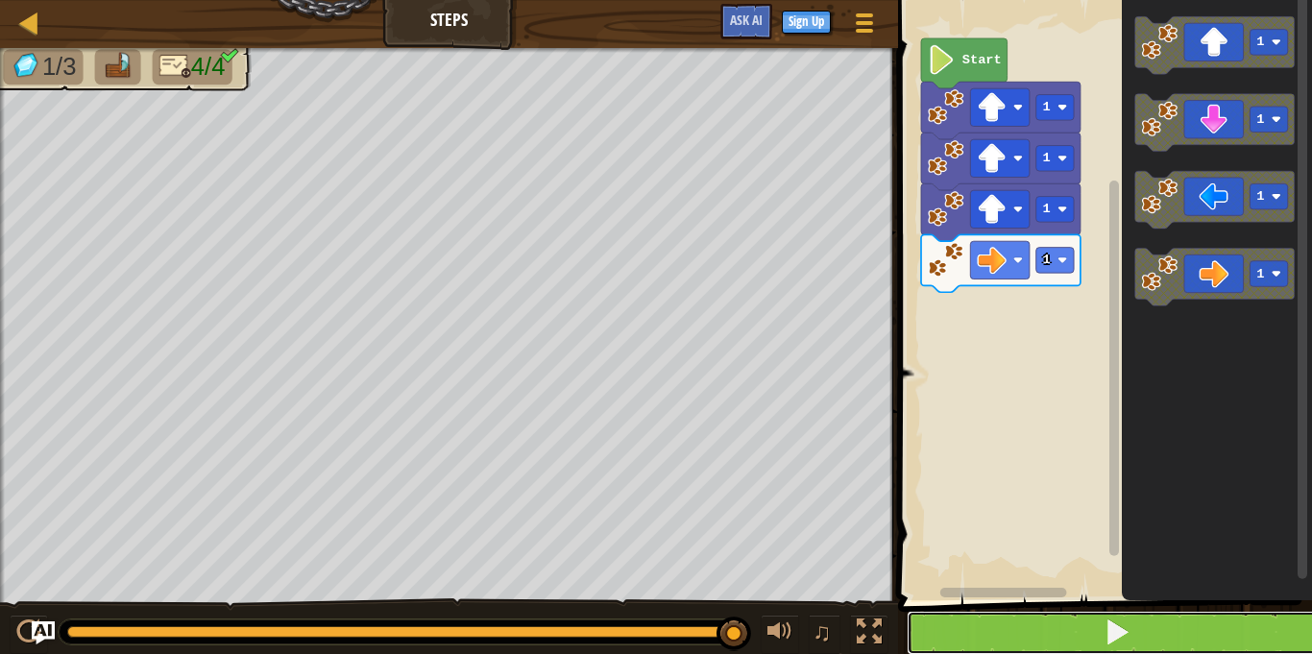
click at [1054, 622] on button at bounding box center [1117, 633] width 420 height 44
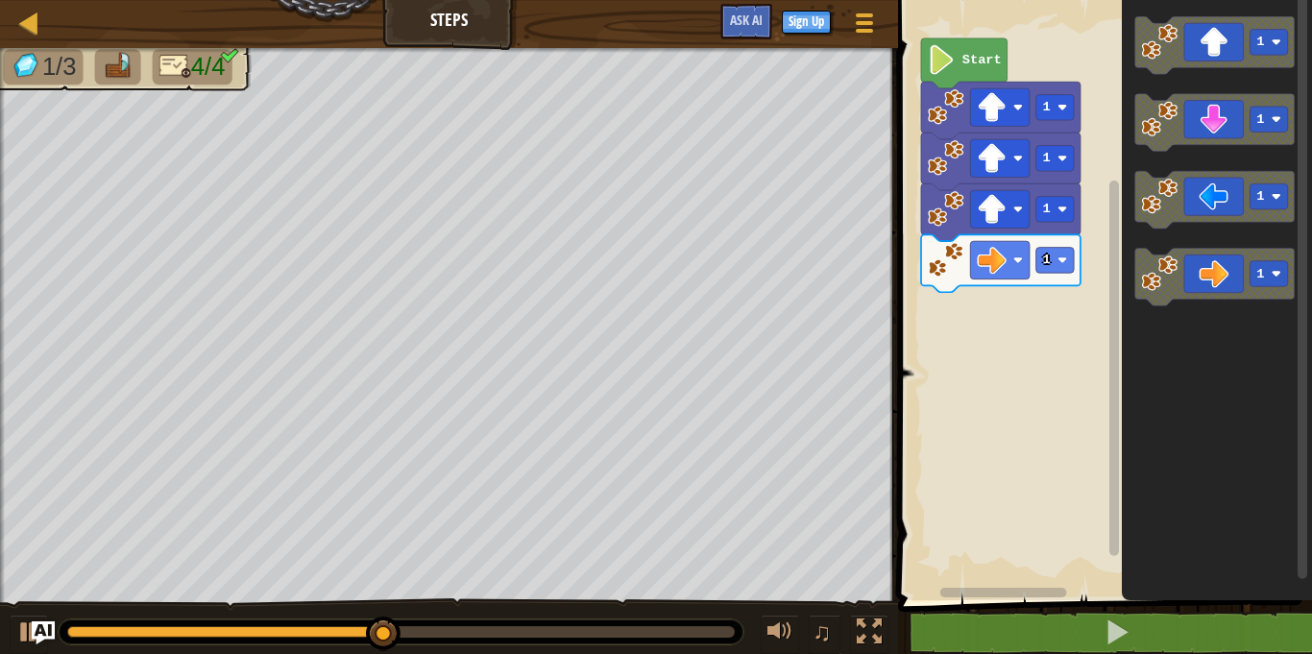
click at [1122, 330] on icon "1 1 1 1" at bounding box center [1217, 295] width 190 height 610
click at [1168, 258] on image "Blockly Workspace" at bounding box center [1160, 273] width 36 height 36
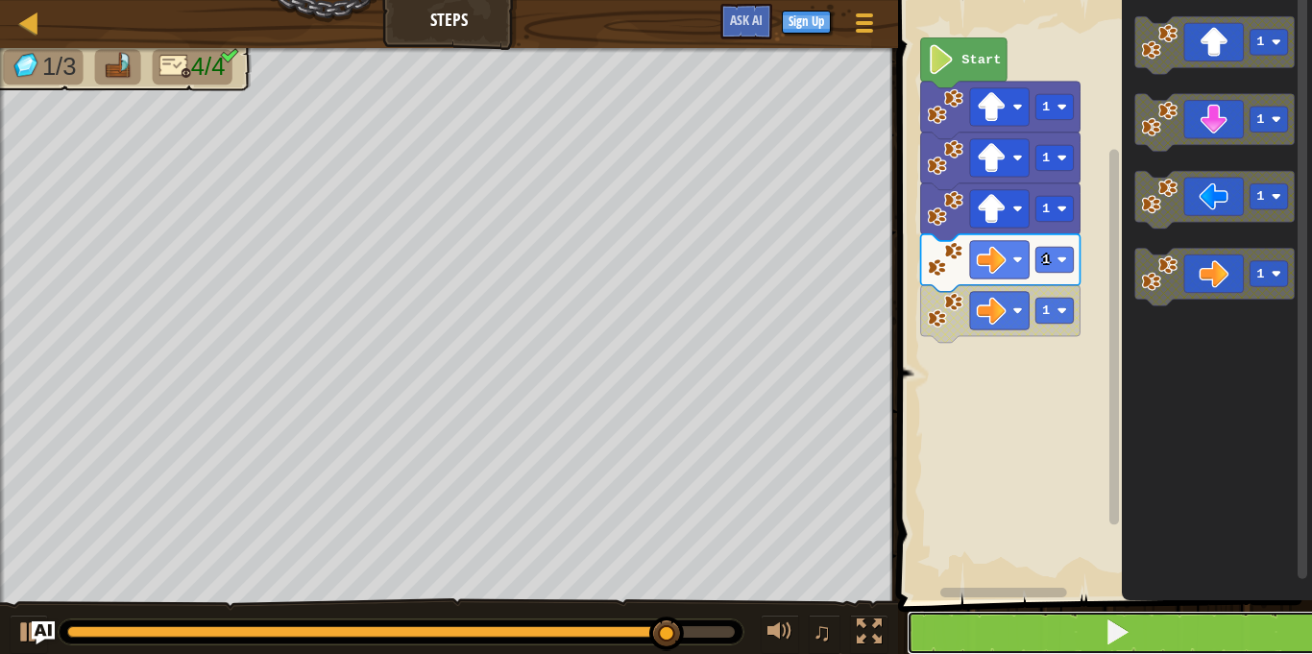
click at [1056, 636] on button at bounding box center [1117, 633] width 420 height 44
click at [1082, 638] on button at bounding box center [1117, 633] width 420 height 44
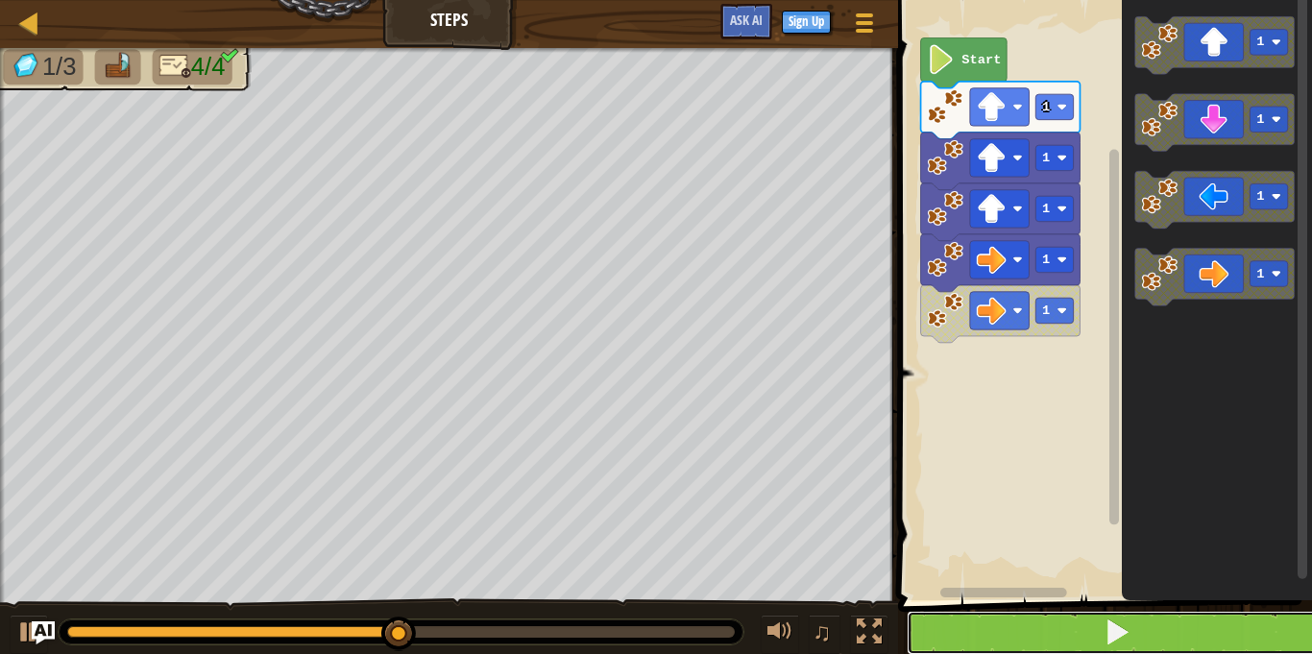
click at [1082, 638] on button at bounding box center [1117, 633] width 420 height 44
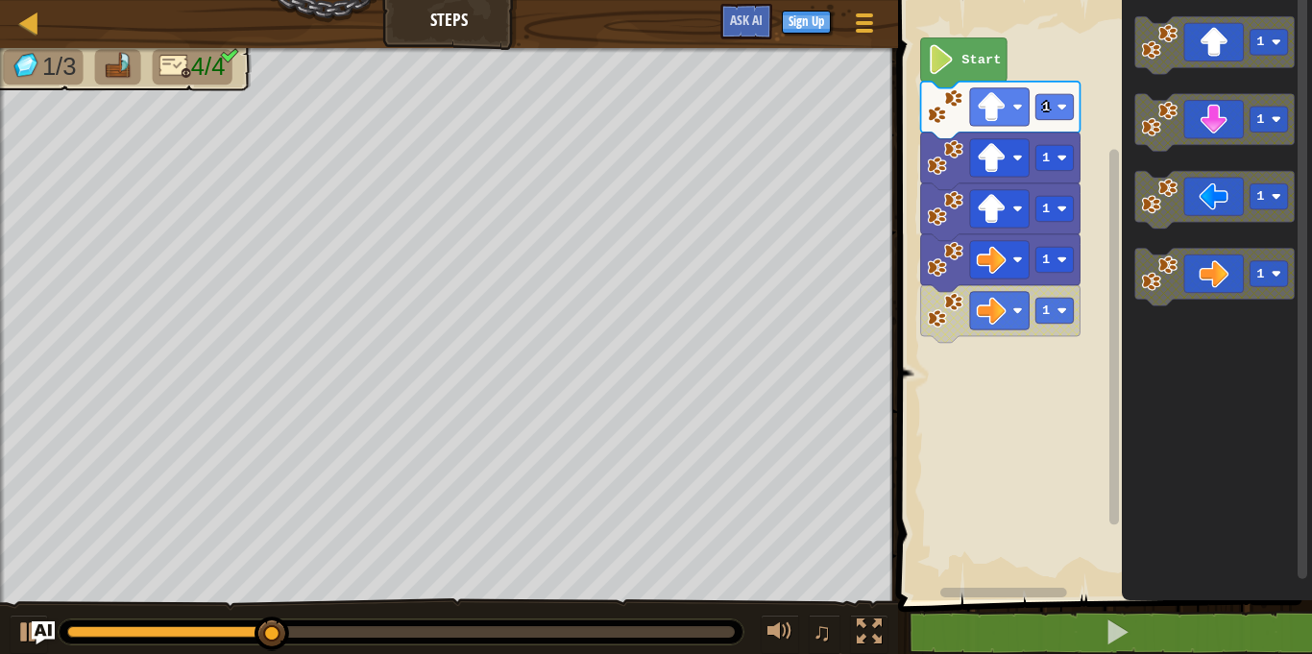
click at [1080, 368] on div "Start 1 1 1 1 1 1 1 1 1" at bounding box center [1102, 295] width 420 height 610
drag, startPoint x: 1111, startPoint y: 399, endPoint x: 1132, endPoint y: 563, distance: 165.6
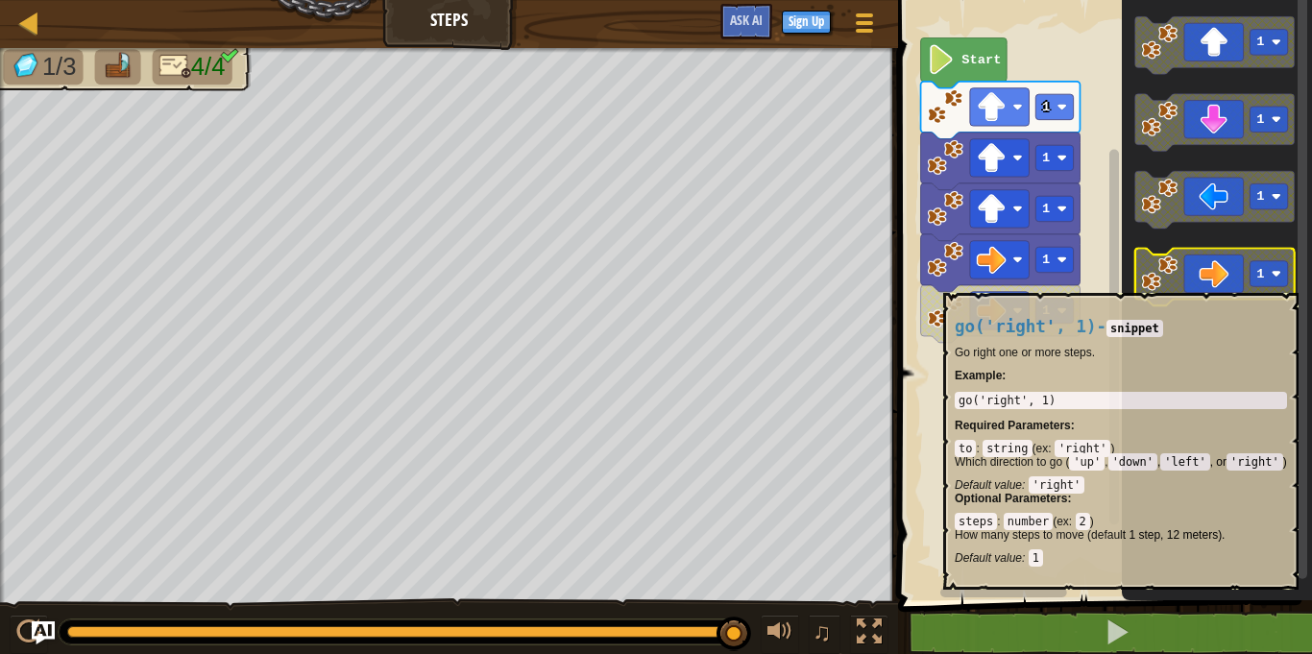
click at [1176, 282] on image "Blockly Workspace" at bounding box center [1160, 273] width 36 height 36
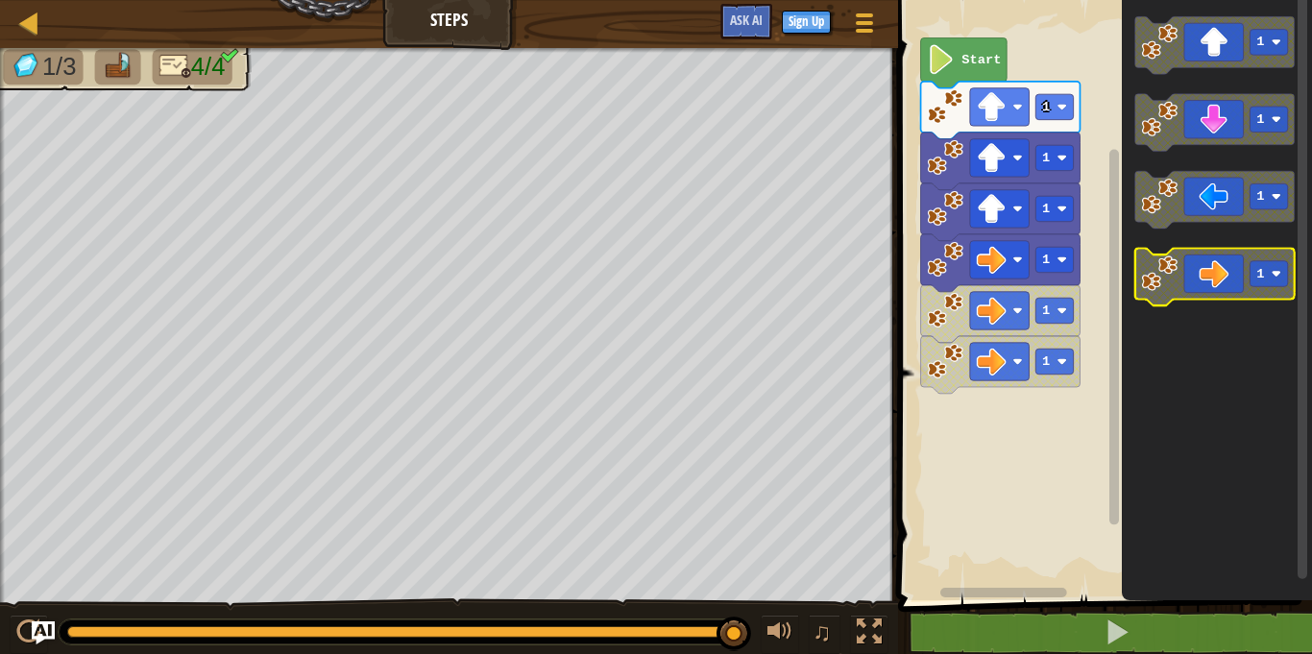
click at [1162, 262] on image "Blockly Workspace" at bounding box center [1160, 273] width 36 height 36
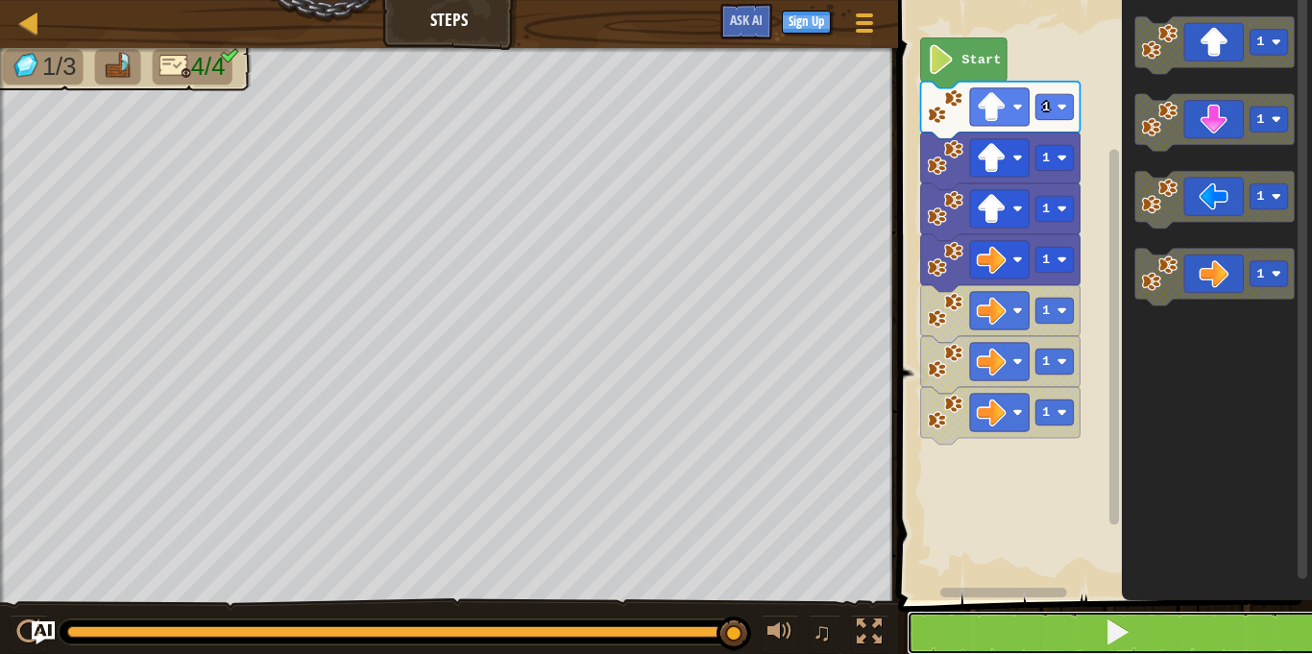
click at [1122, 626] on span at bounding box center [1116, 631] width 27 height 27
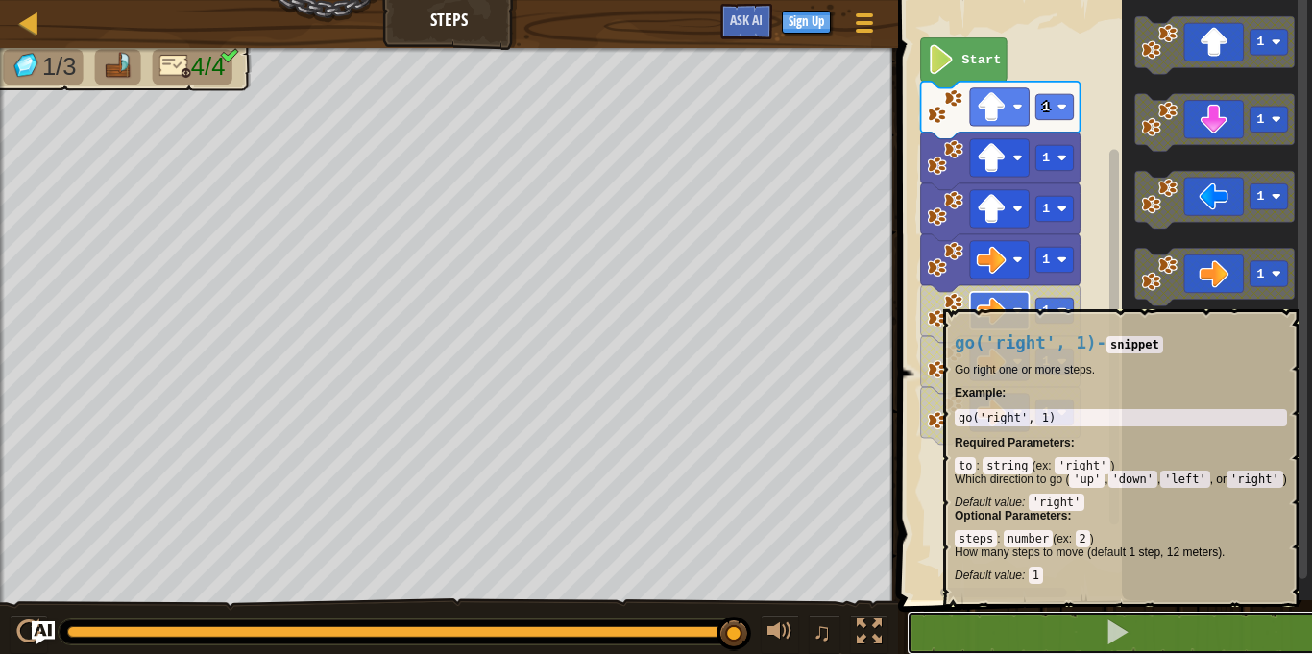
click at [907, 611] on button at bounding box center [1117, 633] width 420 height 44
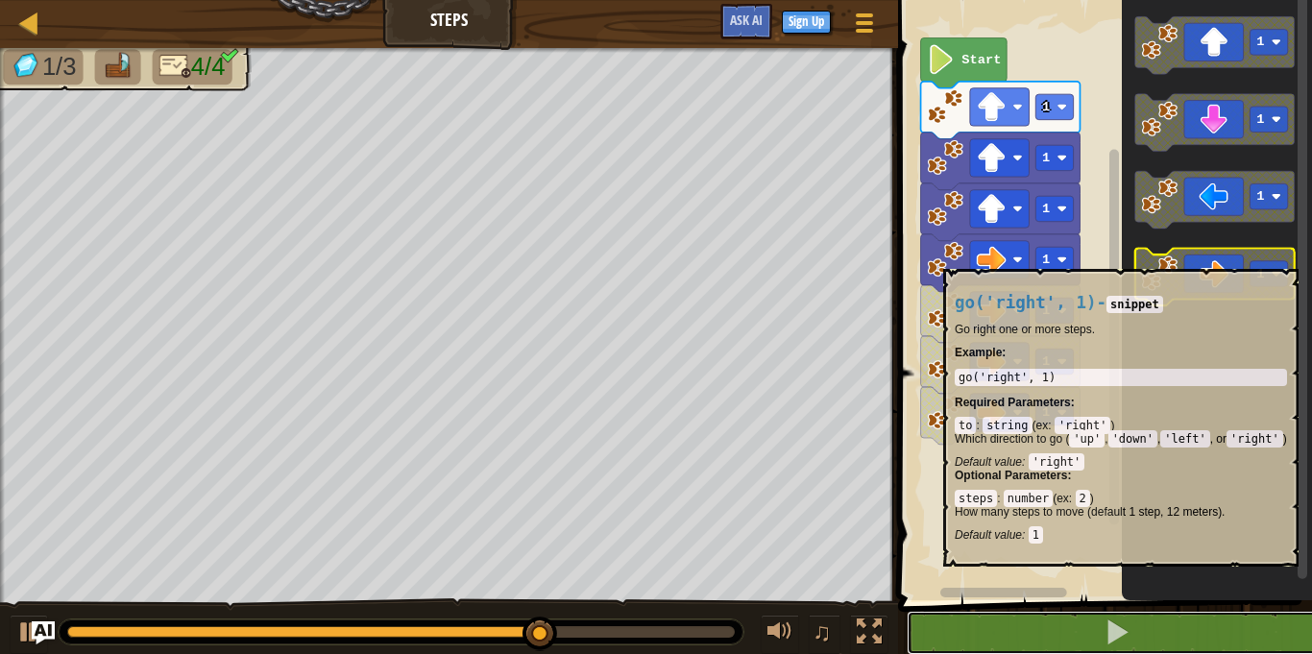
click at [907, 611] on button at bounding box center [1117, 633] width 420 height 44
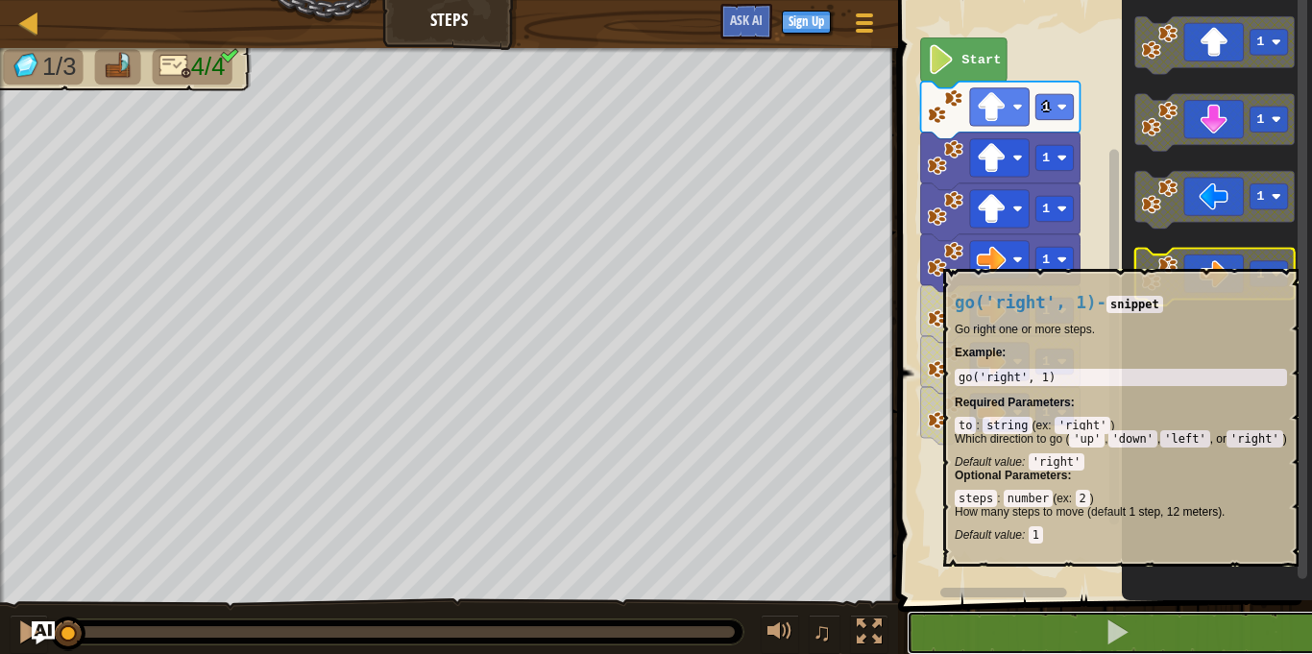
click at [907, 611] on button at bounding box center [1117, 633] width 420 height 44
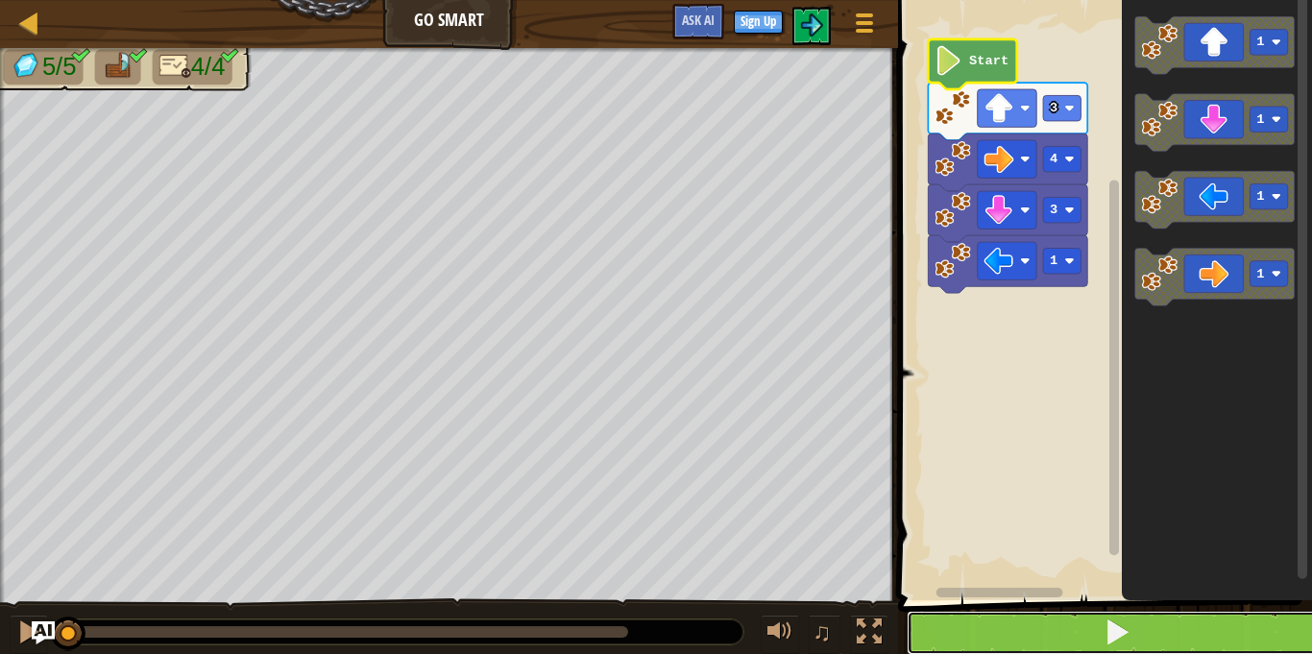
click at [1200, 615] on button at bounding box center [1117, 633] width 420 height 44
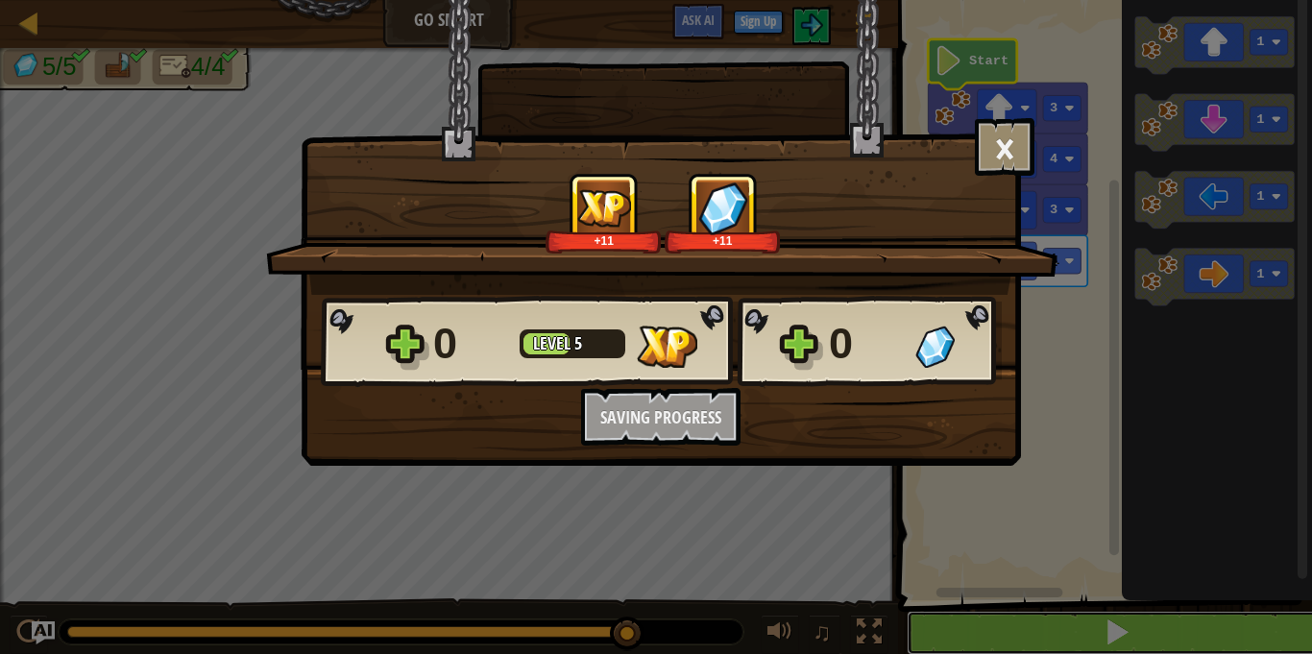
scroll to position [1, 0]
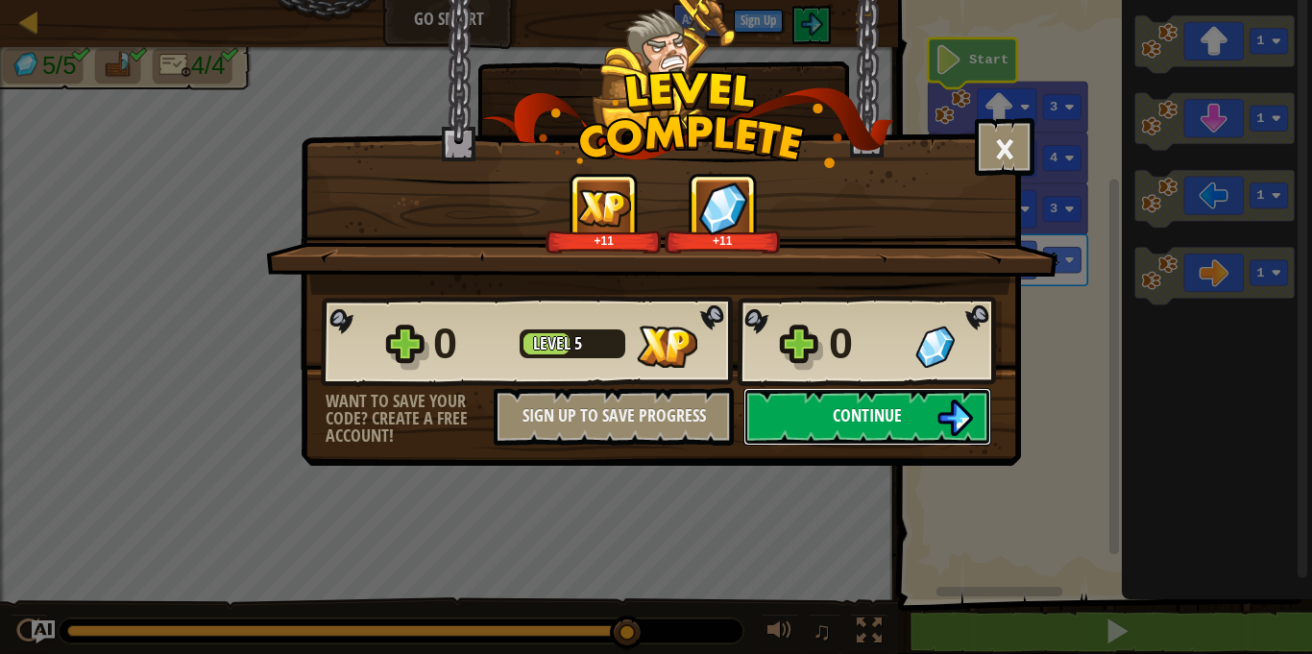
click at [856, 417] on span "Continue" at bounding box center [867, 415] width 69 height 24
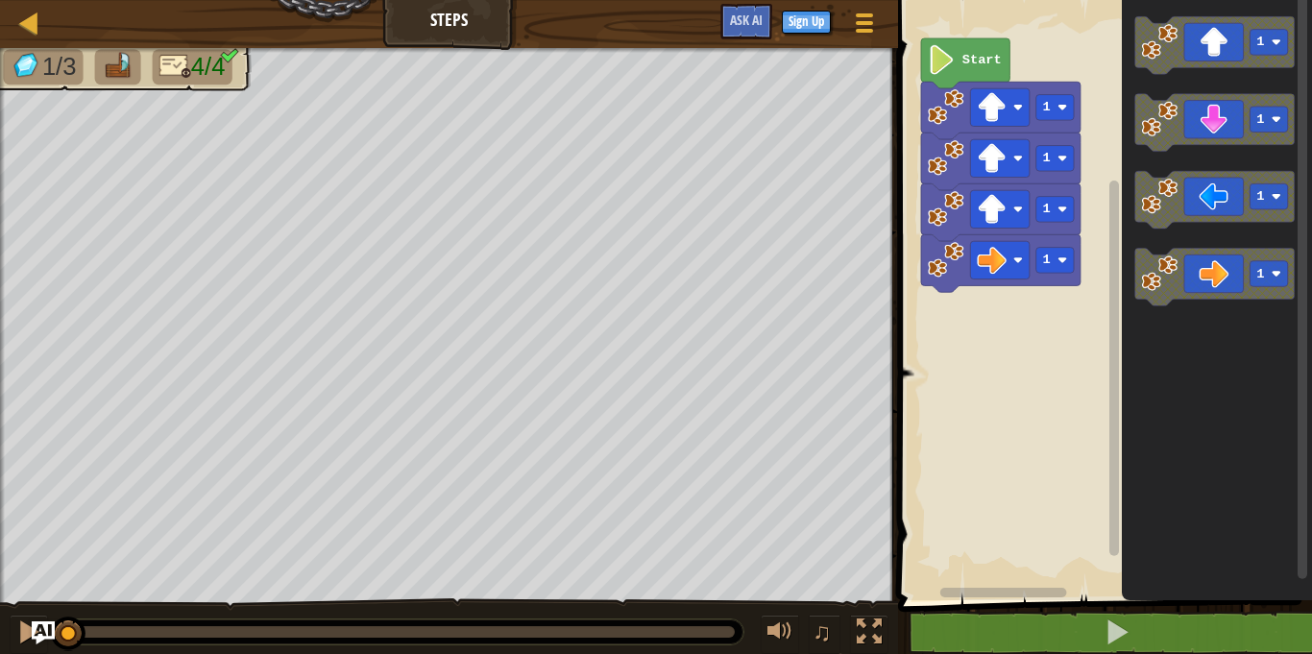
click at [1128, 154] on icon "1 1 1 1" at bounding box center [1217, 295] width 190 height 610
click at [1047, 360] on div "1 1 1 1 Start 1 1 1 1" at bounding box center [1102, 295] width 420 height 610
click at [934, 447] on div "1 1 1 1 Start 1 1 1 1" at bounding box center [1102, 295] width 420 height 610
click at [987, 324] on div "1 1 1 1 Start 1 1 1 1" at bounding box center [1102, 295] width 420 height 610
click at [929, 354] on div "1 1 1 1 Start 1 1 1 1" at bounding box center [1102, 295] width 420 height 610
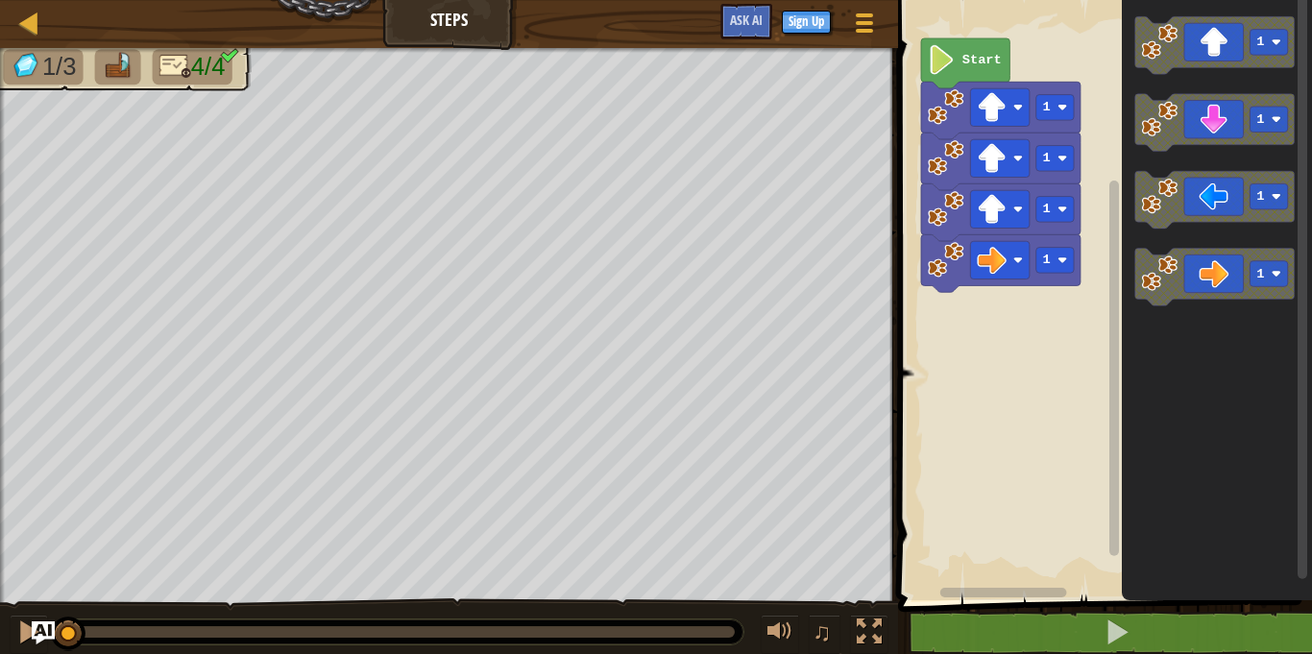
click at [986, 342] on div "1 1 1 1 Start 1 1 1 1" at bounding box center [1102, 295] width 420 height 610
click at [1309, 312] on div "1 1 1 1 Start 1 1 1 1" at bounding box center [1102, 295] width 420 height 610
click at [1113, 260] on div "1 1 1 1 Start 1 1 1 1" at bounding box center [1102, 295] width 420 height 610
click at [966, 327] on div "1 1 1 1 Start 1 1 1 1" at bounding box center [1102, 295] width 420 height 610
click at [1017, 308] on div "1 1 1 1 Start 1 1 1 1" at bounding box center [1102, 295] width 420 height 610
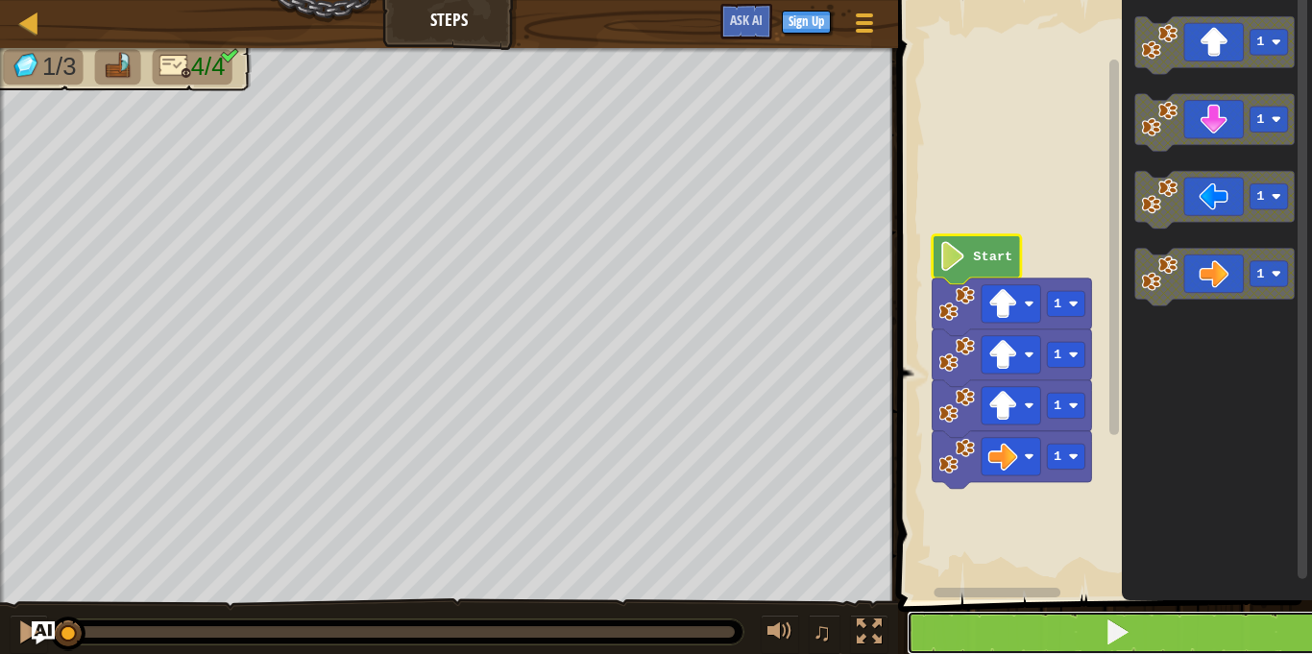
click at [1134, 636] on button at bounding box center [1117, 633] width 420 height 44
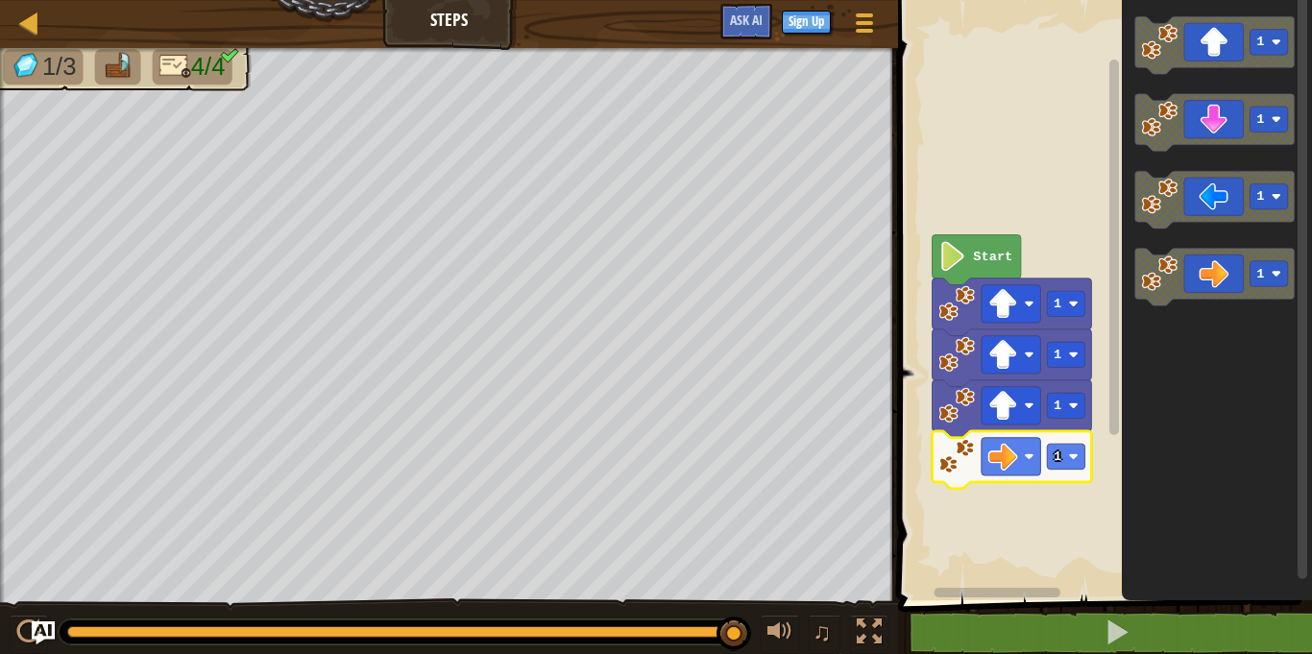
click at [974, 471] on image "Blockly Workspace" at bounding box center [957, 456] width 36 height 36
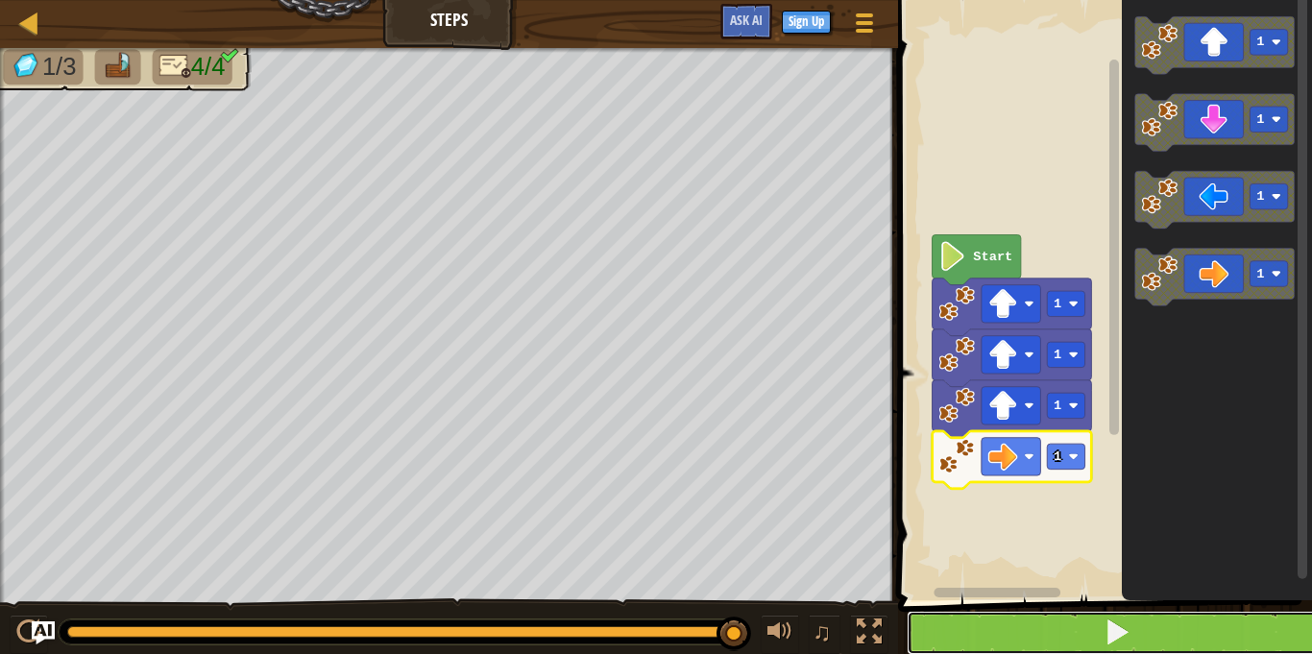
click at [1151, 653] on button at bounding box center [1117, 633] width 420 height 44
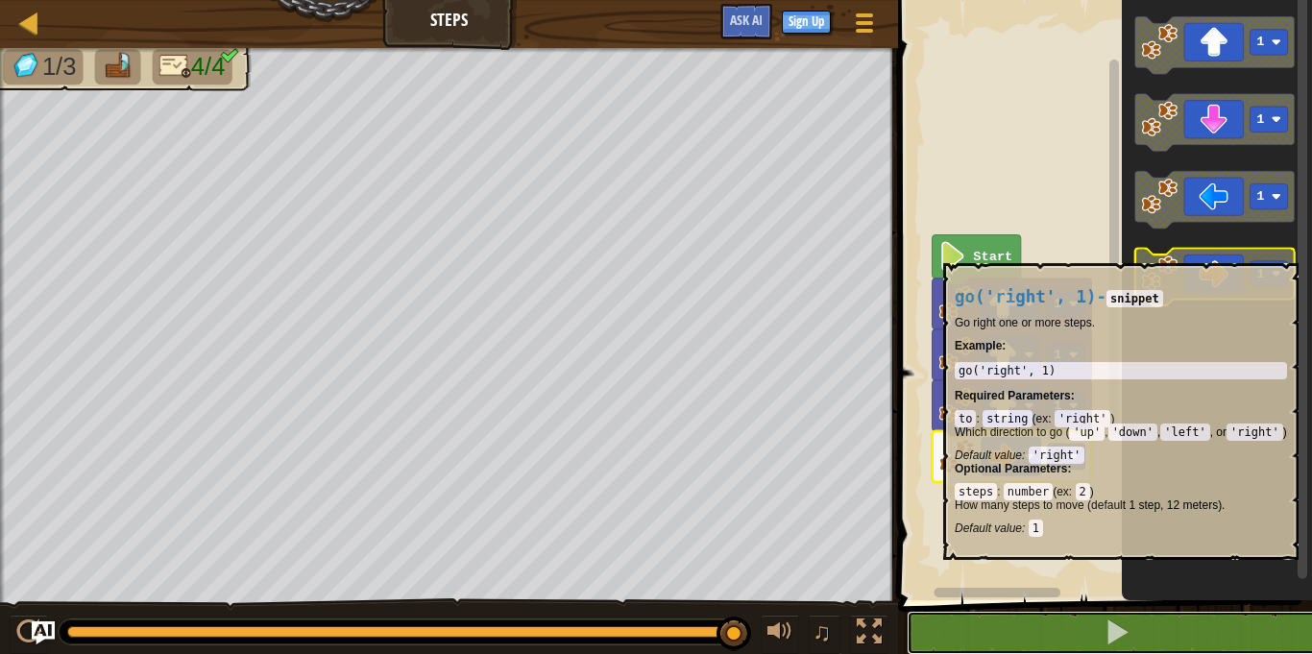
click at [907, 611] on button at bounding box center [1117, 633] width 420 height 44
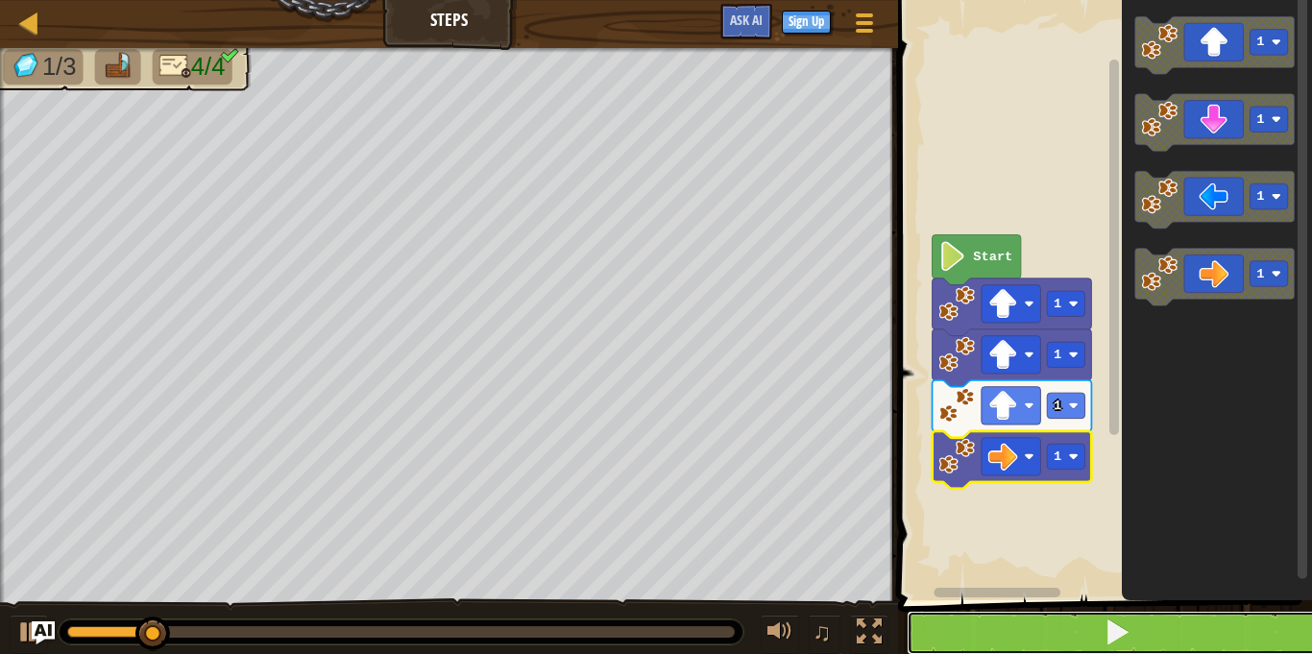
click at [1064, 633] on button at bounding box center [1117, 633] width 420 height 44
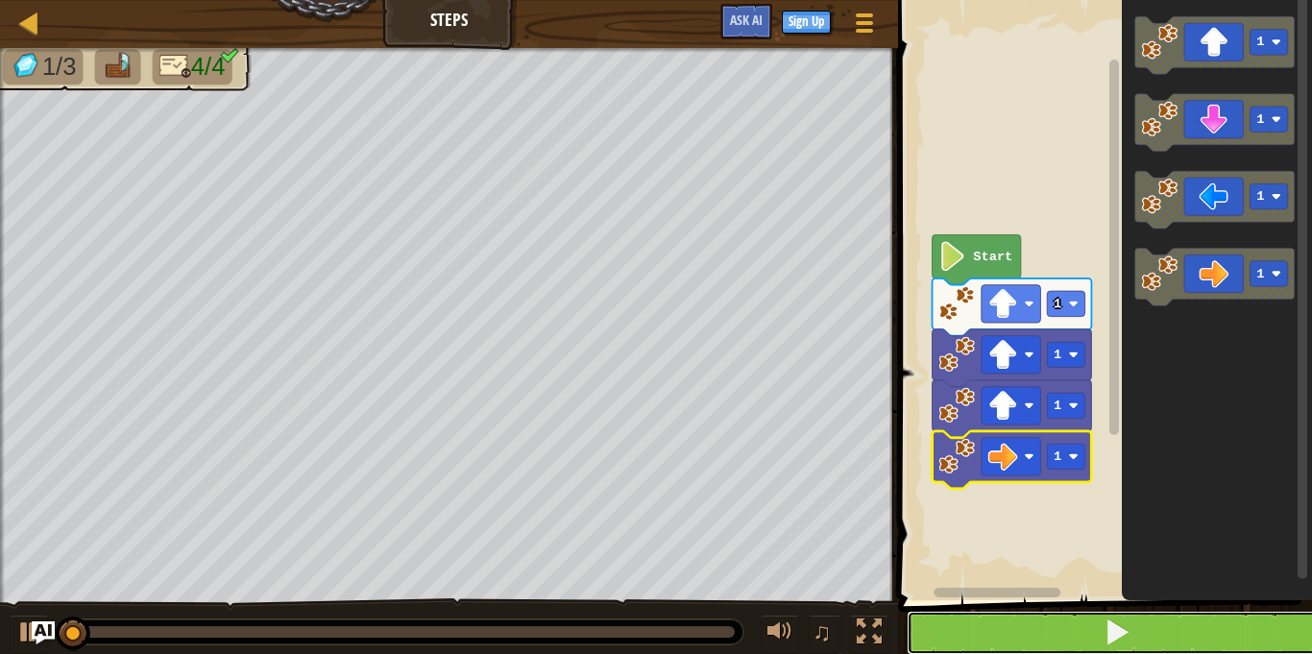
click at [1064, 633] on button at bounding box center [1117, 633] width 420 height 44
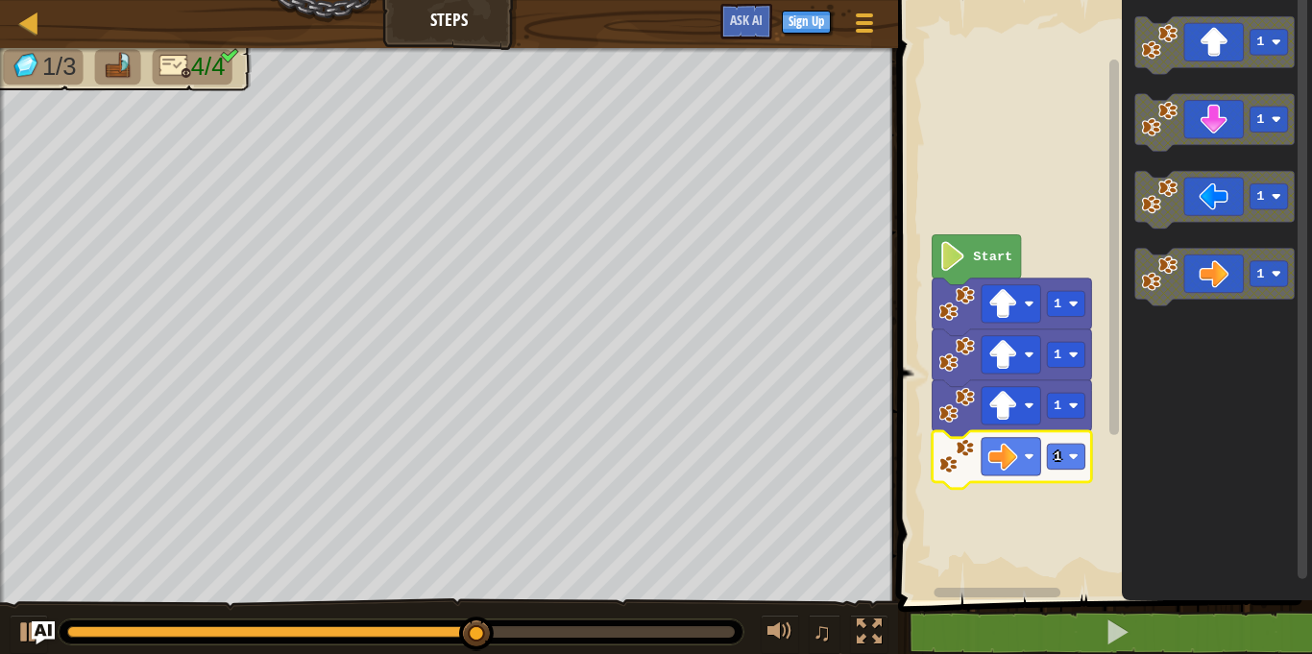
click at [1060, 525] on rect "Blockly Workspace" at bounding box center [1102, 295] width 420 height 610
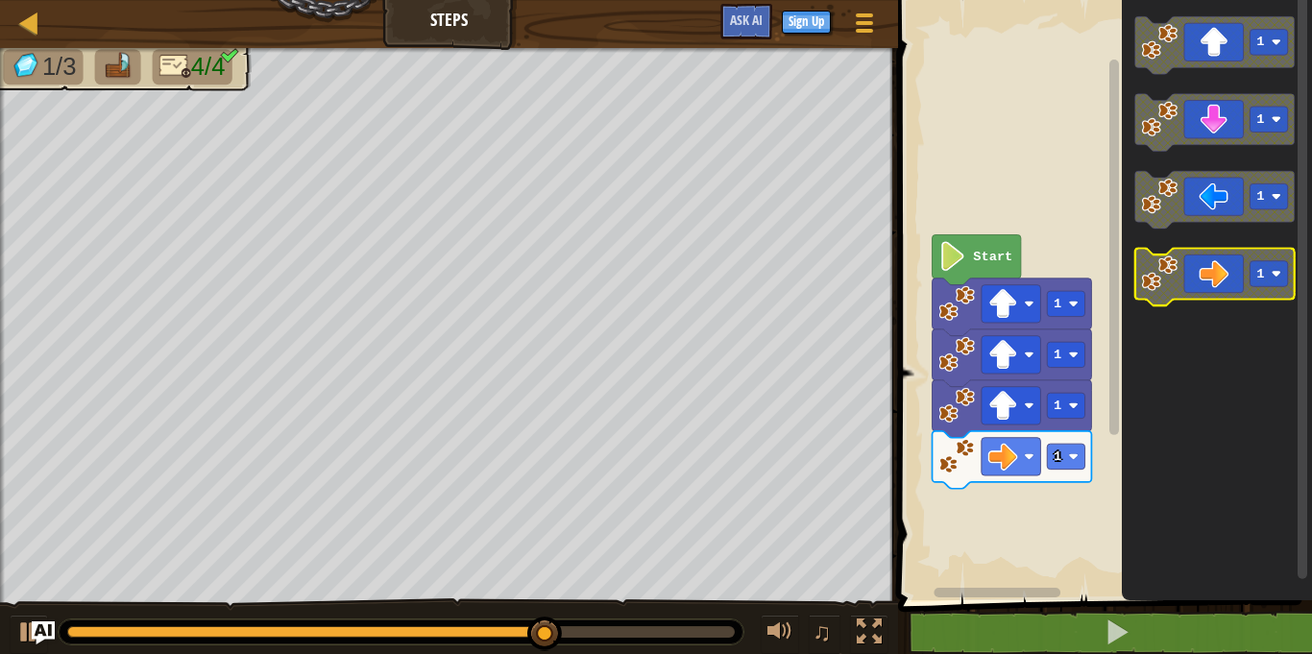
click at [1195, 291] on icon "Blockly Workspace" at bounding box center [1214, 278] width 159 height 58
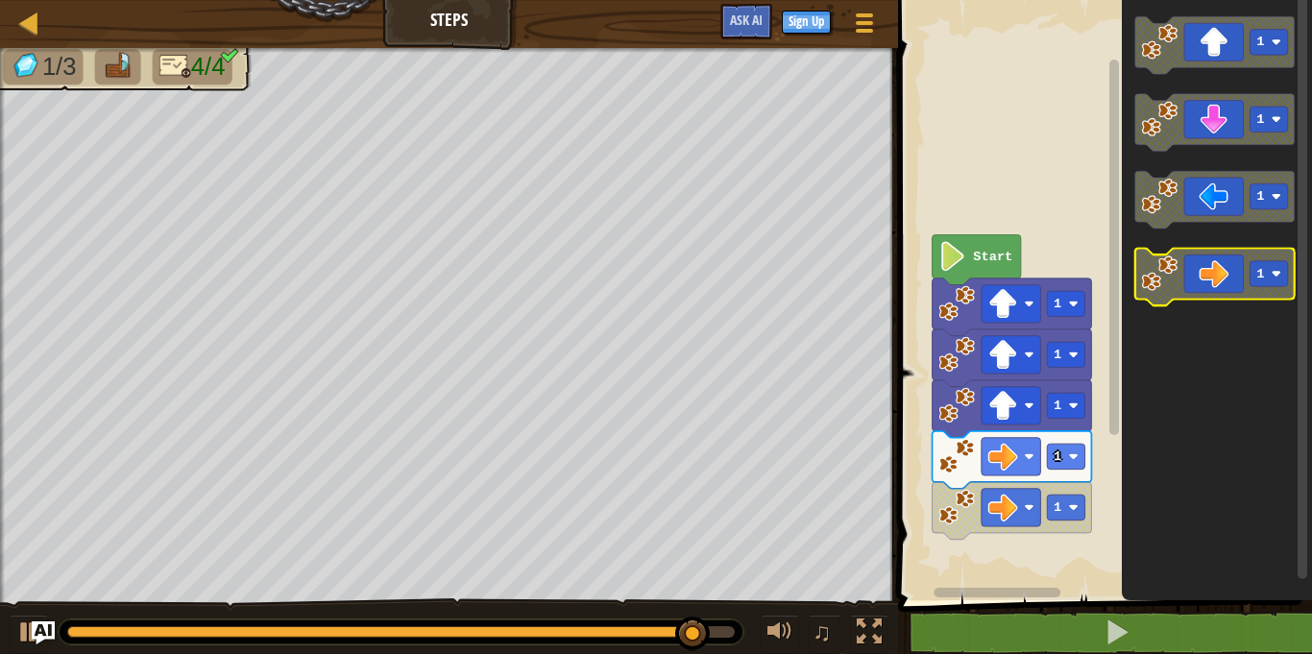
click at [1195, 291] on icon "Blockly Workspace" at bounding box center [1214, 278] width 159 height 58
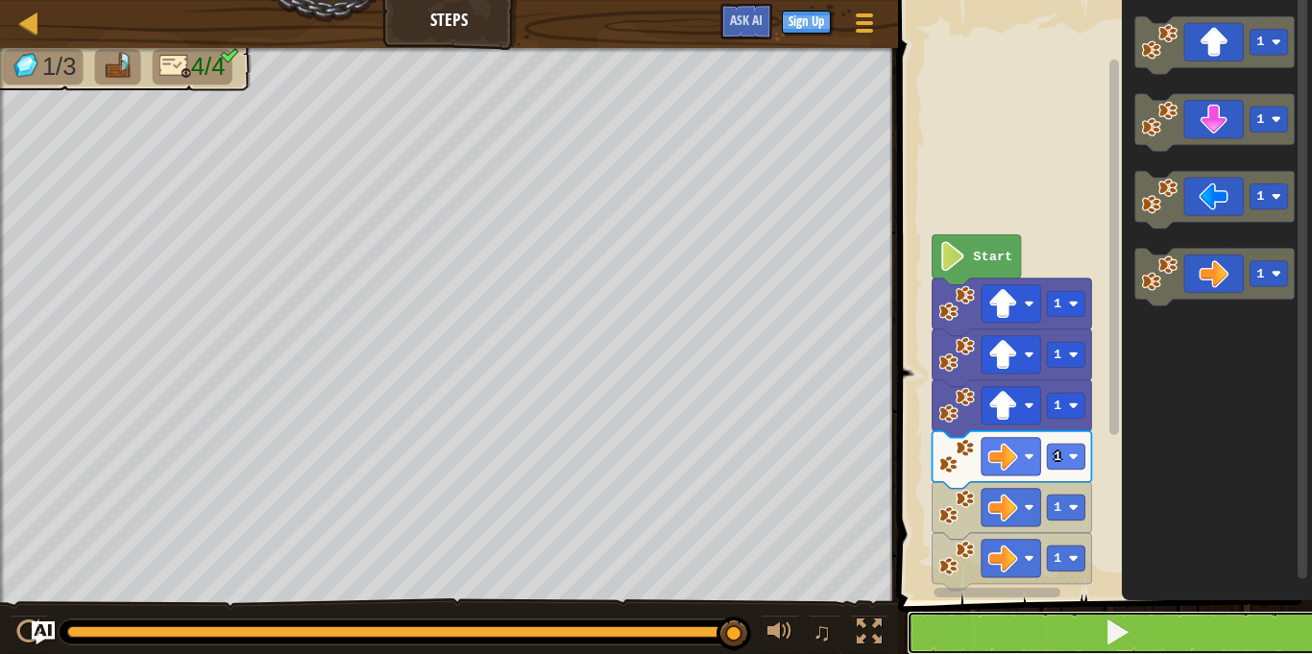
click at [1051, 649] on button at bounding box center [1117, 633] width 420 height 44
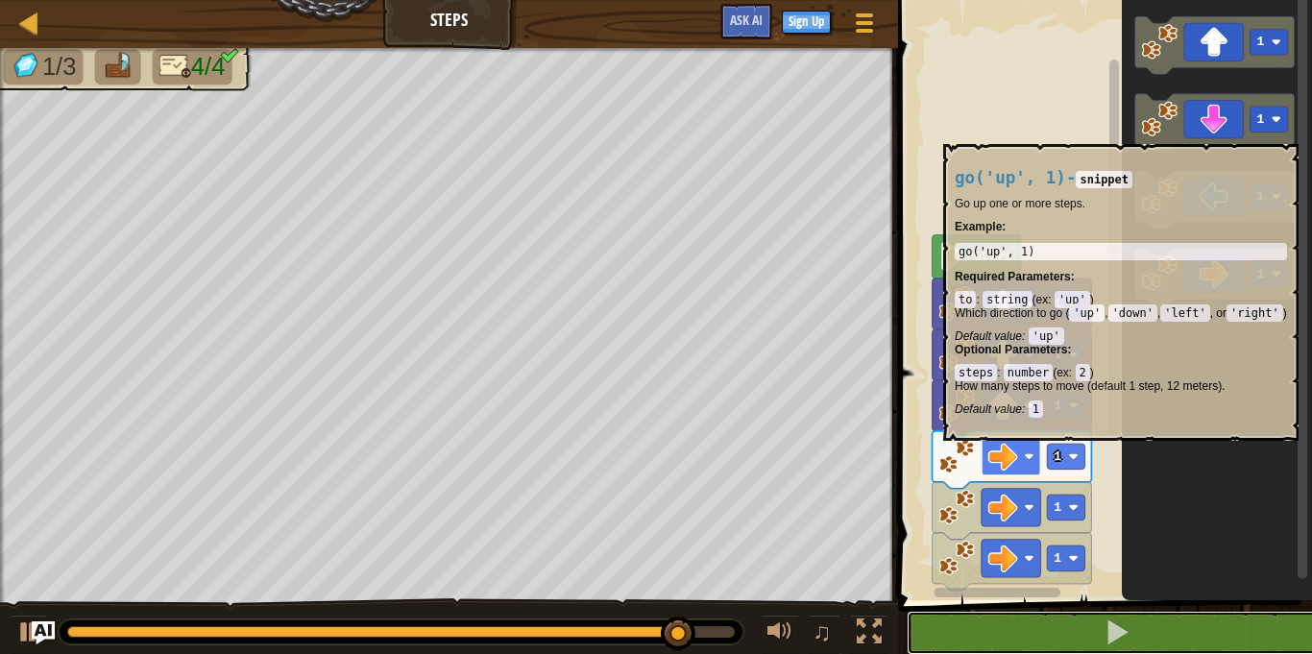
click at [907, 611] on button at bounding box center [1117, 633] width 420 height 44
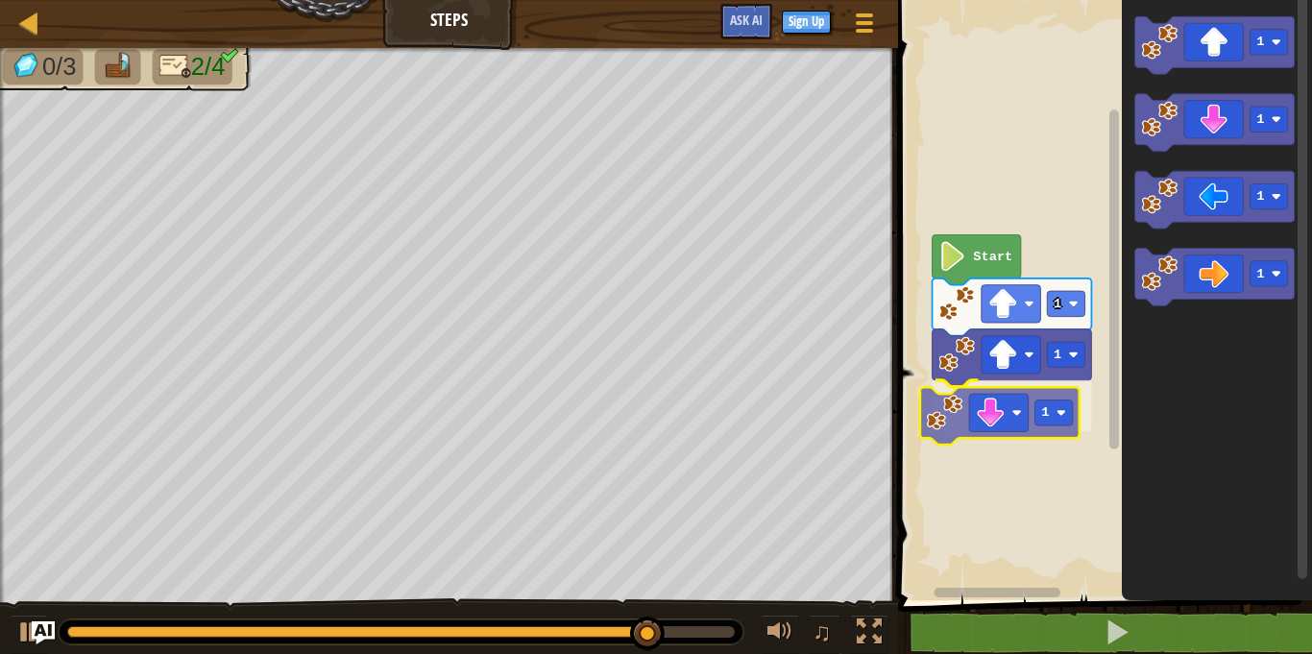
click at [1024, 440] on div "Start 1 1 1 1 1 1 1 1" at bounding box center [1102, 295] width 420 height 610
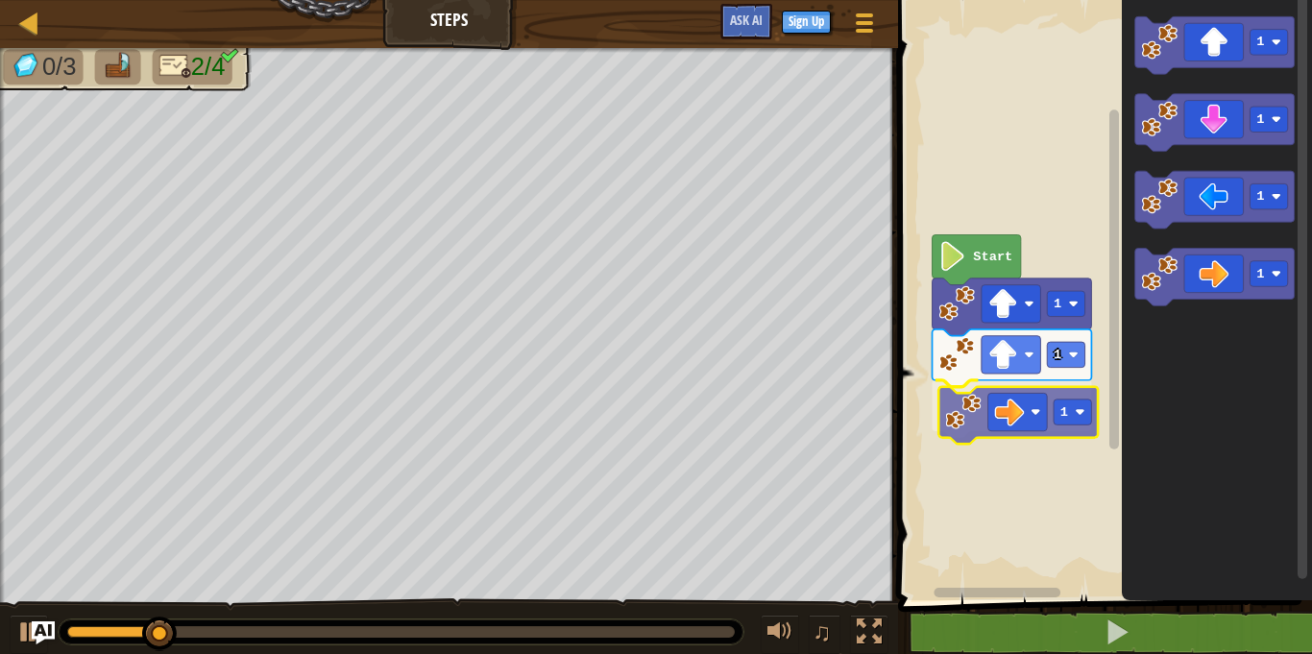
click at [1054, 434] on div "Start 1 1 1 1 1 1 1 1" at bounding box center [1102, 295] width 420 height 610
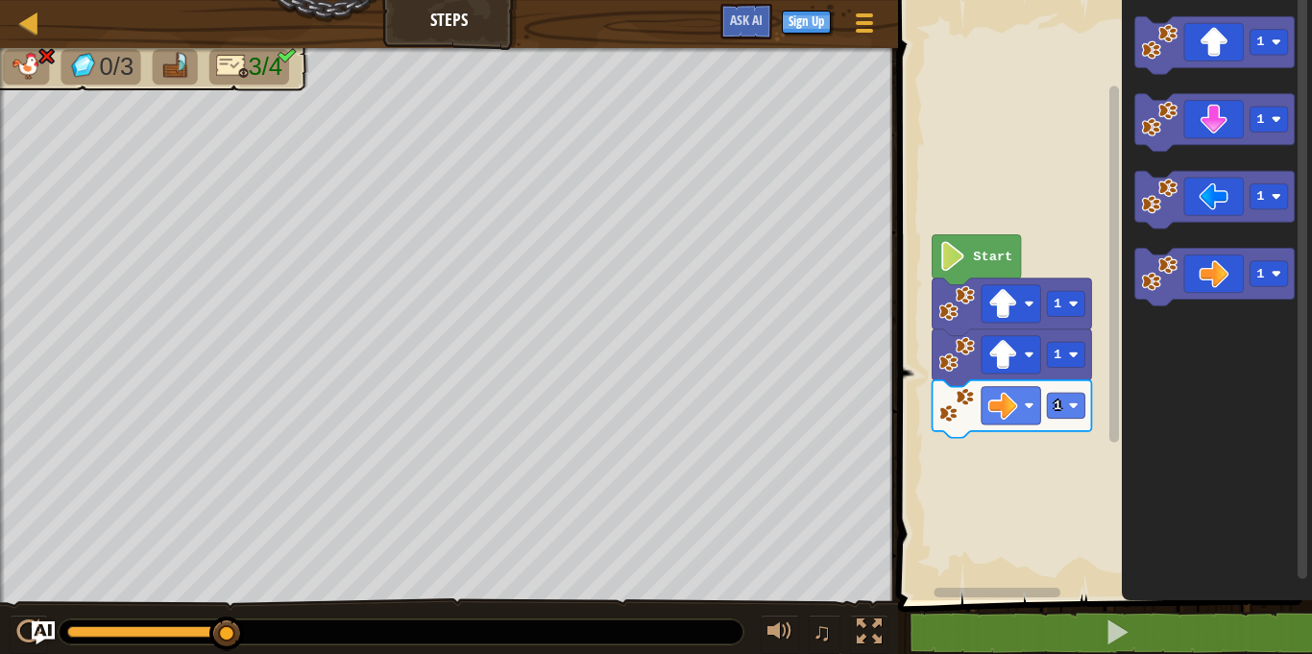
click at [1087, 467] on div "Start 1 1 1 1 1 1 1" at bounding box center [1102, 295] width 420 height 610
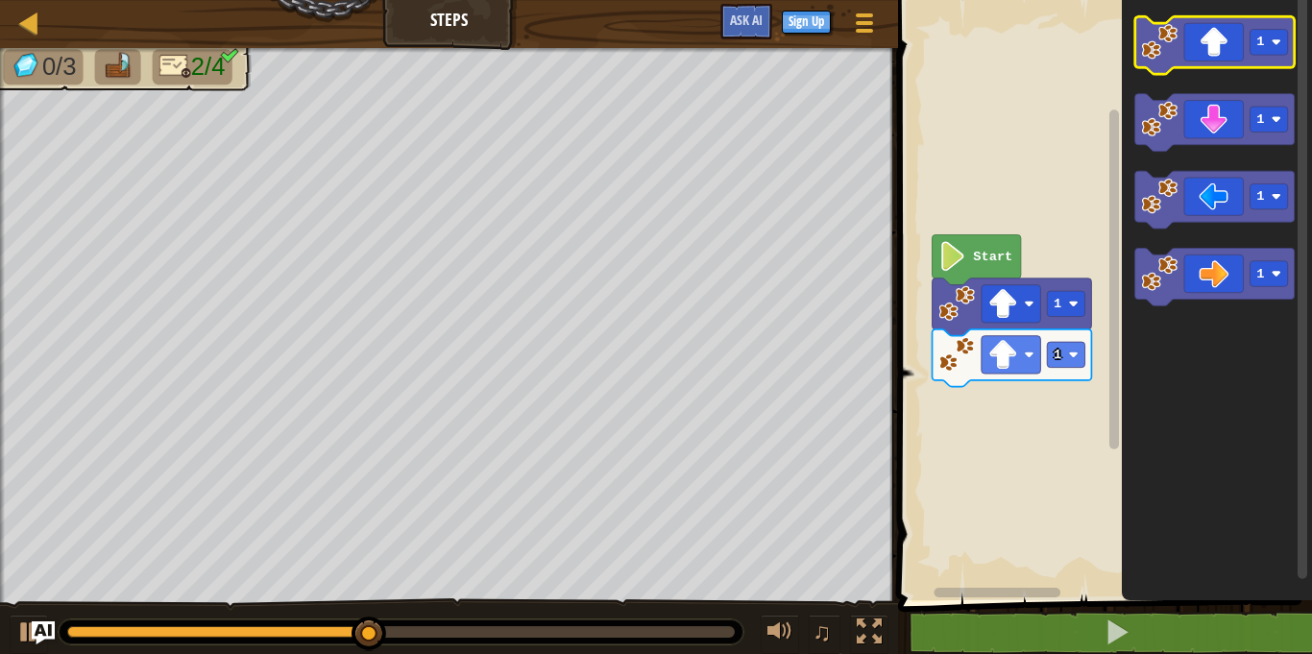
click at [1251, 72] on g "1 1 1 1" at bounding box center [1214, 160] width 159 height 289
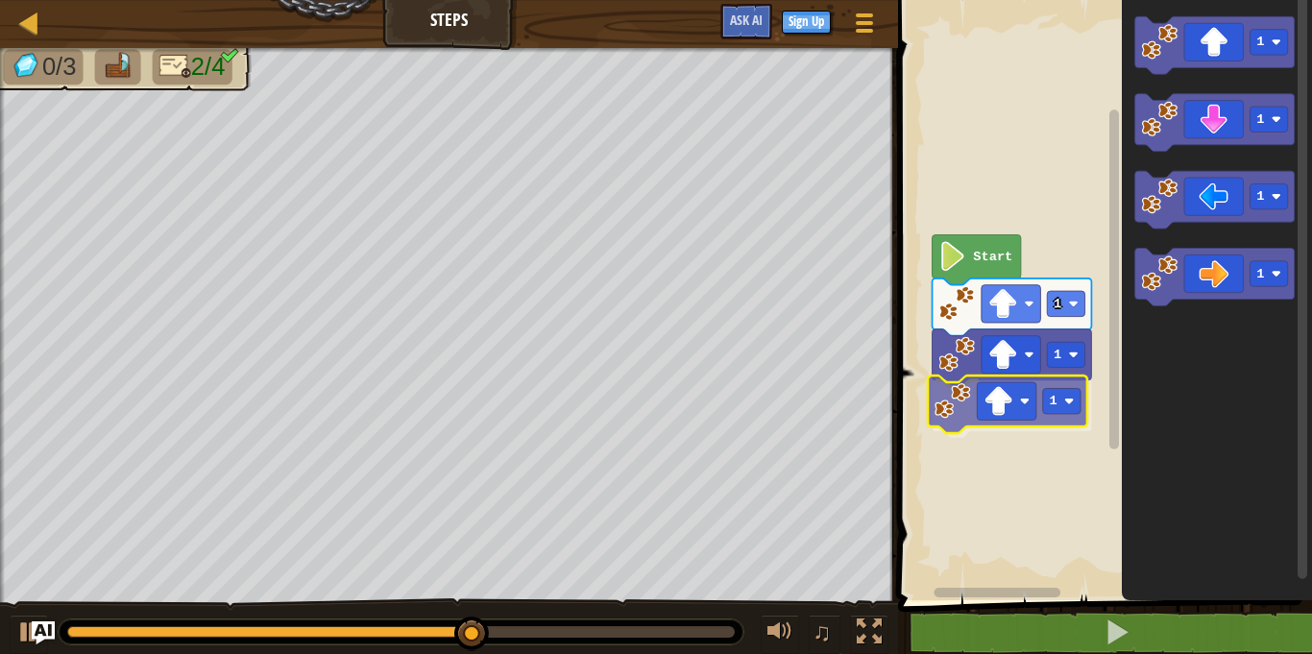
click at [1044, 432] on div "Start 1 1 1 1 1 1 1 1" at bounding box center [1102, 295] width 420 height 610
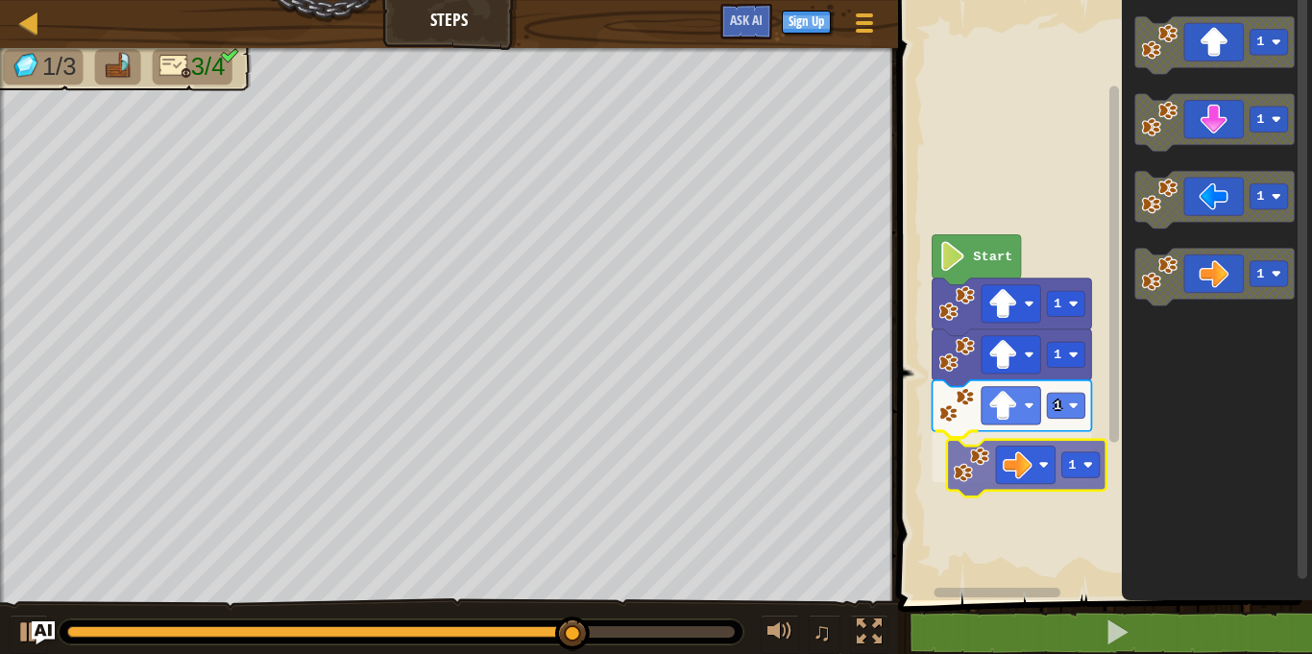
click at [980, 490] on div "Start 1 1 1 1 1 1 1 1 1" at bounding box center [1102, 295] width 420 height 610
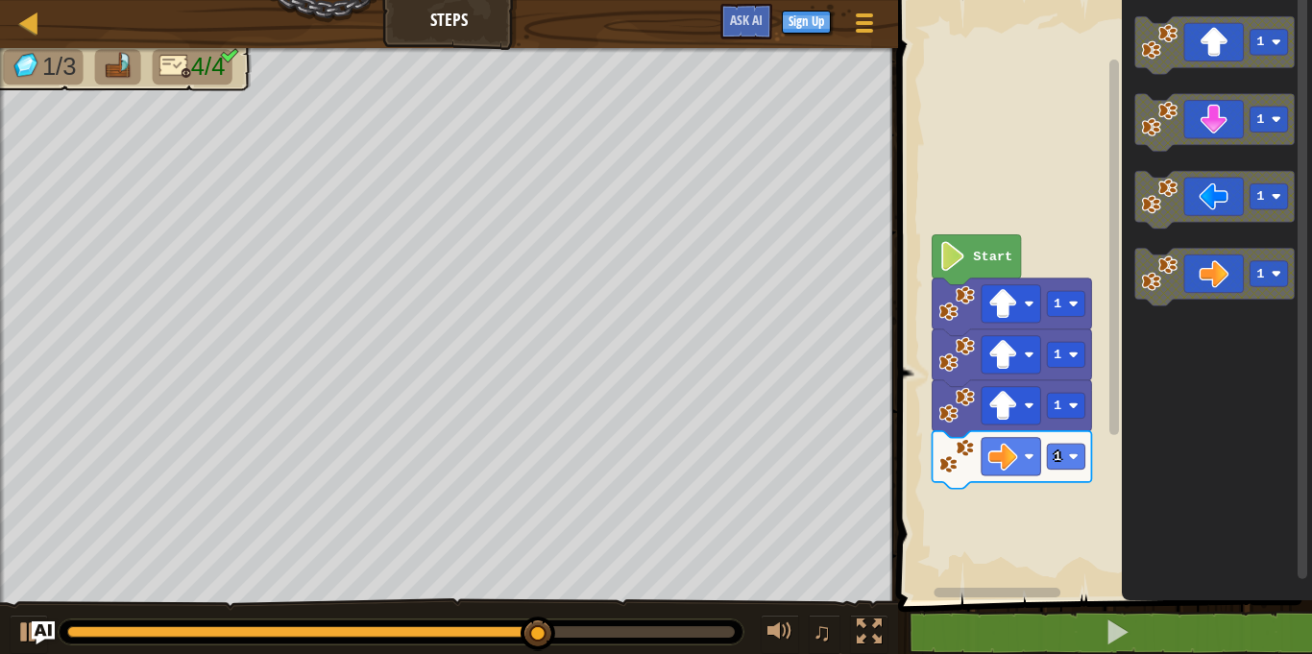
click at [1103, 406] on div "Start 1 1 1 1 1 1 1 1" at bounding box center [1102, 295] width 420 height 610
